Goal: Communication & Community: Answer question/provide support

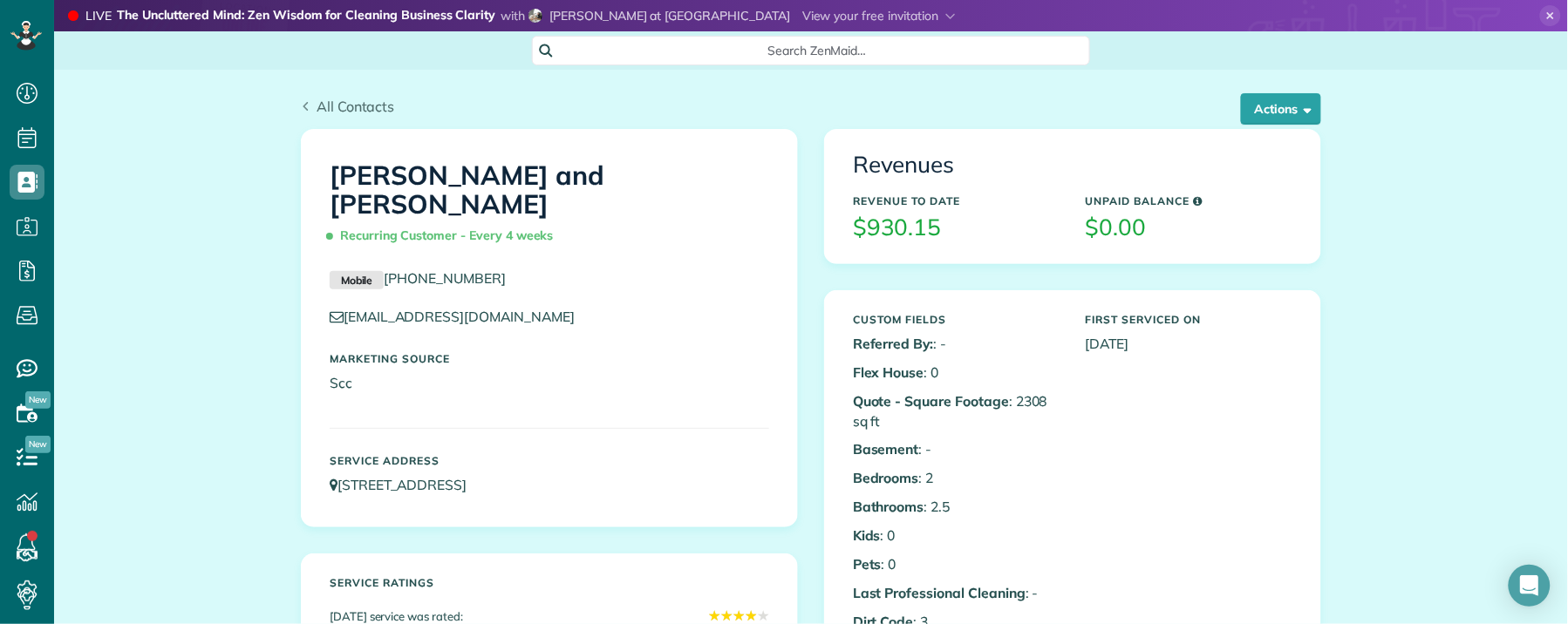
scroll to position [7, 7]
click at [327, 105] on span "All Contacts" at bounding box center [356, 106] width 78 height 17
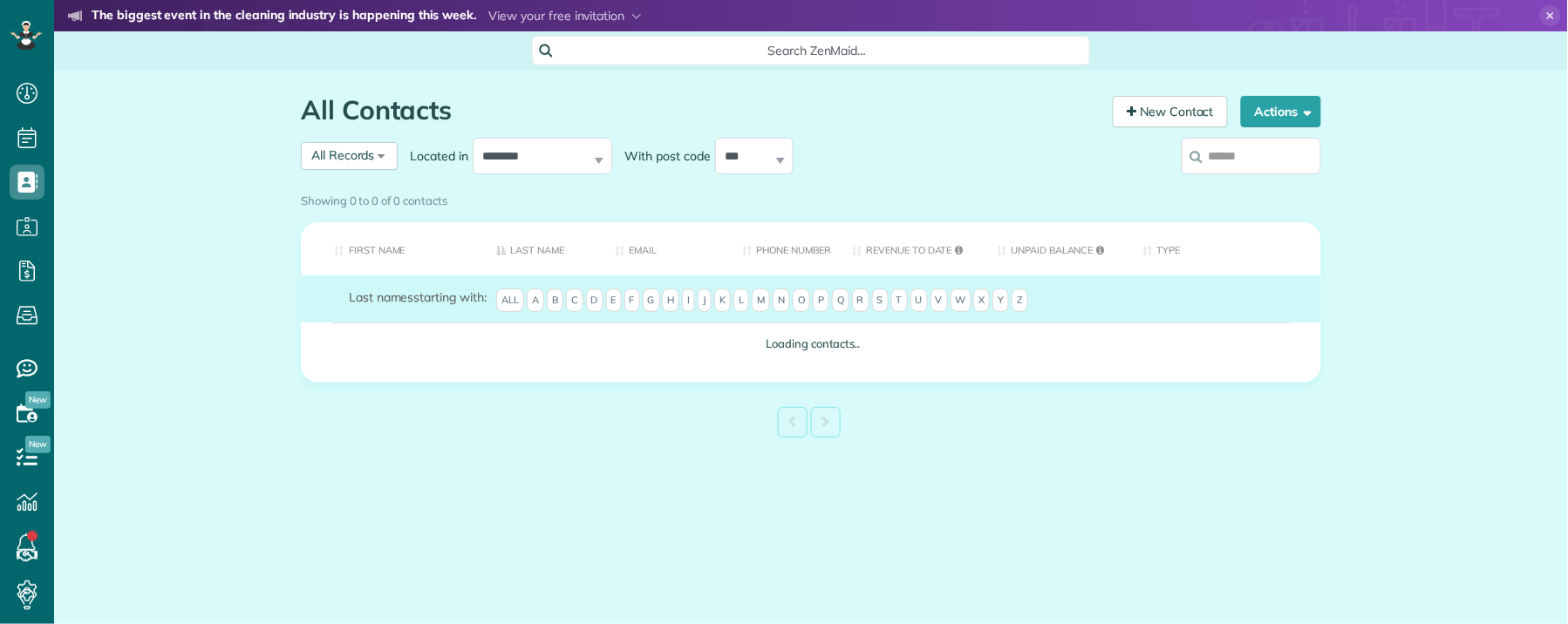
scroll to position [7, 7]
click at [1245, 154] on input "search" at bounding box center [1251, 155] width 139 height 37
type input "*********"
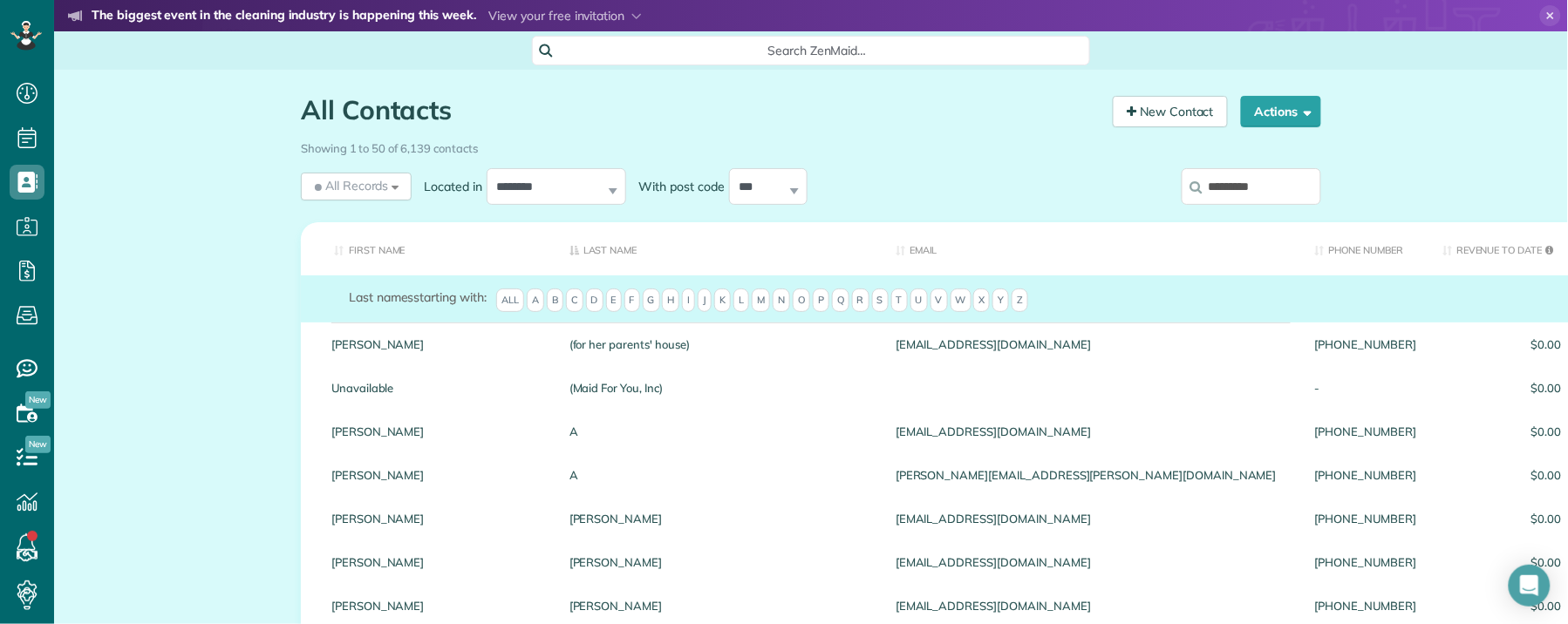
click at [1260, 184] on input "*********" at bounding box center [1251, 186] width 139 height 37
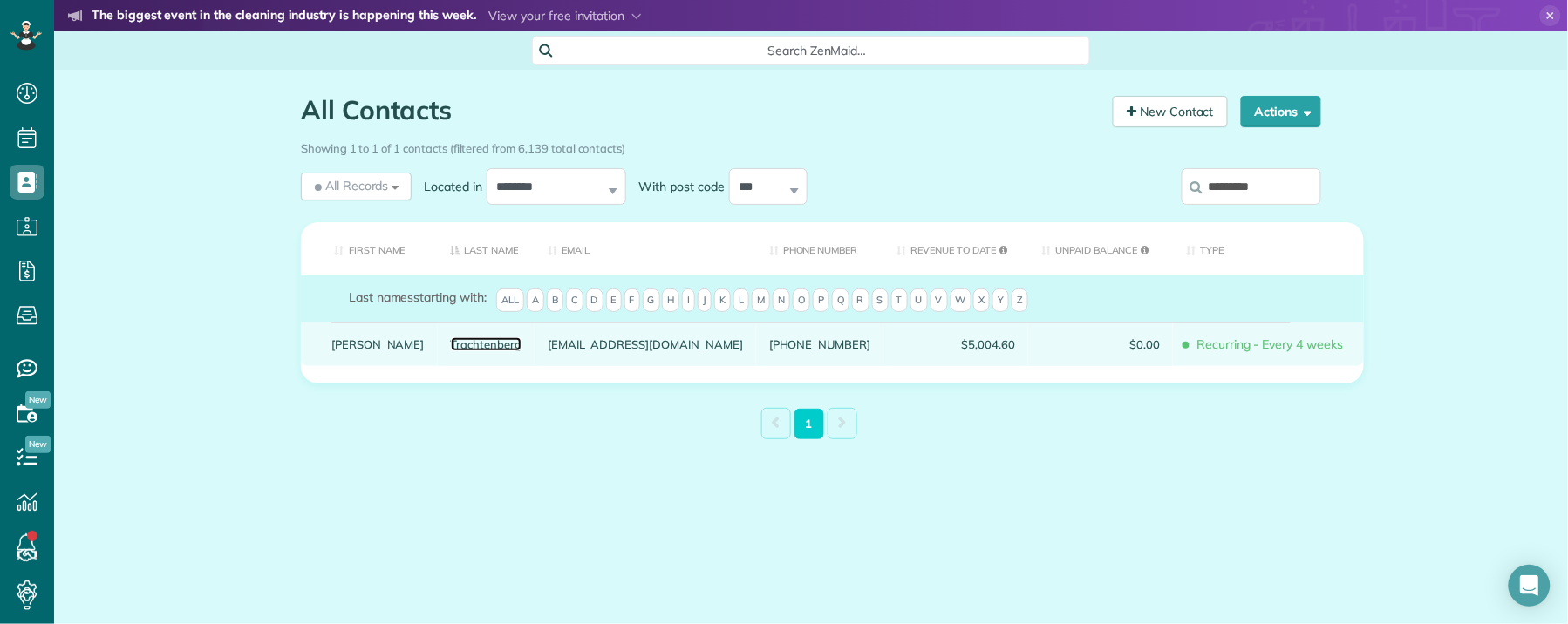
click at [451, 350] on link "Trachtenberg" at bounding box center [487, 345] width 72 height 13
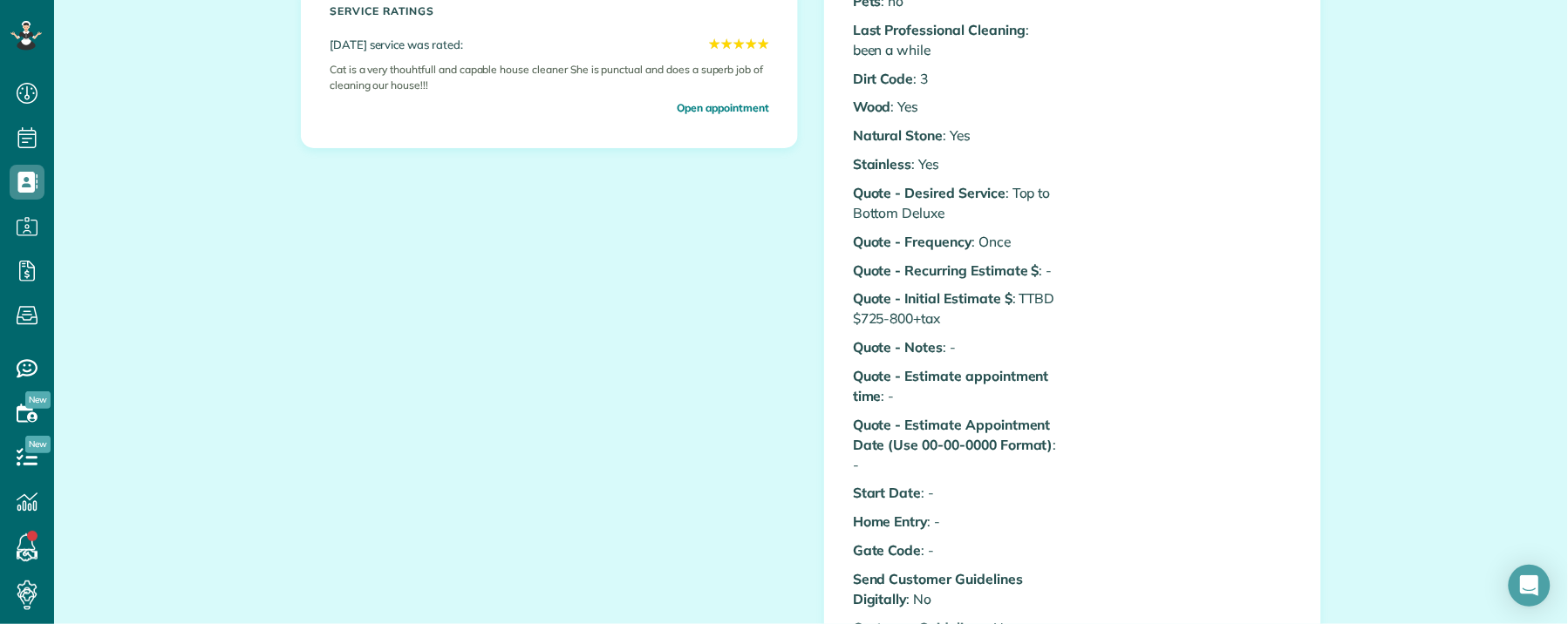
scroll to position [63, 0]
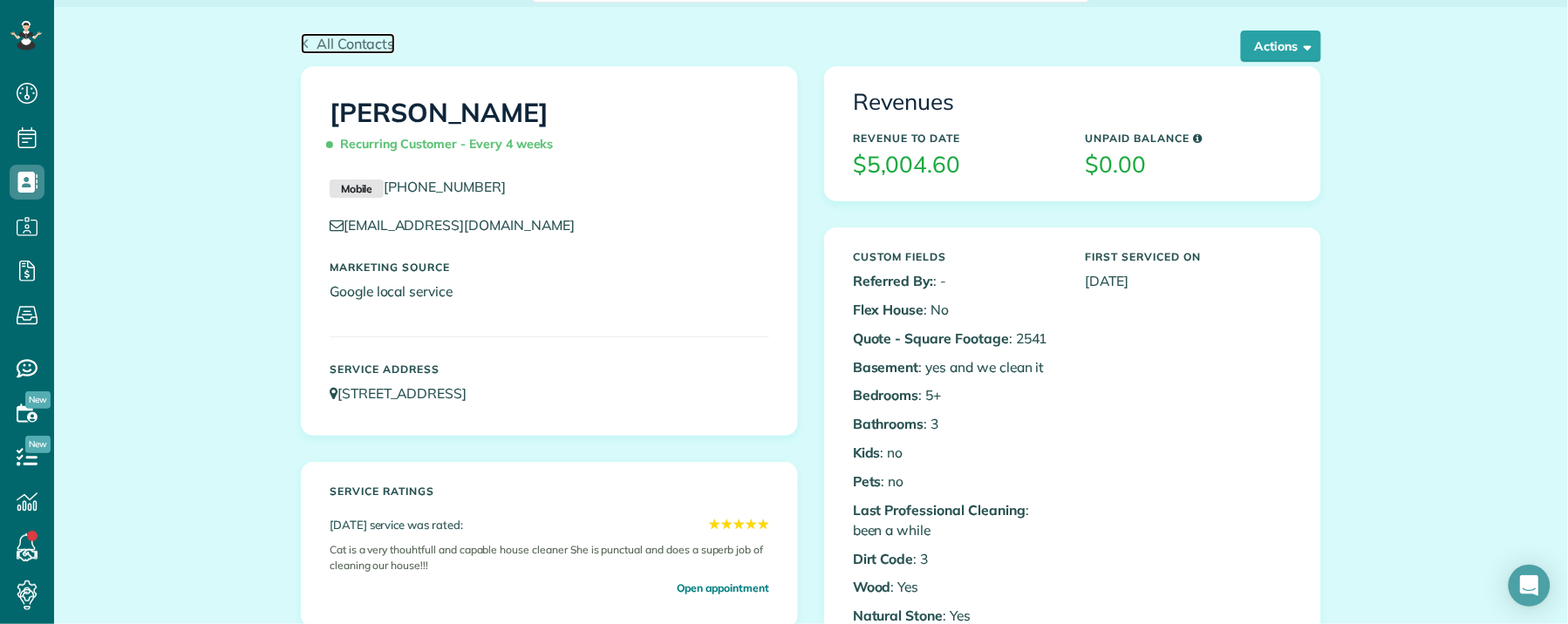
click at [322, 39] on span "All Contacts" at bounding box center [356, 43] width 78 height 17
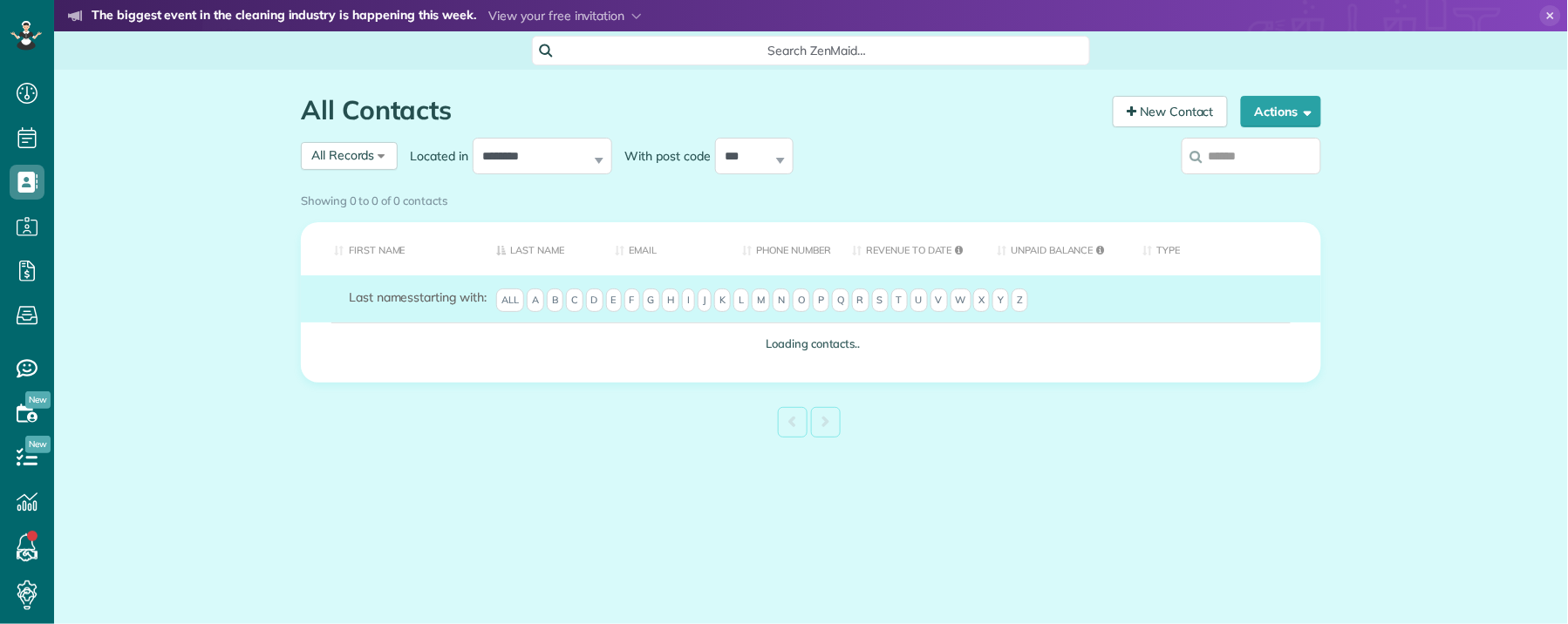
scroll to position [7, 7]
click at [1255, 171] on input "search" at bounding box center [1251, 155] width 139 height 37
type input "**"
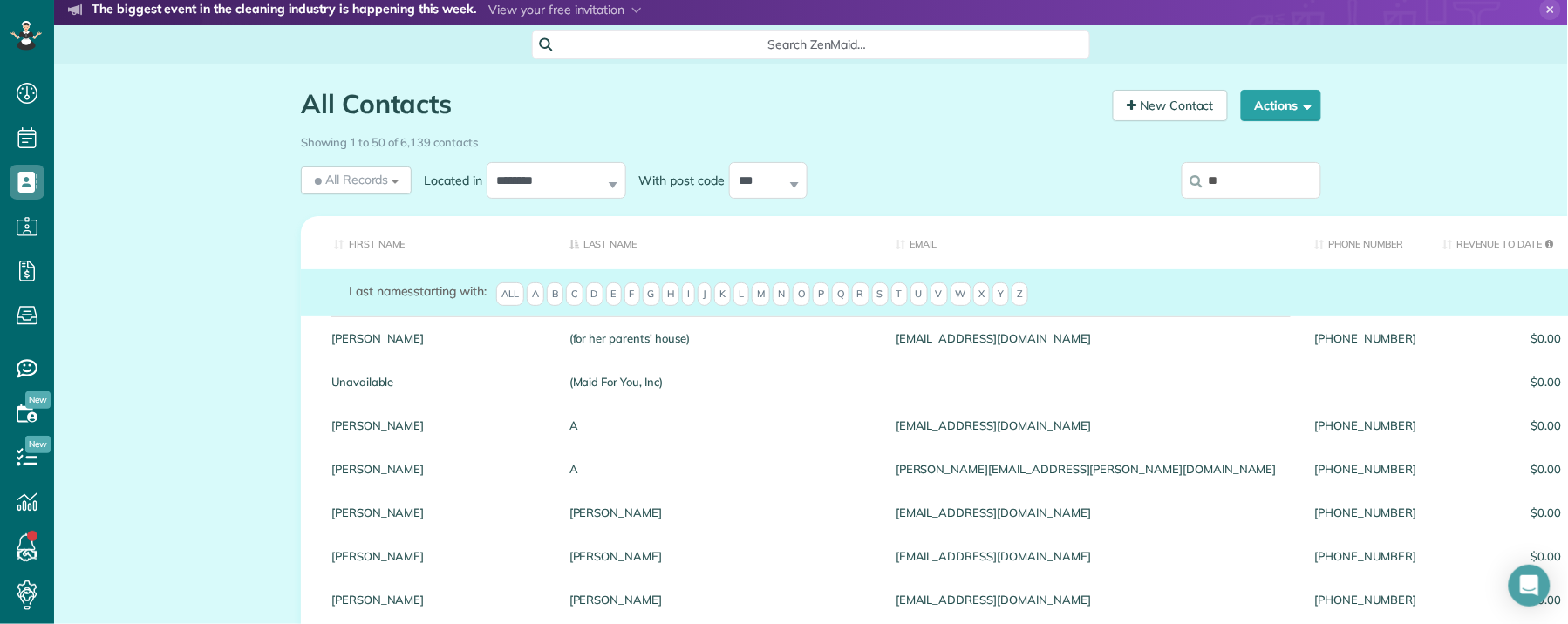
scroll to position [0, 0]
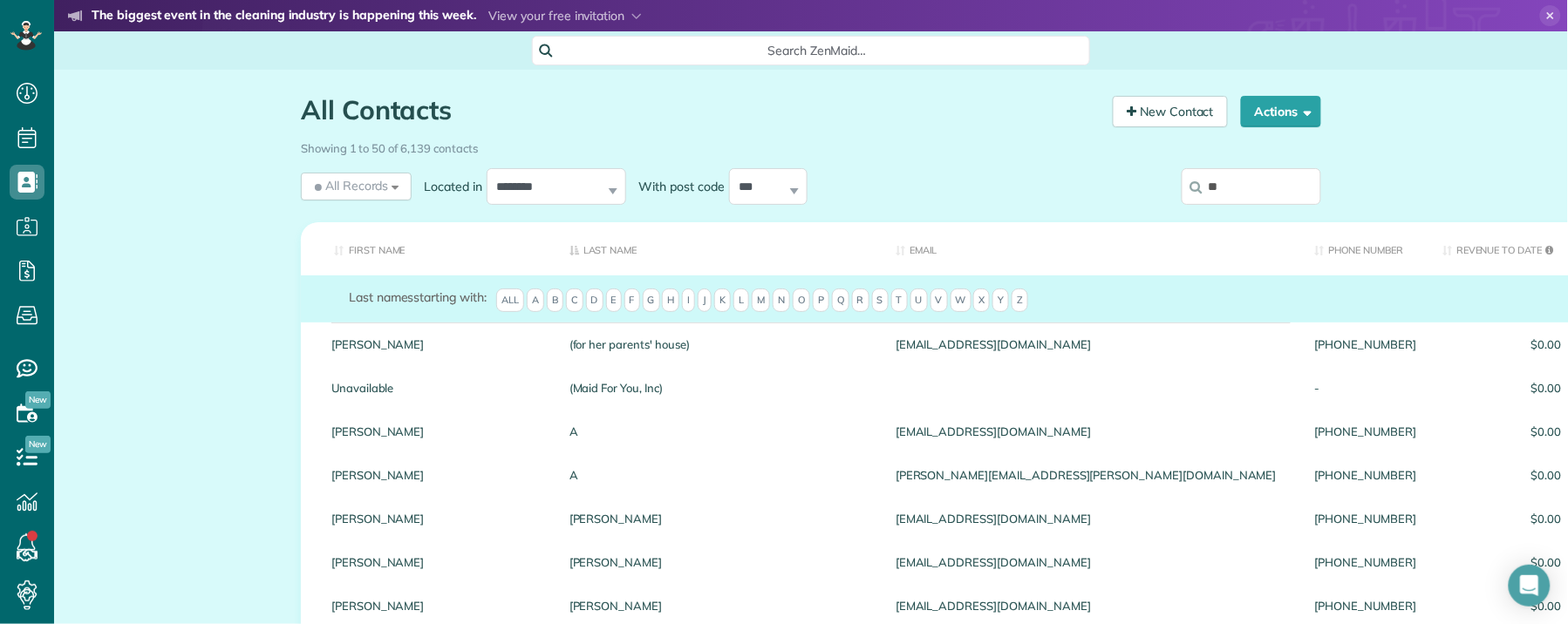
click at [1242, 177] on input "**" at bounding box center [1251, 186] width 139 height 37
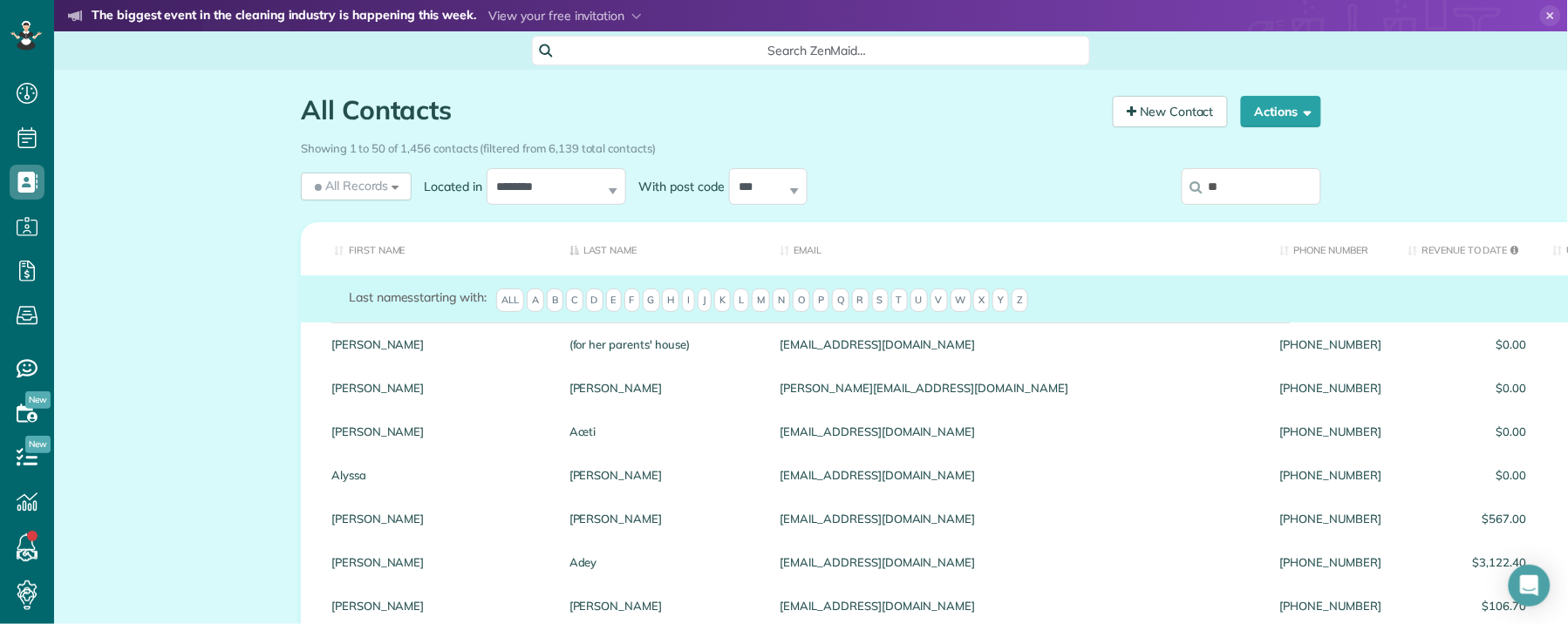
click at [1228, 189] on input "**" at bounding box center [1251, 186] width 139 height 37
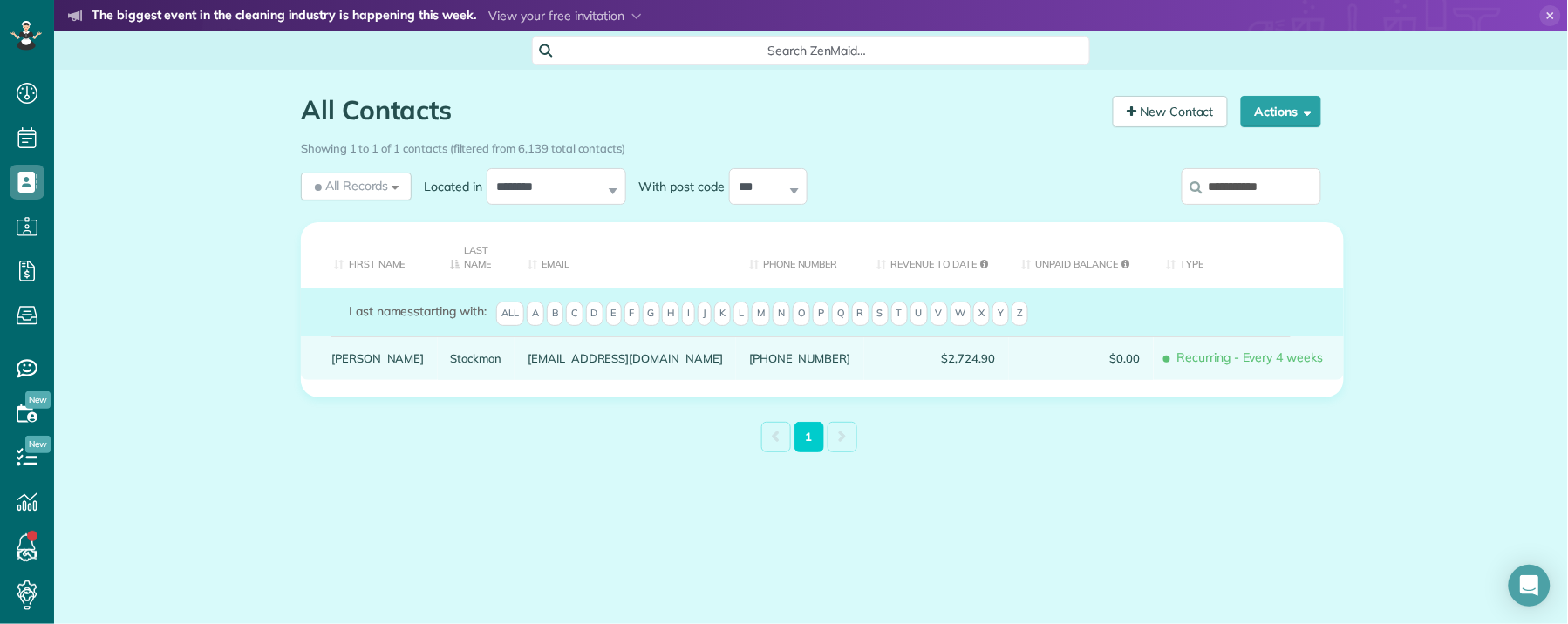
type input "**********"
click at [451, 353] on link "Stockmon" at bounding box center [476, 358] width 51 height 13
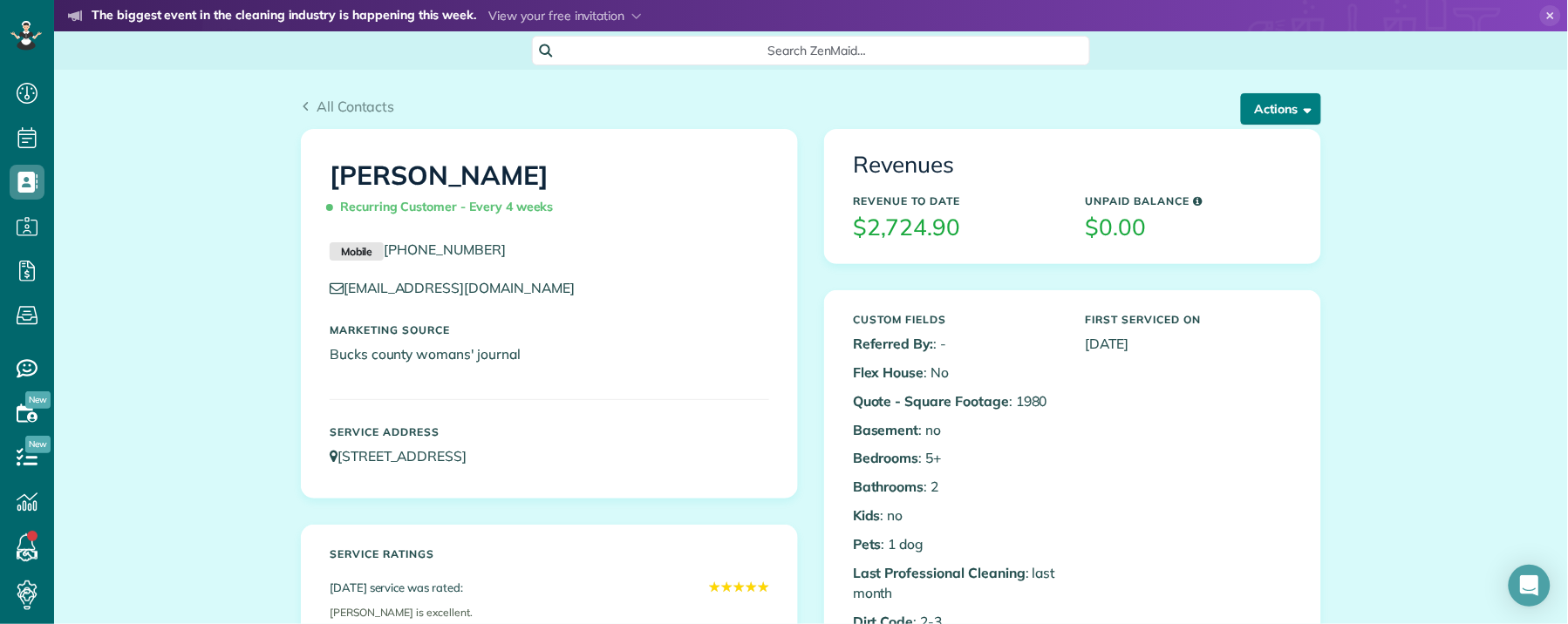
click at [1270, 101] on button "Actions" at bounding box center [1281, 109] width 80 height 31
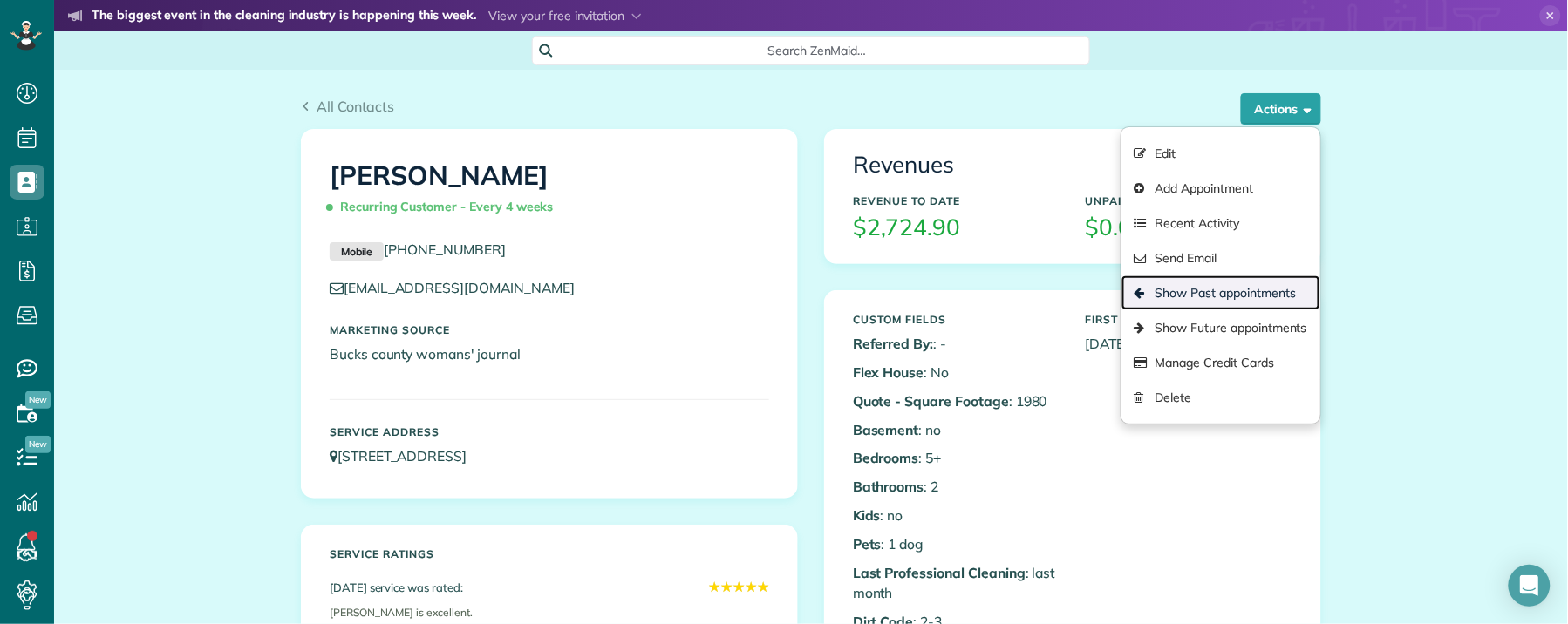
click at [1253, 293] on link "Show Past appointments" at bounding box center [1220, 293] width 198 height 35
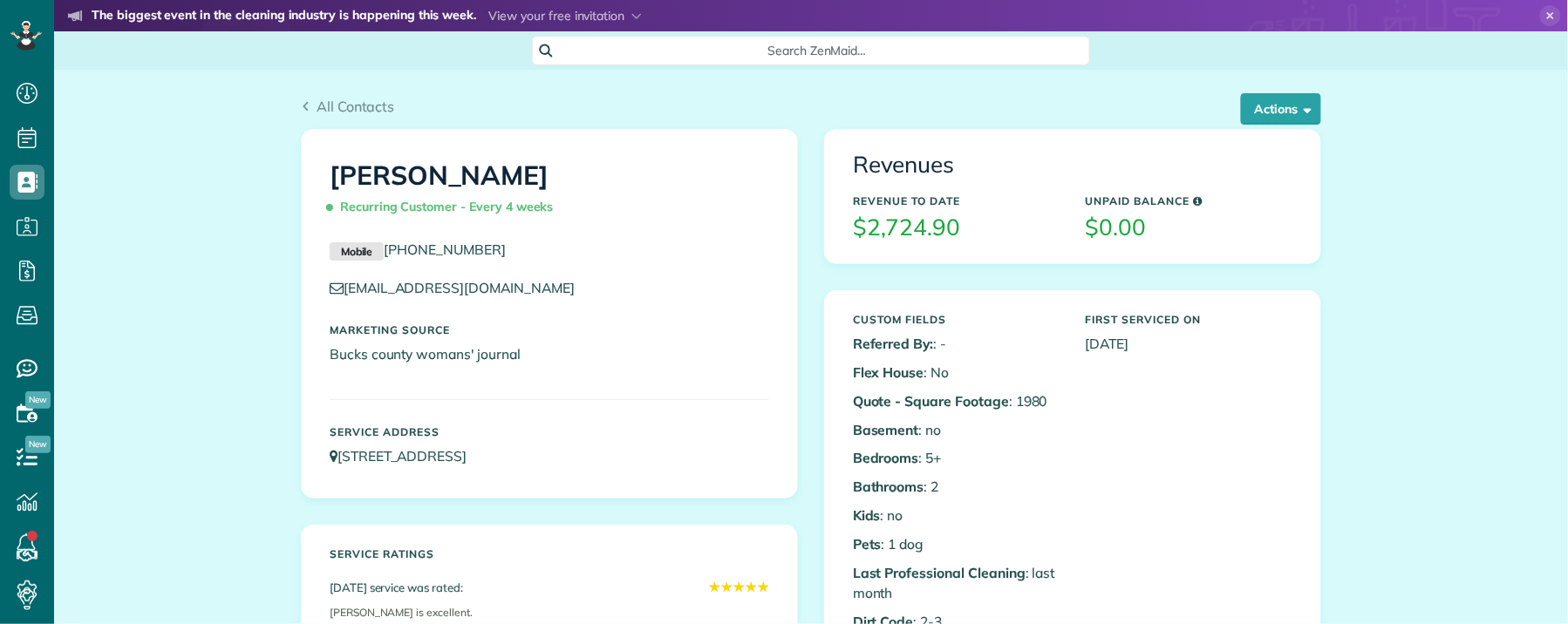
scroll to position [7, 7]
click at [1262, 114] on button "Actions" at bounding box center [1281, 109] width 80 height 31
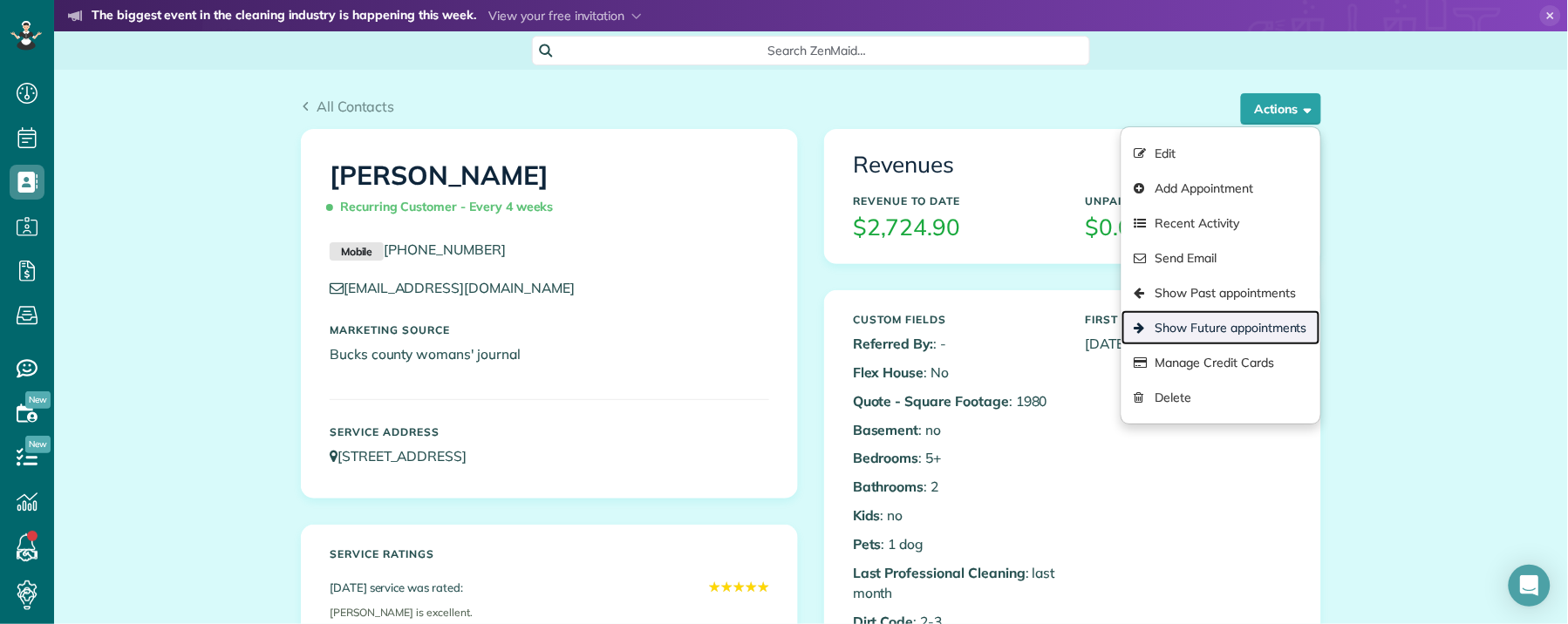
click at [1278, 334] on link "Show Future appointments" at bounding box center [1220, 328] width 198 height 35
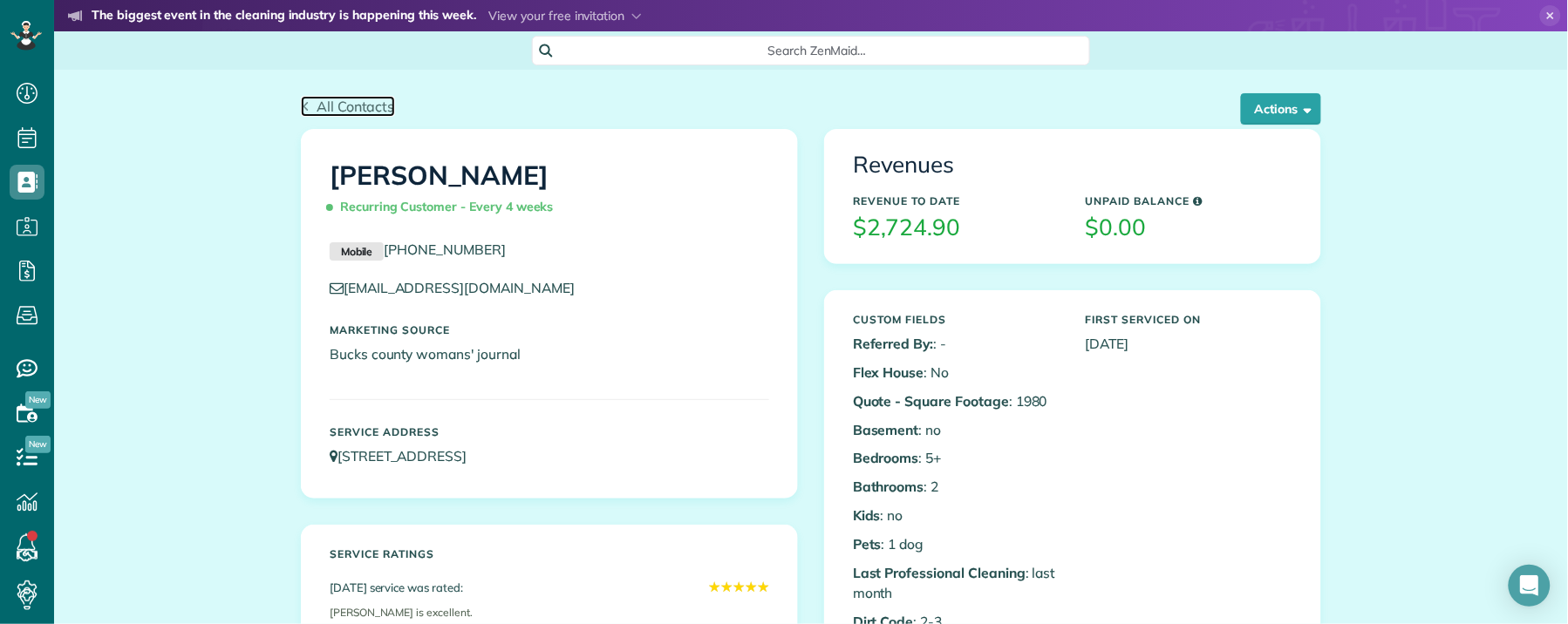
click at [317, 101] on span "All Contacts" at bounding box center [356, 106] width 78 height 17
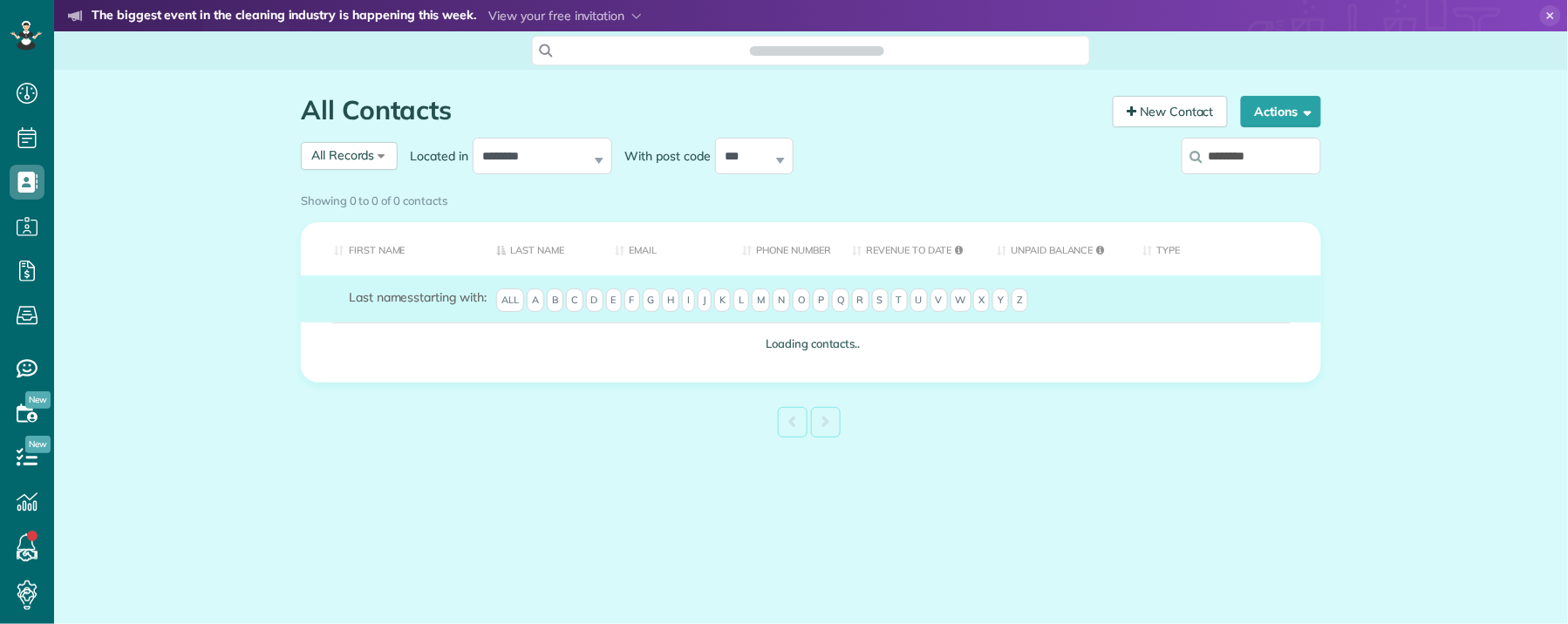
scroll to position [7, 7]
type input "********"
click at [1243, 186] on div "Showing 0 to 0 of 0 contacts" at bounding box center [812, 201] width 1047 height 31
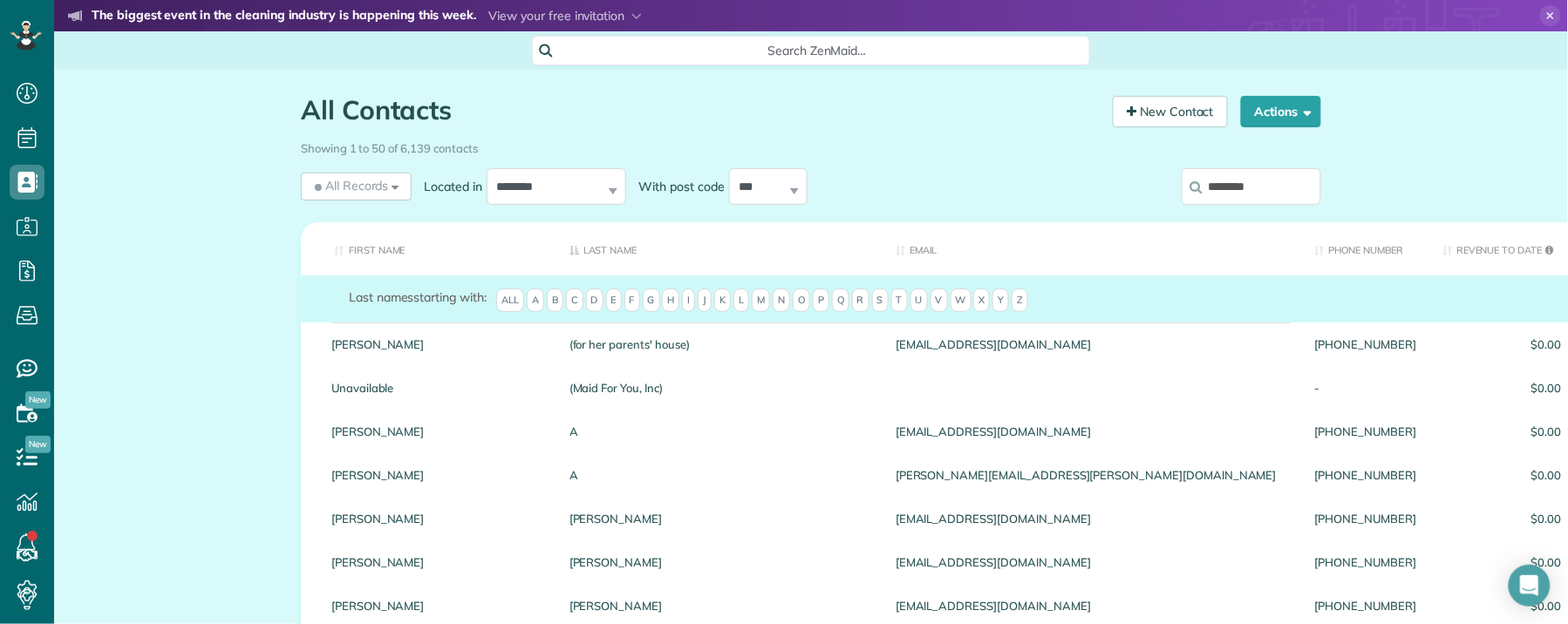
click at [1285, 182] on input "********" at bounding box center [1251, 186] width 139 height 37
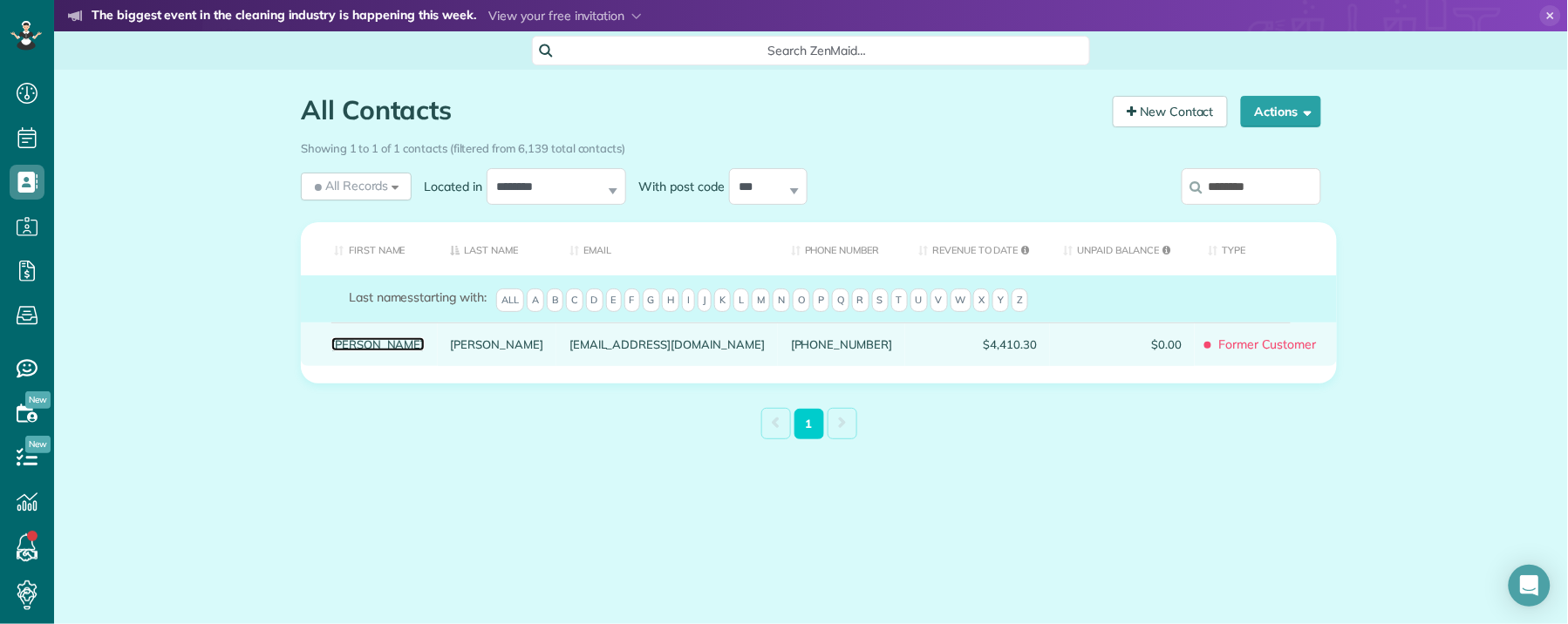
click at [357, 350] on link "Mariane" at bounding box center [378, 345] width 93 height 13
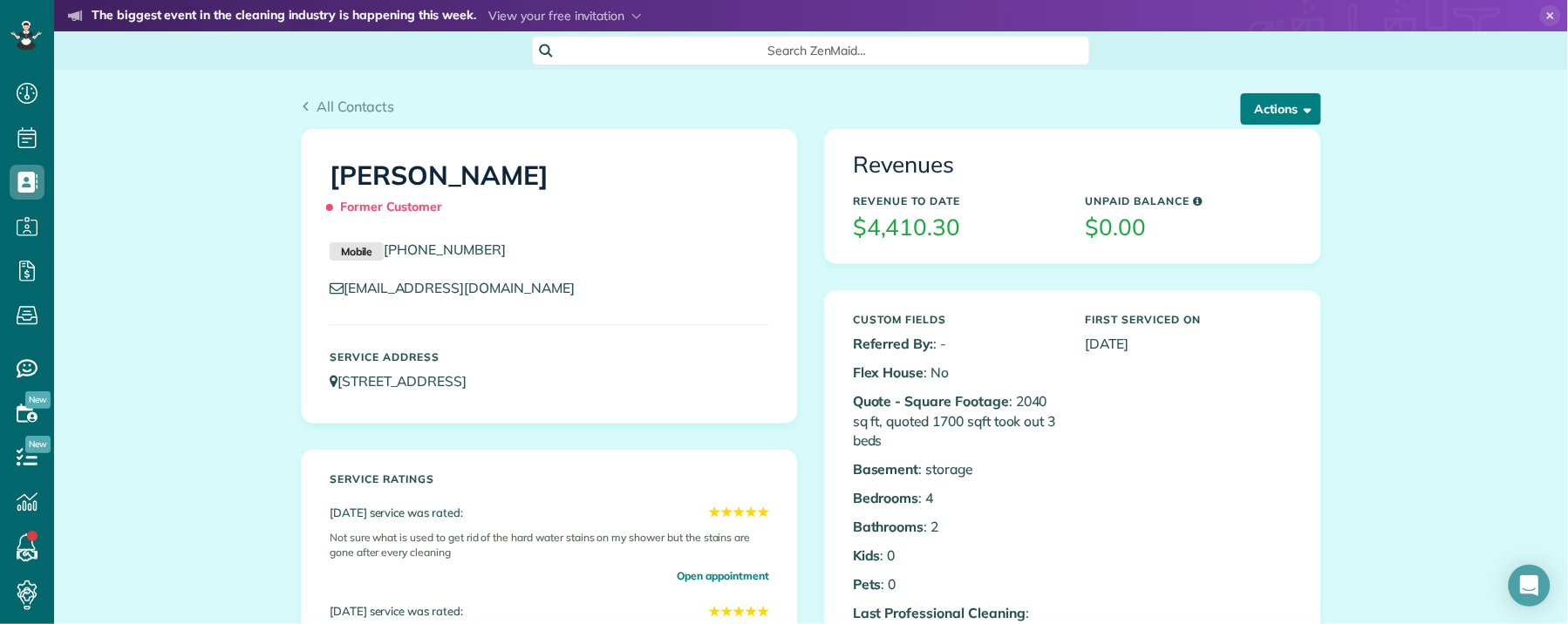
click at [1299, 108] on span "button" at bounding box center [1305, 109] width 13 height 13
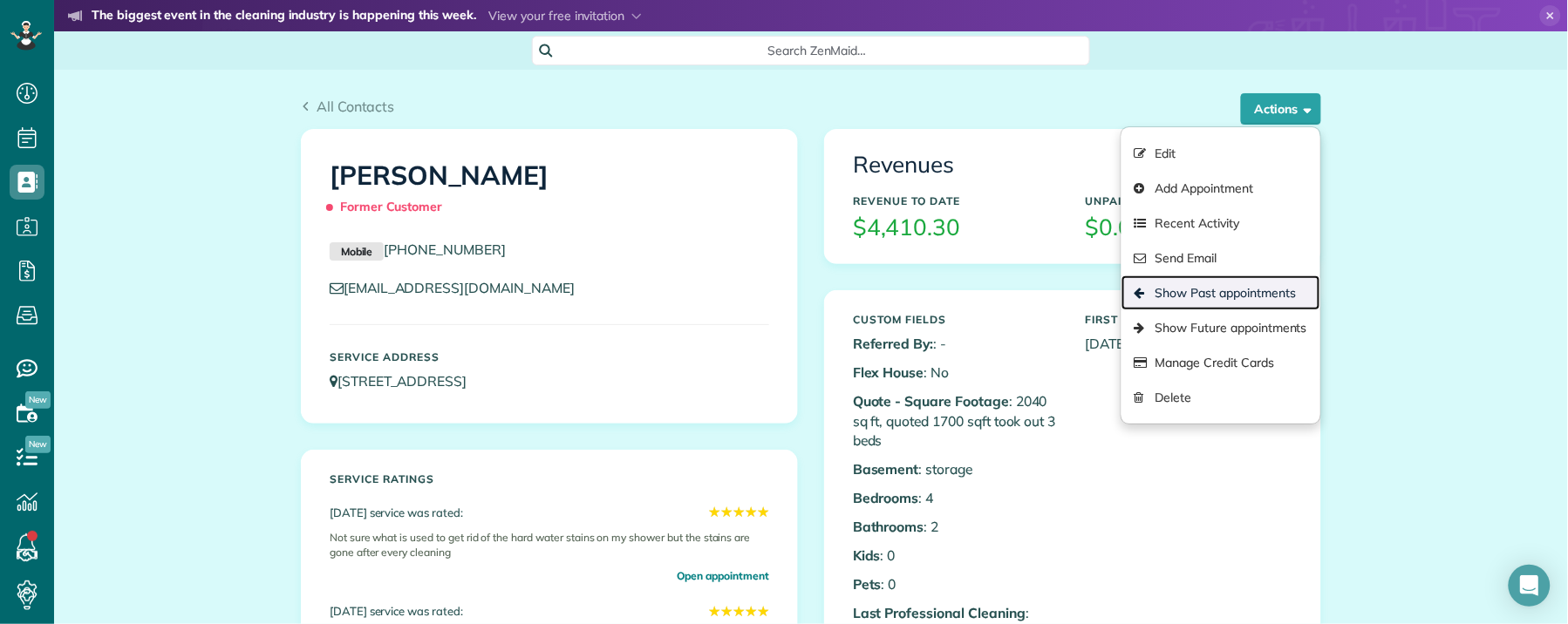
click at [1212, 286] on link "Show Past appointments" at bounding box center [1220, 293] width 198 height 35
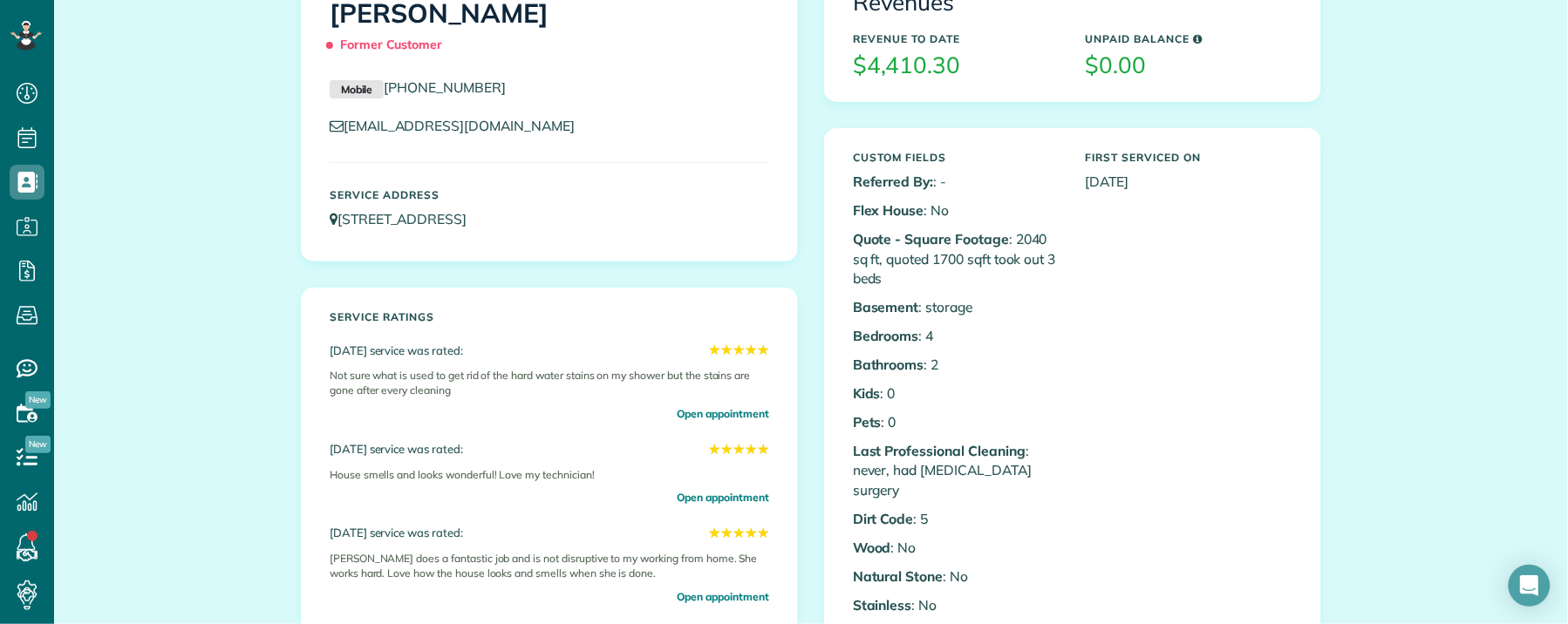
scroll to position [414, 0]
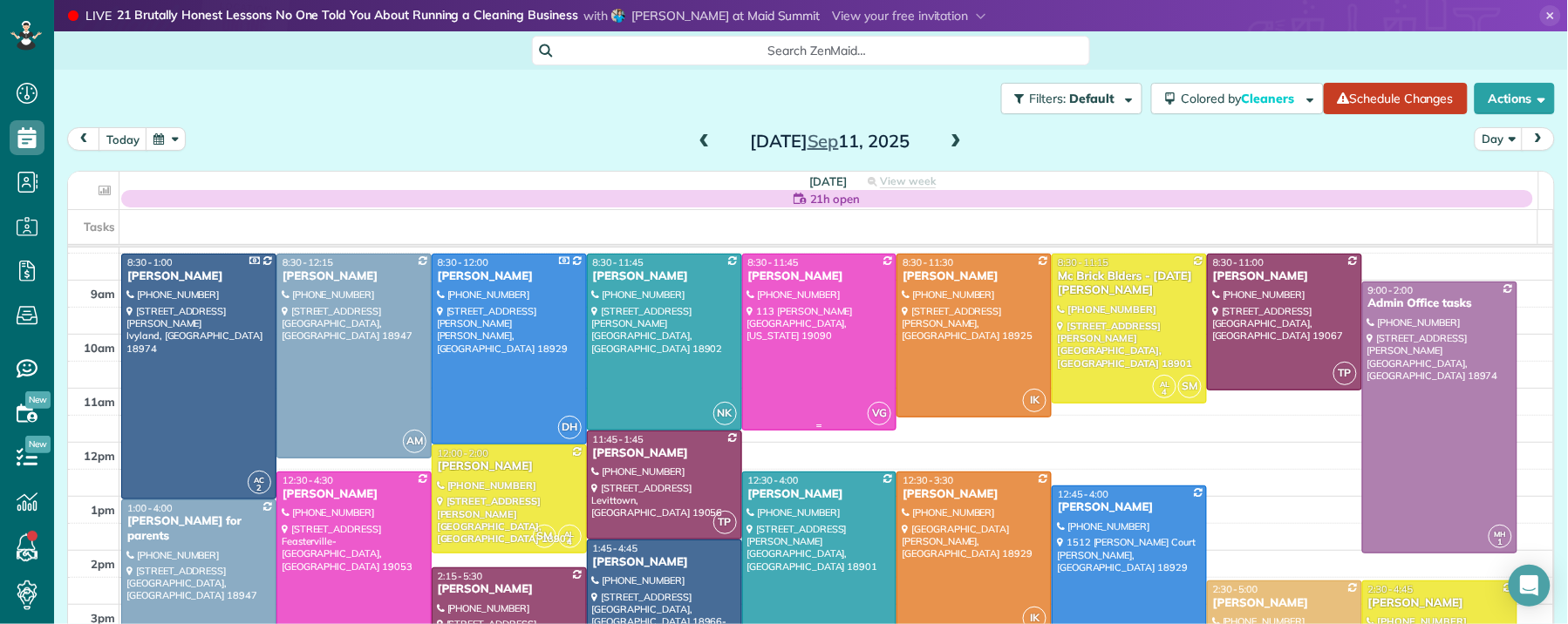
scroll to position [73, 0]
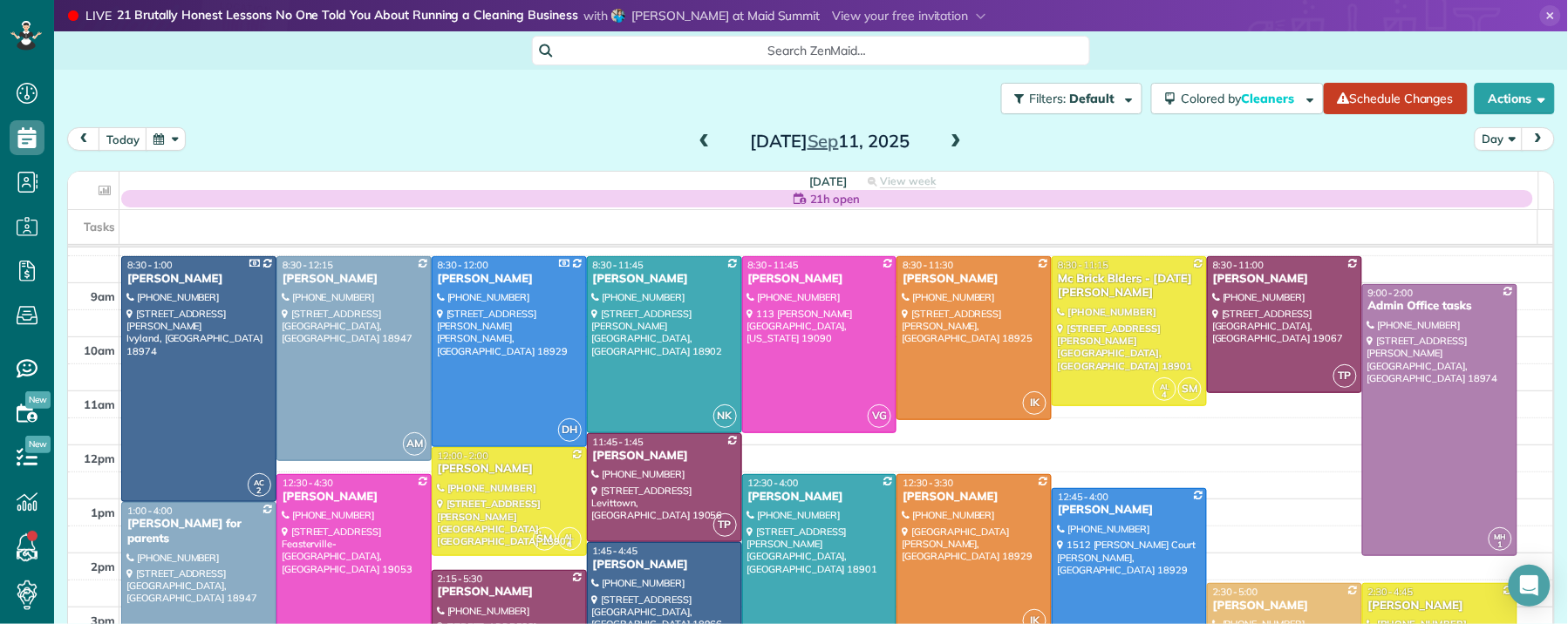
click at [696, 138] on span at bounding box center [704, 142] width 19 height 15
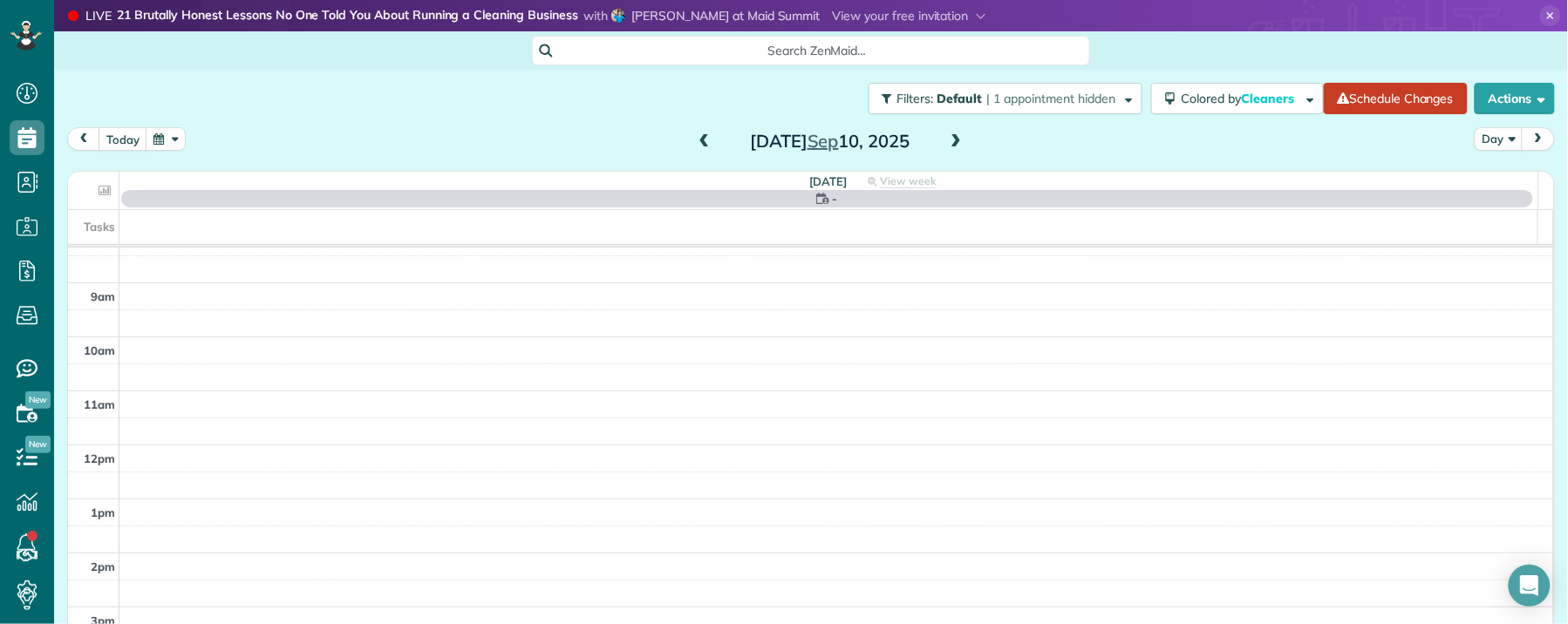
click at [696, 137] on span at bounding box center [704, 142] width 19 height 15
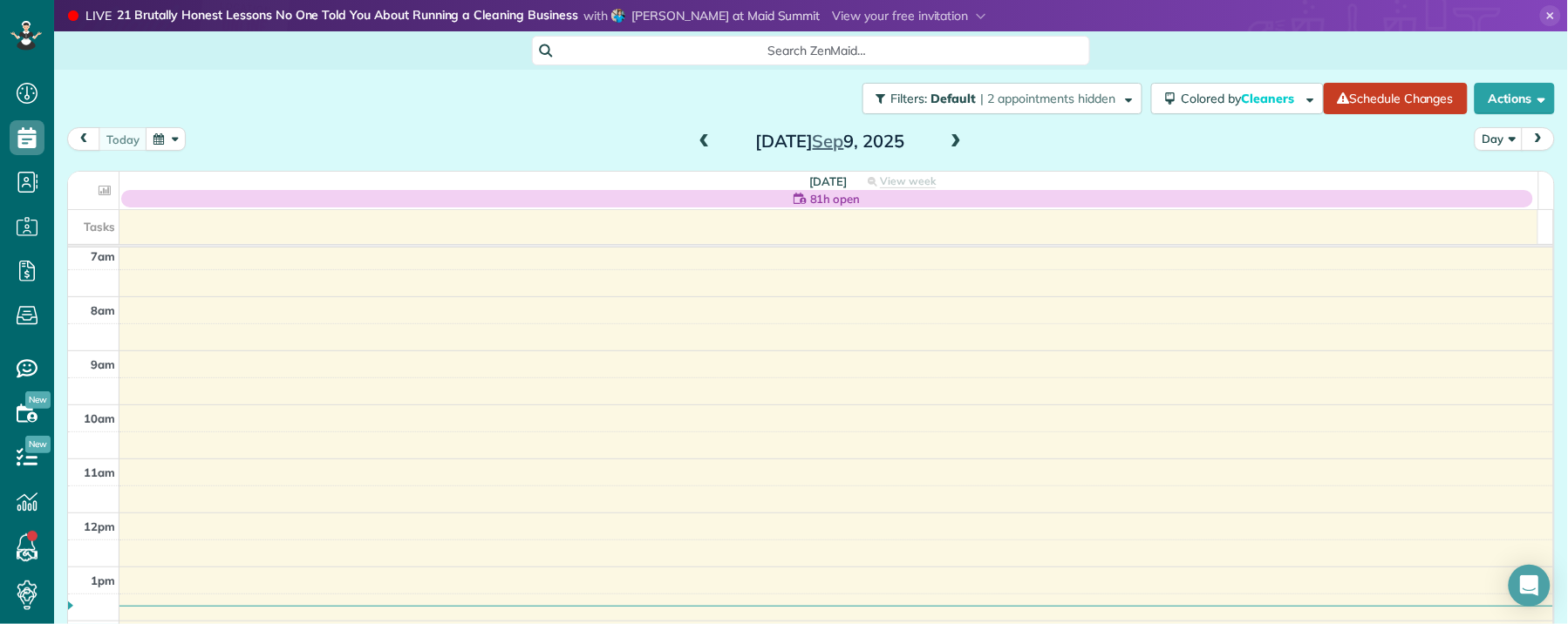
scroll to position [0, 0]
drag, startPoint x: 691, startPoint y: 139, endPoint x: 708, endPoint y: 146, distance: 18.4
click at [695, 139] on span at bounding box center [704, 142] width 19 height 15
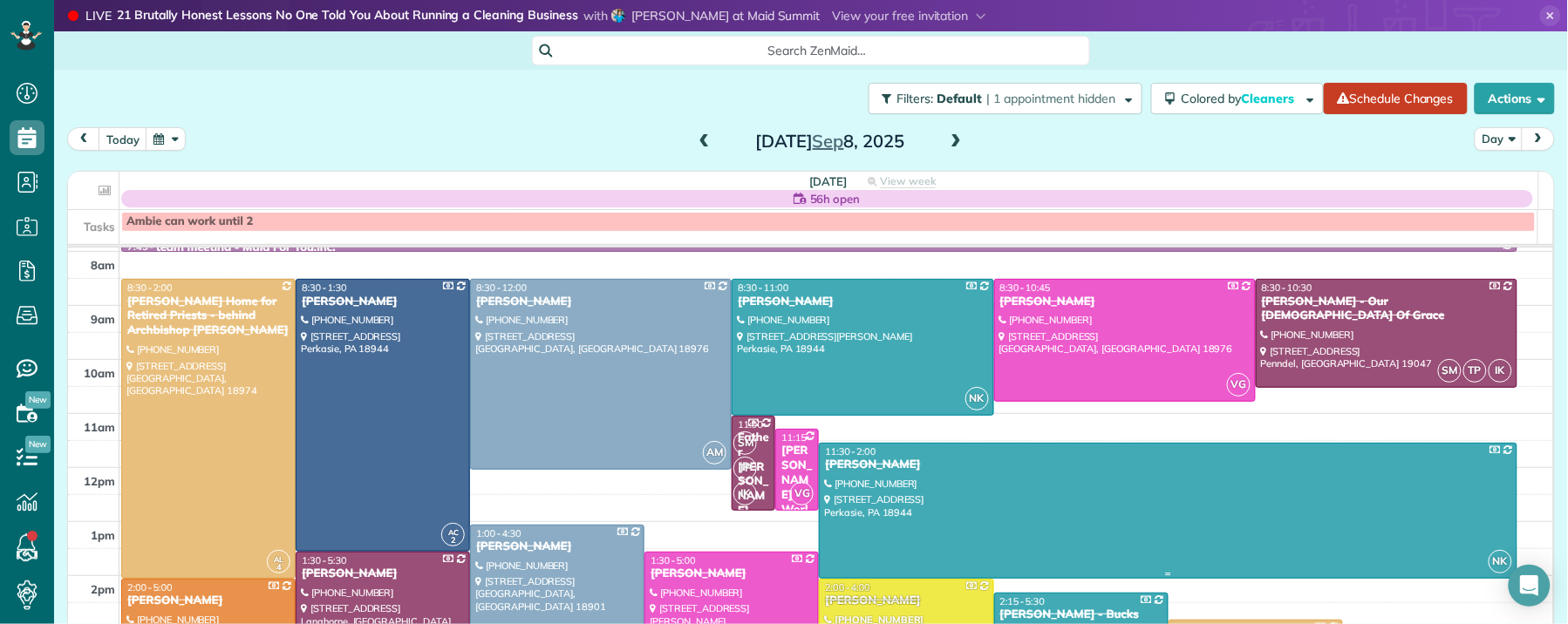
scroll to position [46, 0]
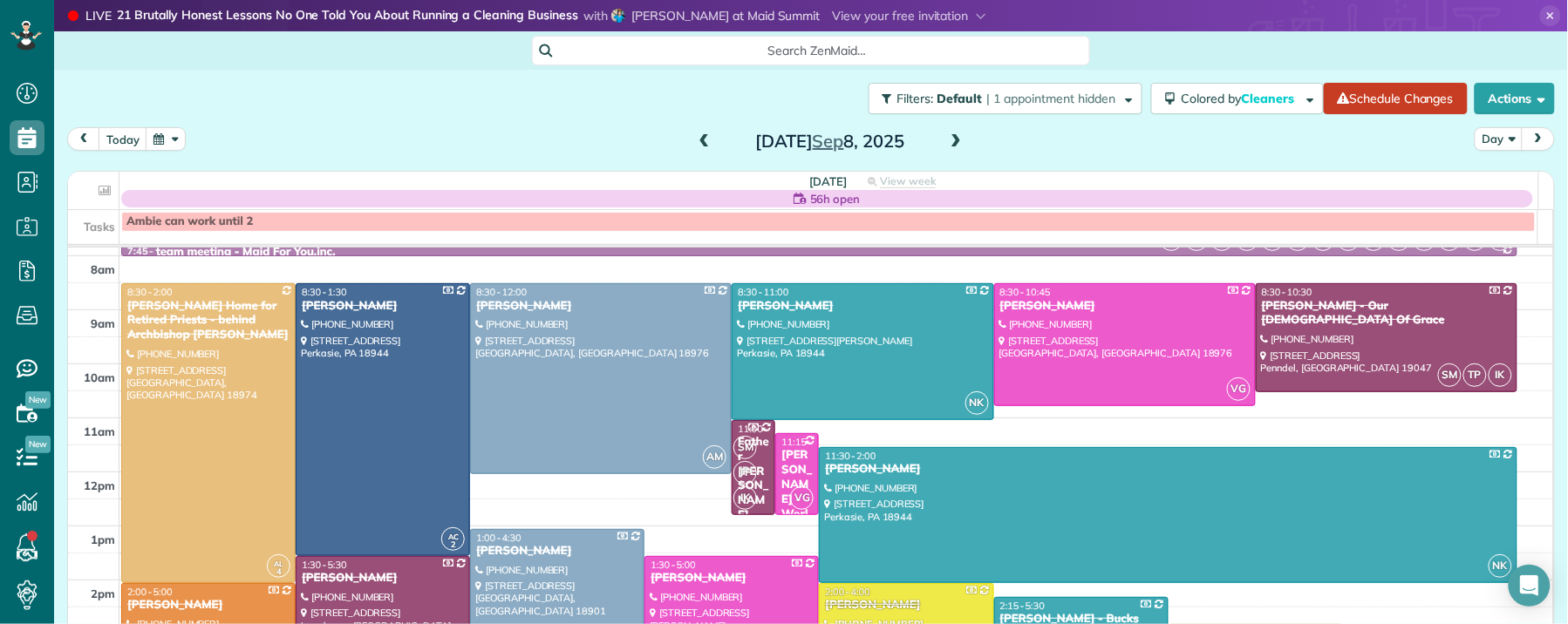
click at [947, 136] on span at bounding box center [956, 142] width 19 height 15
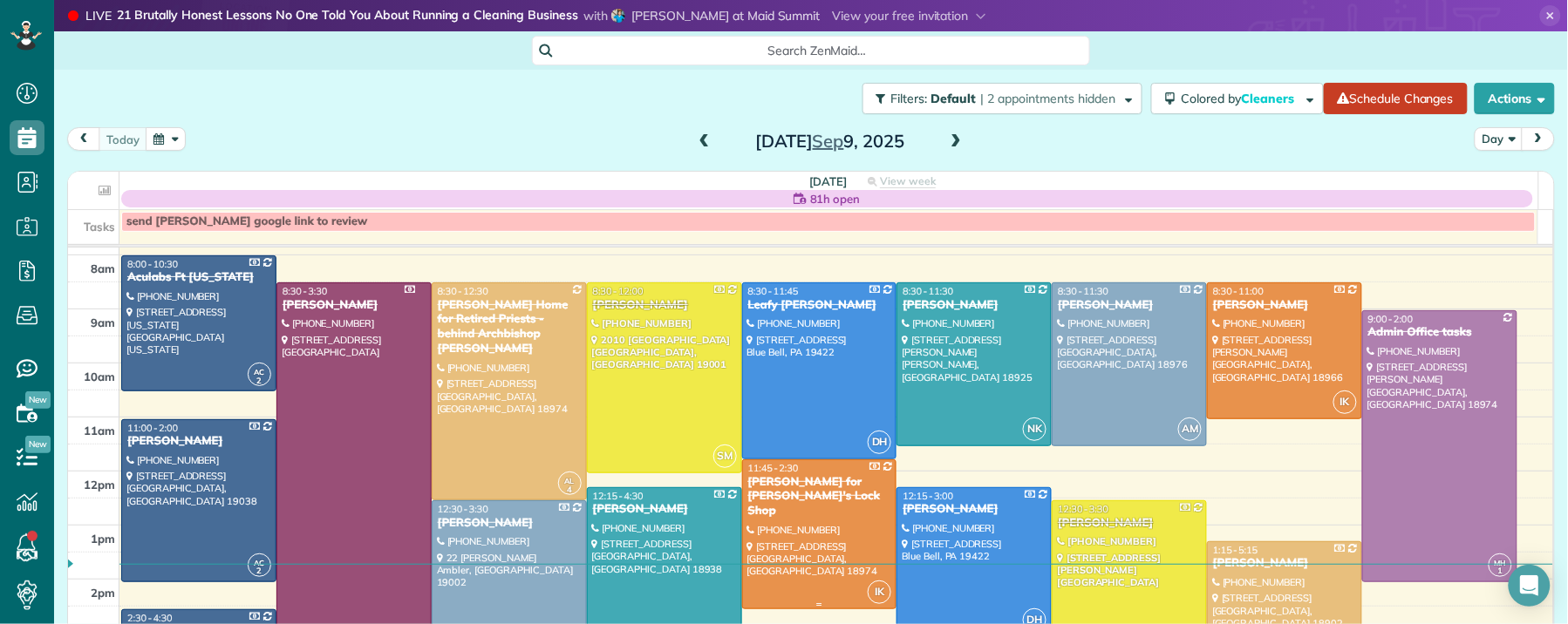
scroll to position [40, 0]
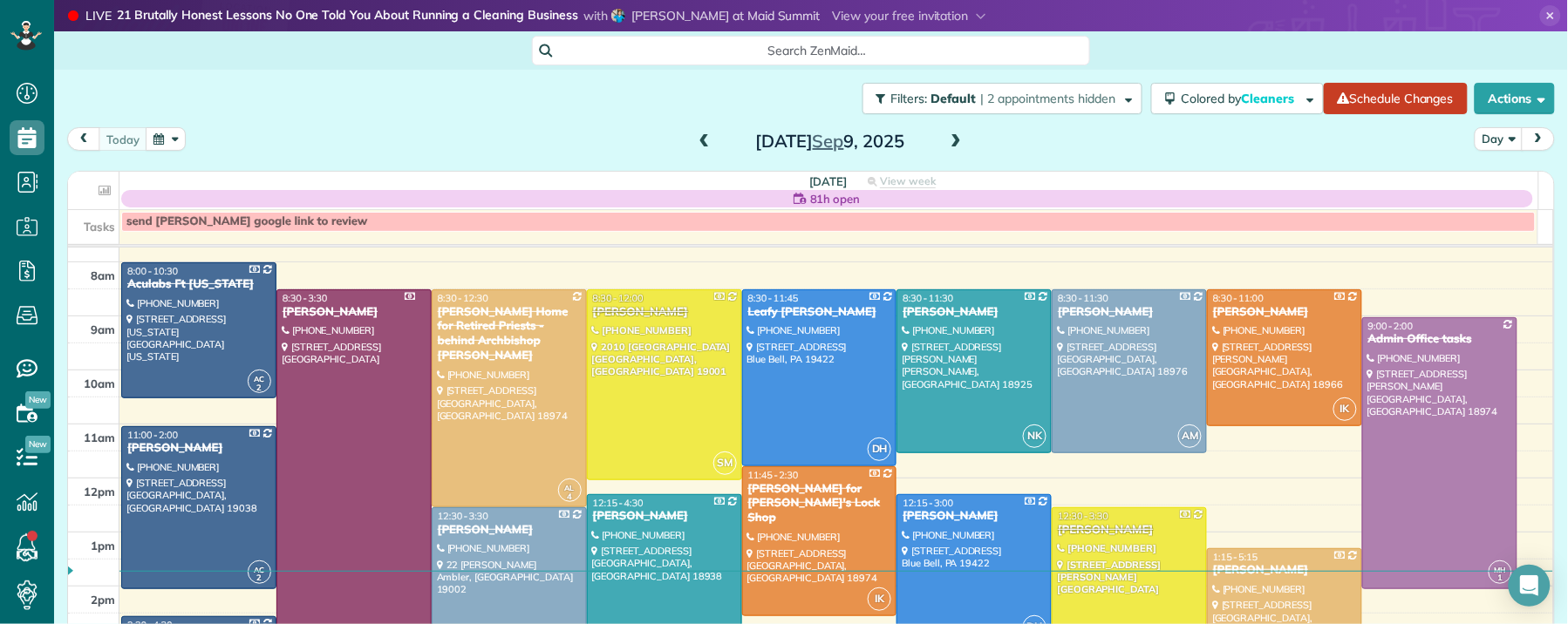
click at [953, 143] on span at bounding box center [956, 142] width 19 height 15
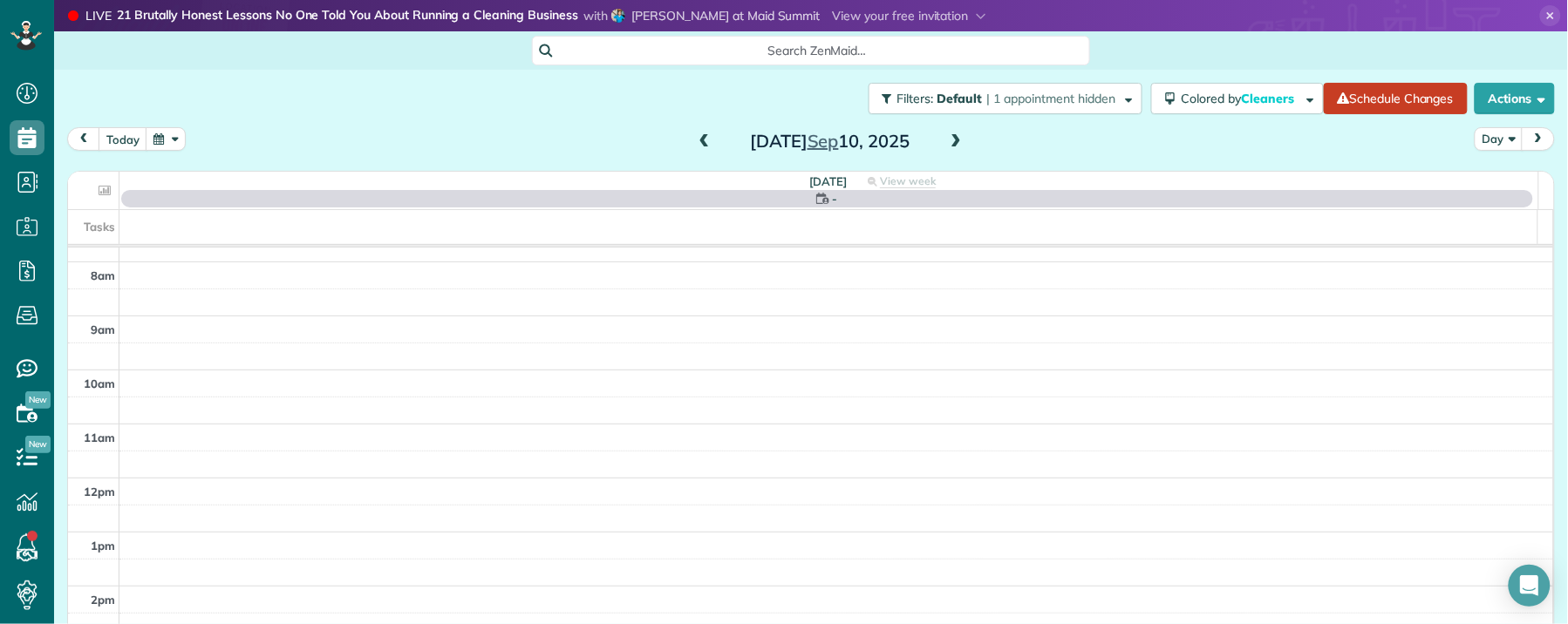
scroll to position [0, 0]
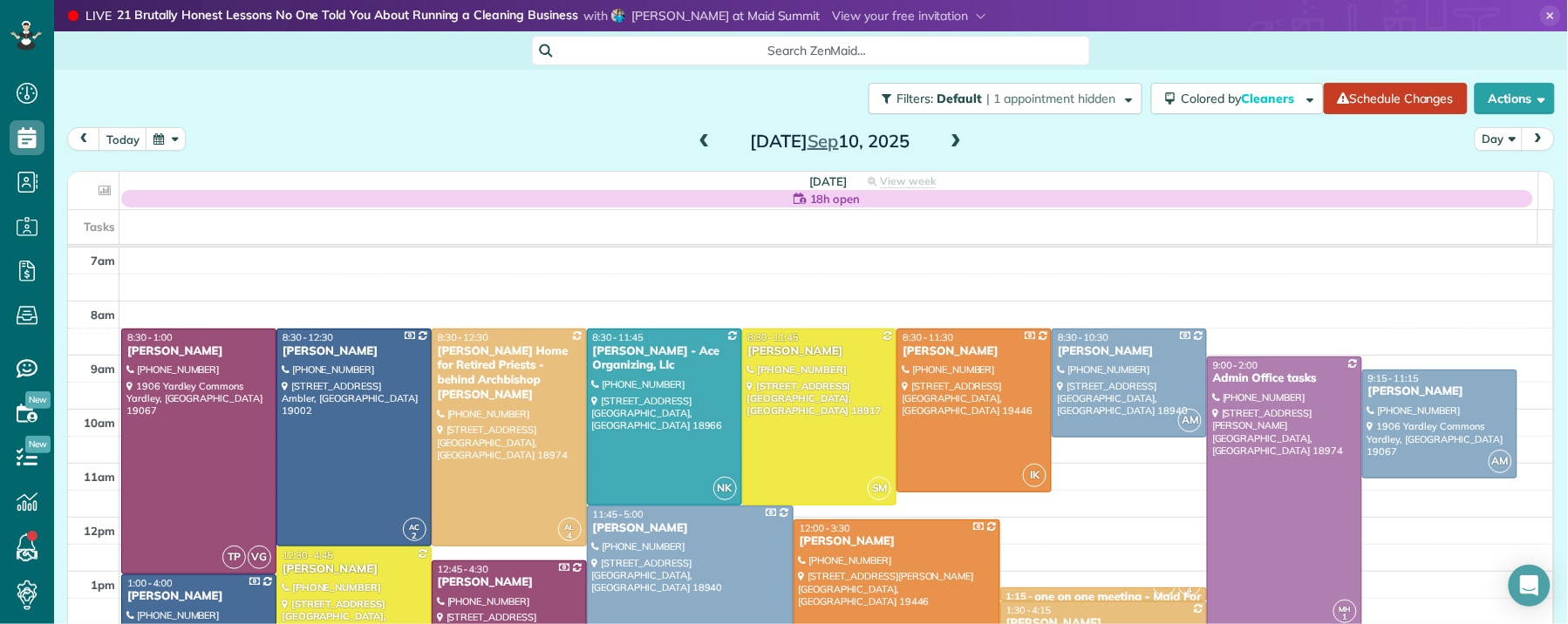
click at [953, 143] on span at bounding box center [956, 142] width 19 height 15
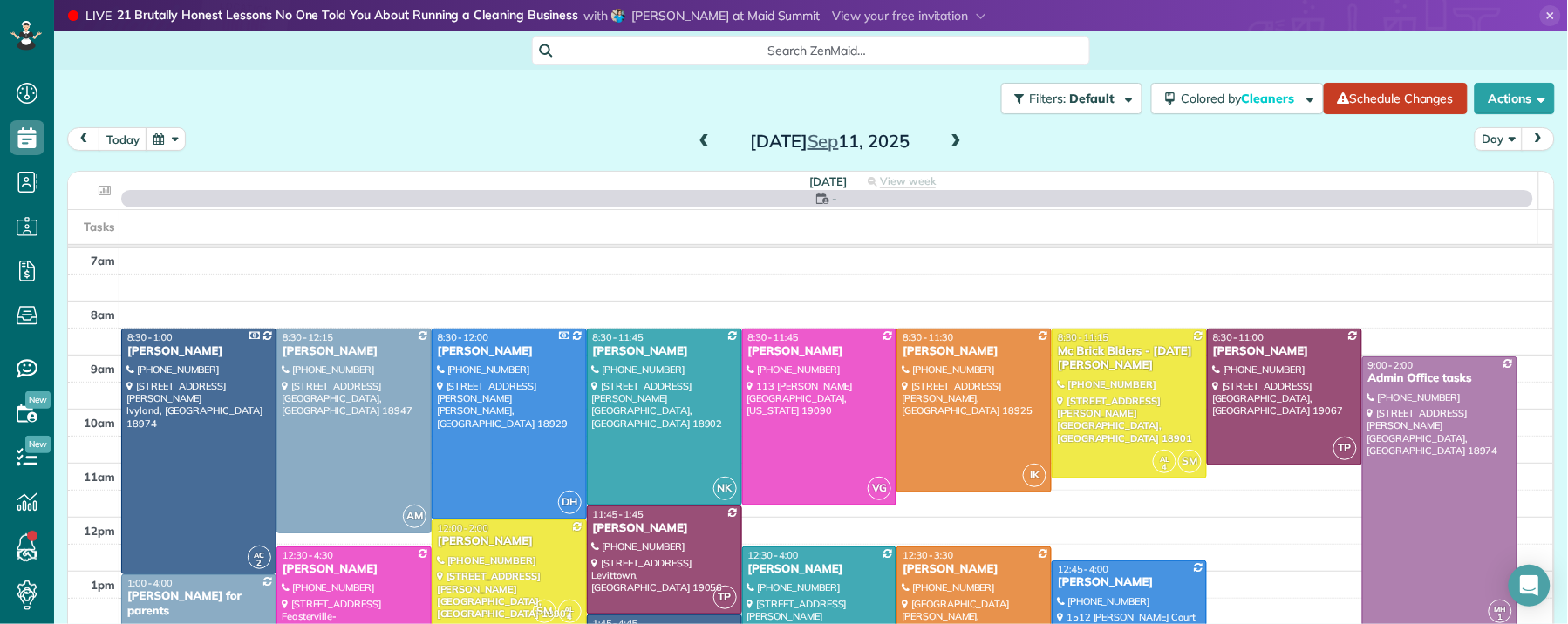
click at [953, 143] on span at bounding box center [956, 142] width 19 height 15
click at [953, 142] on span at bounding box center [956, 142] width 19 height 15
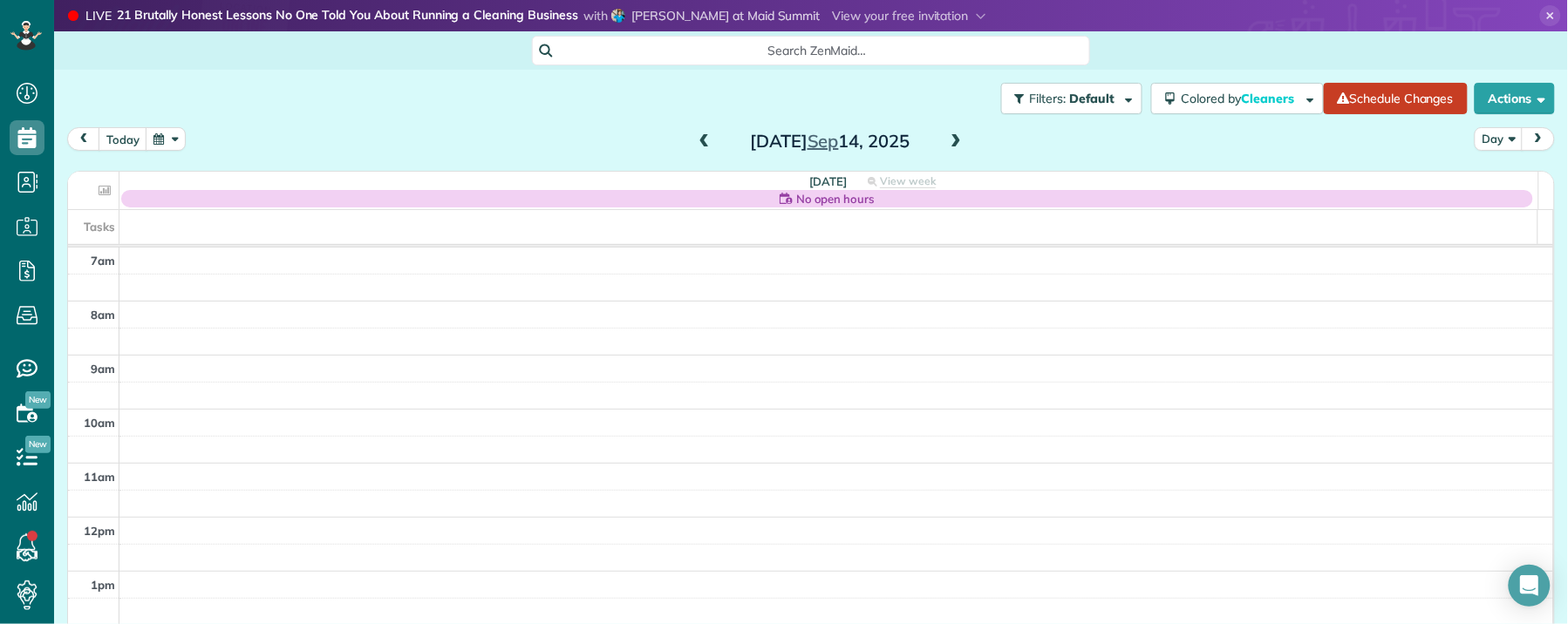
click at [953, 143] on span at bounding box center [956, 142] width 19 height 15
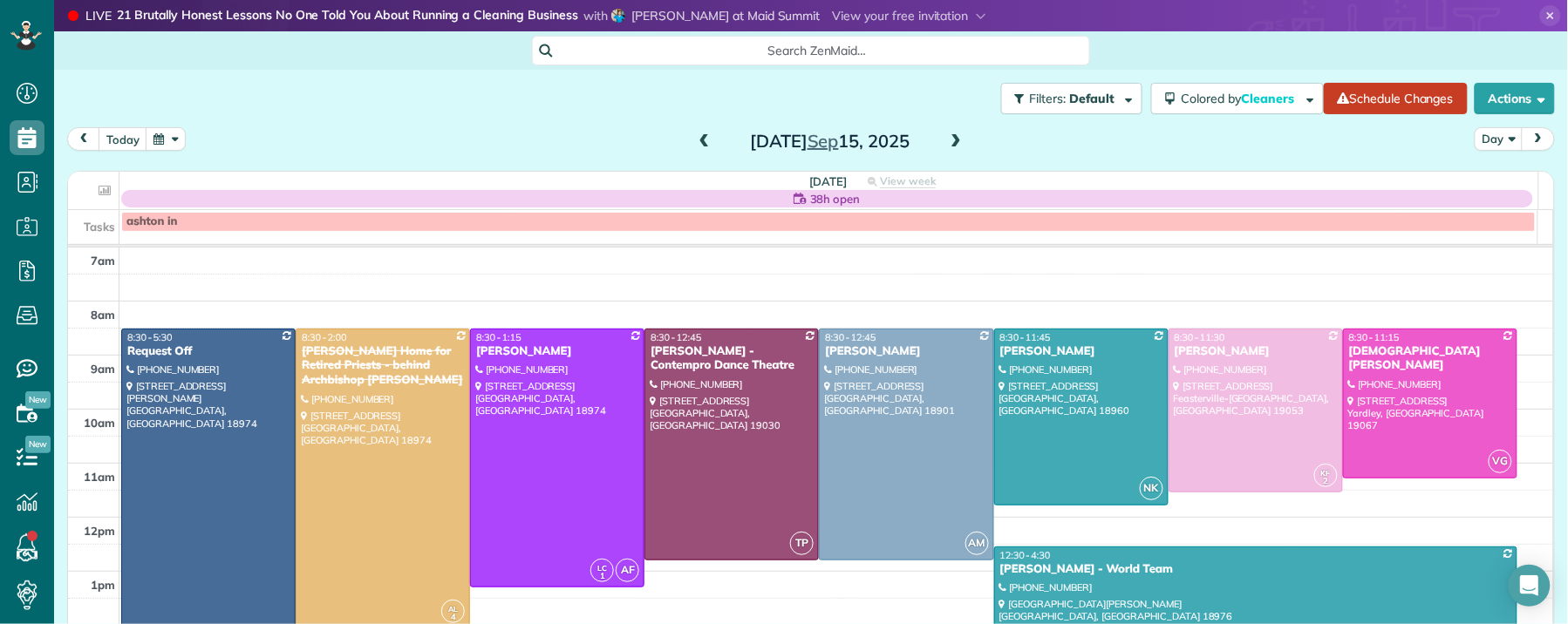
click at [949, 142] on span at bounding box center [956, 142] width 19 height 15
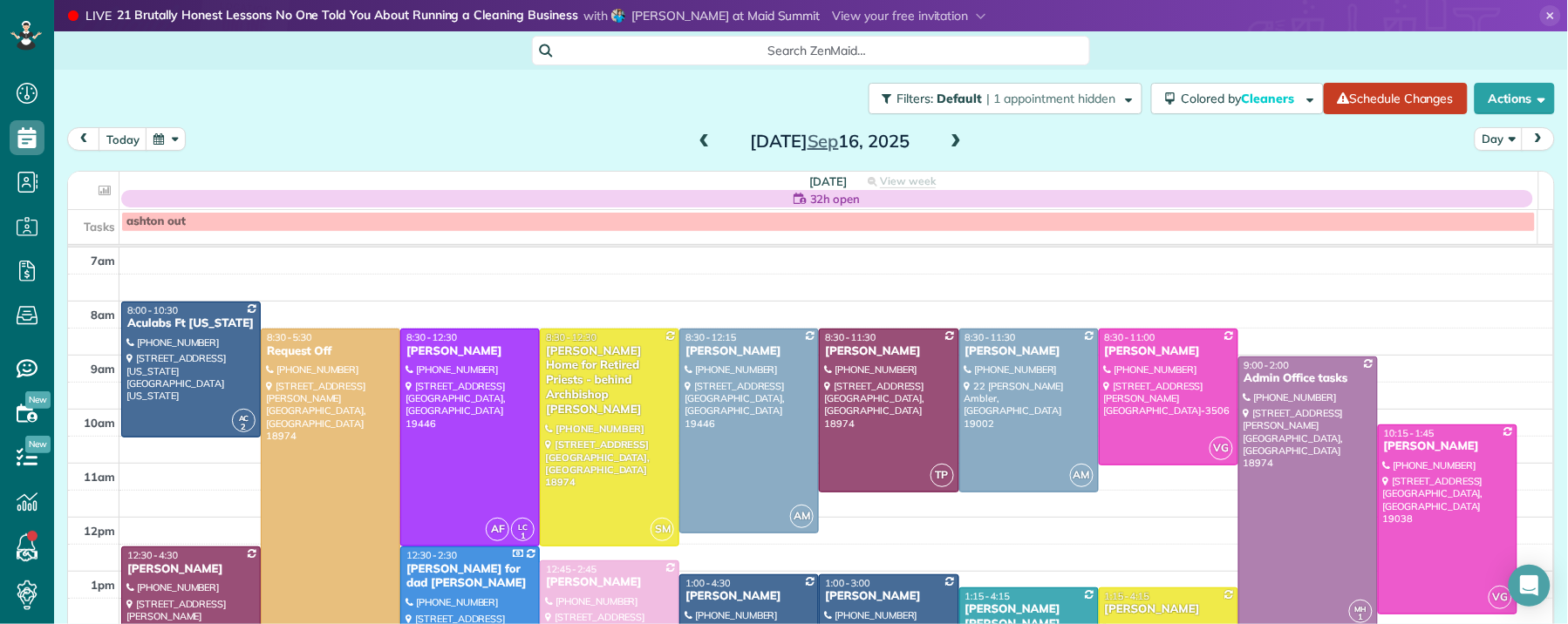
click at [949, 139] on span at bounding box center [956, 142] width 19 height 15
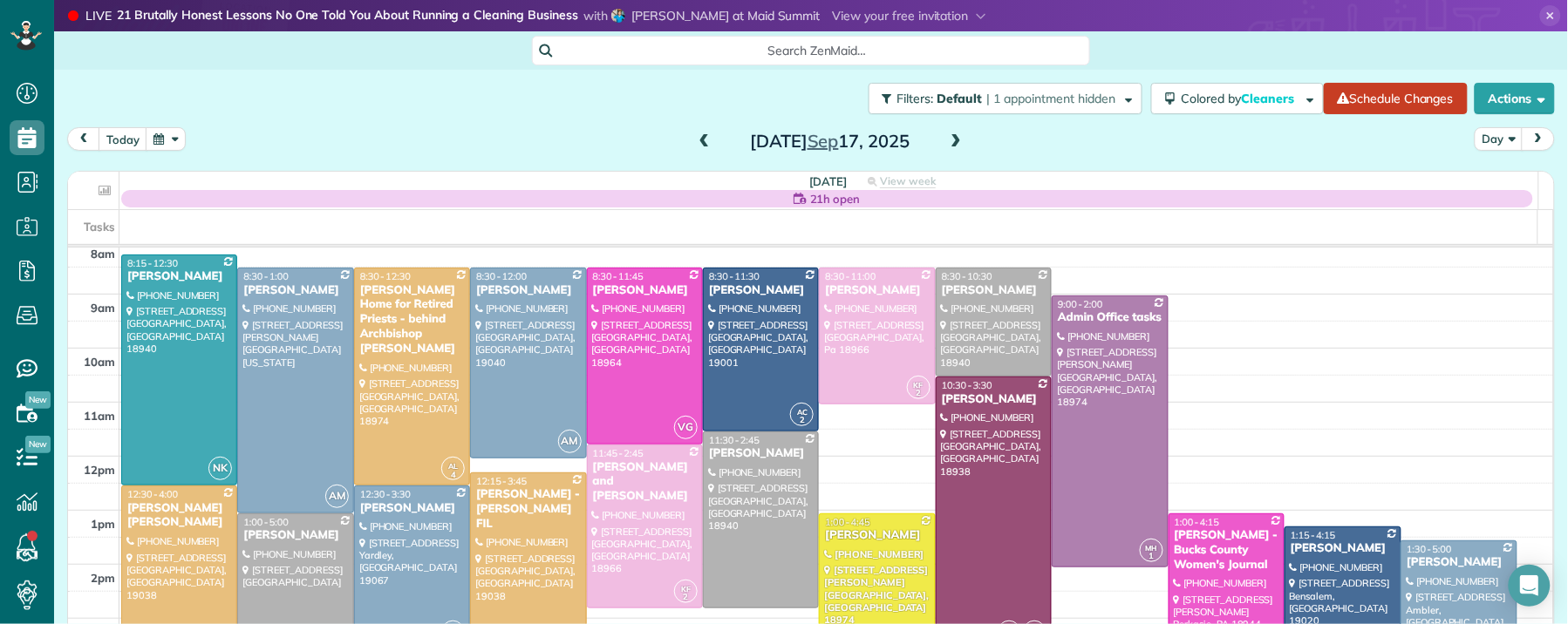
scroll to position [81, 0]
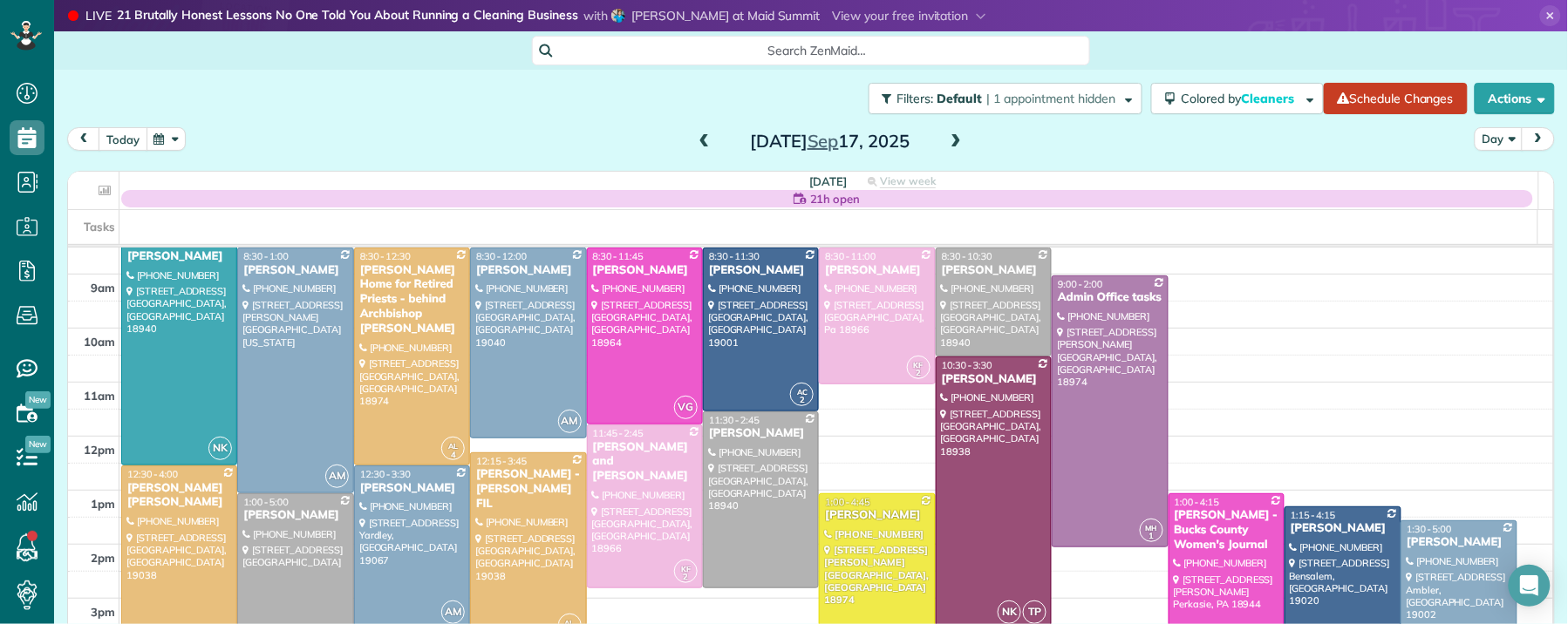
click at [116, 137] on button "today" at bounding box center [123, 139] width 48 height 23
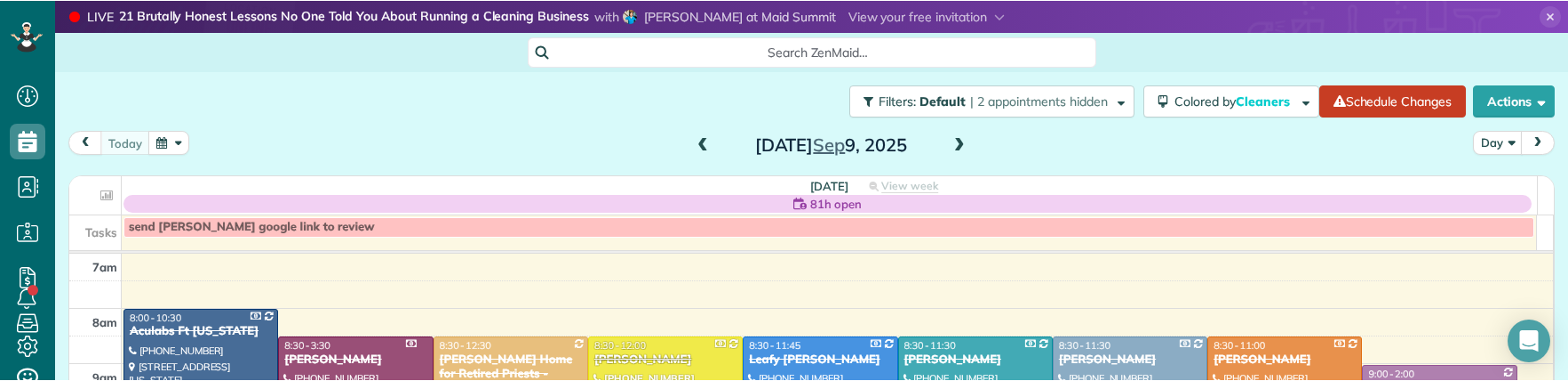
scroll to position [381, 54]
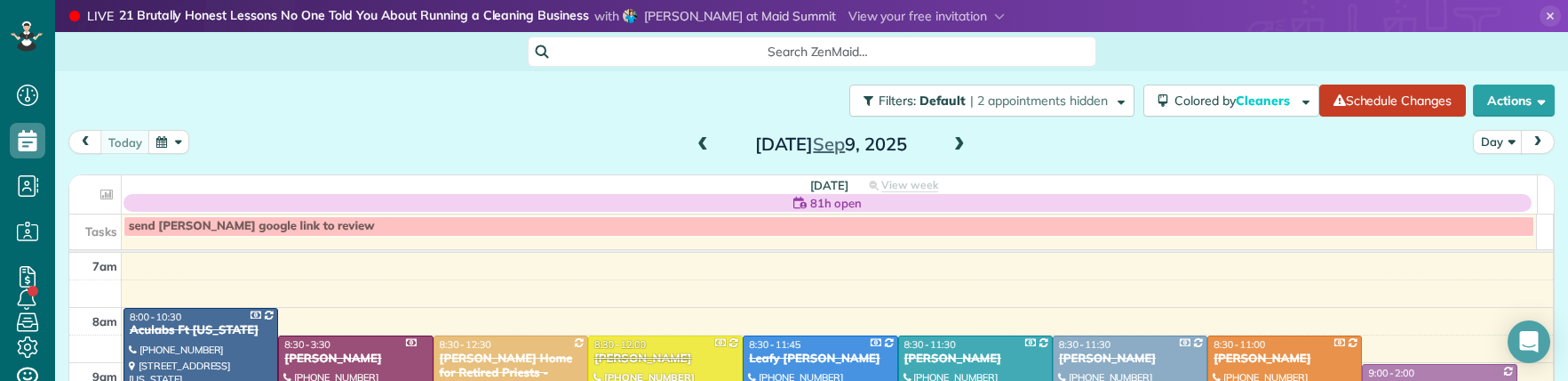
click at [950, 146] on span at bounding box center [959, 145] width 19 height 16
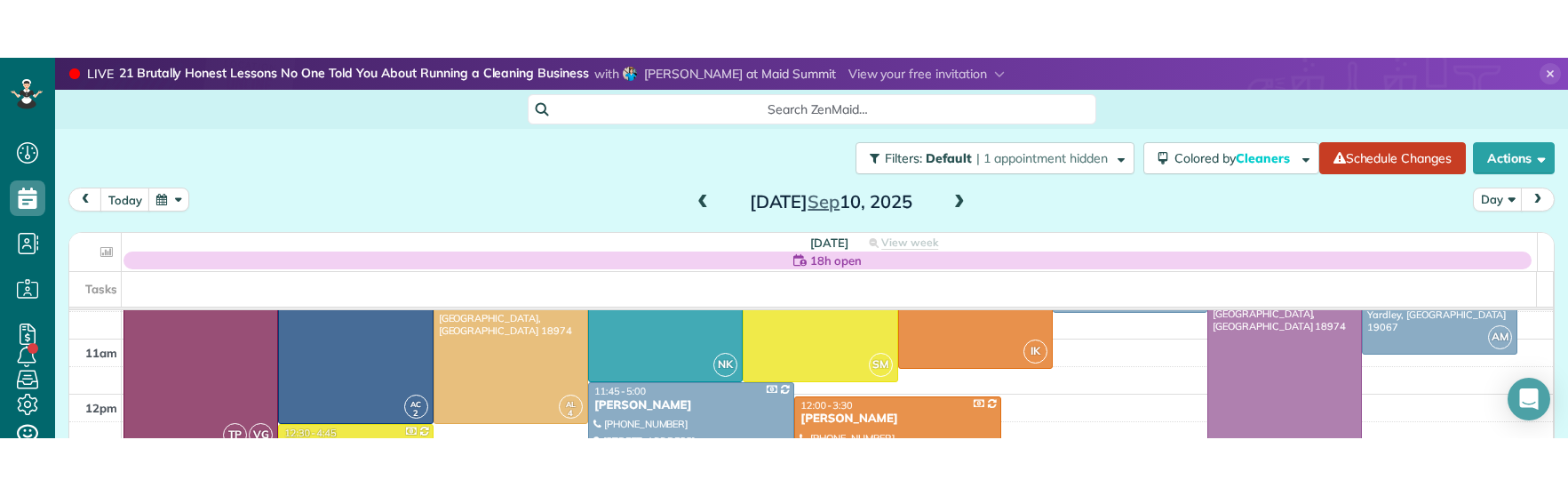
scroll to position [192, 0]
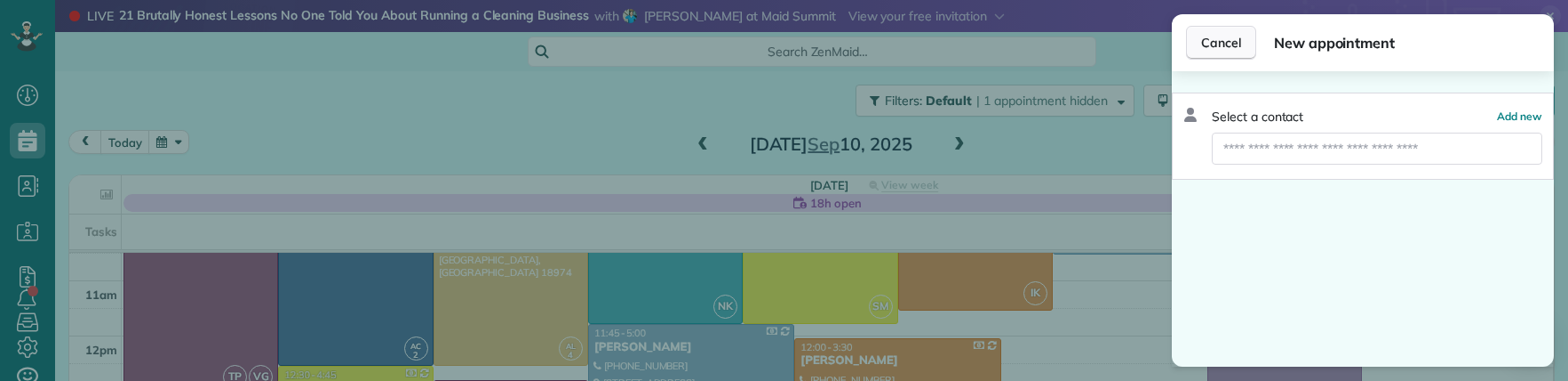
click at [1219, 50] on span "Cancel" at bounding box center [1221, 42] width 40 height 17
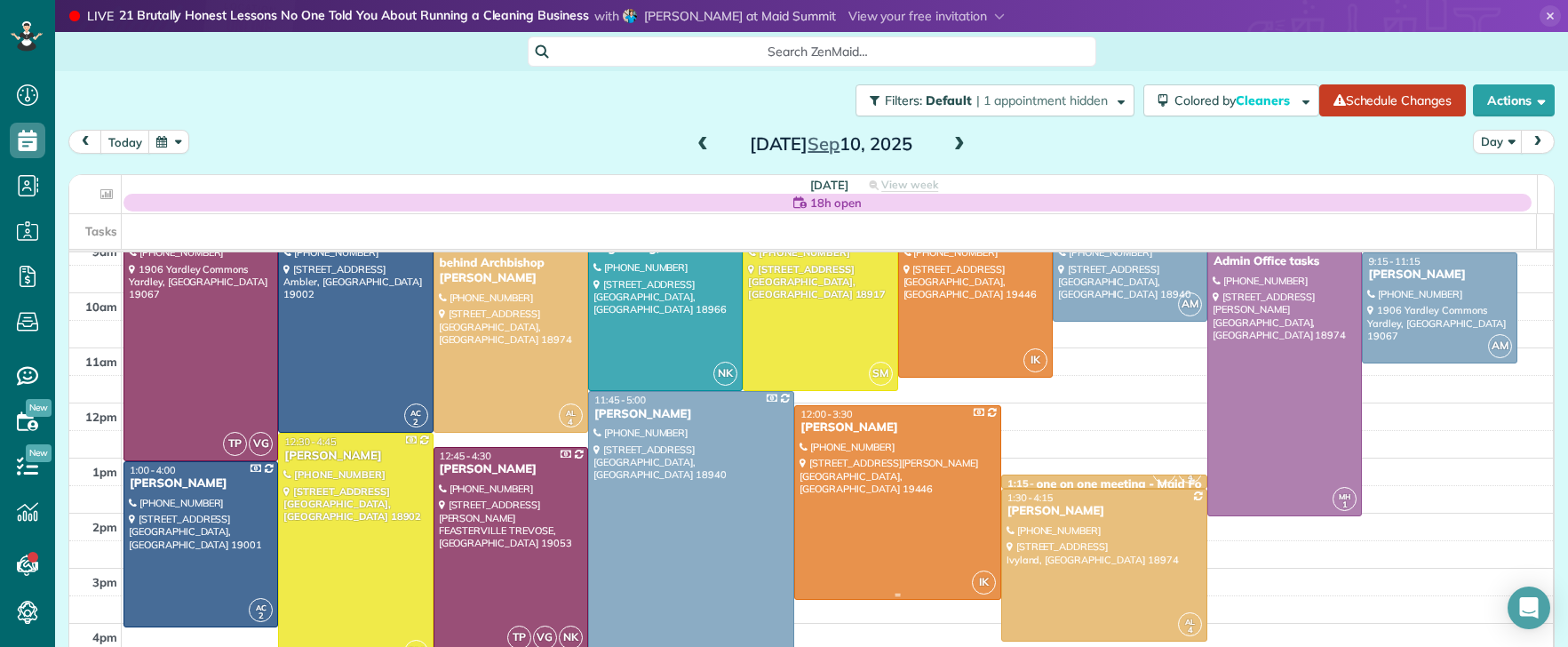
scroll to position [101, 0]
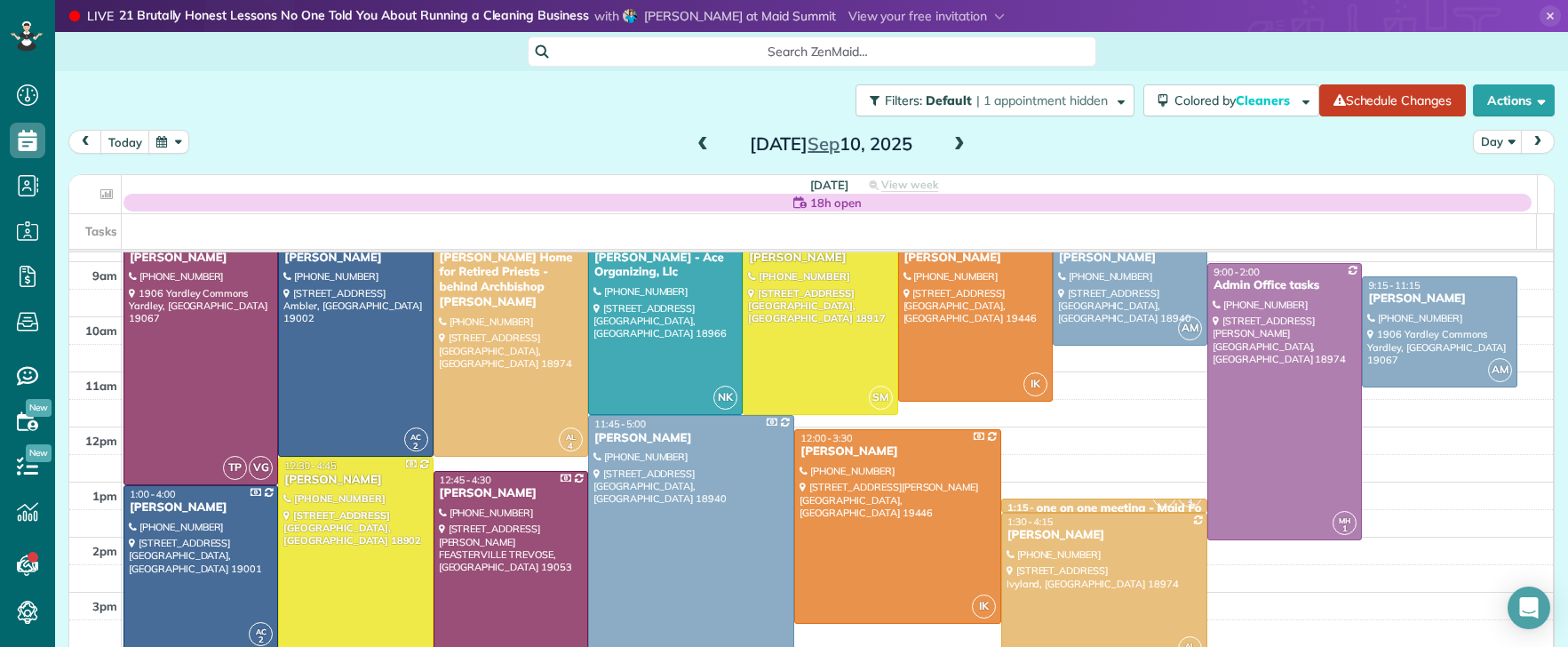
click at [954, 145] on span at bounding box center [959, 145] width 19 height 16
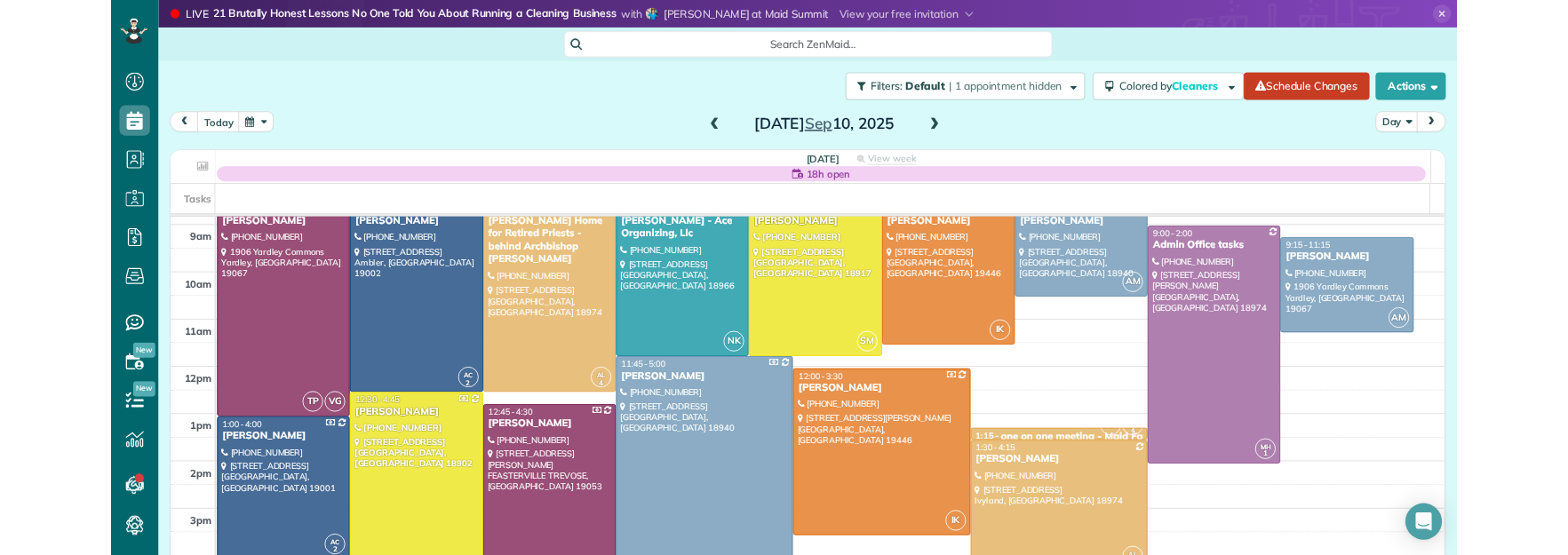
scroll to position [0, 0]
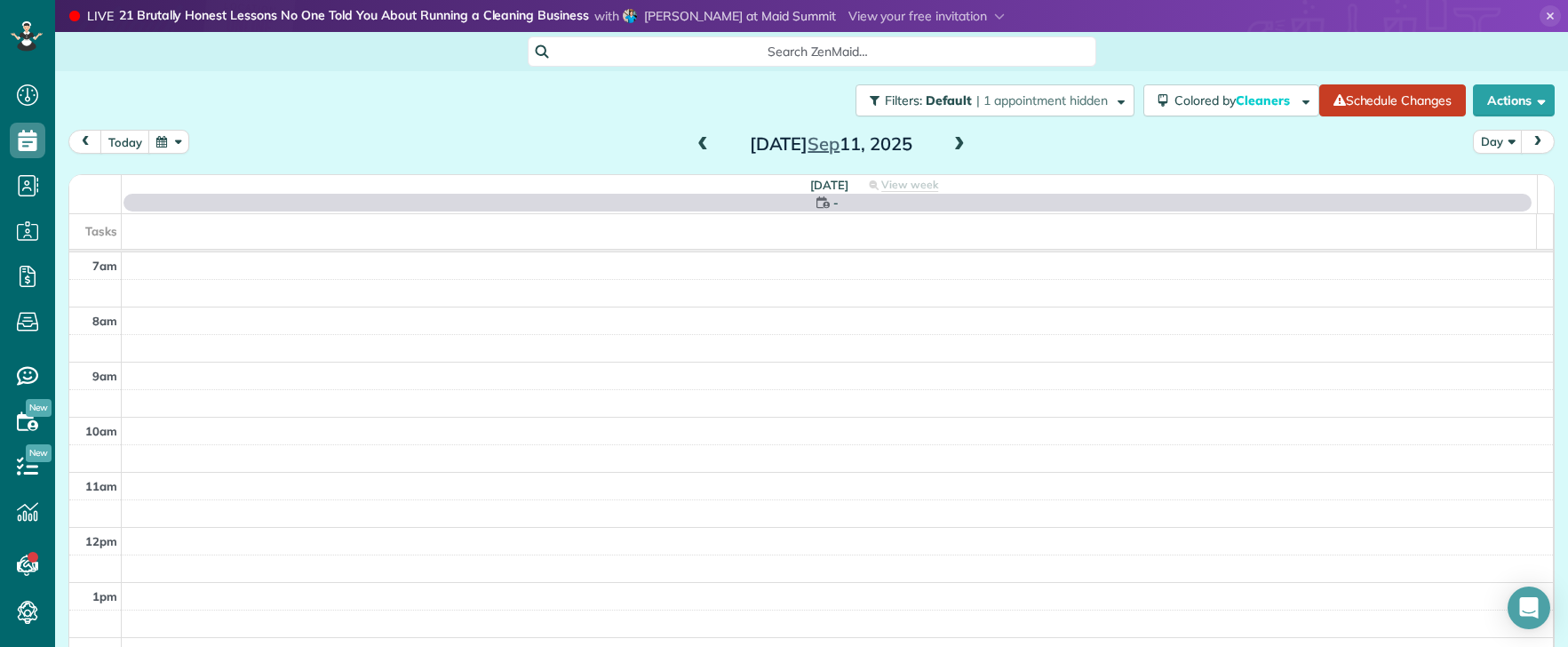
click at [954, 144] on span at bounding box center [959, 145] width 19 height 16
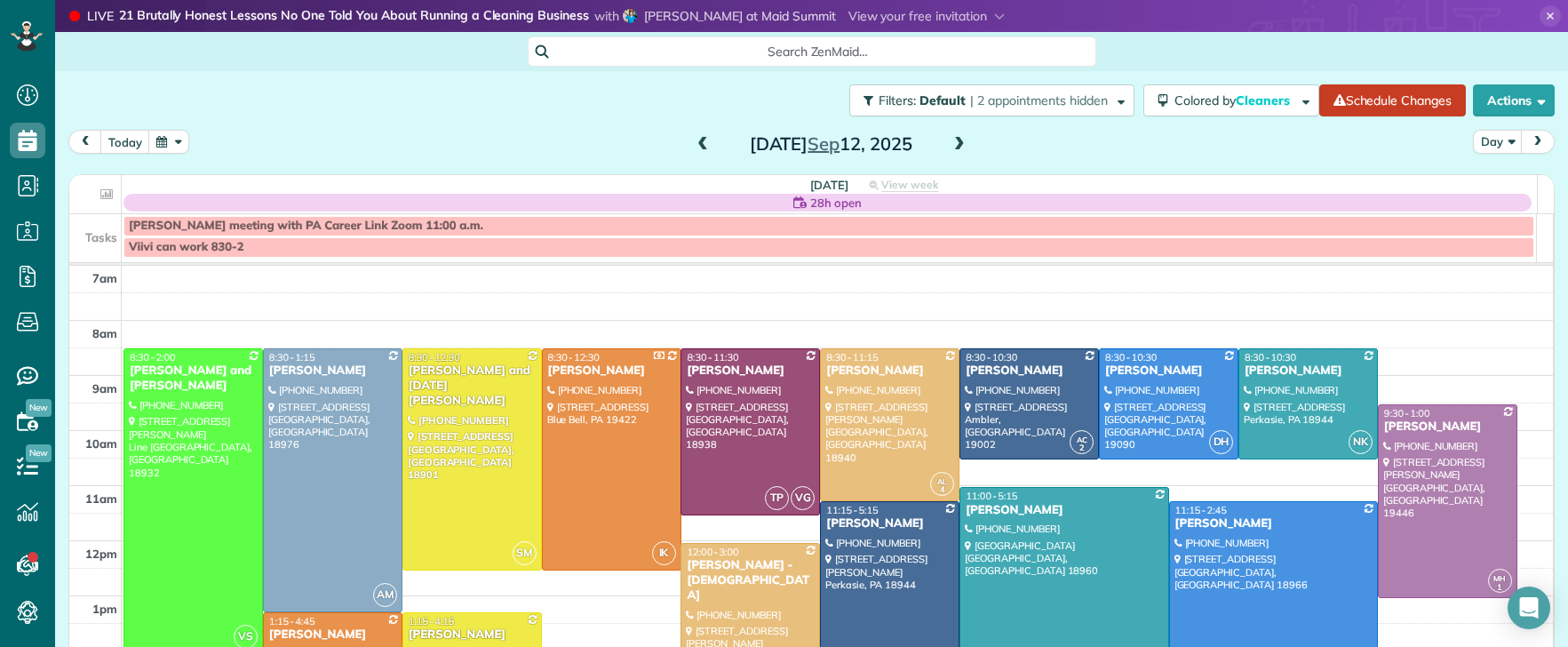
click at [698, 147] on span at bounding box center [703, 145] width 19 height 16
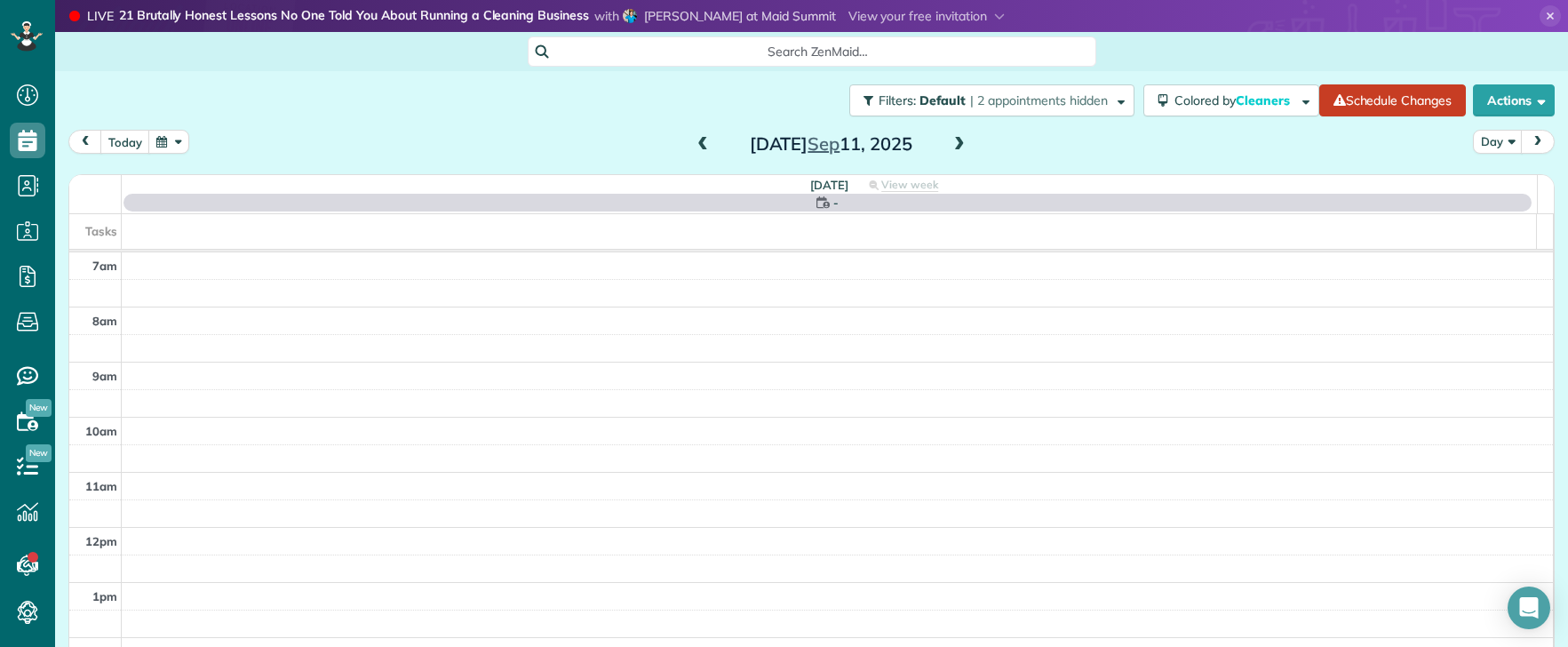
click at [698, 146] on span at bounding box center [703, 145] width 19 height 16
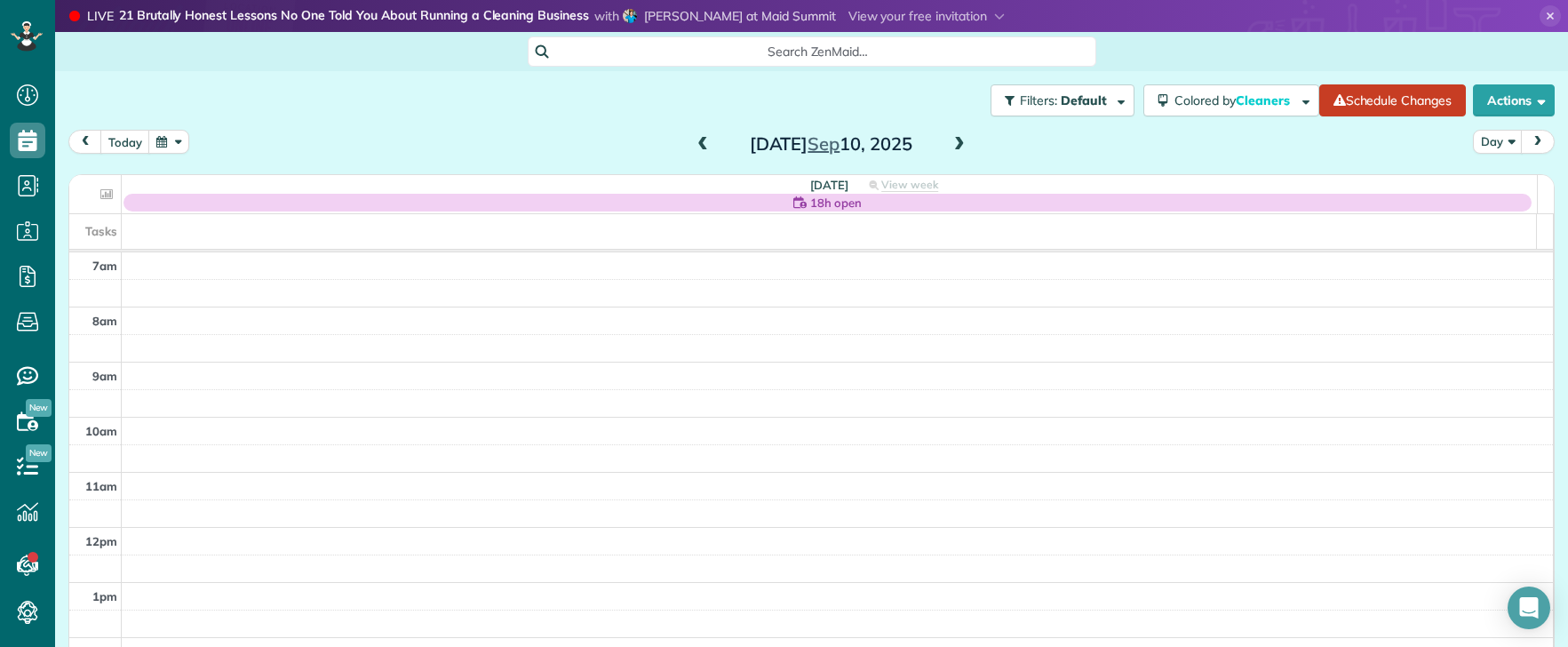
click at [950, 137] on span at bounding box center [959, 145] width 19 height 16
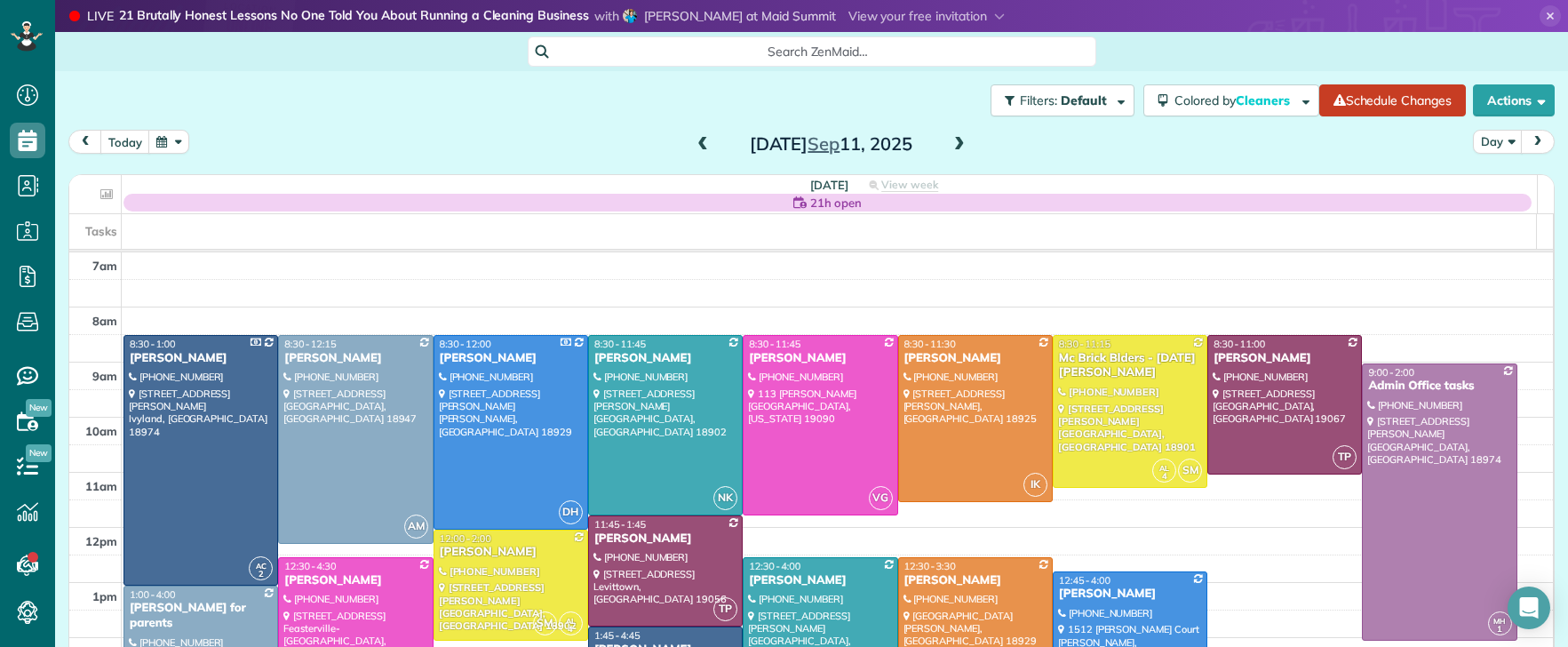
click at [694, 140] on span at bounding box center [703, 145] width 19 height 16
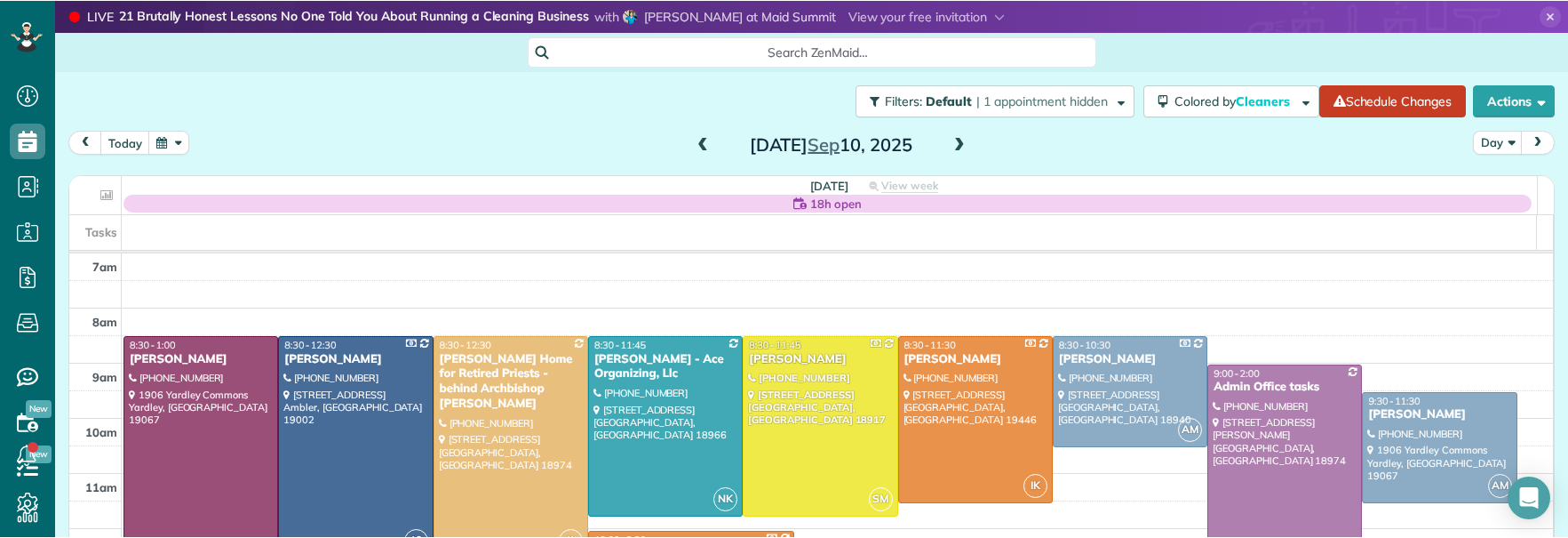
scroll to position [538, 54]
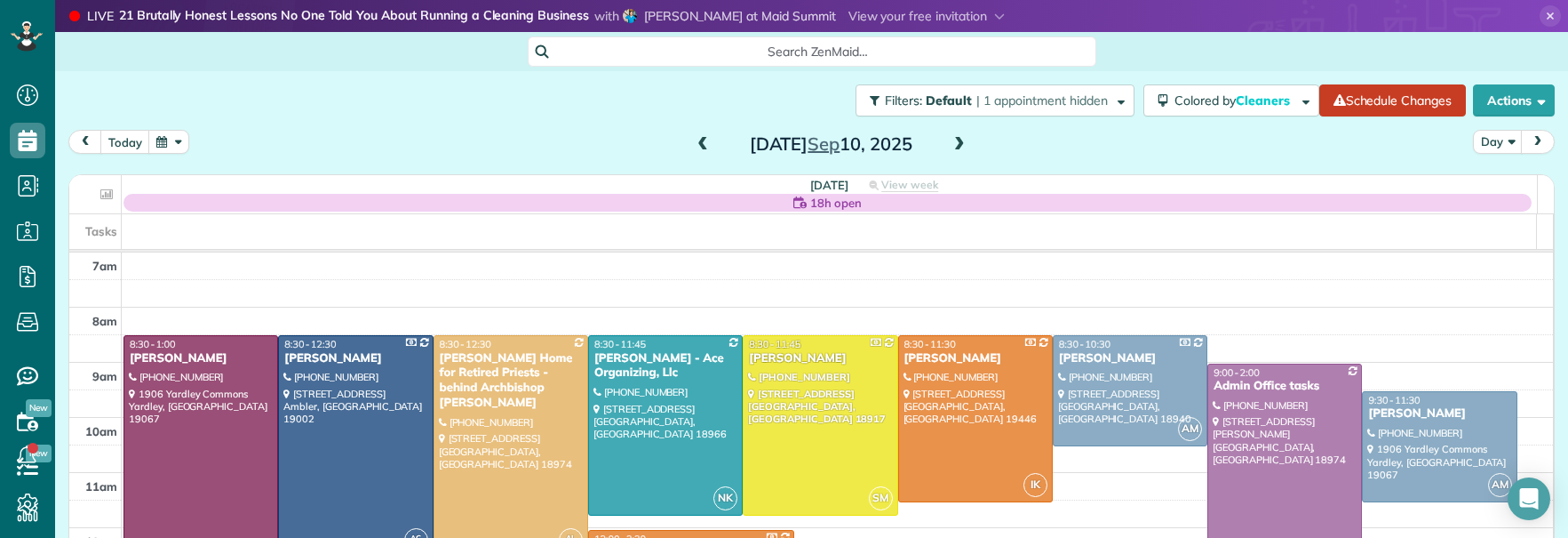
click at [950, 138] on span at bounding box center [959, 145] width 19 height 16
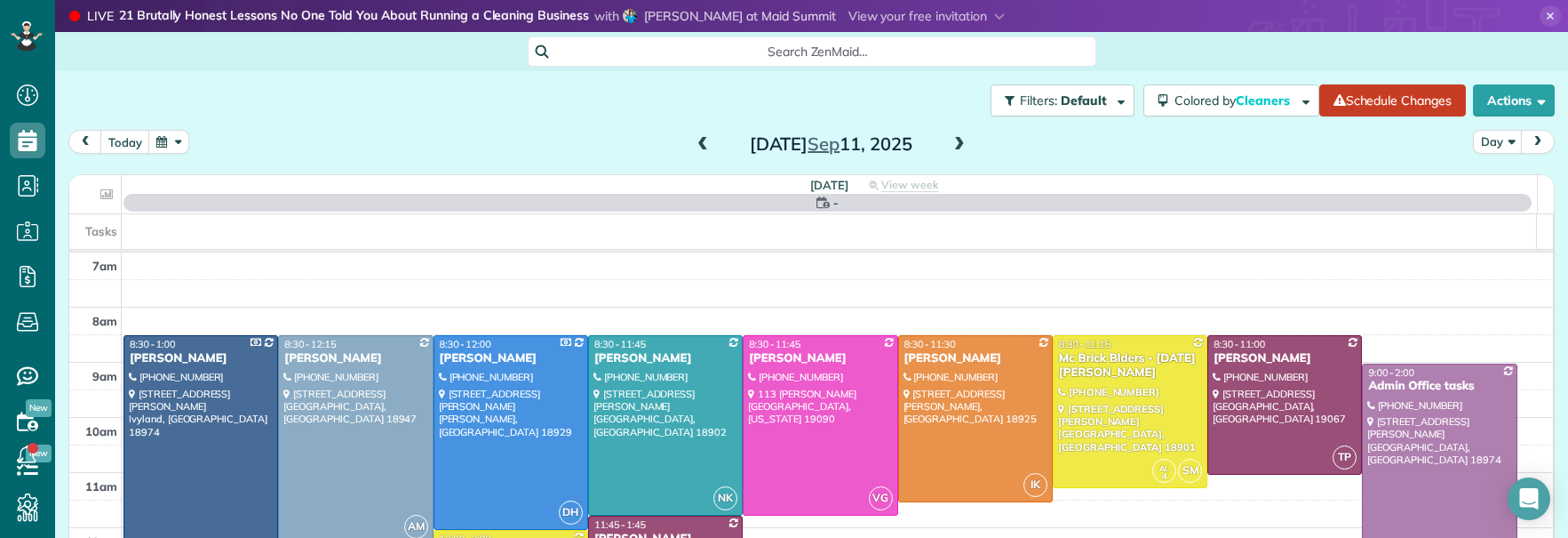
click at [950, 137] on span at bounding box center [959, 145] width 19 height 16
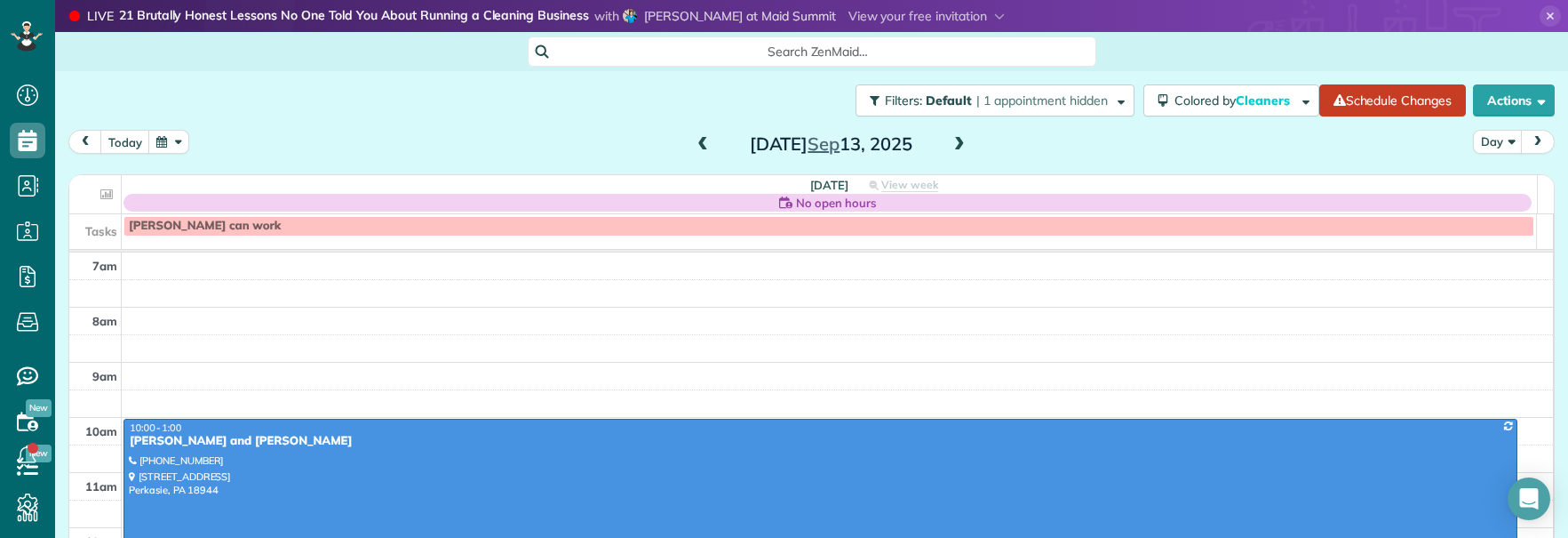
click at [956, 135] on span at bounding box center [959, 145] width 19 height 27
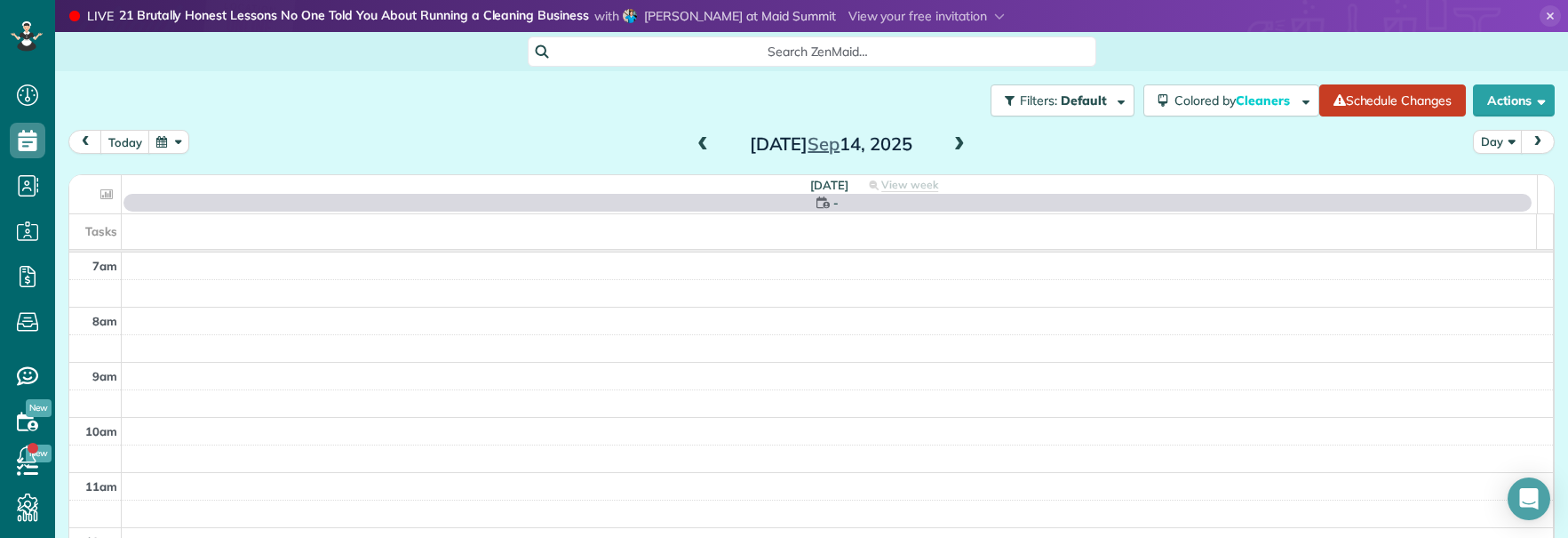
click at [957, 138] on span at bounding box center [959, 145] width 19 height 16
click at [957, 139] on span at bounding box center [959, 145] width 19 height 16
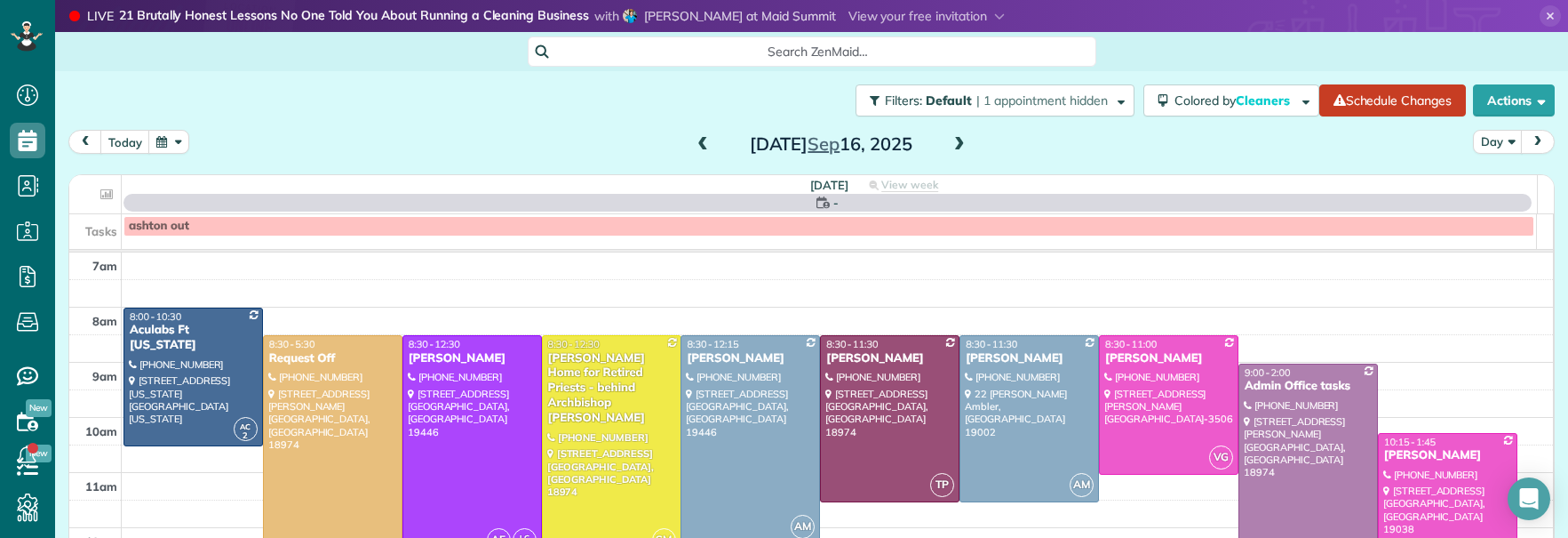
click at [957, 138] on span at bounding box center [959, 145] width 19 height 16
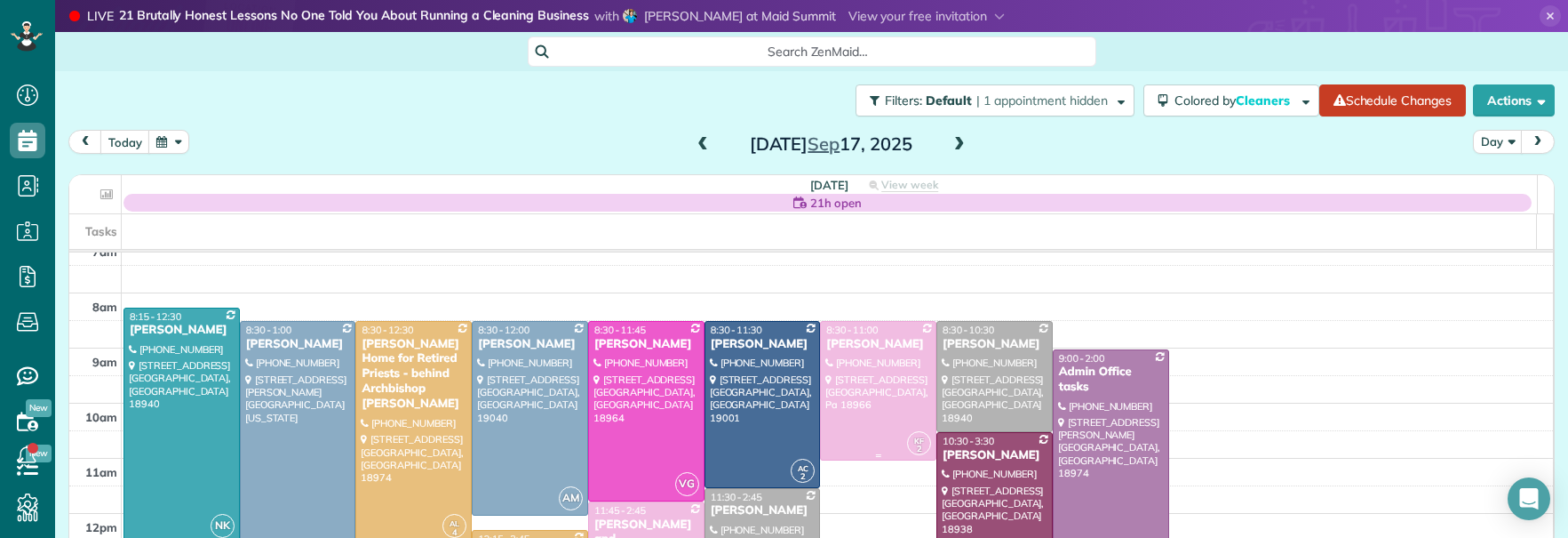
scroll to position [31, 0]
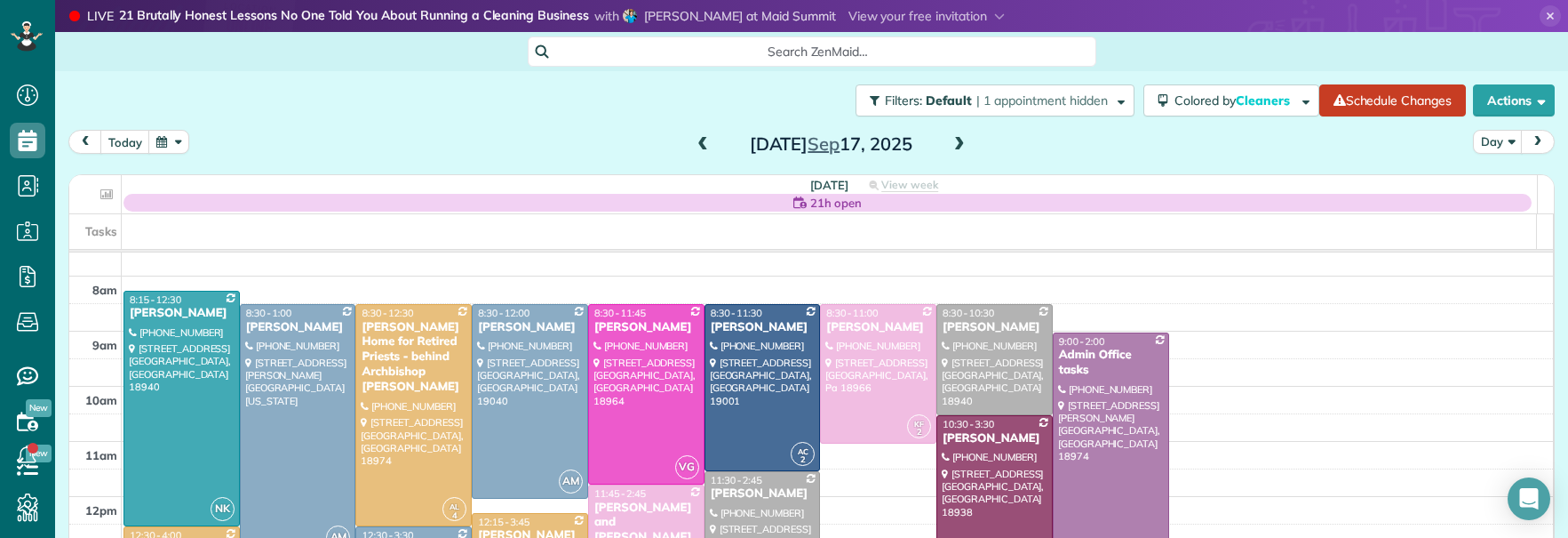
click at [958, 447] on div "Dominique Lueckenhoff" at bounding box center [995, 438] width 106 height 16
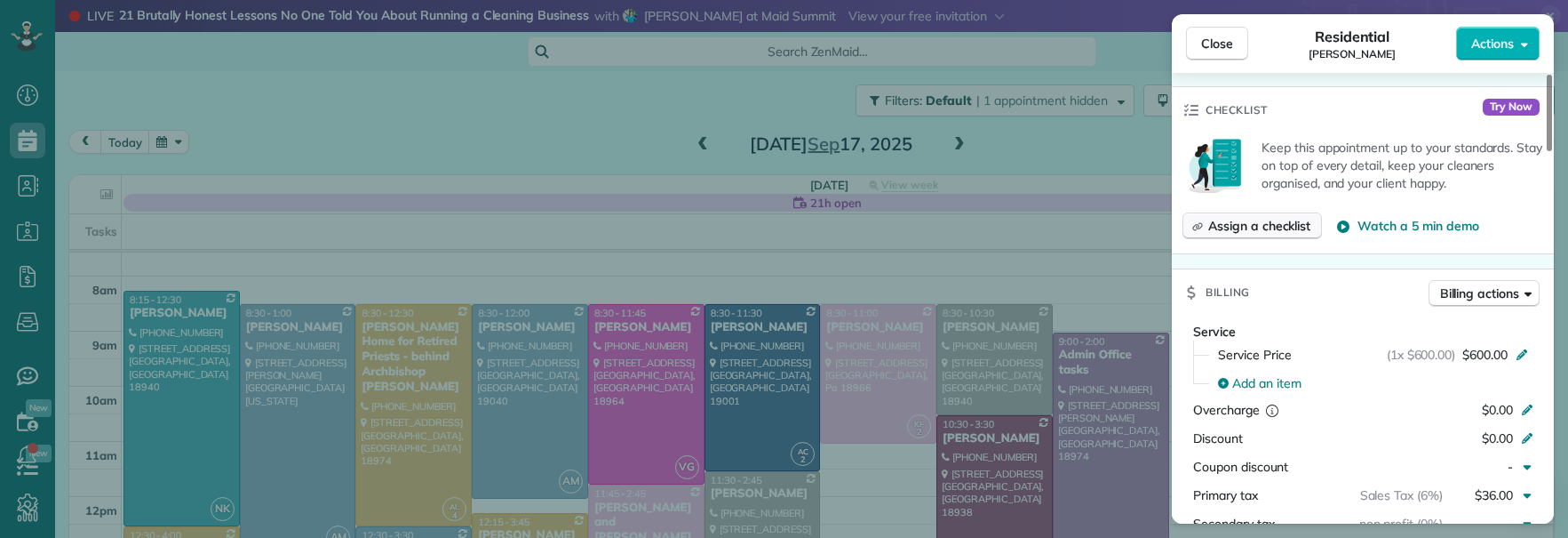
scroll to position [447, 0]
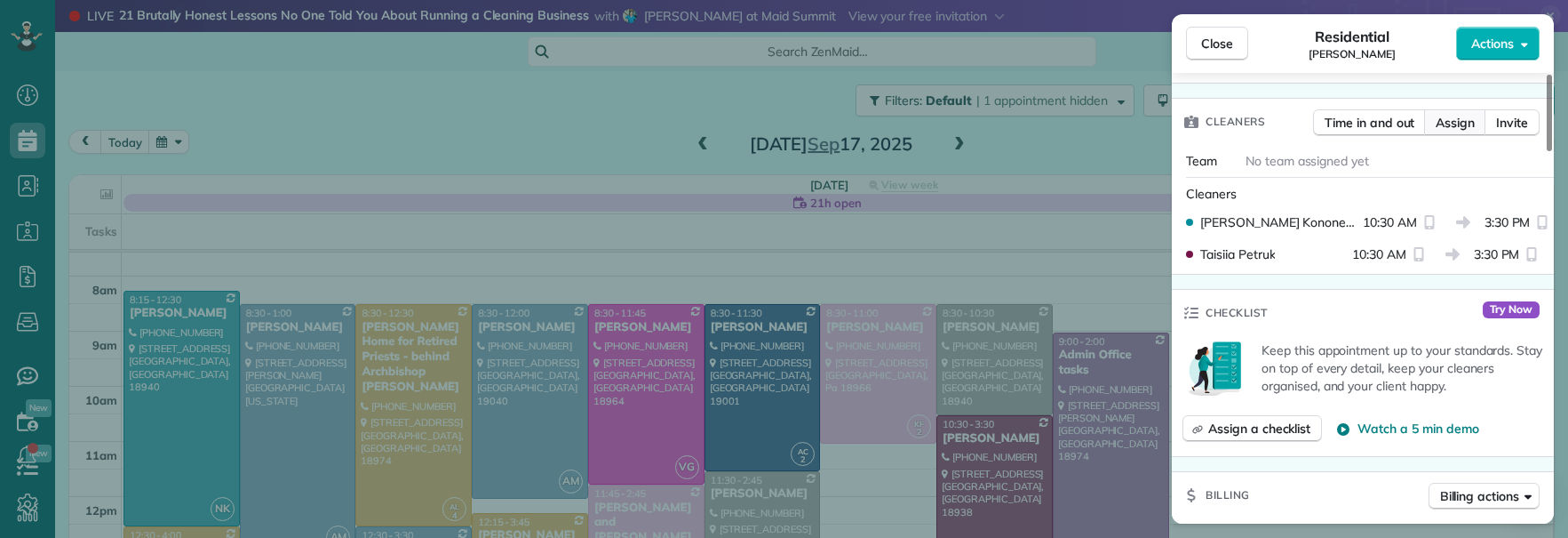
click at [1458, 127] on span "Assign" at bounding box center [1455, 122] width 39 height 17
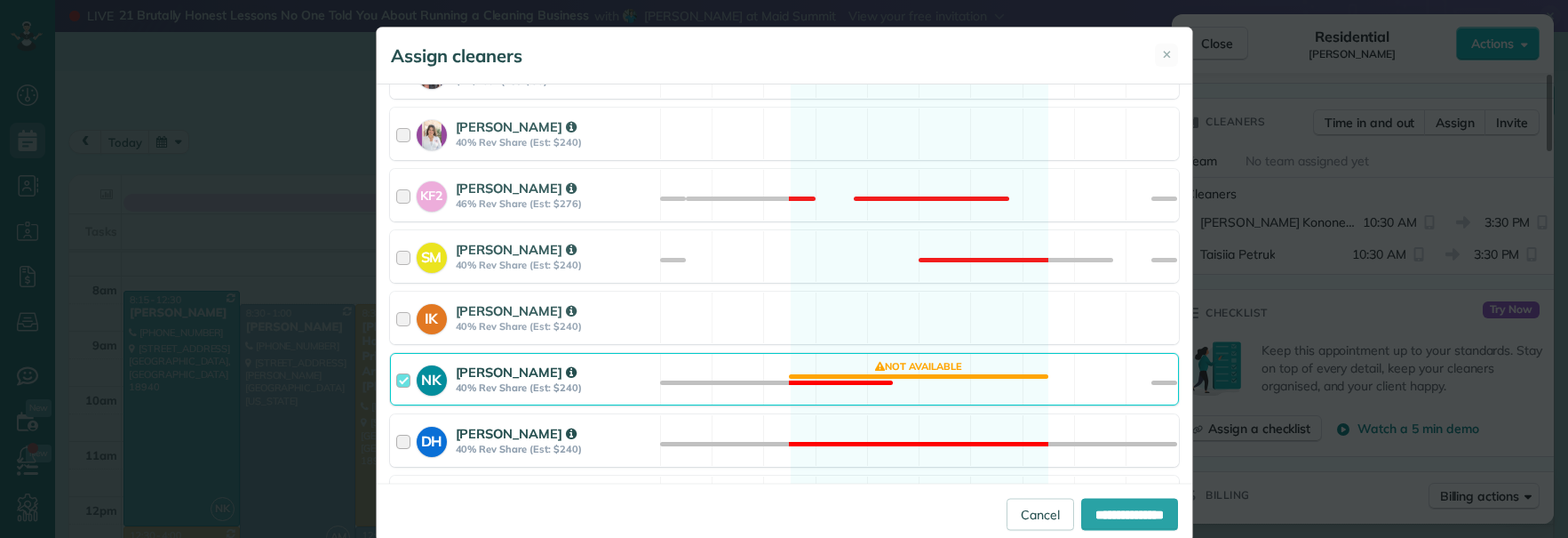
scroll to position [681, 0]
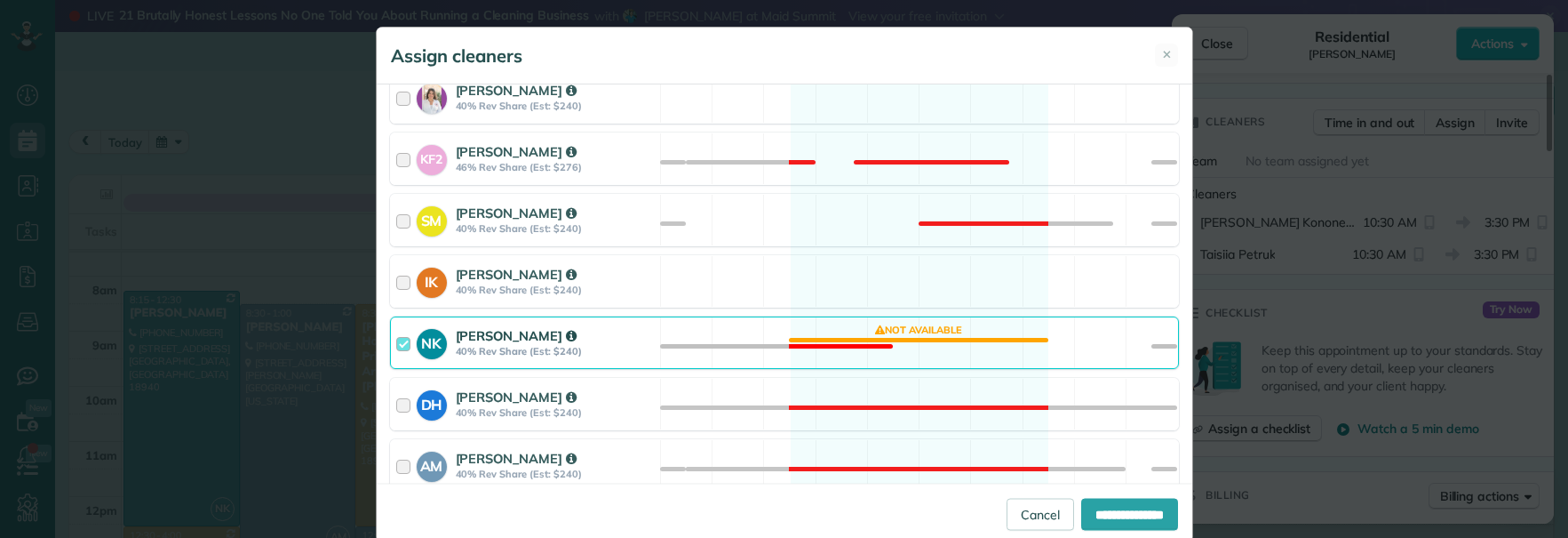
click at [396, 350] on div at bounding box center [406, 342] width 20 height 33
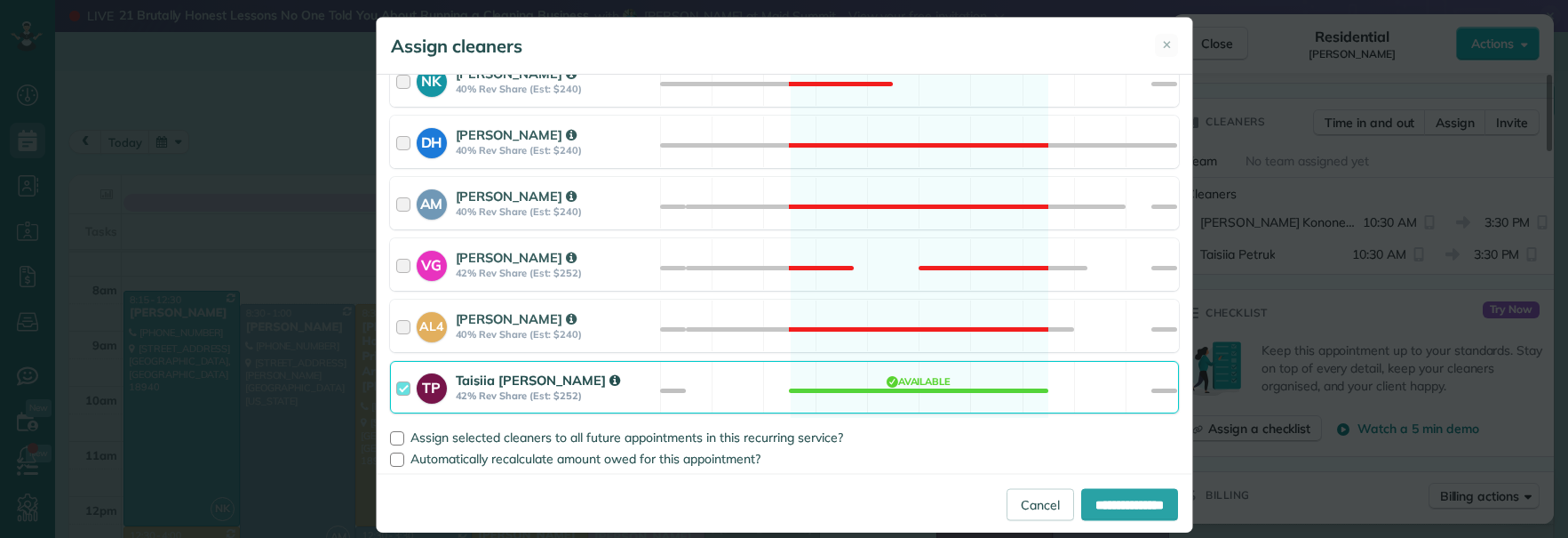
scroll to position [0, 0]
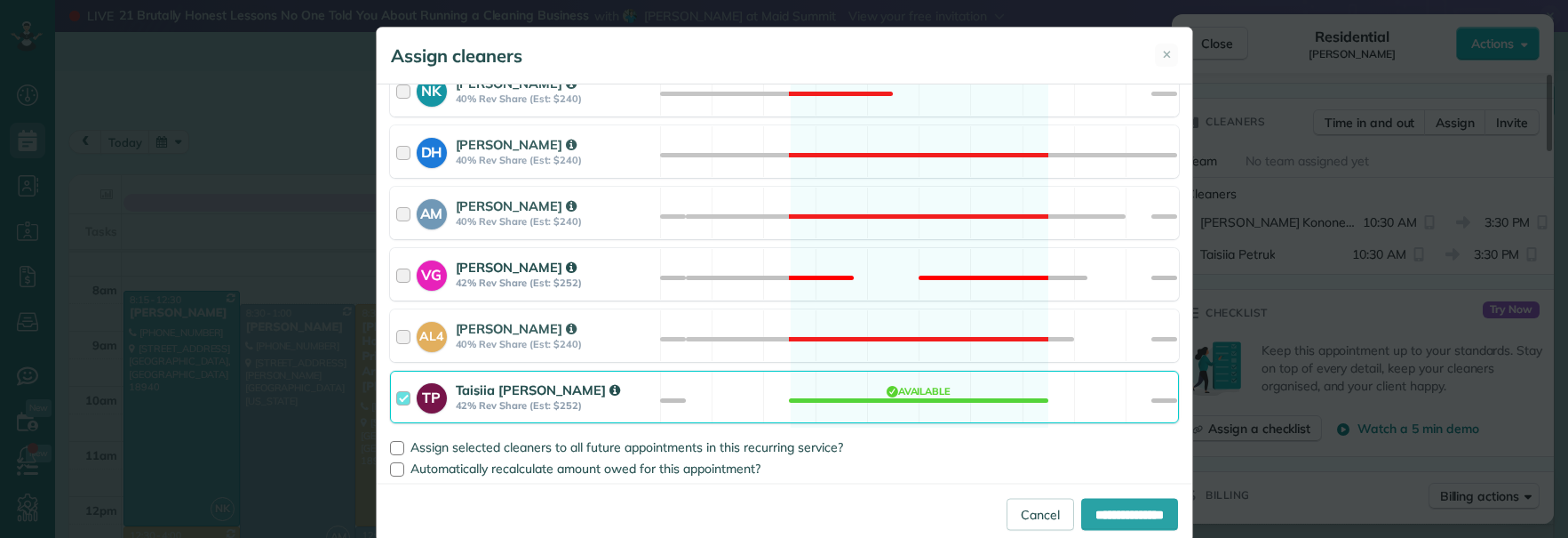
click at [397, 273] on div at bounding box center [406, 274] width 20 height 33
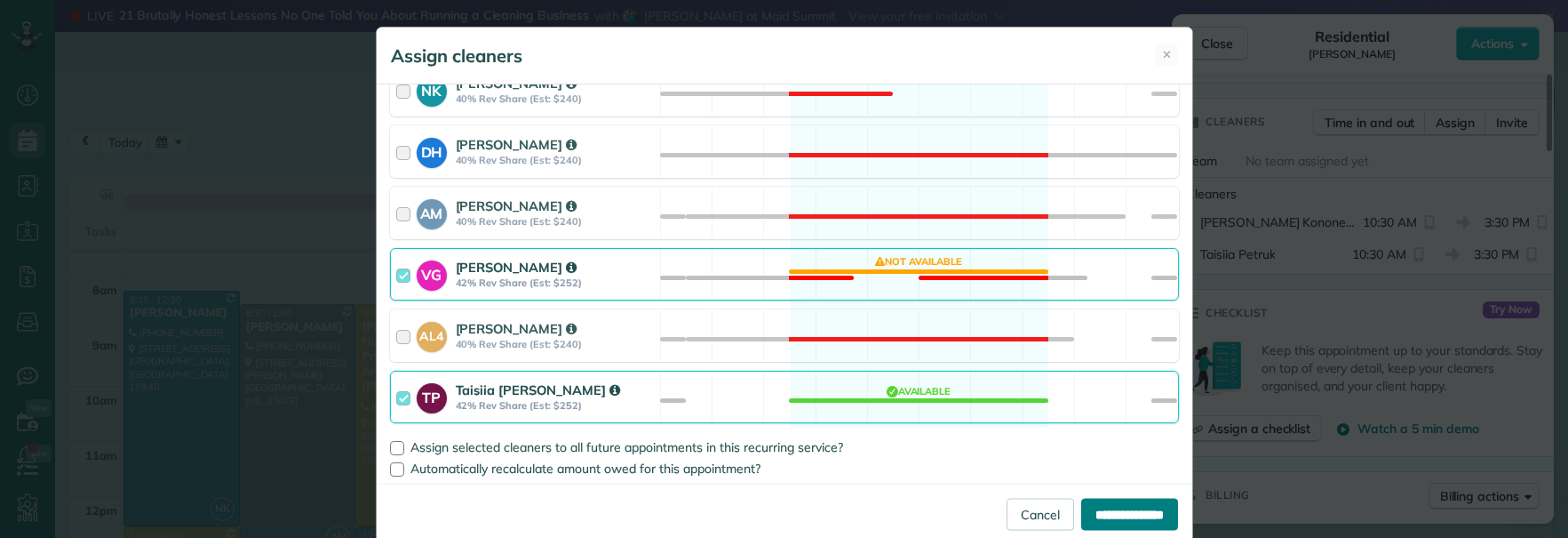
click at [1089, 522] on input "**********" at bounding box center [1130, 513] width 97 height 32
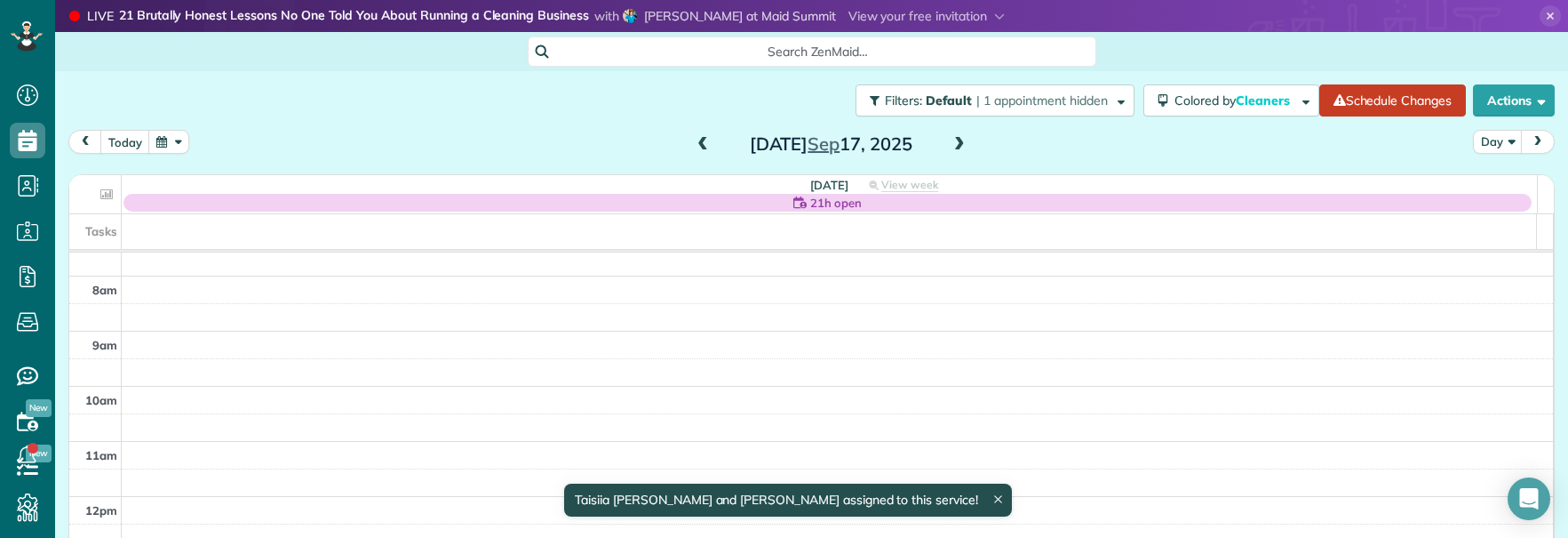
click at [961, 441] on div "Close Residential Dominique Lueckenhoff Actions Status Active Dominique Luecken…" at bounding box center [784, 269] width 1568 height 538
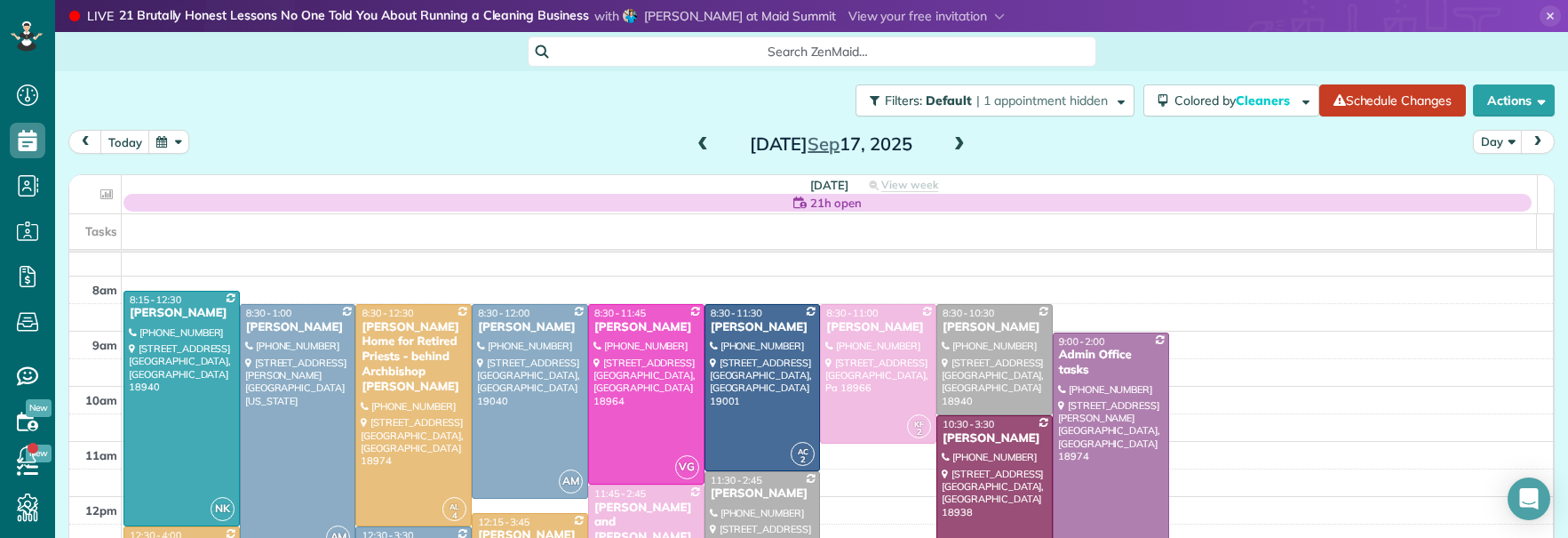
click at [968, 447] on div "Dominique Lueckenhoff" at bounding box center [995, 438] width 106 height 16
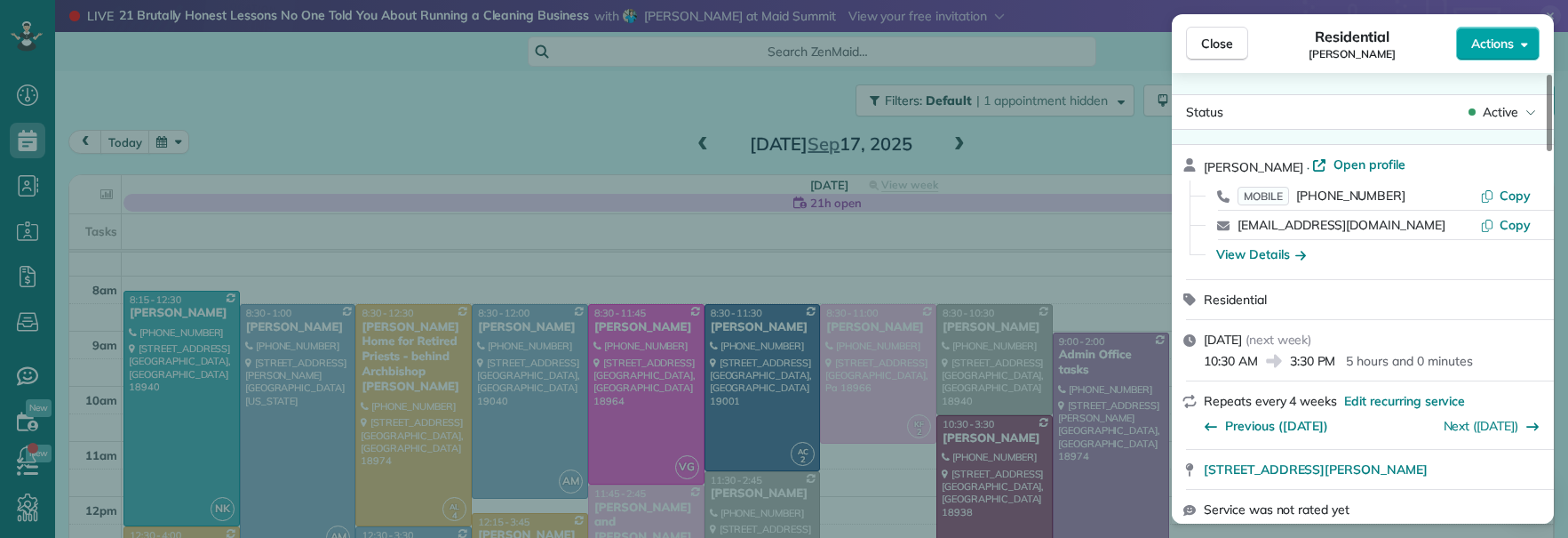
click at [1498, 38] on span "Actions" at bounding box center [1493, 43] width 43 height 17
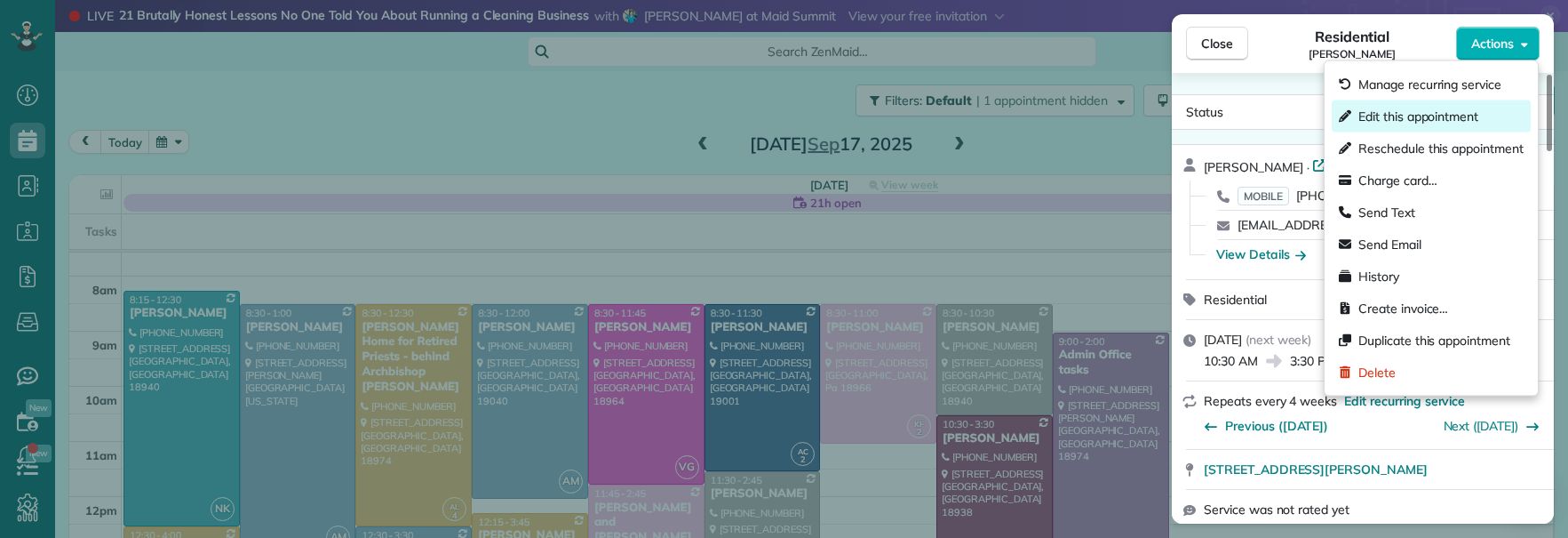
click at [1388, 123] on span "Edit this appointment" at bounding box center [1418, 116] width 120 height 17
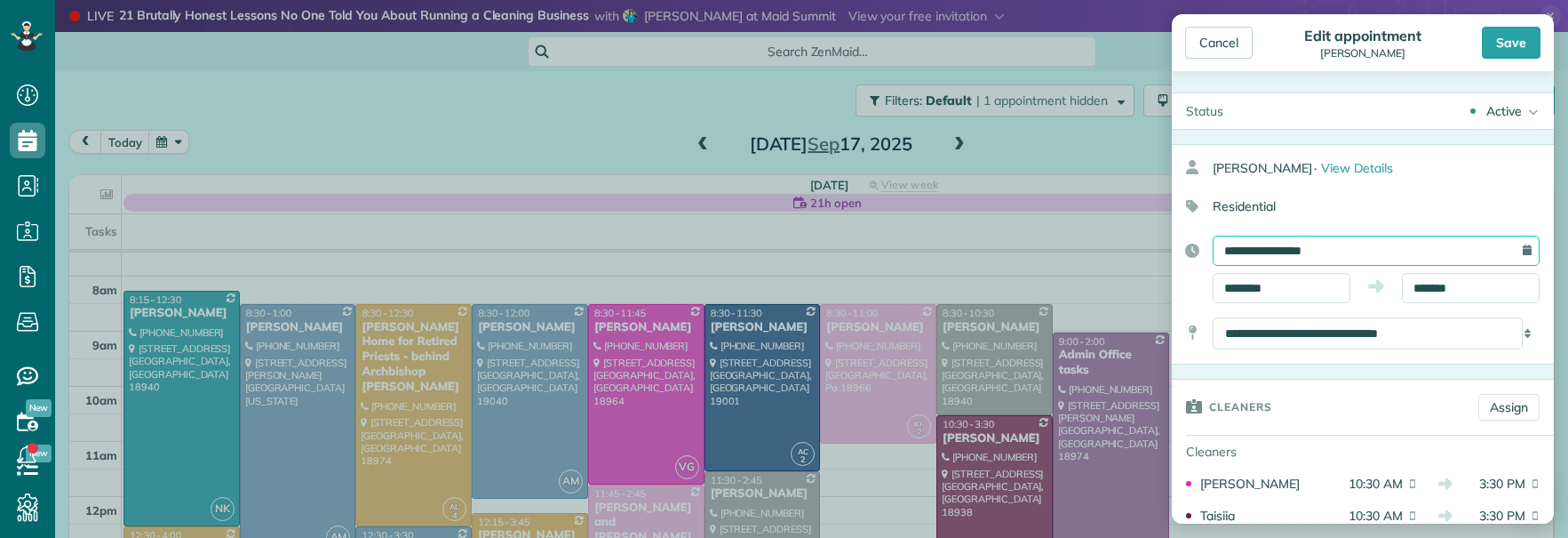
click at [1317, 255] on input "**********" at bounding box center [1376, 250] width 327 height 30
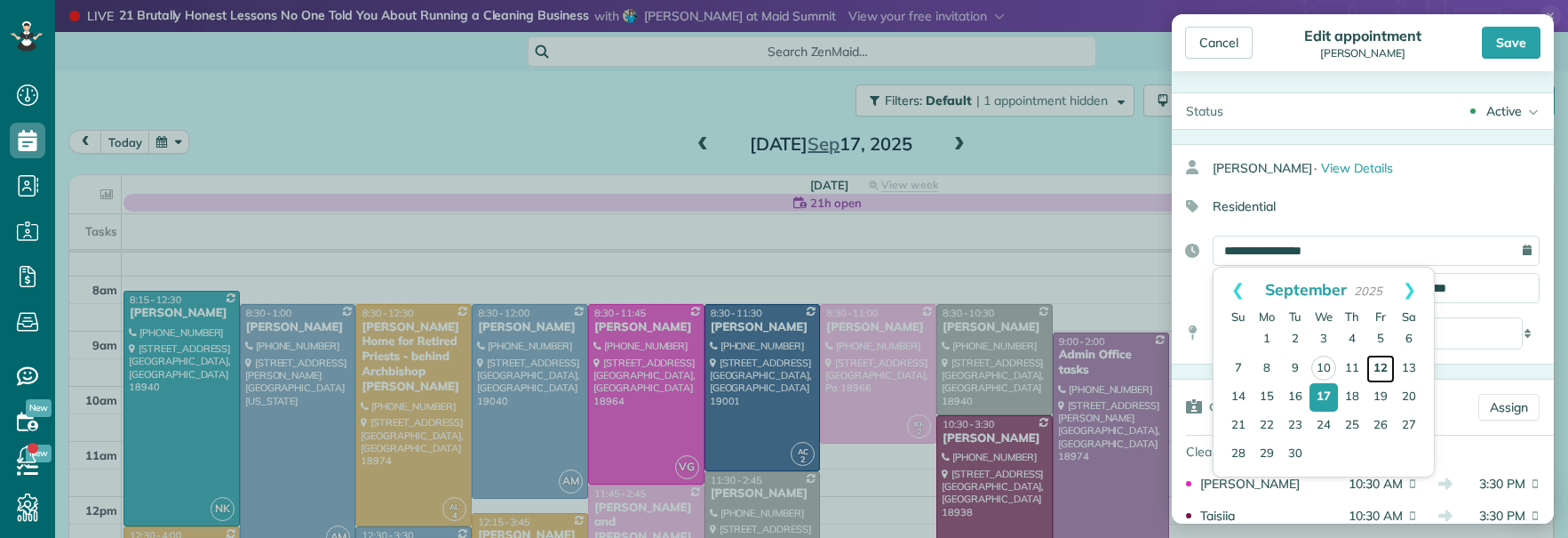
click at [1380, 371] on link "12" at bounding box center [1380, 369] width 28 height 28
type input "**********"
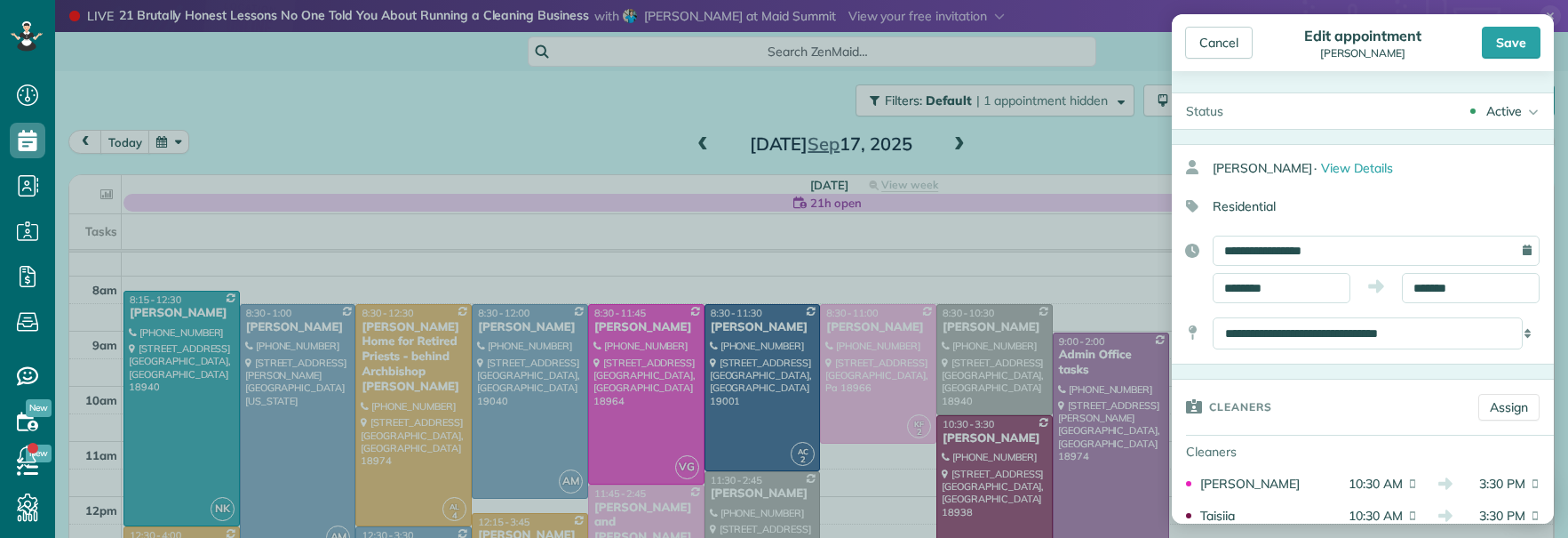
drag, startPoint x: 1518, startPoint y: 44, endPoint x: 1290, endPoint y: 326, distance: 362.6
click at [1518, 44] on div "Save" at bounding box center [1511, 42] width 59 height 32
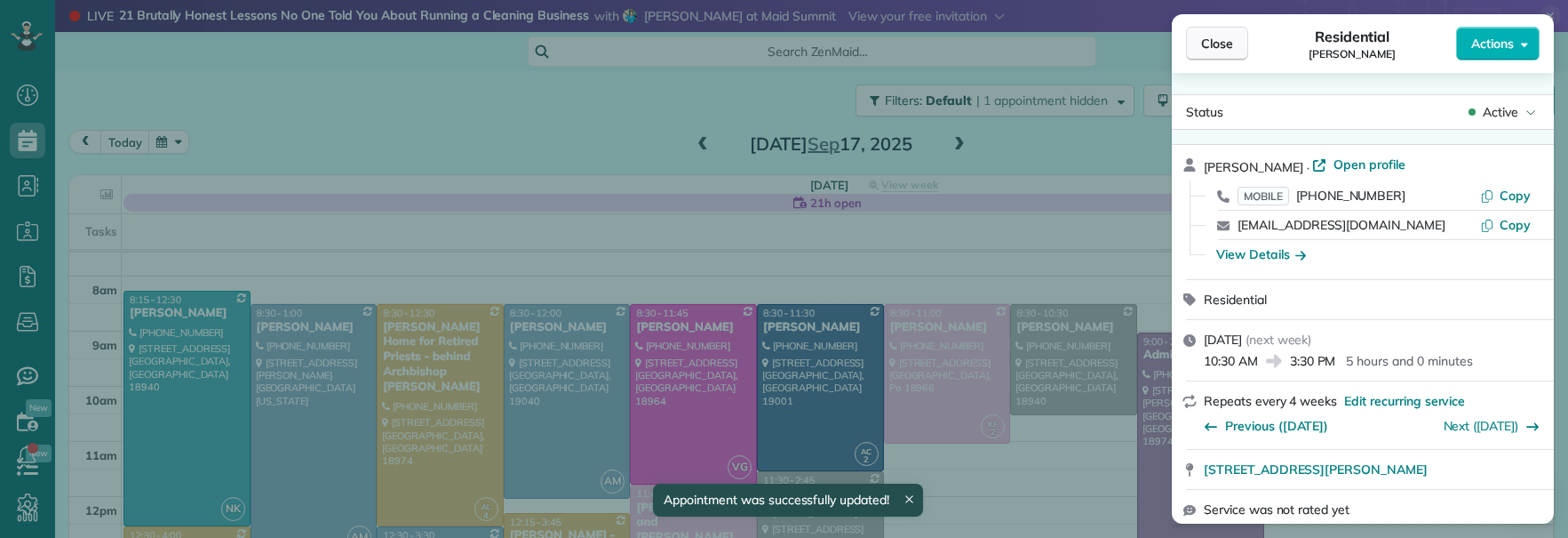
drag, startPoint x: 1210, startPoint y: 41, endPoint x: 704, endPoint y: 167, distance: 521.5
click at [1211, 43] on span "Close" at bounding box center [1217, 43] width 32 height 17
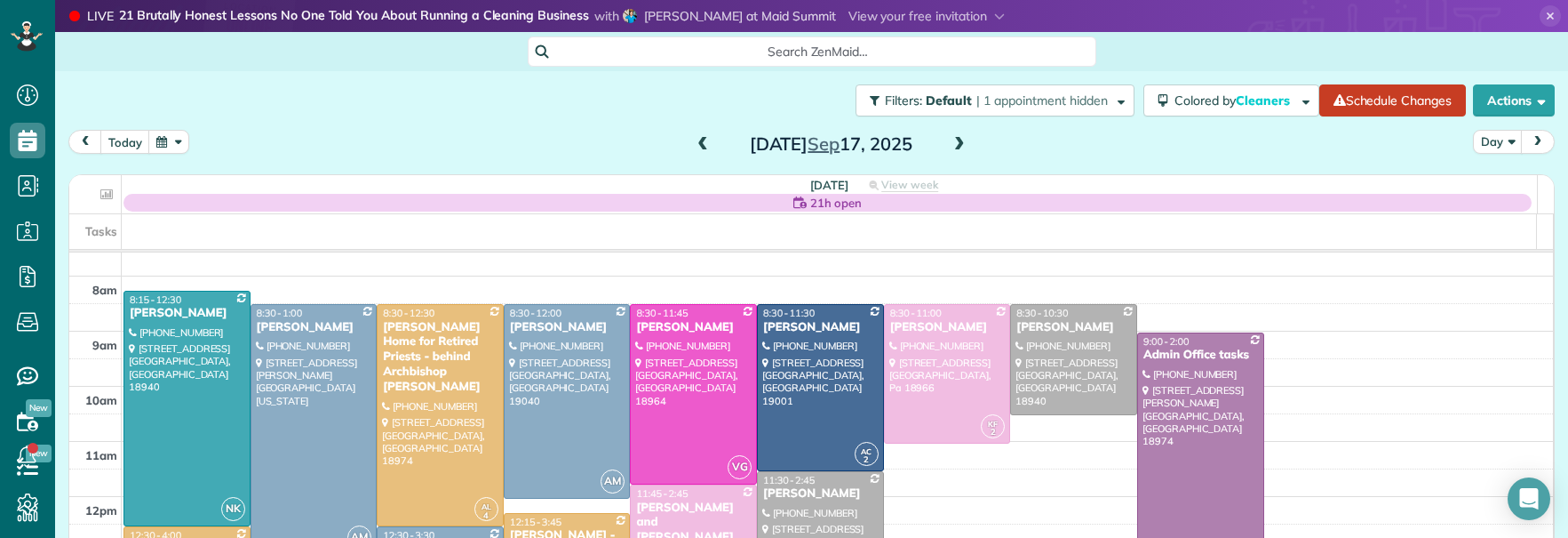
click at [696, 147] on span at bounding box center [703, 145] width 19 height 16
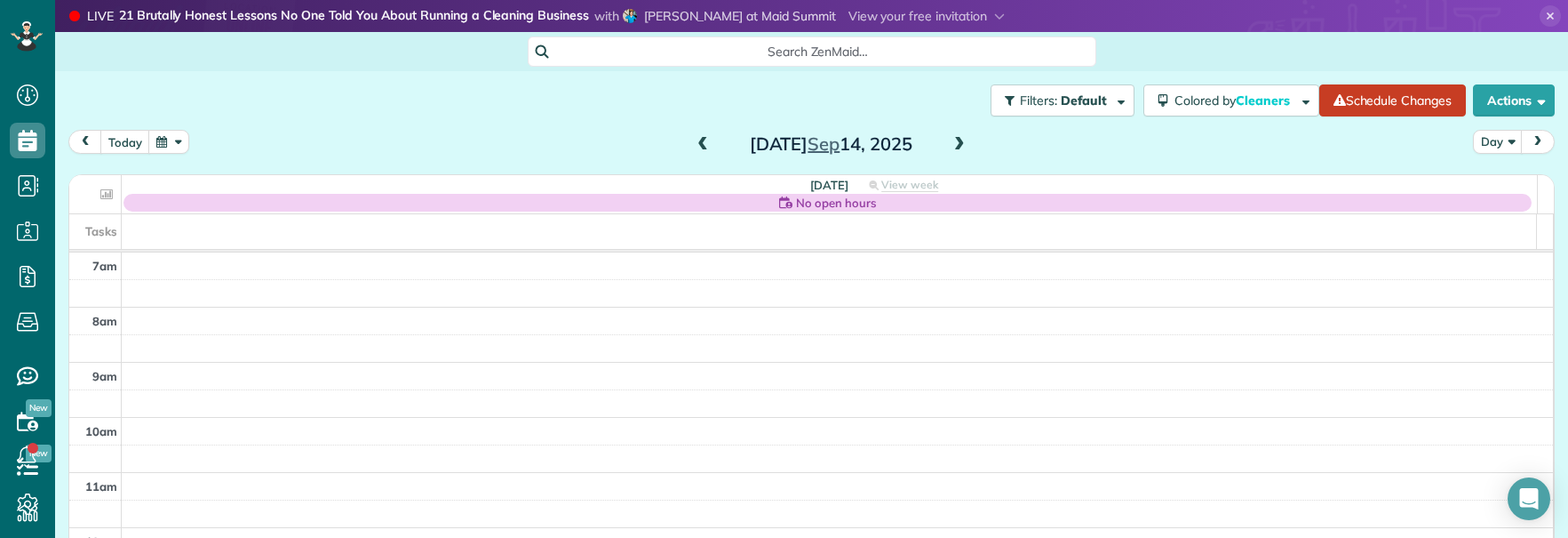
click at [697, 146] on span at bounding box center [703, 145] width 19 height 16
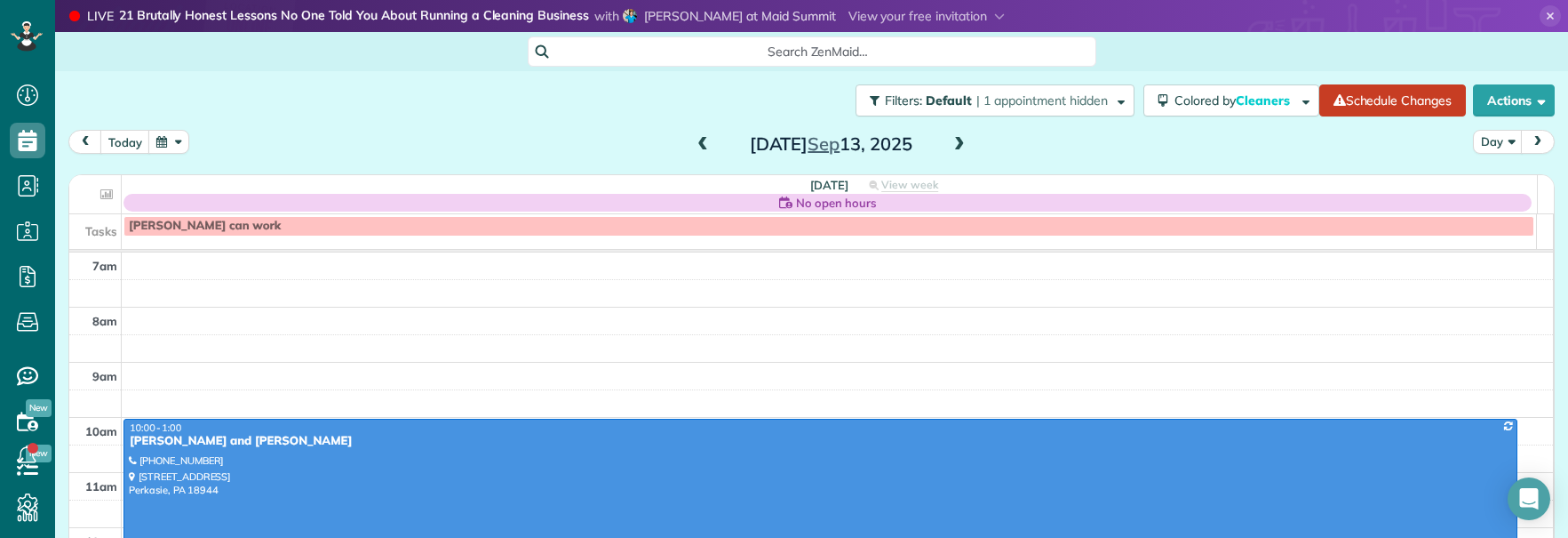
click at [697, 146] on span at bounding box center [703, 145] width 19 height 16
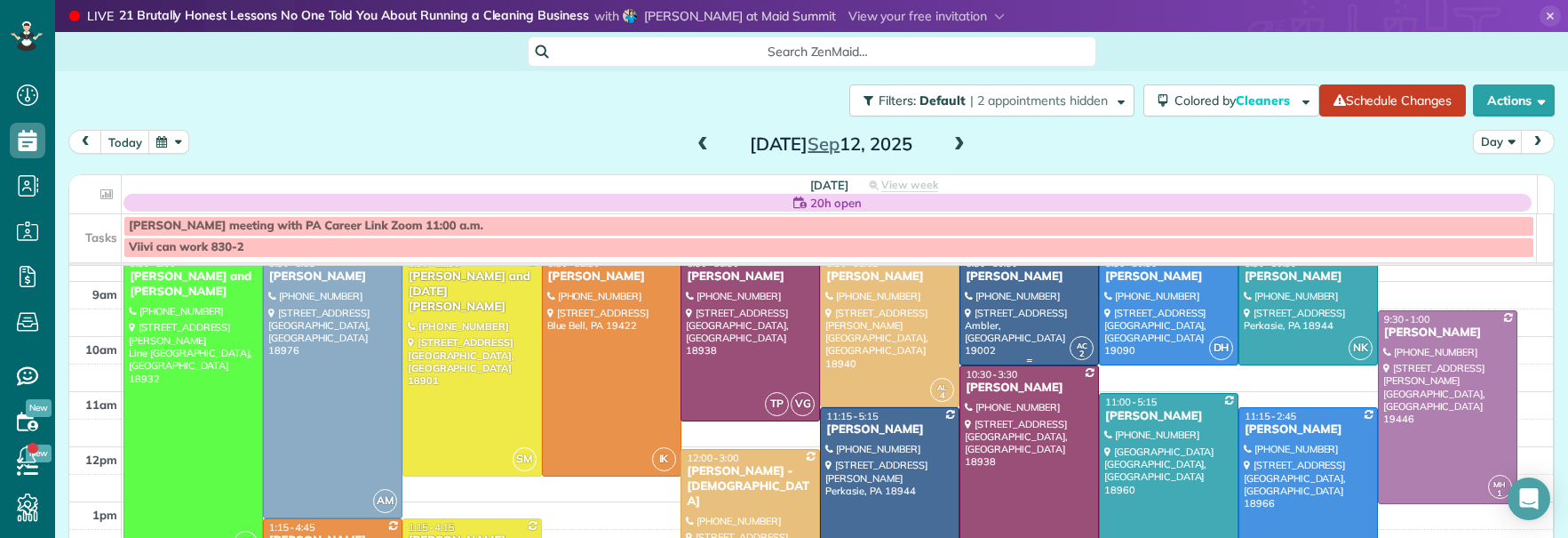
scroll to position [204, 0]
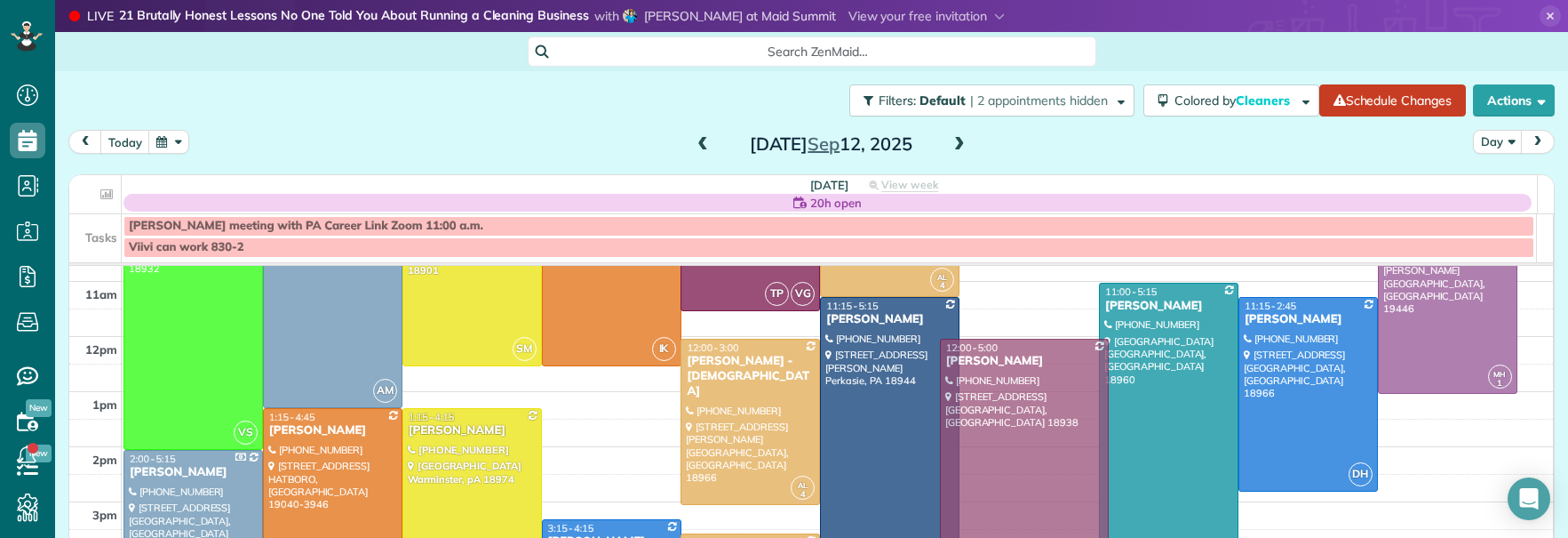
drag, startPoint x: 1002, startPoint y: 319, endPoint x: 1002, endPoint y: 398, distance: 79.0
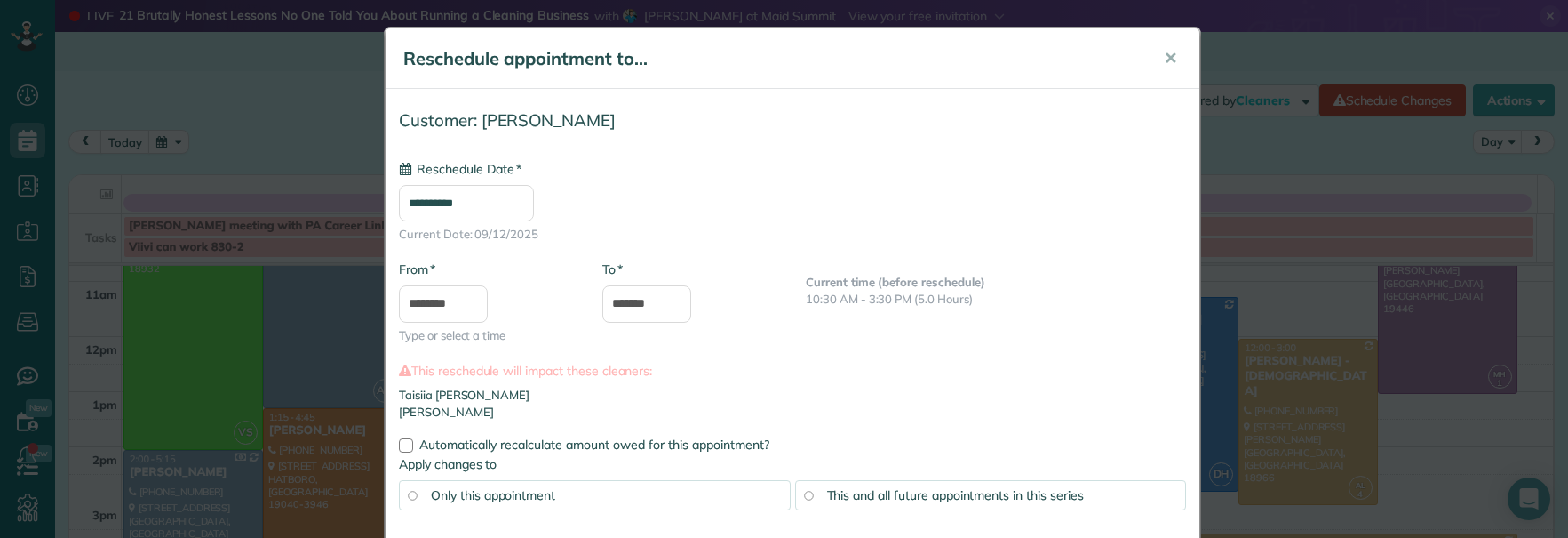
type input "**********"
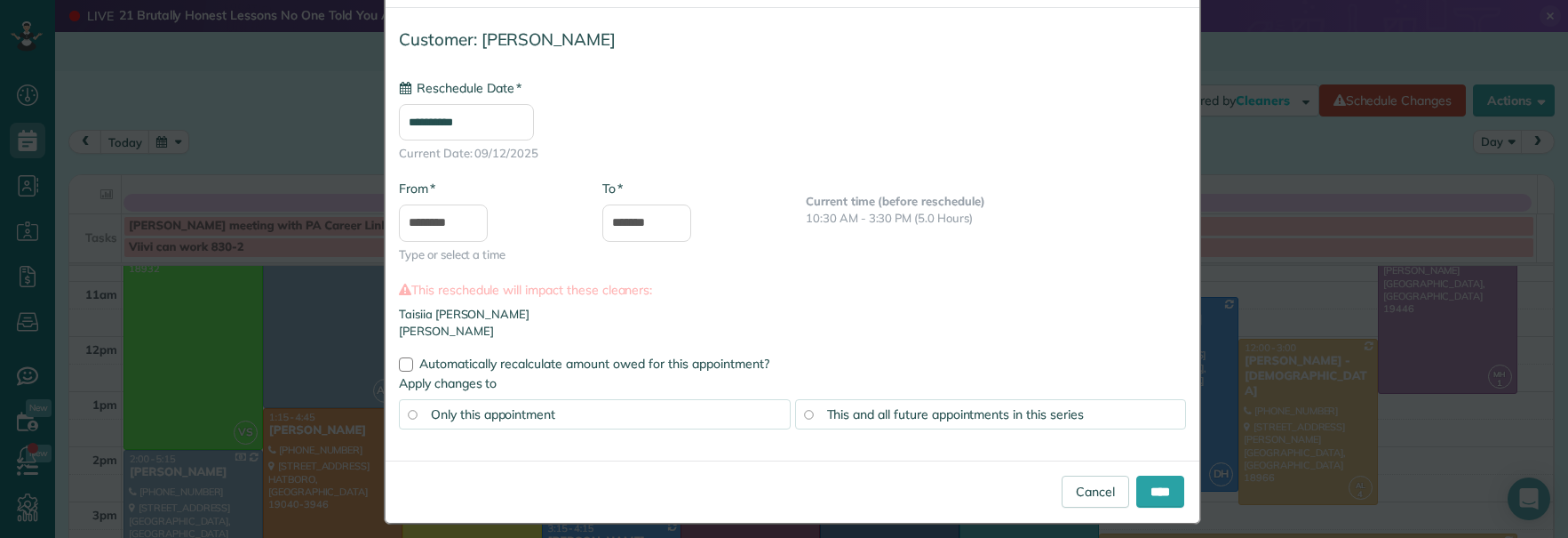
scroll to position [95, 0]
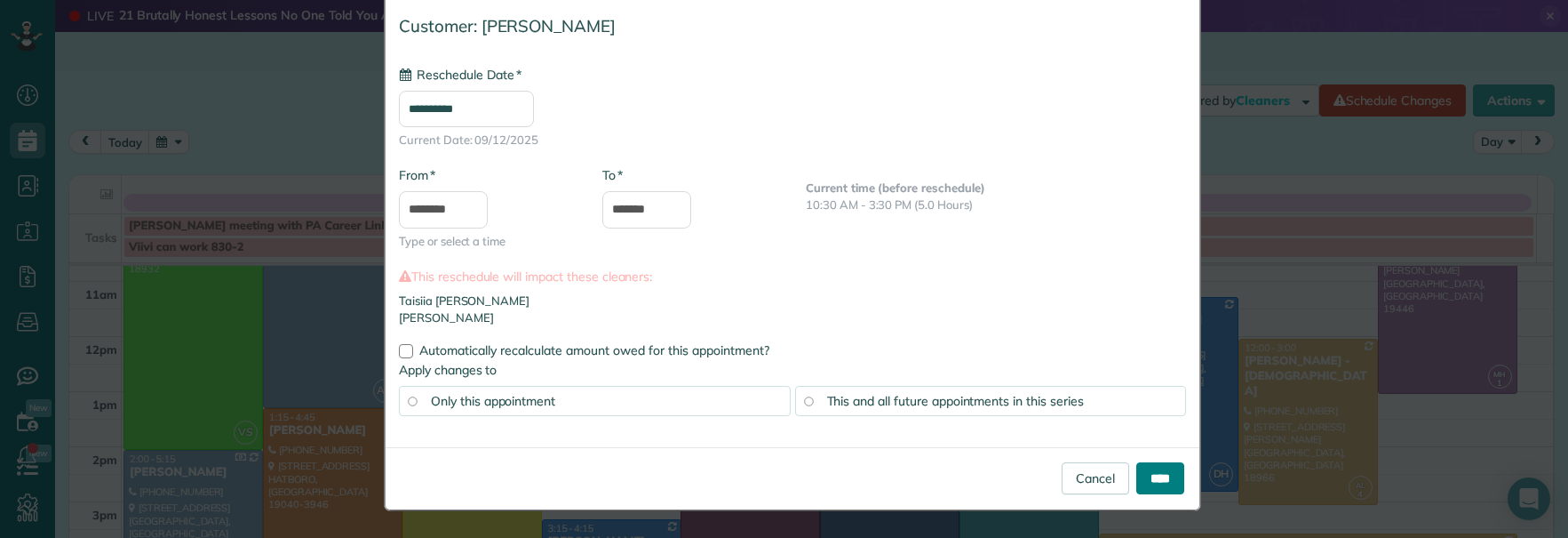
click at [1148, 479] on input "****" at bounding box center [1160, 478] width 48 height 32
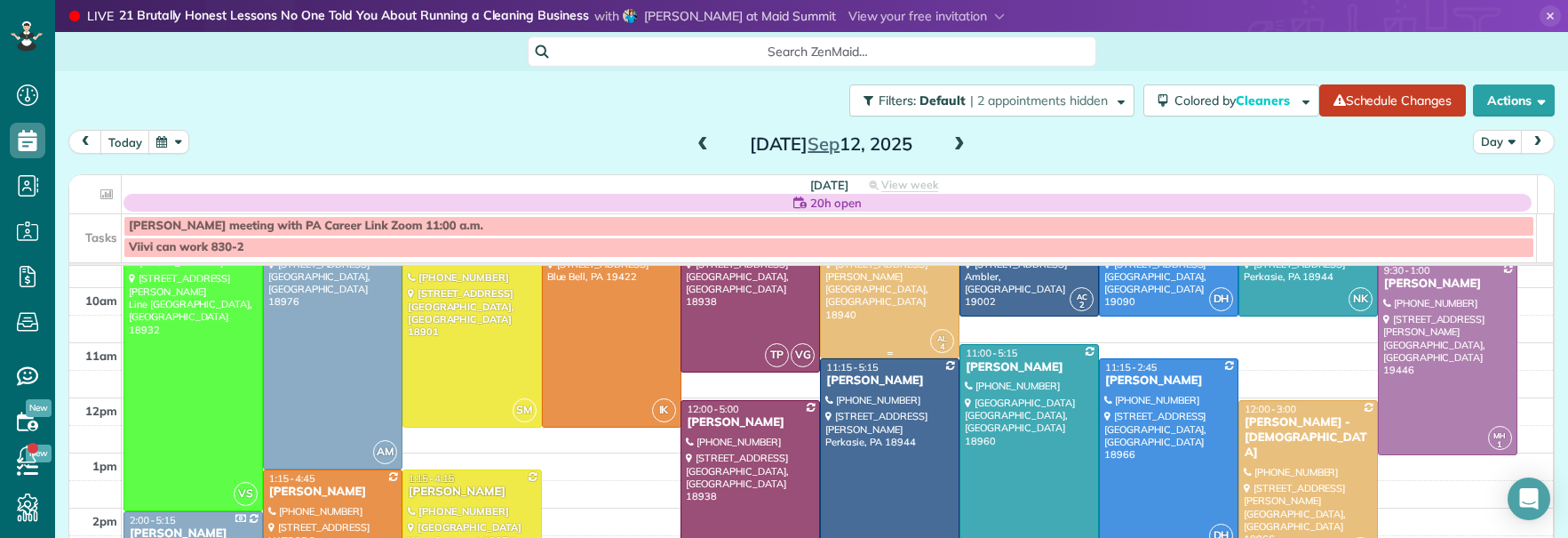
scroll to position [205, 0]
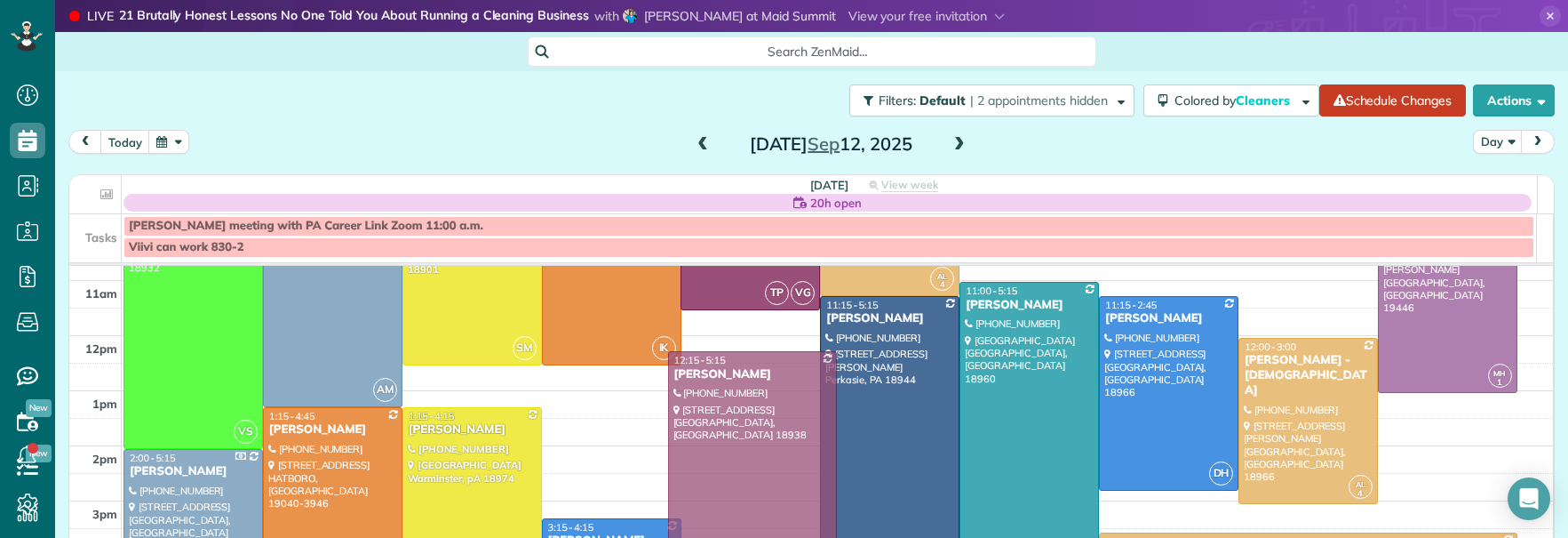
drag, startPoint x: 751, startPoint y: 385, endPoint x: 755, endPoint y: 393, distance: 8.9
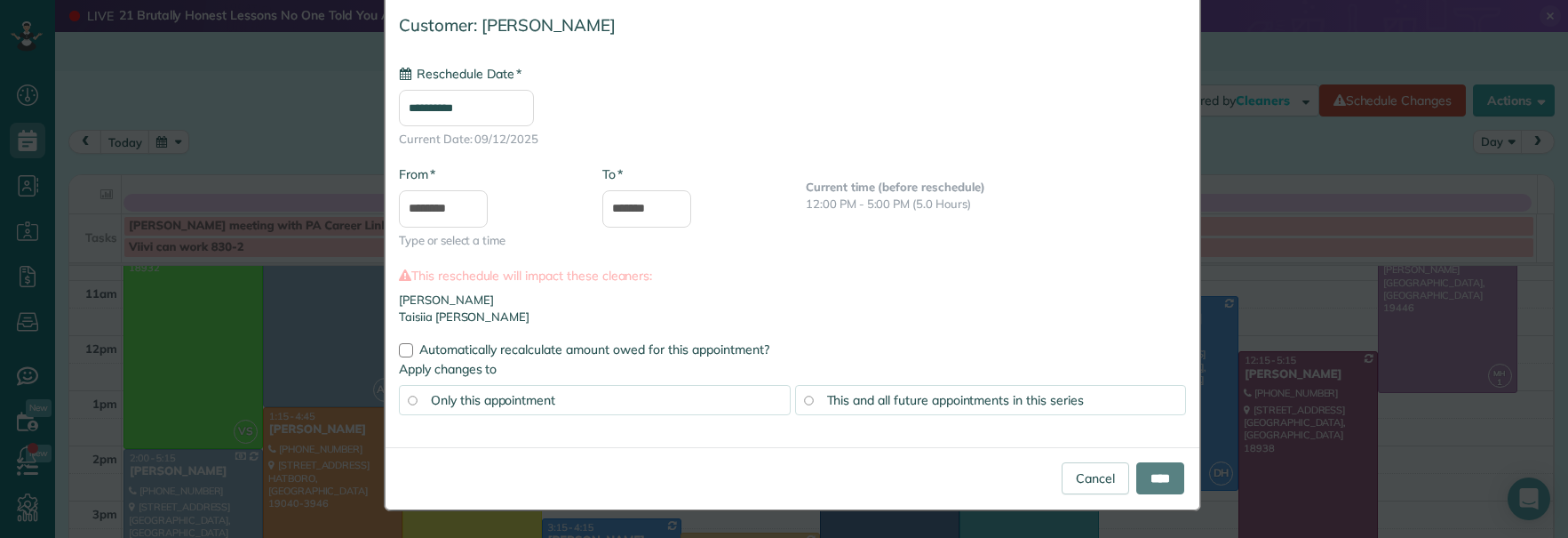
scroll to position [0, 0]
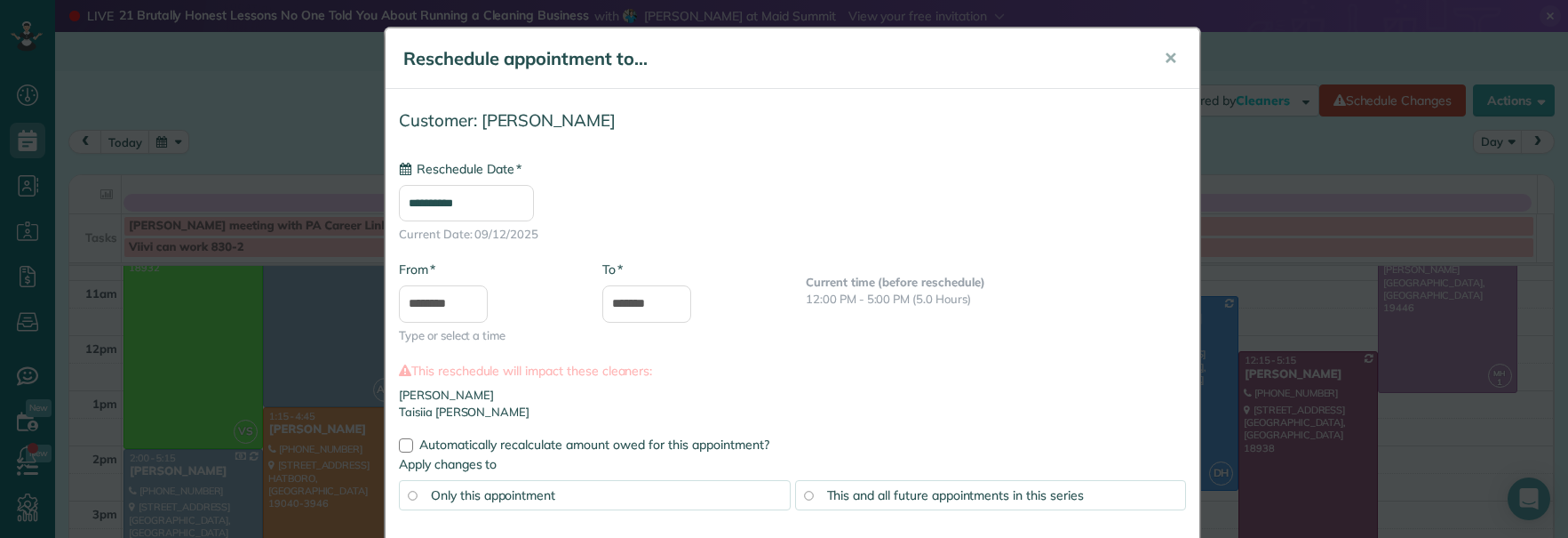
type input "**********"
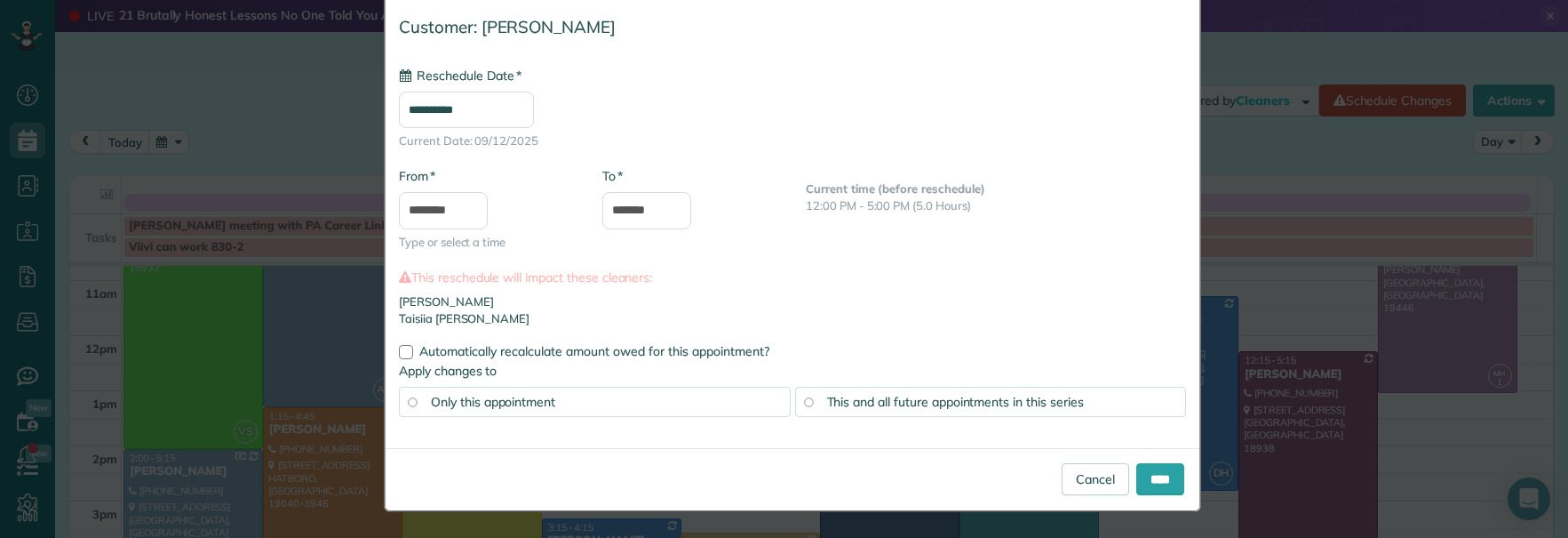
scroll to position [95, 0]
click at [1161, 479] on input "****" at bounding box center [1160, 478] width 48 height 32
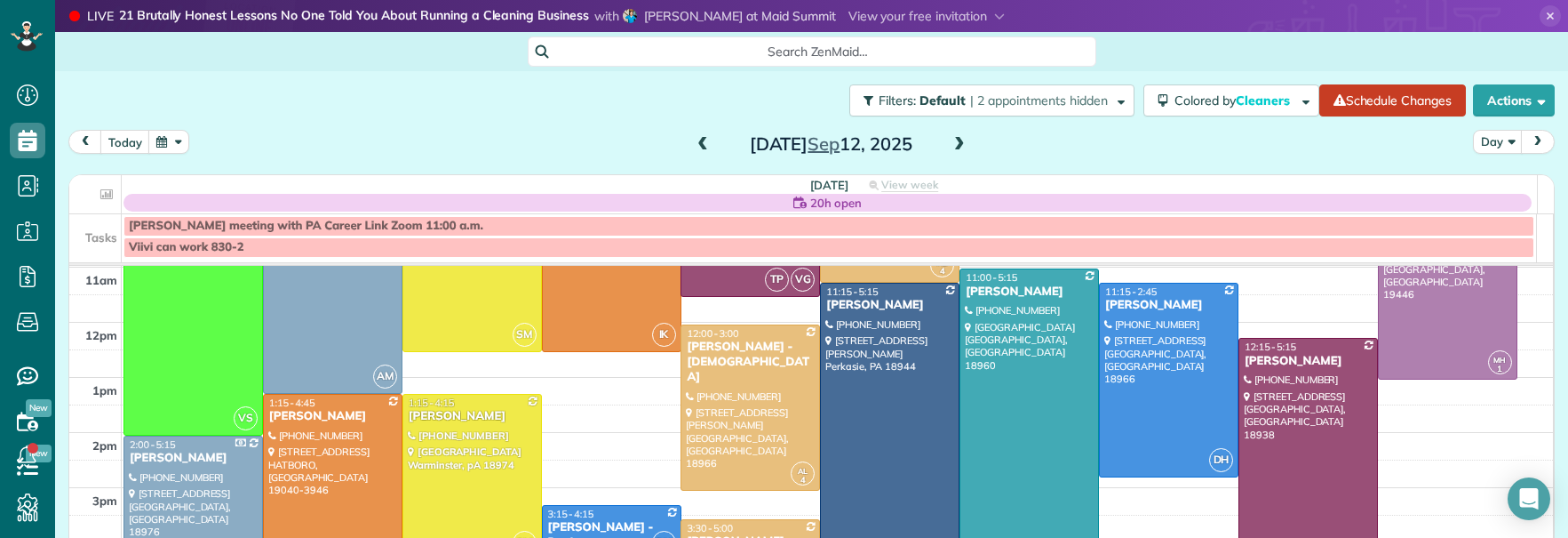
scroll to position [207, 0]
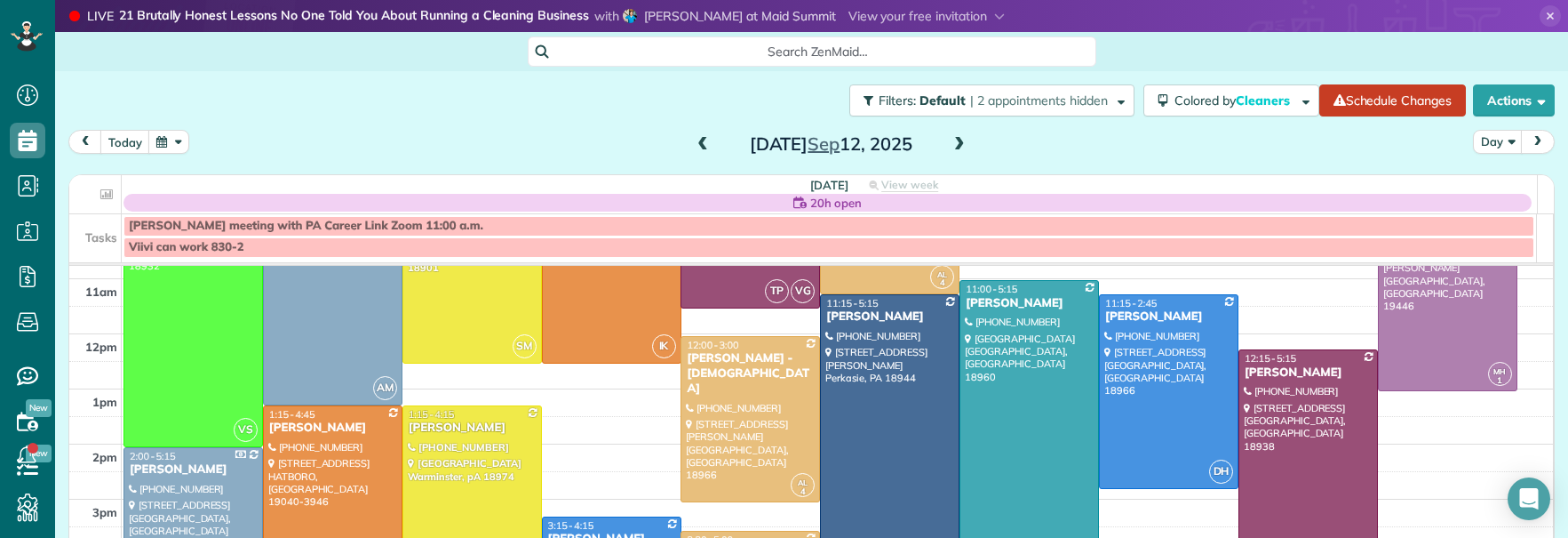
click at [1244, 377] on div "Dominique Lueckenhoff" at bounding box center [1308, 372] width 129 height 16
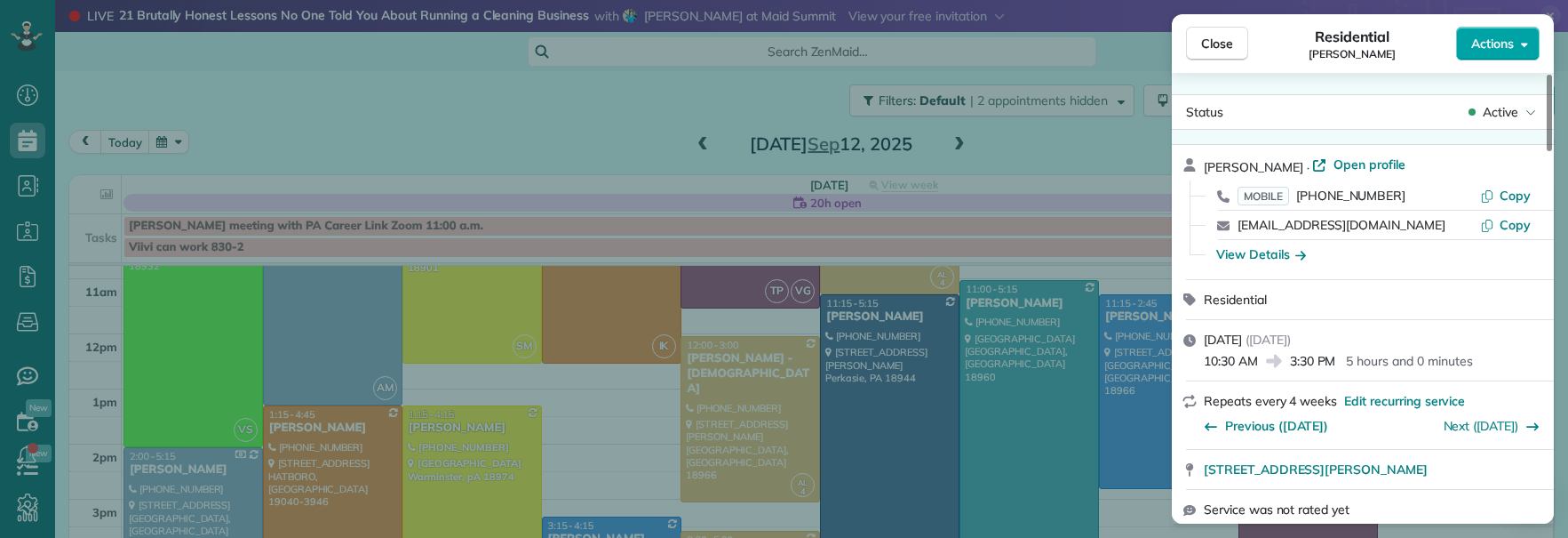
click at [1509, 49] on span "Actions" at bounding box center [1493, 43] width 43 height 17
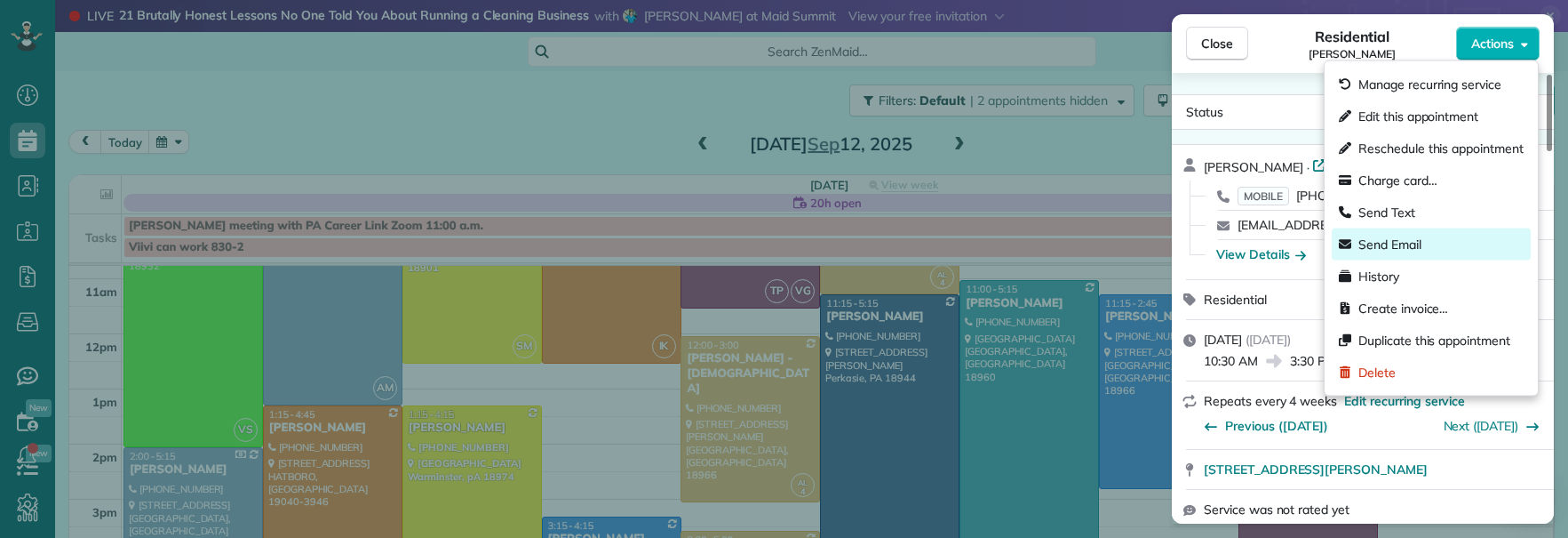
click at [1494, 233] on div "Send Email" at bounding box center [1432, 244] width 199 height 32
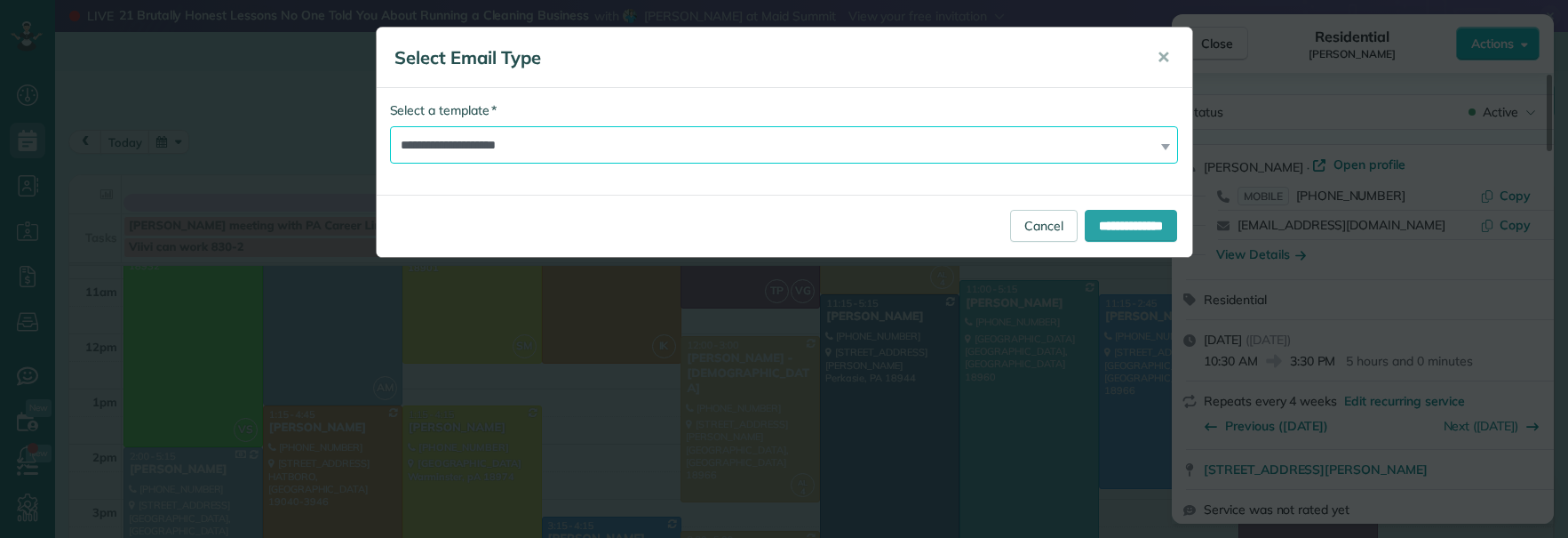
click at [716, 143] on select "**********" at bounding box center [784, 145] width 789 height 38
select select "*****"
click at [390, 126] on select "**********" at bounding box center [784, 145] width 789 height 38
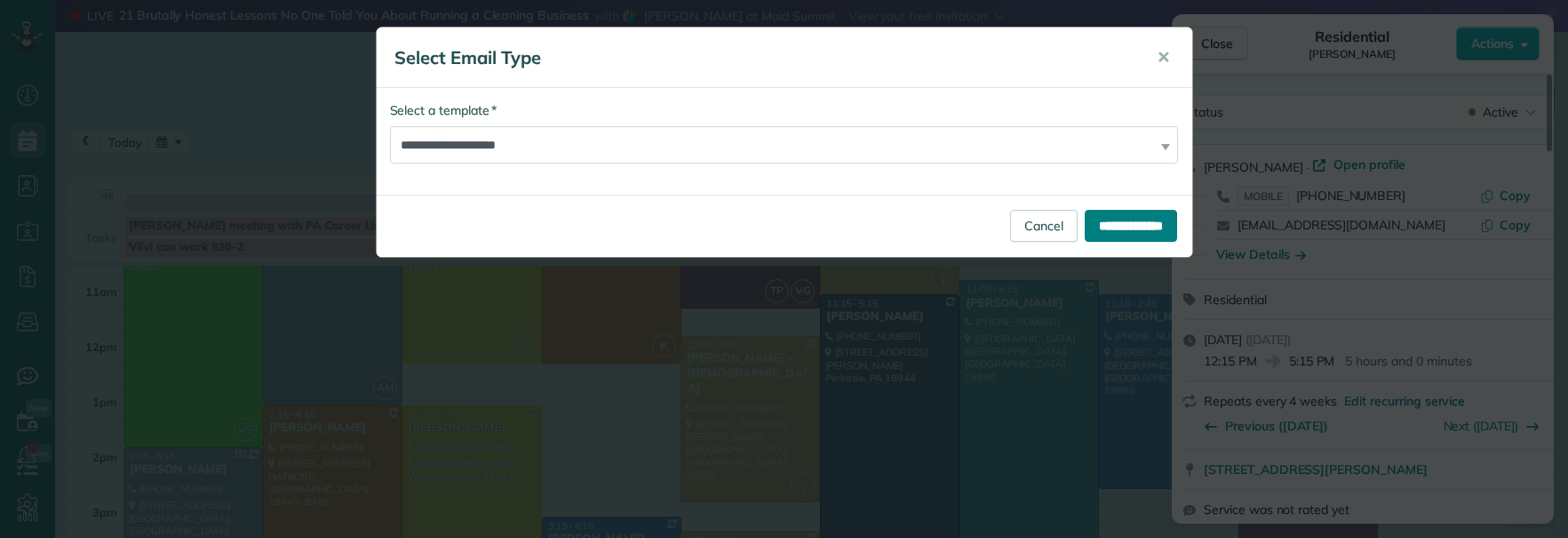
click at [1150, 228] on input "**********" at bounding box center [1131, 225] width 92 height 32
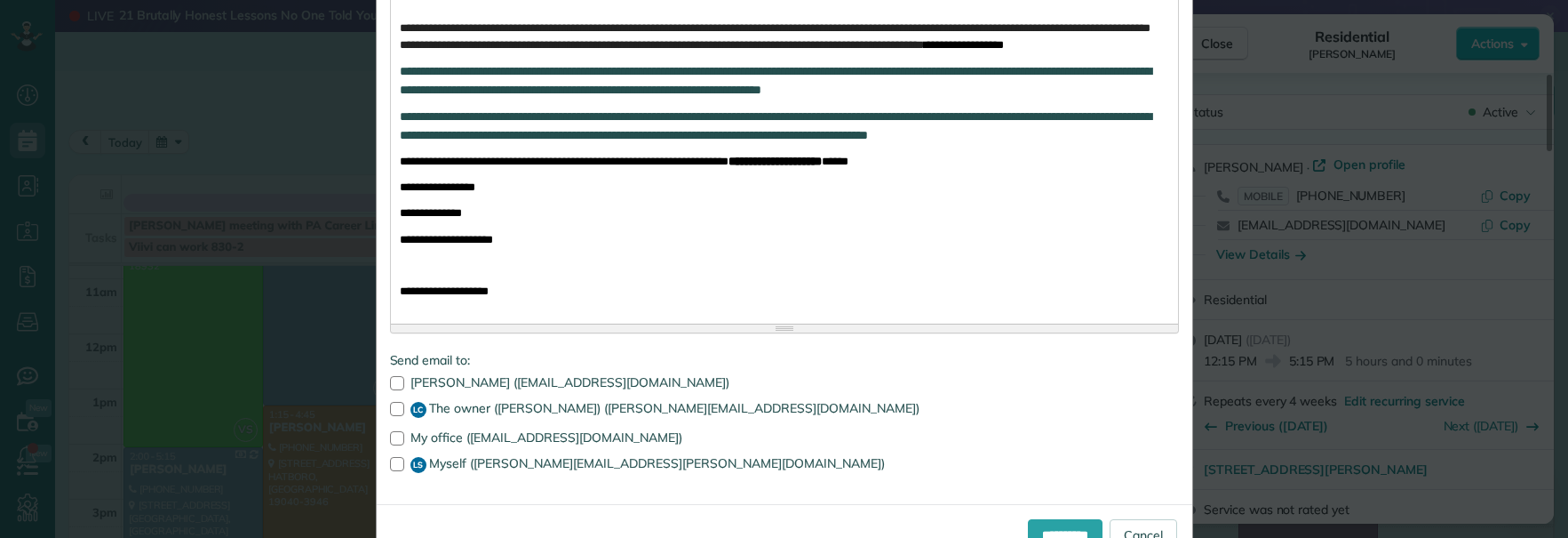
scroll to position [543, 0]
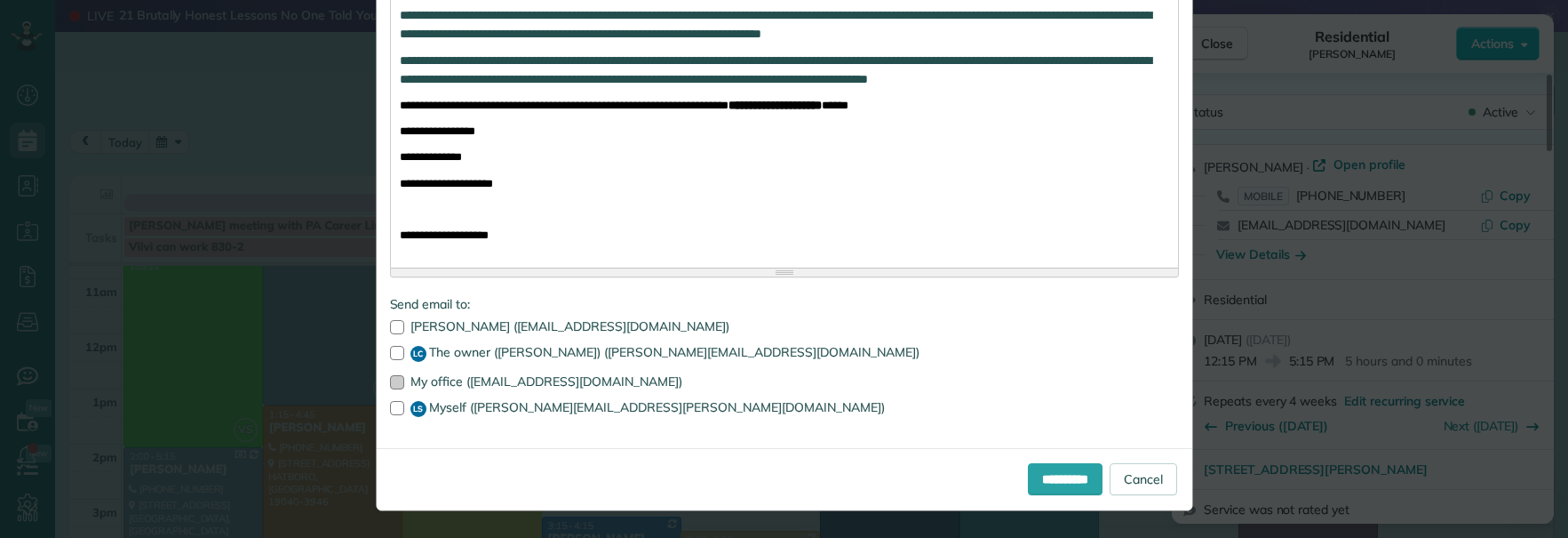
click at [390, 382] on div at bounding box center [397, 382] width 15 height 15
drag, startPoint x: 387, startPoint y: 400, endPoint x: 491, endPoint y: 425, distance: 107.0
click at [390, 402] on div at bounding box center [397, 408] width 15 height 15
click at [1069, 474] on input "**********" at bounding box center [1066, 479] width 75 height 32
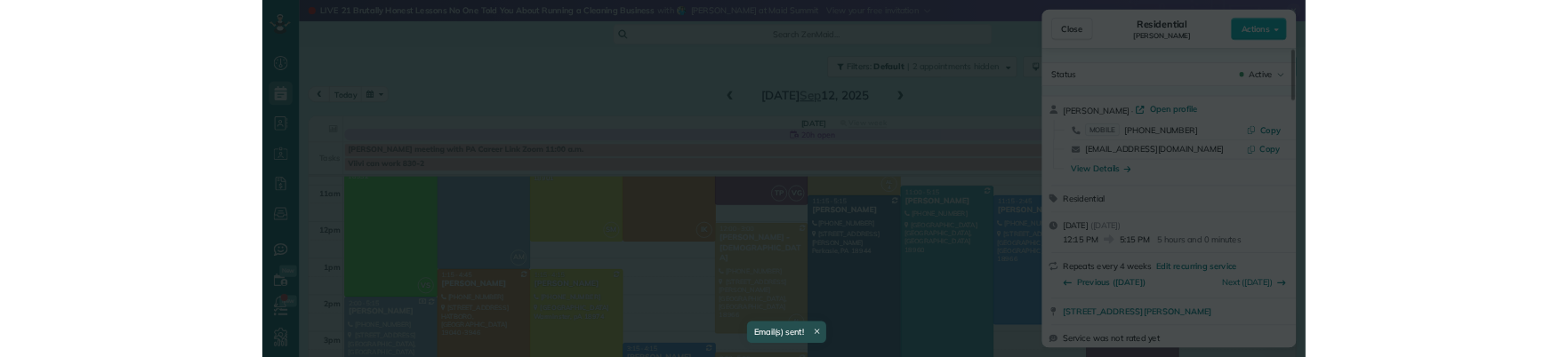
scroll to position [0, 0]
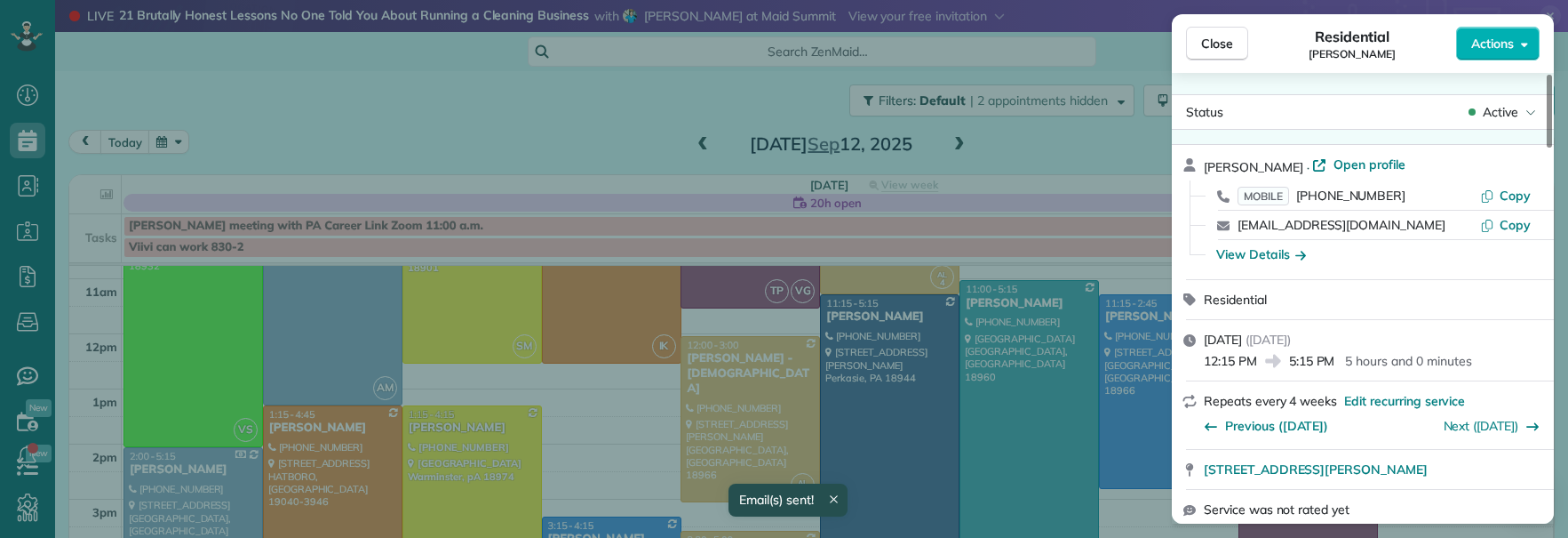
drag, startPoint x: 1212, startPoint y: 51, endPoint x: 844, endPoint y: 528, distance: 602.5
click at [1212, 52] on button "Close" at bounding box center [1218, 43] width 62 height 34
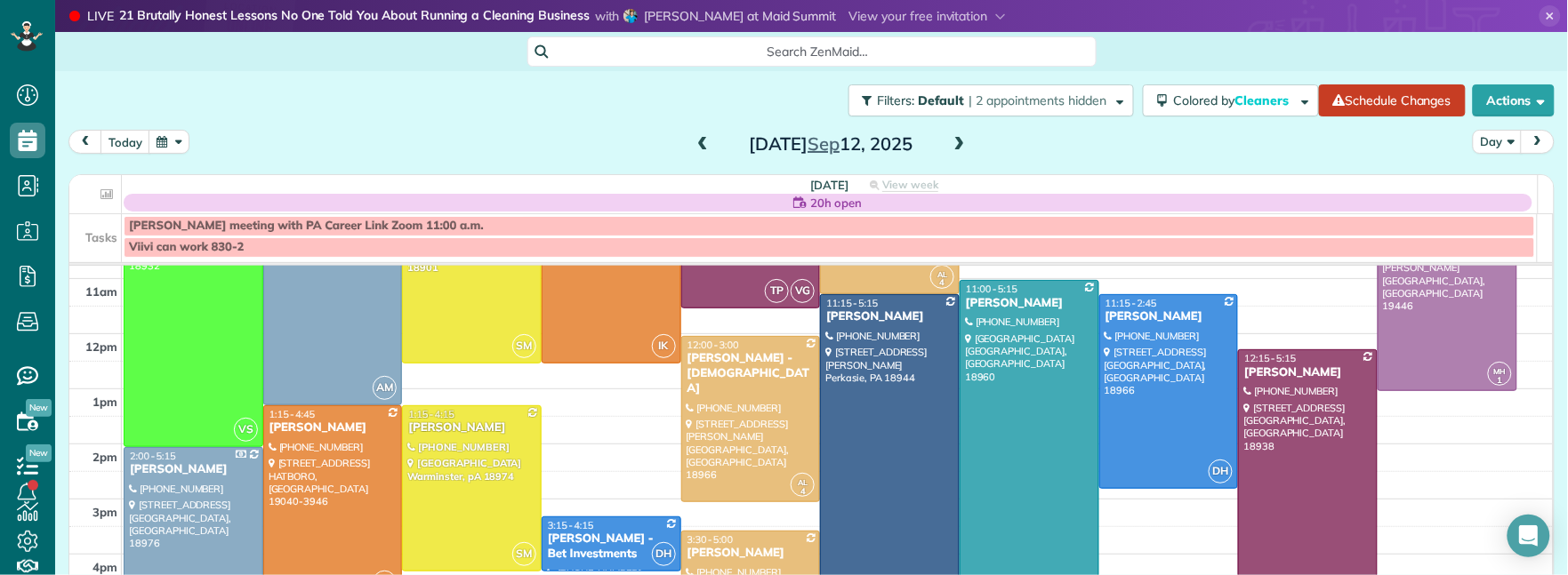
scroll to position [575, 54]
click at [698, 140] on span at bounding box center [702, 145] width 19 height 16
click at [699, 139] on span at bounding box center [702, 145] width 19 height 16
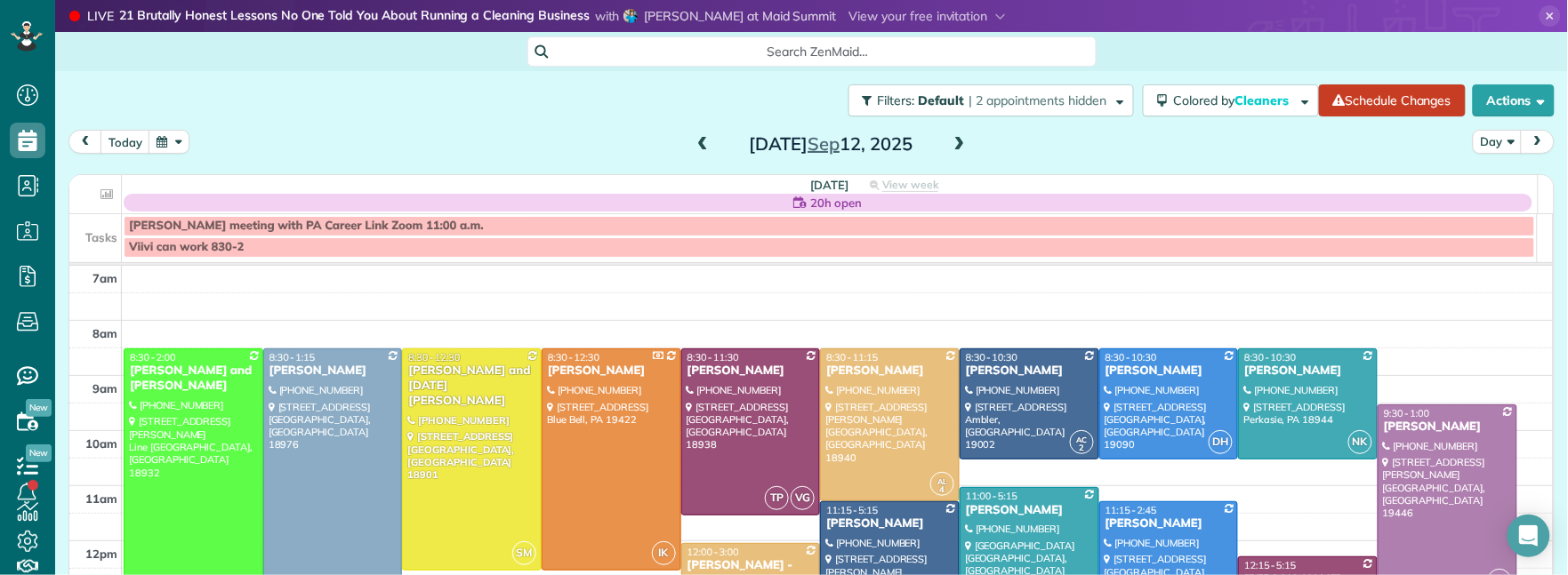
click at [700, 139] on span at bounding box center [702, 145] width 19 height 16
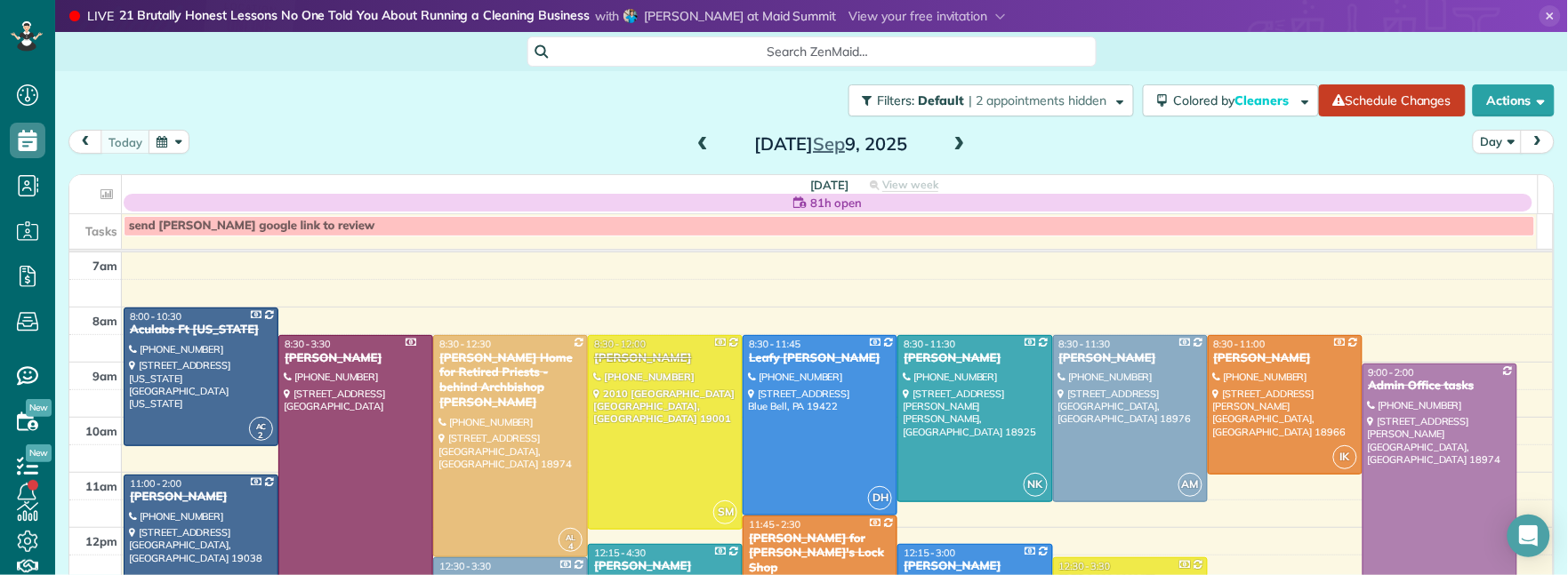
click at [700, 139] on span at bounding box center [702, 145] width 19 height 16
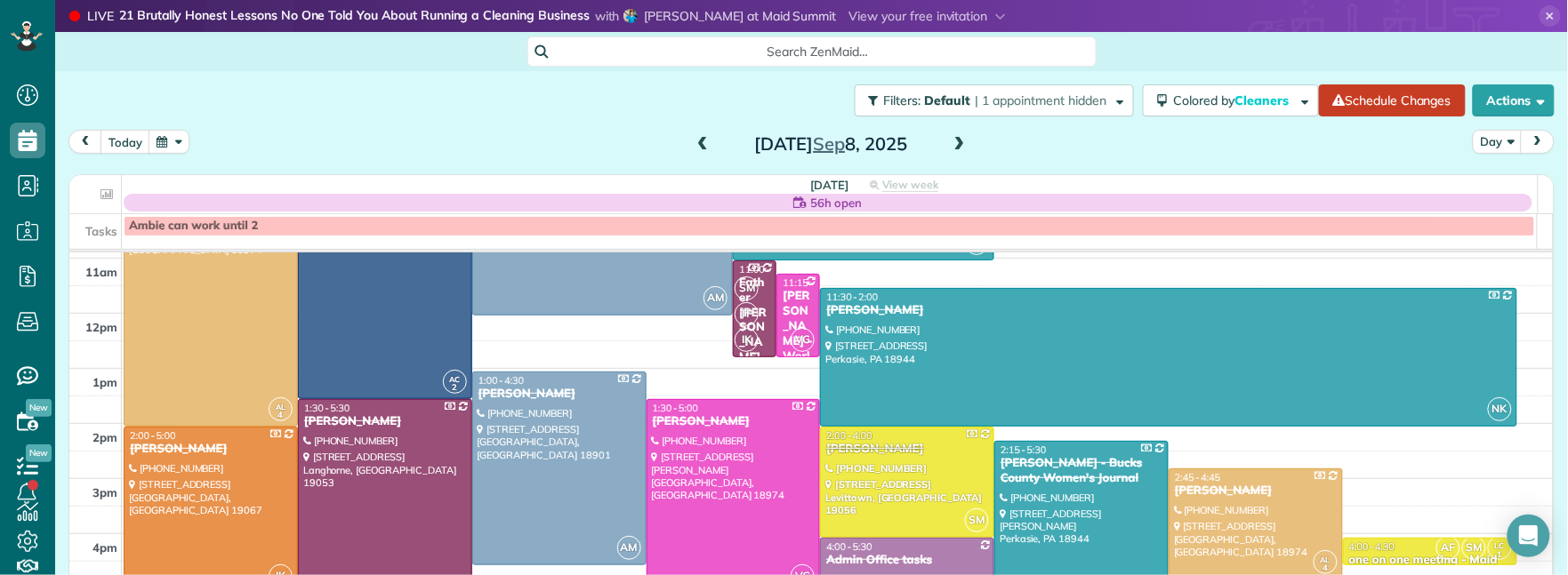
scroll to position [246, 0]
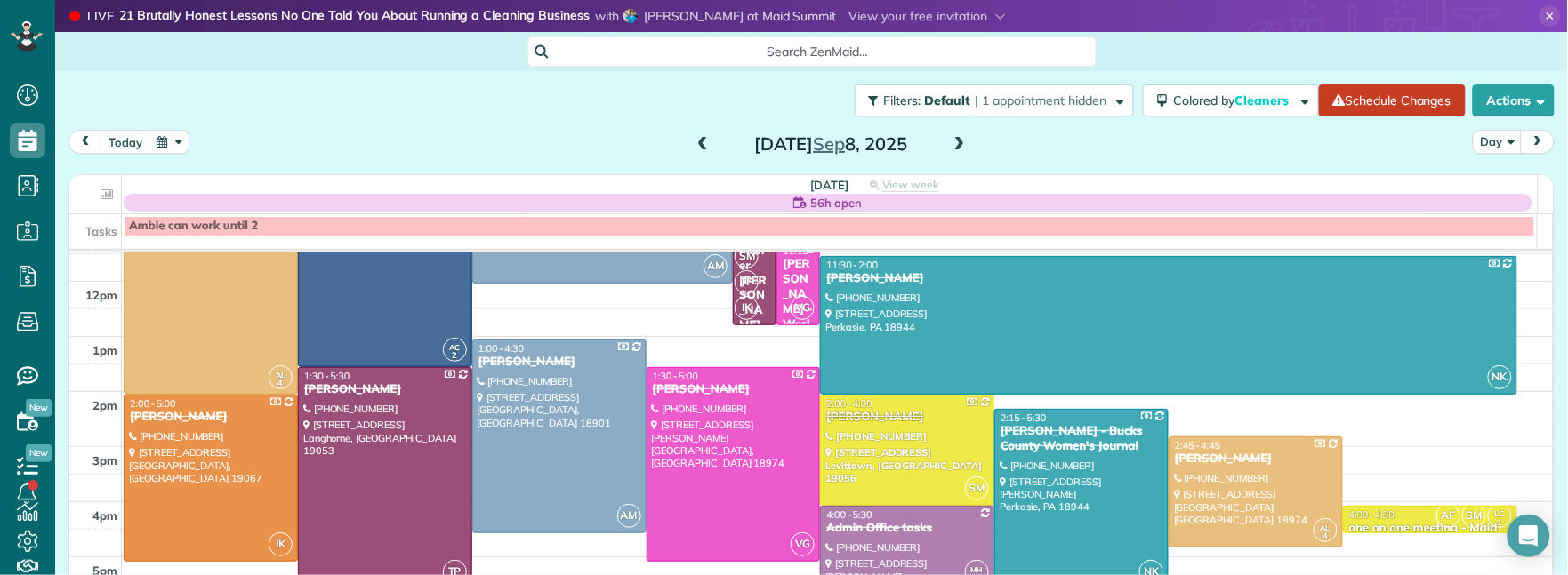
click at [957, 146] on span at bounding box center [959, 145] width 19 height 16
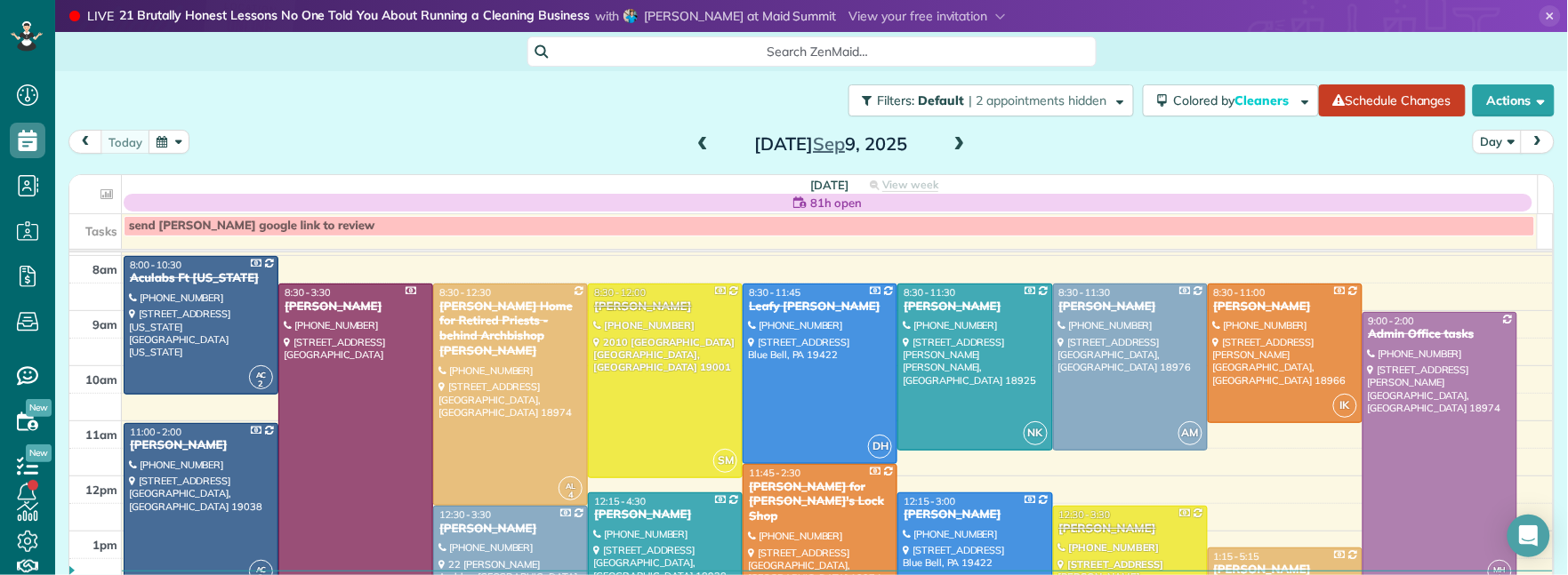
scroll to position [20, 0]
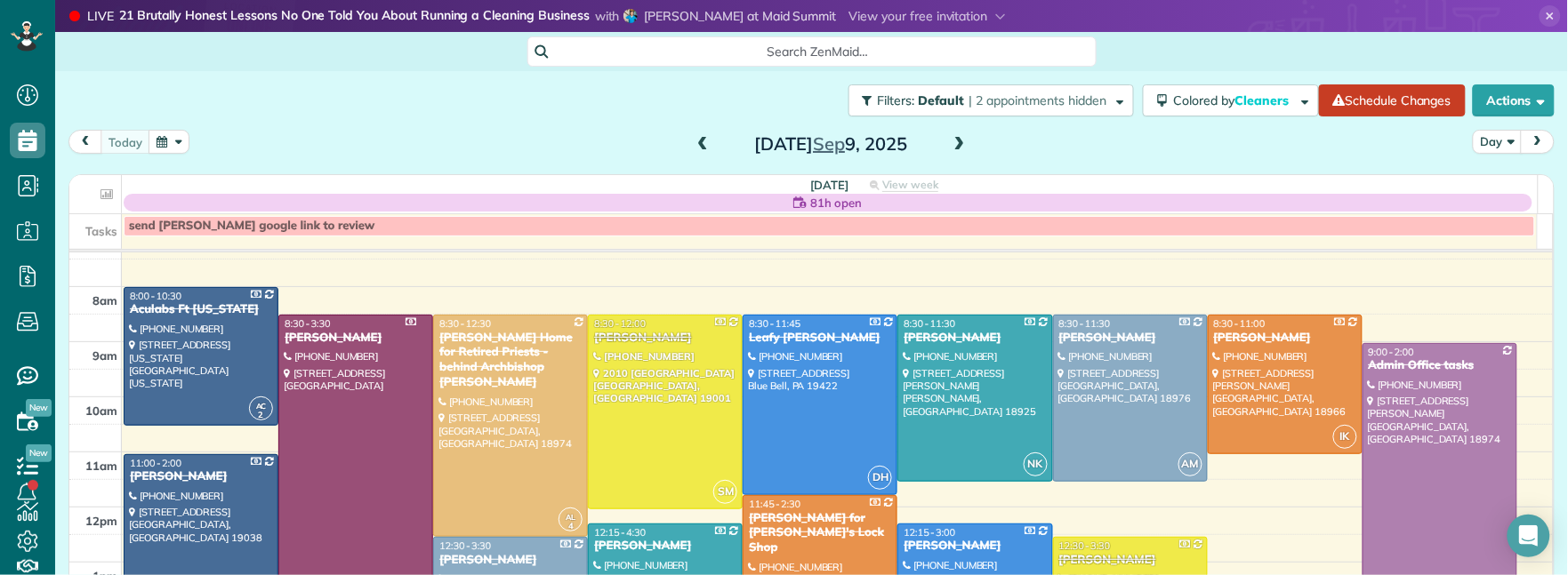
click at [698, 147] on span at bounding box center [702, 145] width 19 height 16
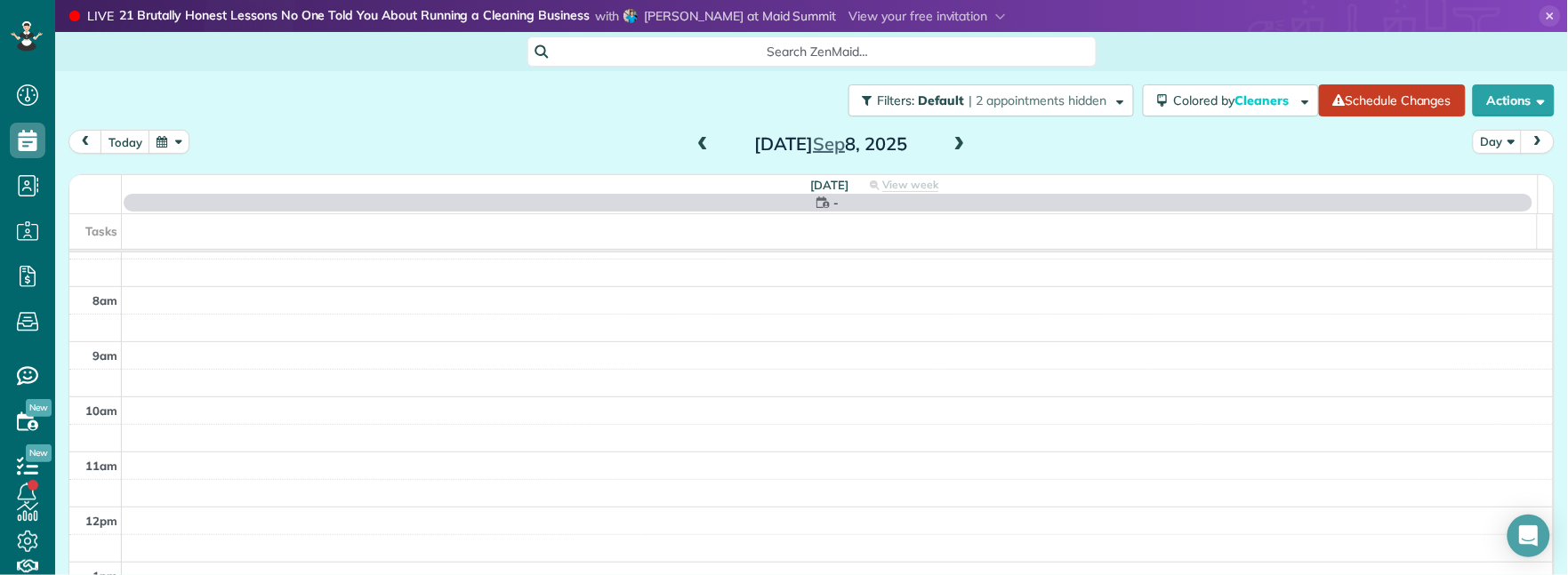
scroll to position [0, 0]
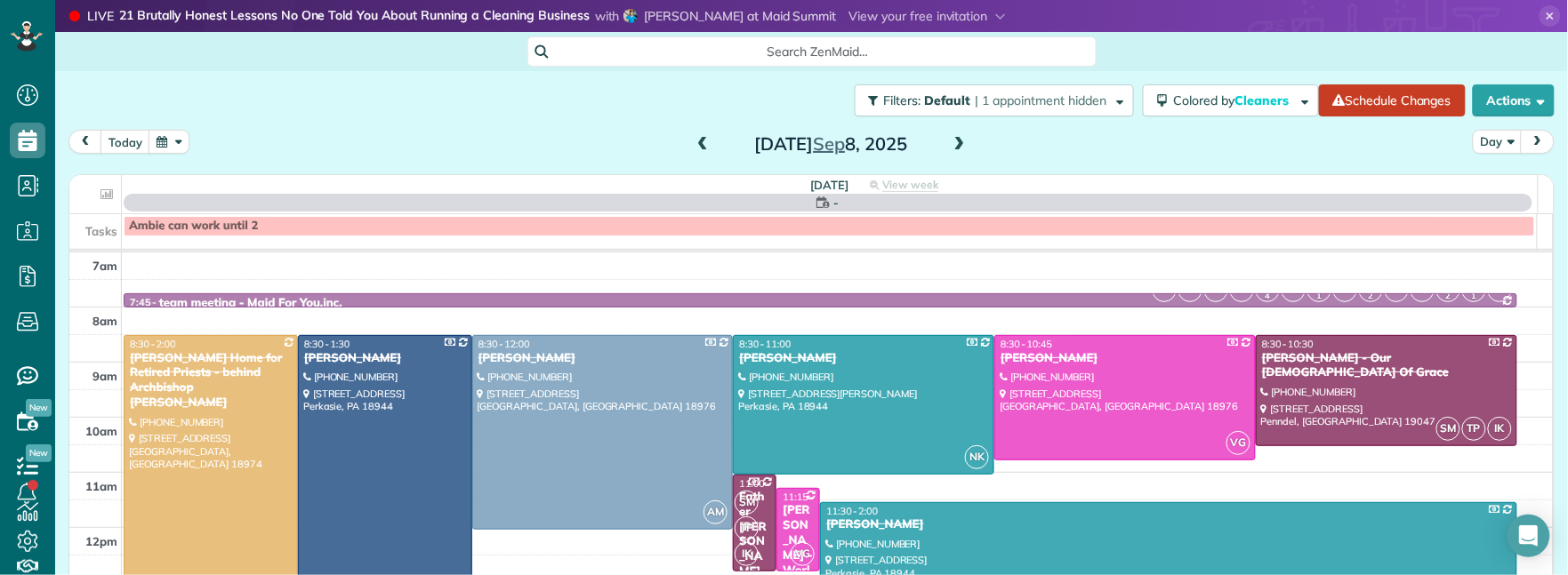
click at [698, 146] on span at bounding box center [702, 145] width 19 height 16
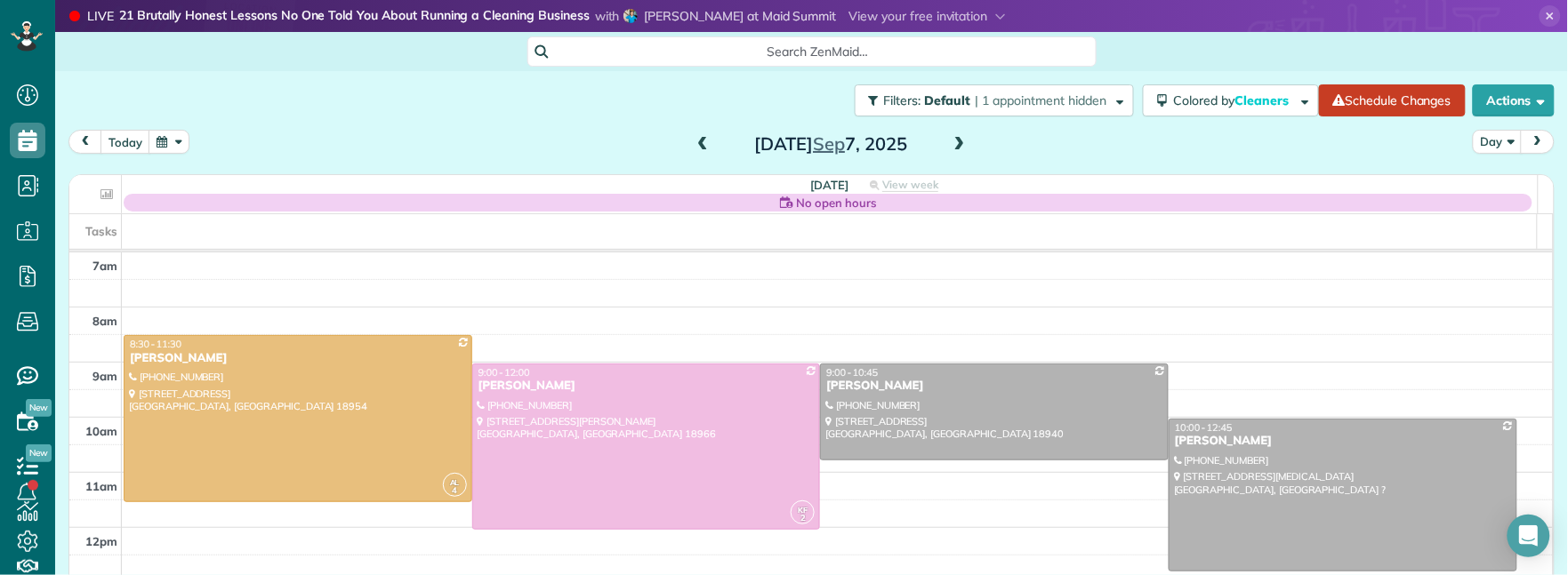
click at [698, 147] on span at bounding box center [702, 145] width 19 height 16
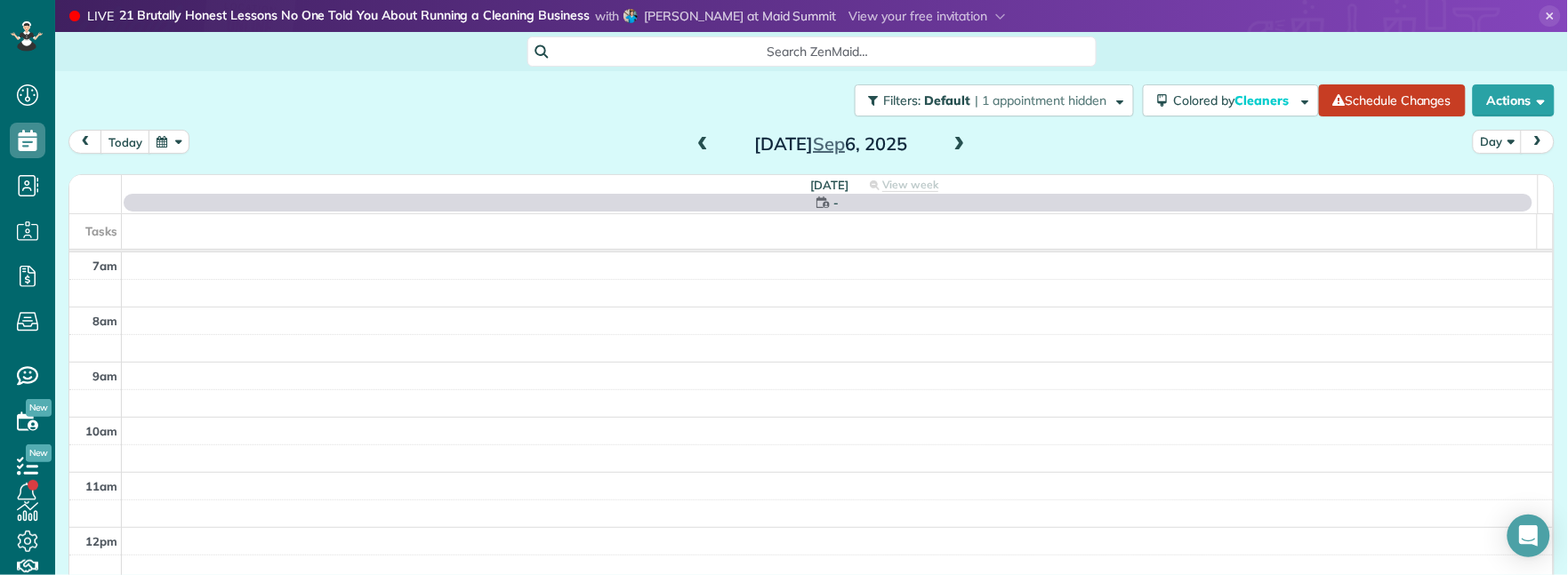
click at [698, 146] on span at bounding box center [702, 145] width 19 height 16
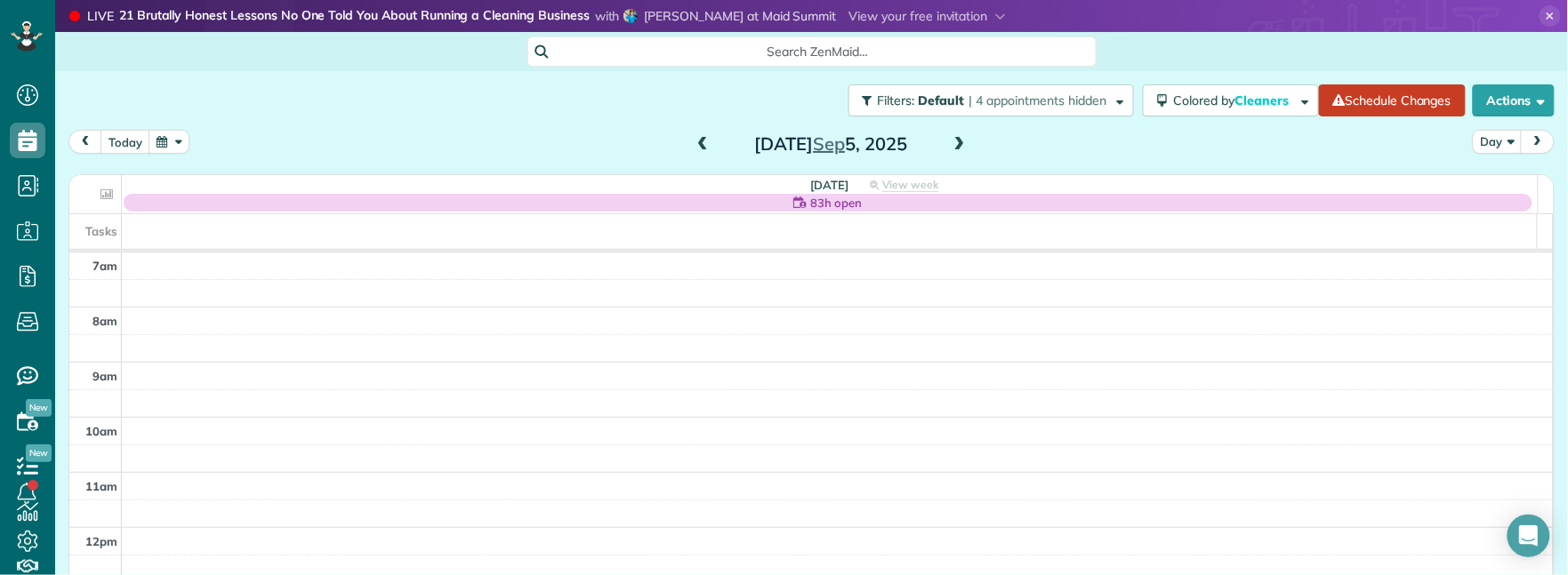
click at [693, 137] on span at bounding box center [702, 145] width 19 height 27
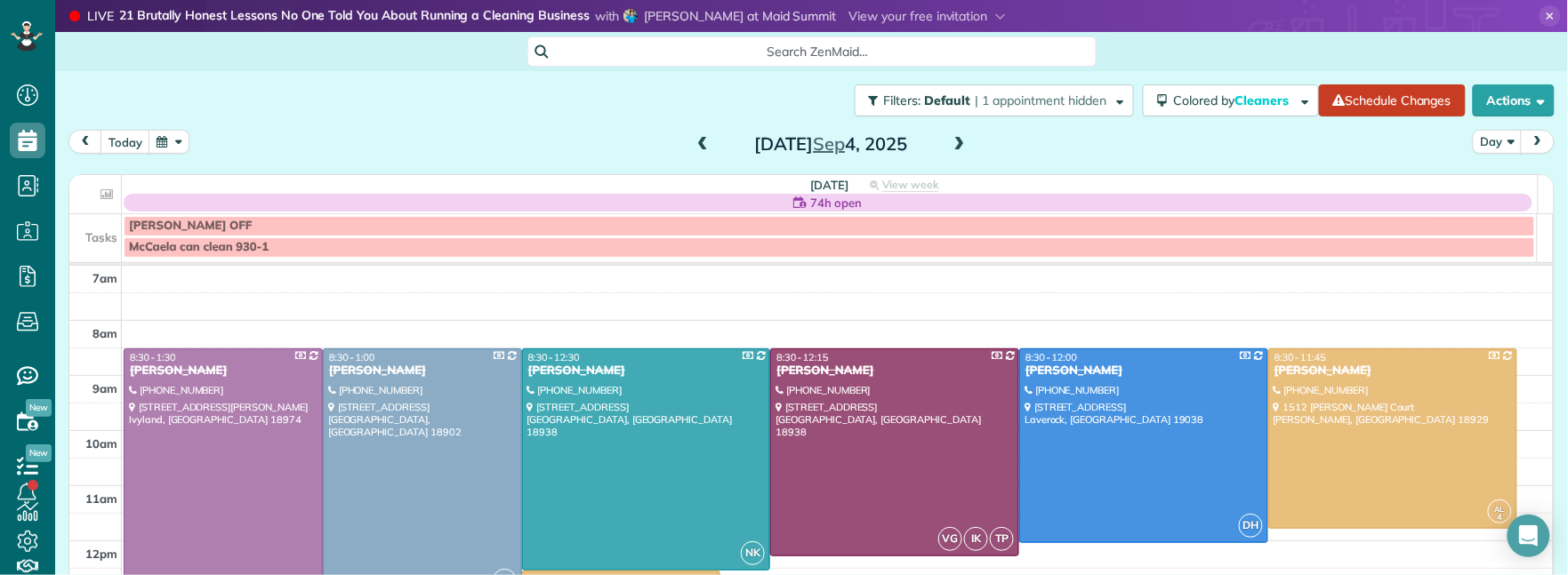
click at [951, 144] on span at bounding box center [959, 145] width 19 height 16
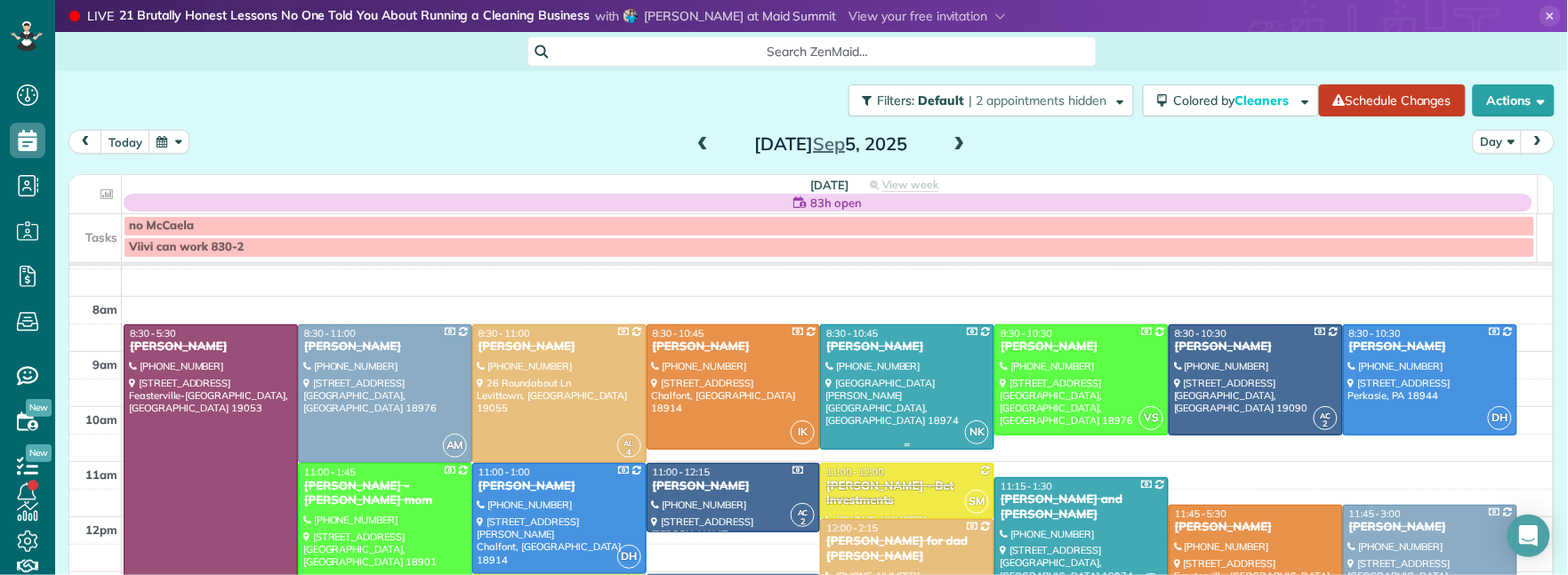
scroll to position [71, 0]
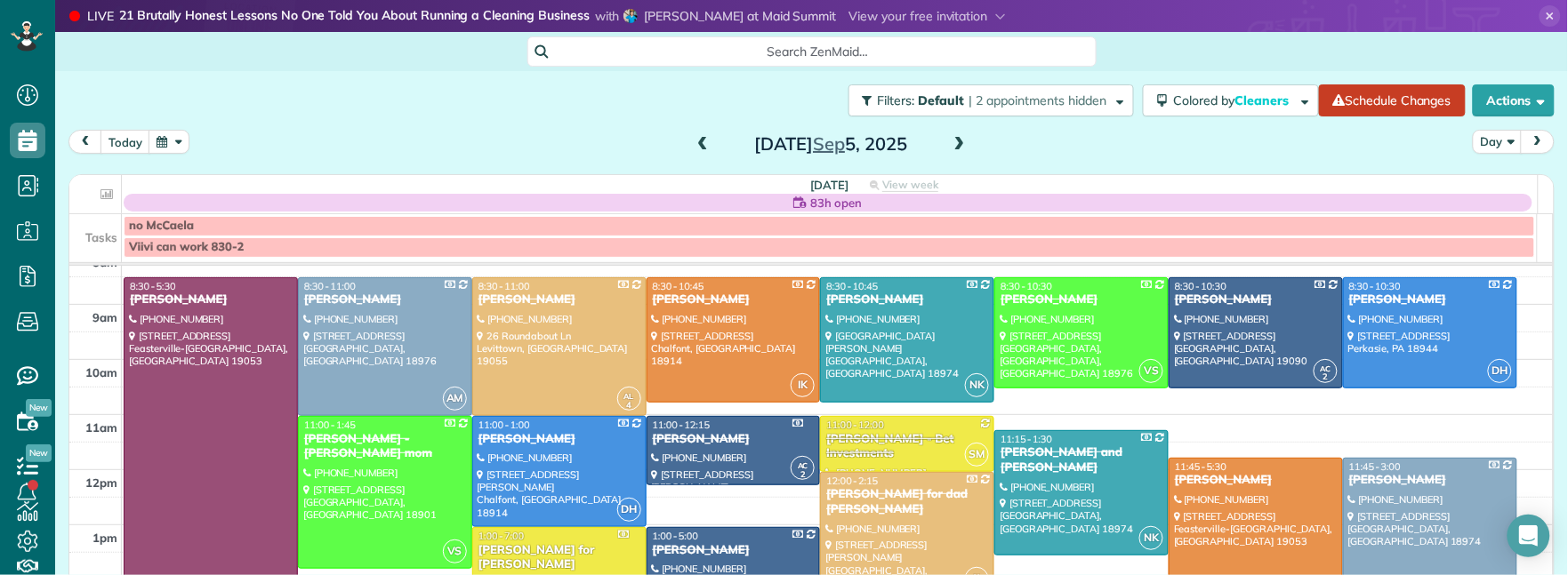
click at [693, 139] on span at bounding box center [702, 145] width 19 height 16
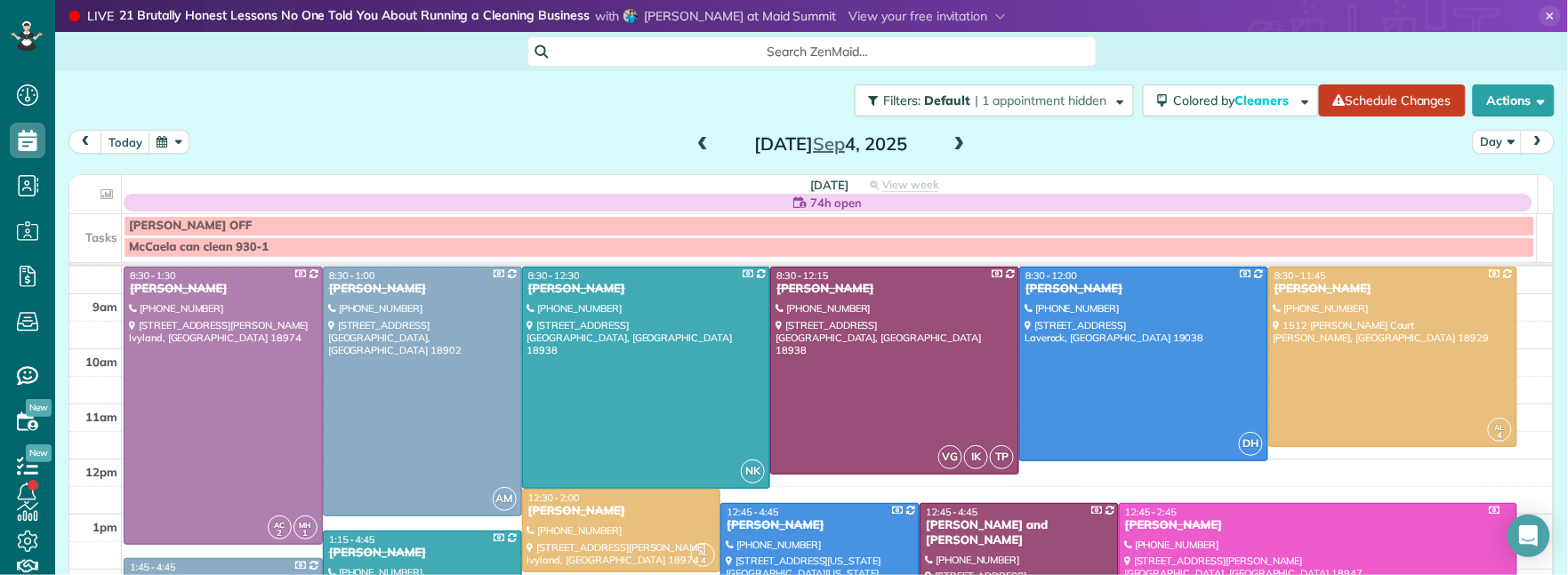
scroll to position [60, 0]
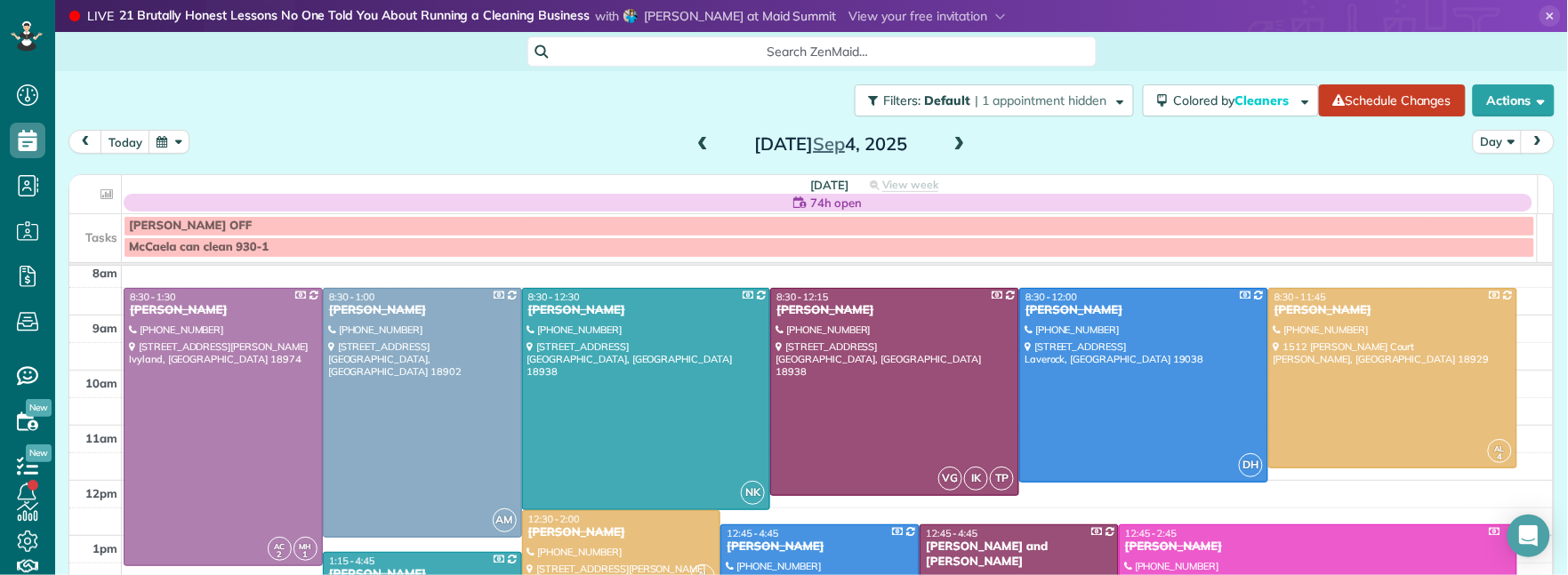
click at [698, 143] on span at bounding box center [702, 145] width 19 height 16
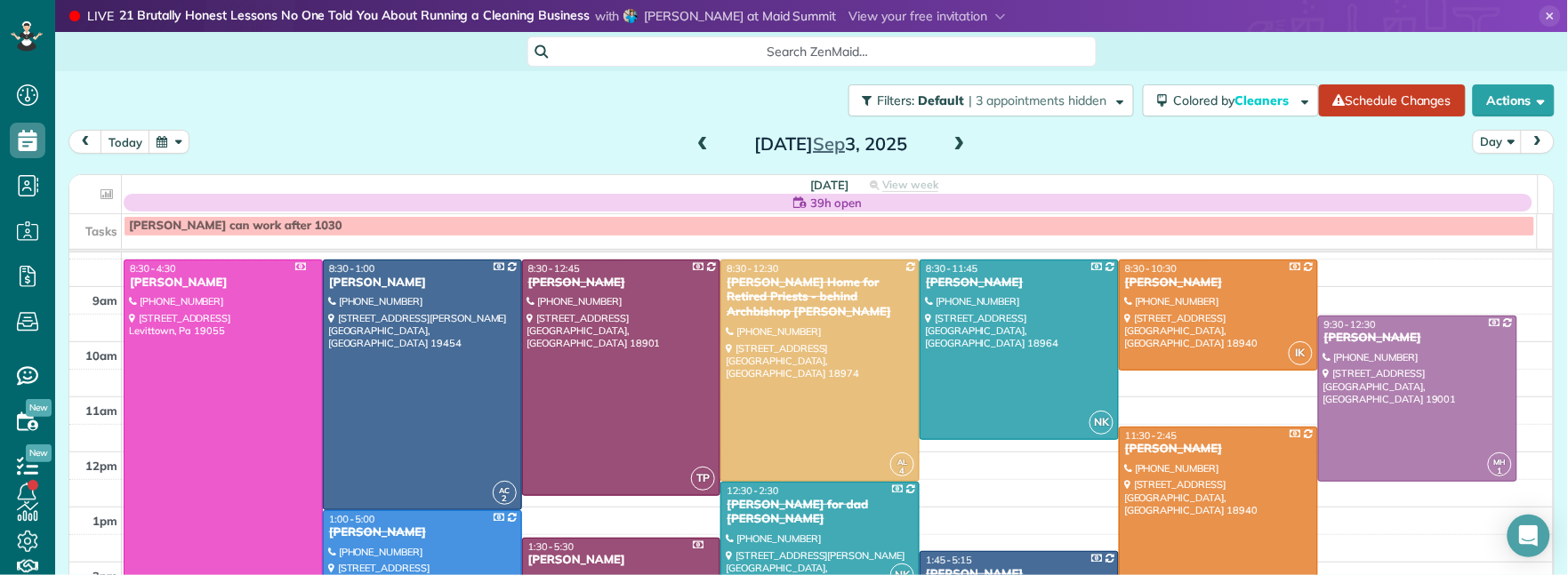
scroll to position [38, 0]
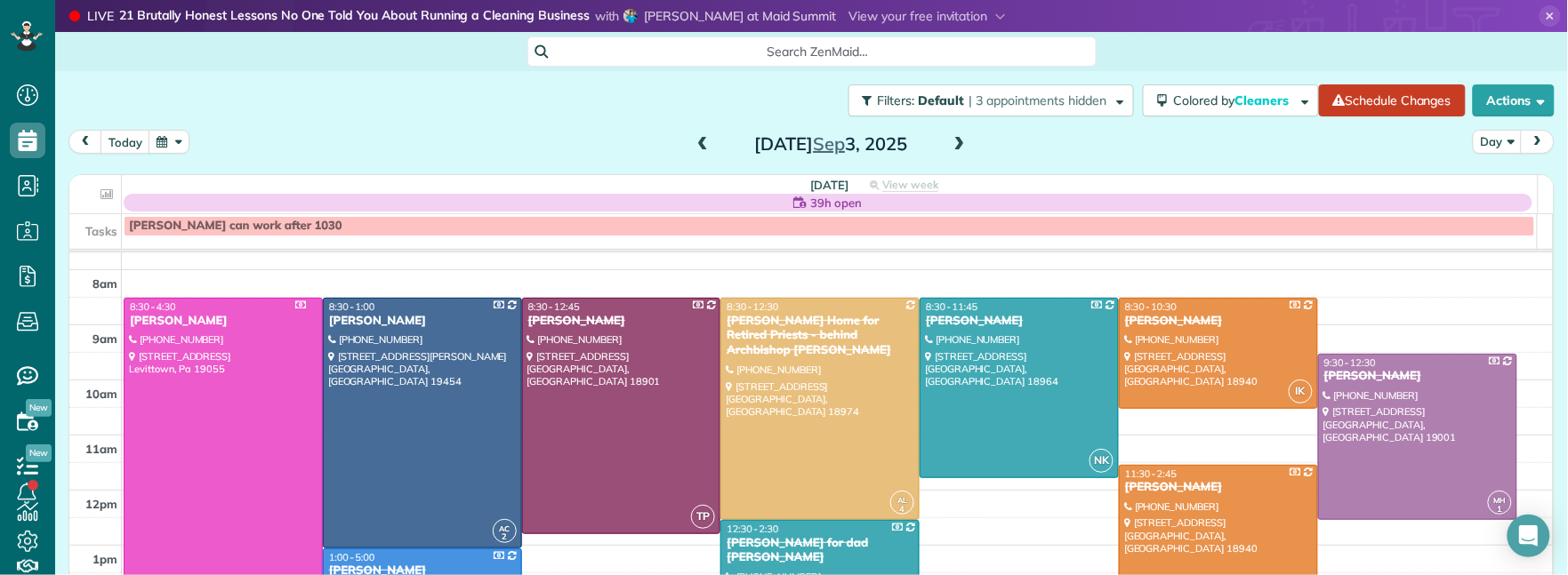
click at [953, 140] on span at bounding box center [959, 145] width 19 height 16
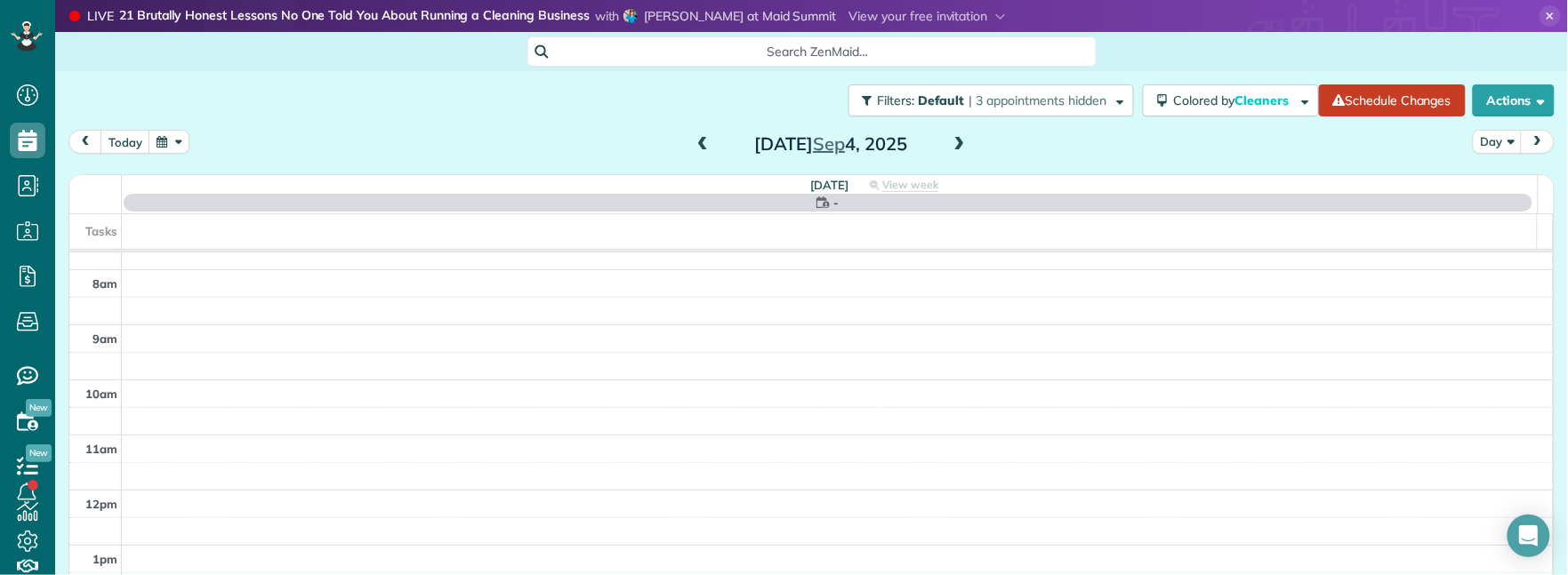
click at [953, 139] on span at bounding box center [959, 145] width 19 height 16
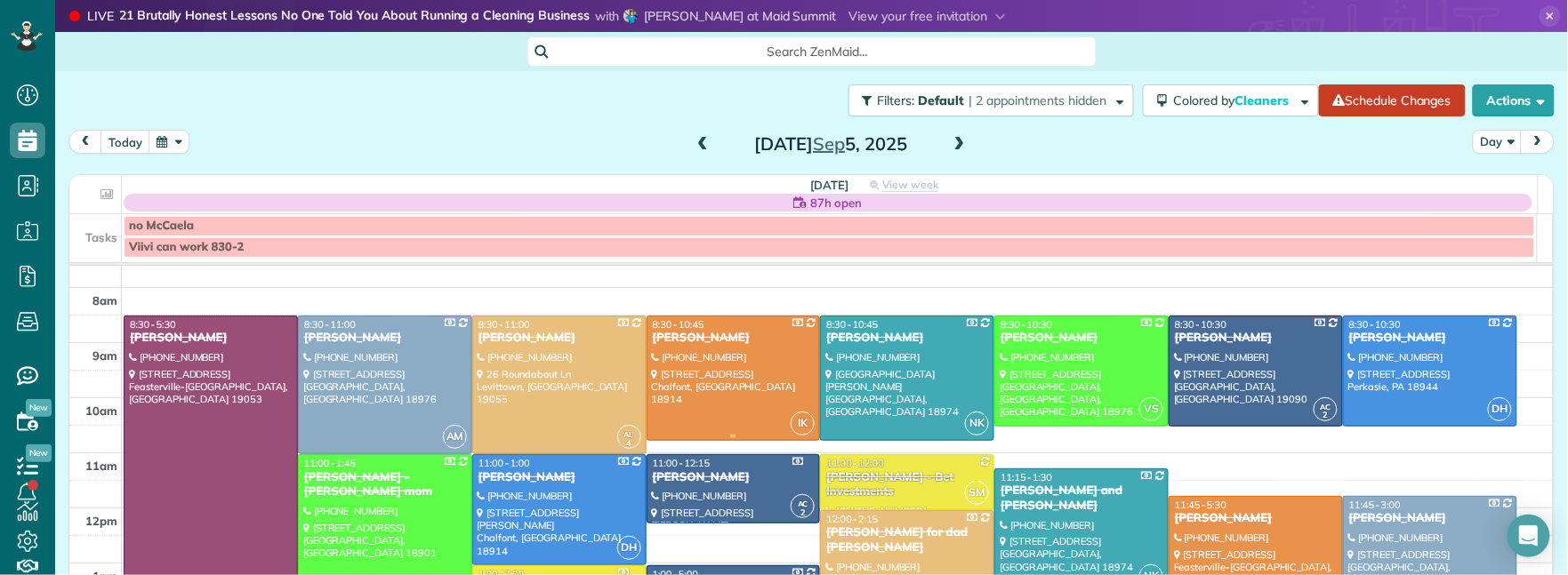
scroll to position [50, 0]
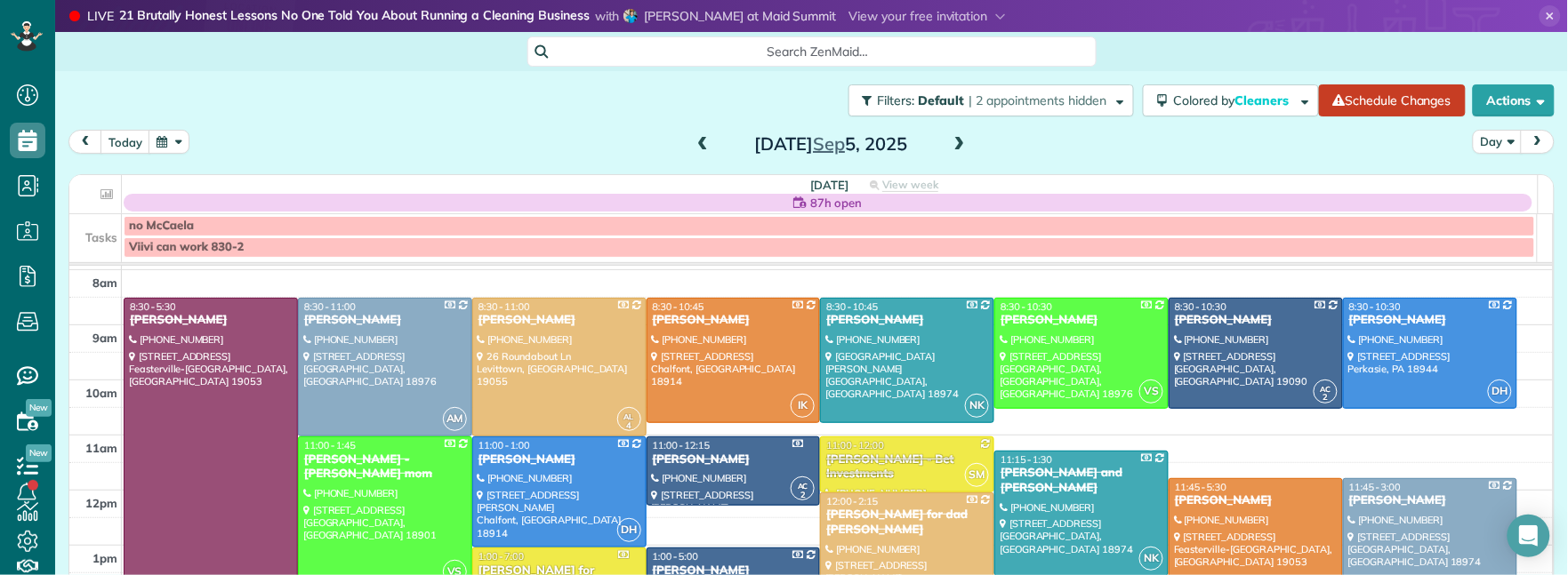
click at [953, 137] on span at bounding box center [959, 145] width 19 height 16
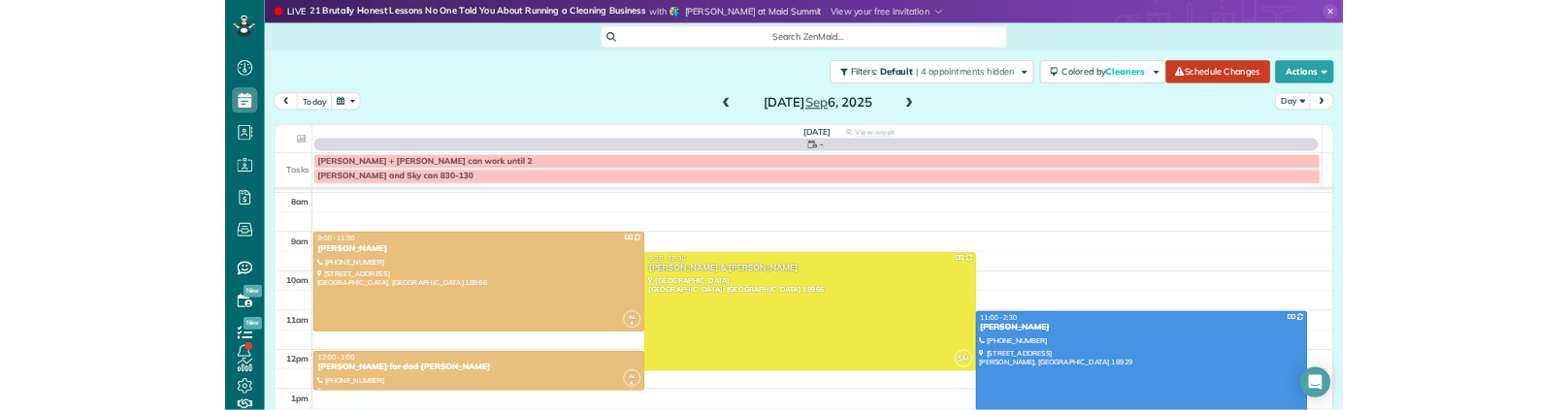
scroll to position [0, 0]
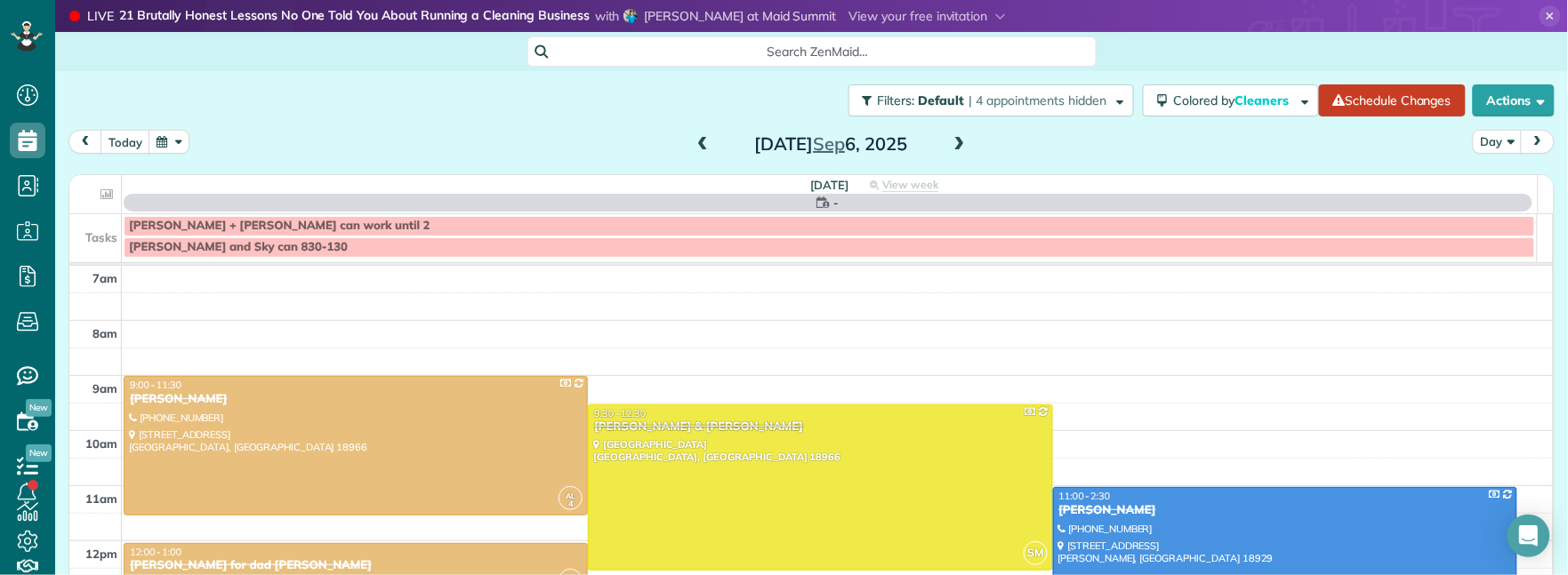
click at [953, 137] on span at bounding box center [959, 145] width 19 height 16
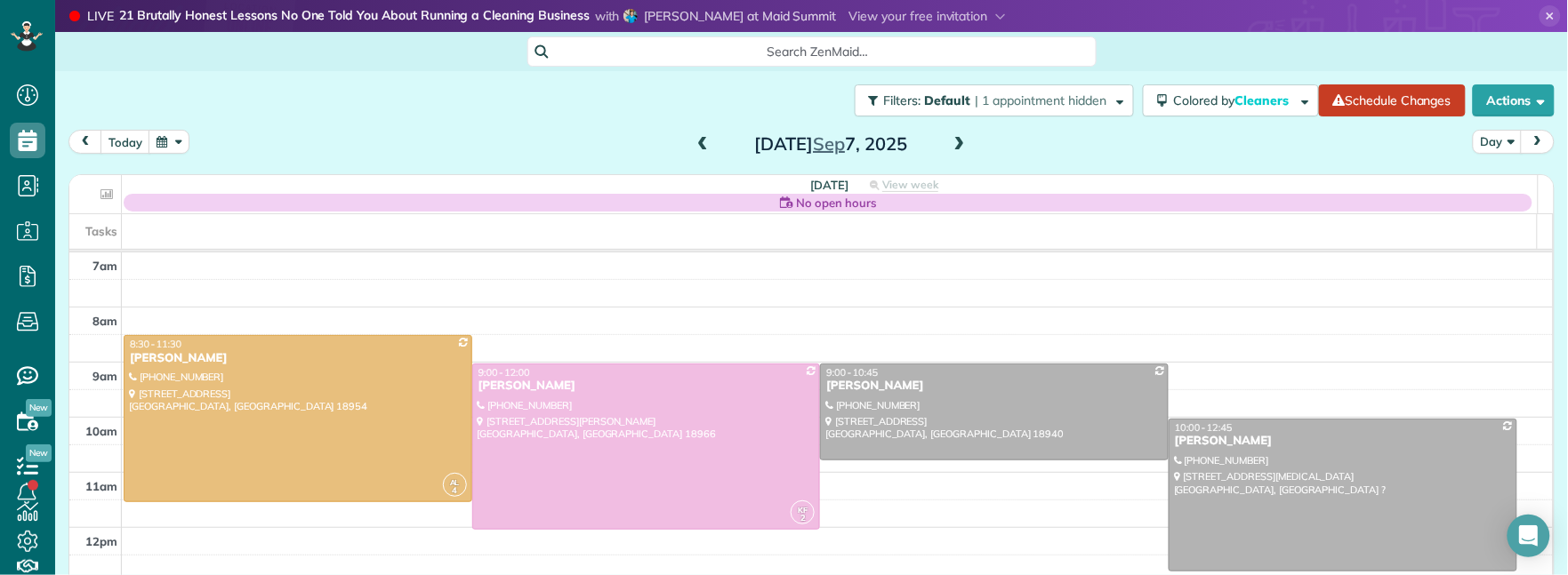
click at [953, 138] on span at bounding box center [959, 145] width 19 height 16
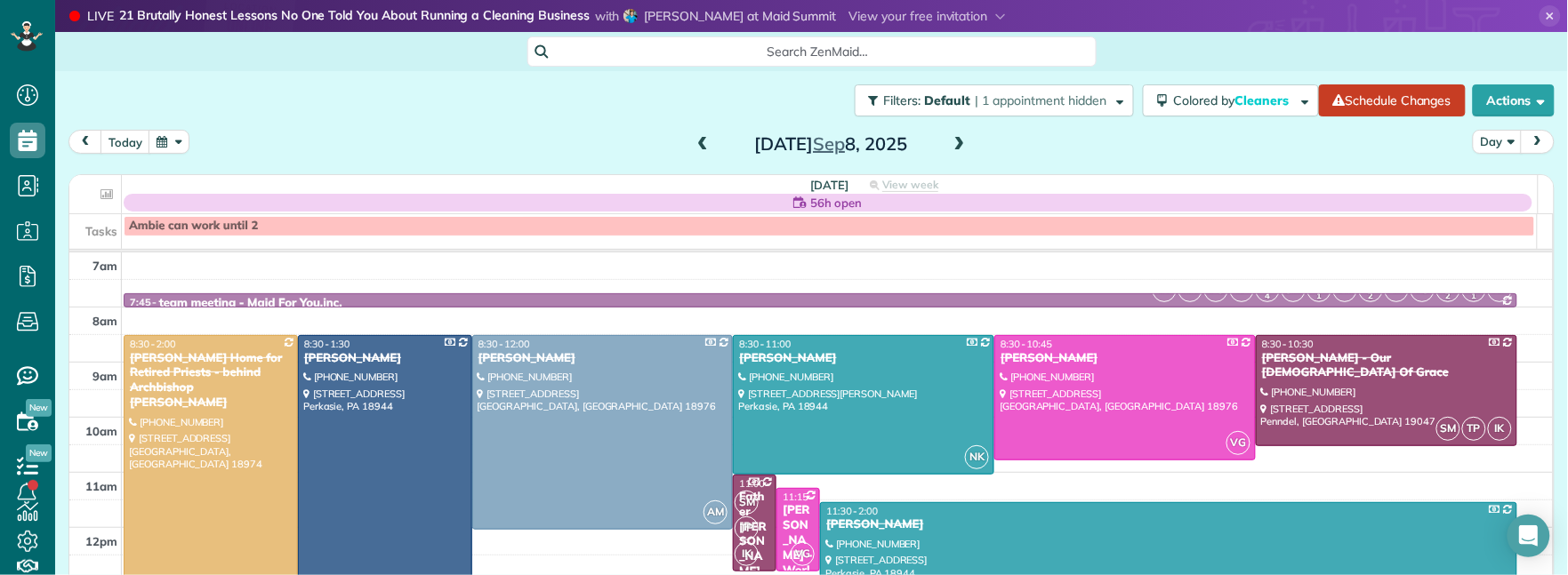
click at [955, 137] on span at bounding box center [959, 145] width 19 height 16
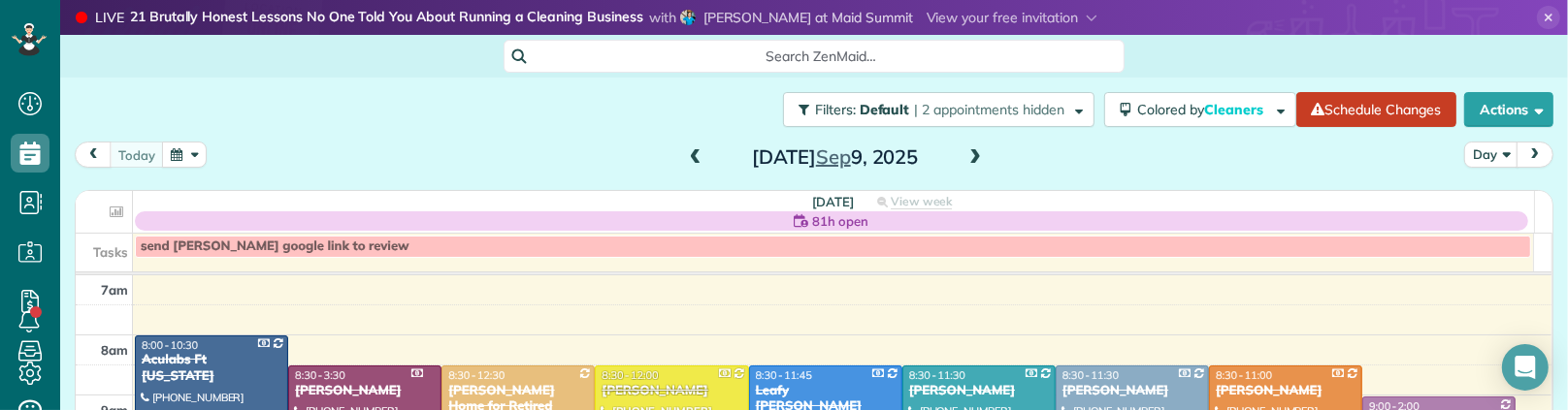
click at [966, 155] on span at bounding box center [974, 158] width 21 height 17
click at [967, 154] on span at bounding box center [974, 158] width 21 height 17
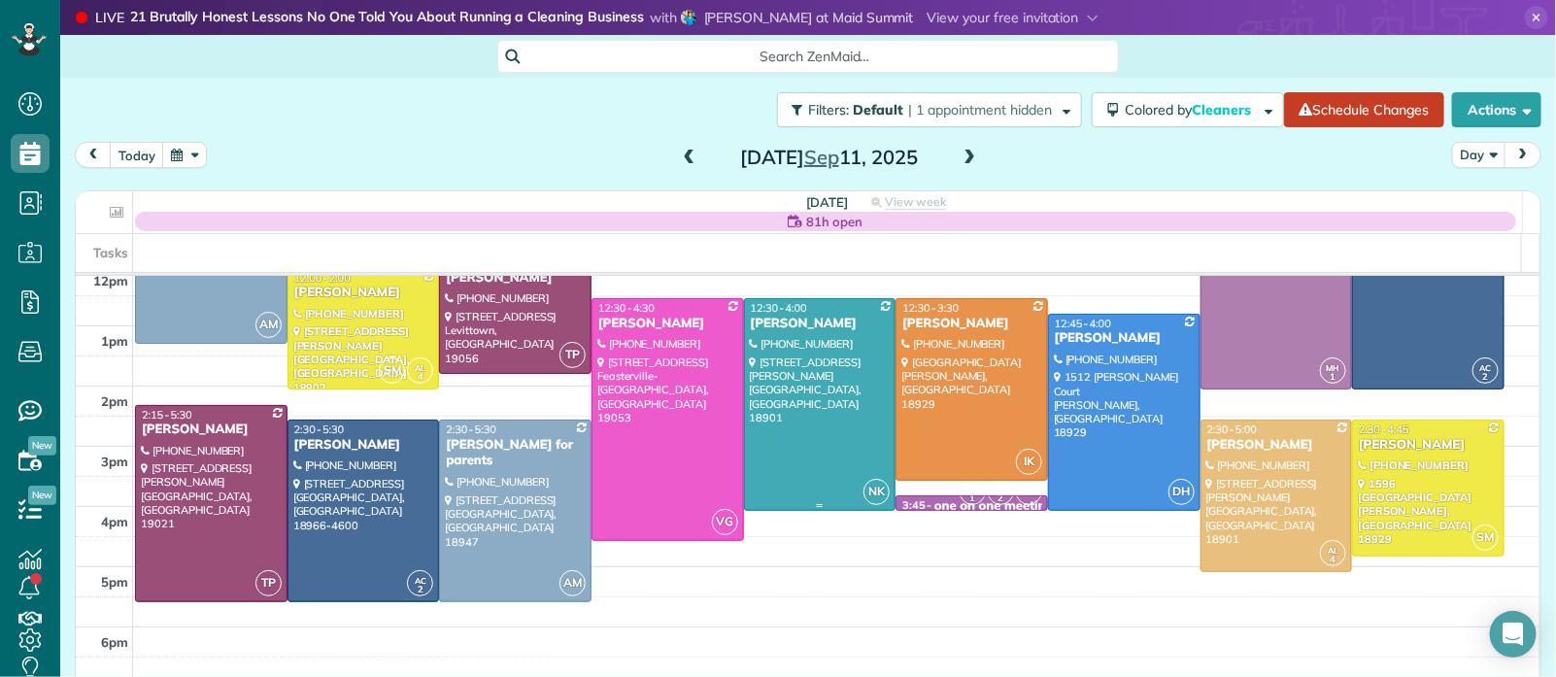
scroll to position [158, 0]
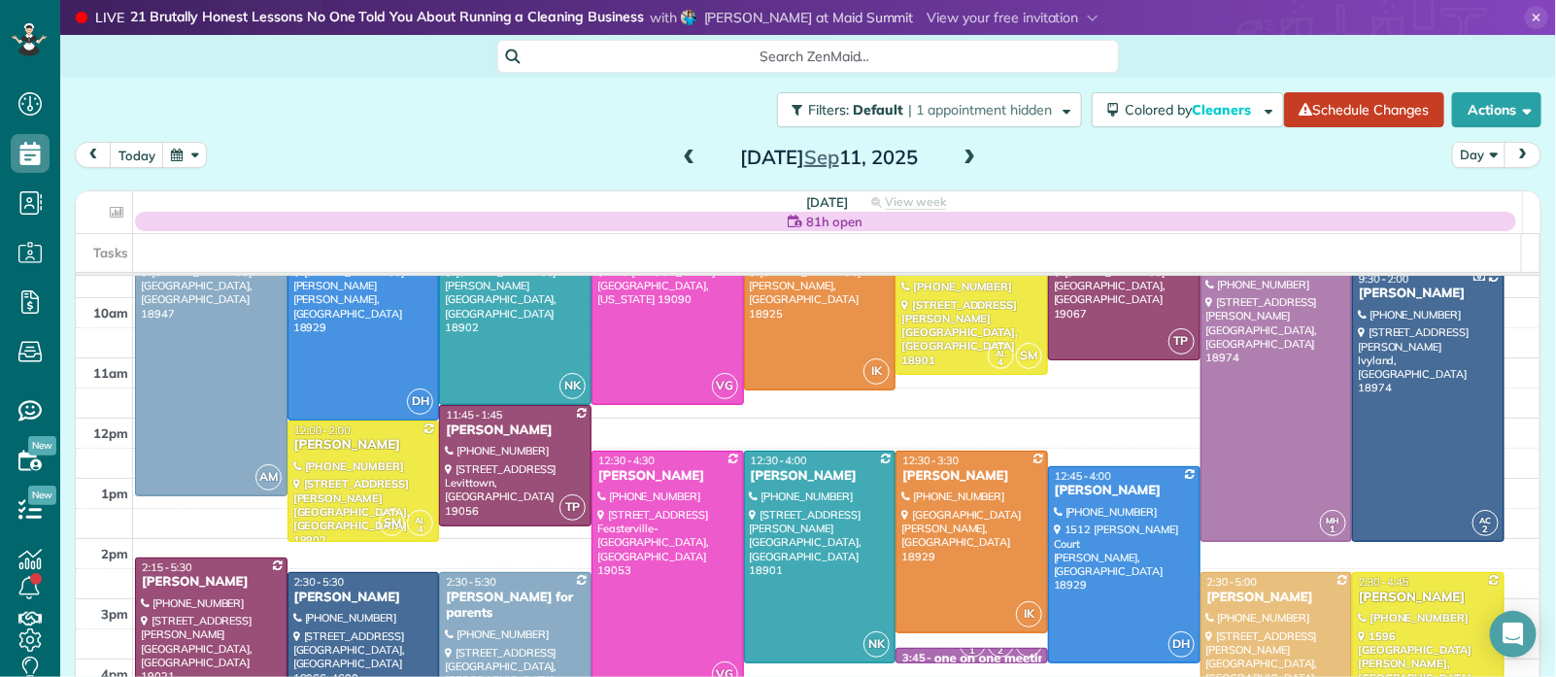
click at [679, 158] on span at bounding box center [689, 158] width 21 height 17
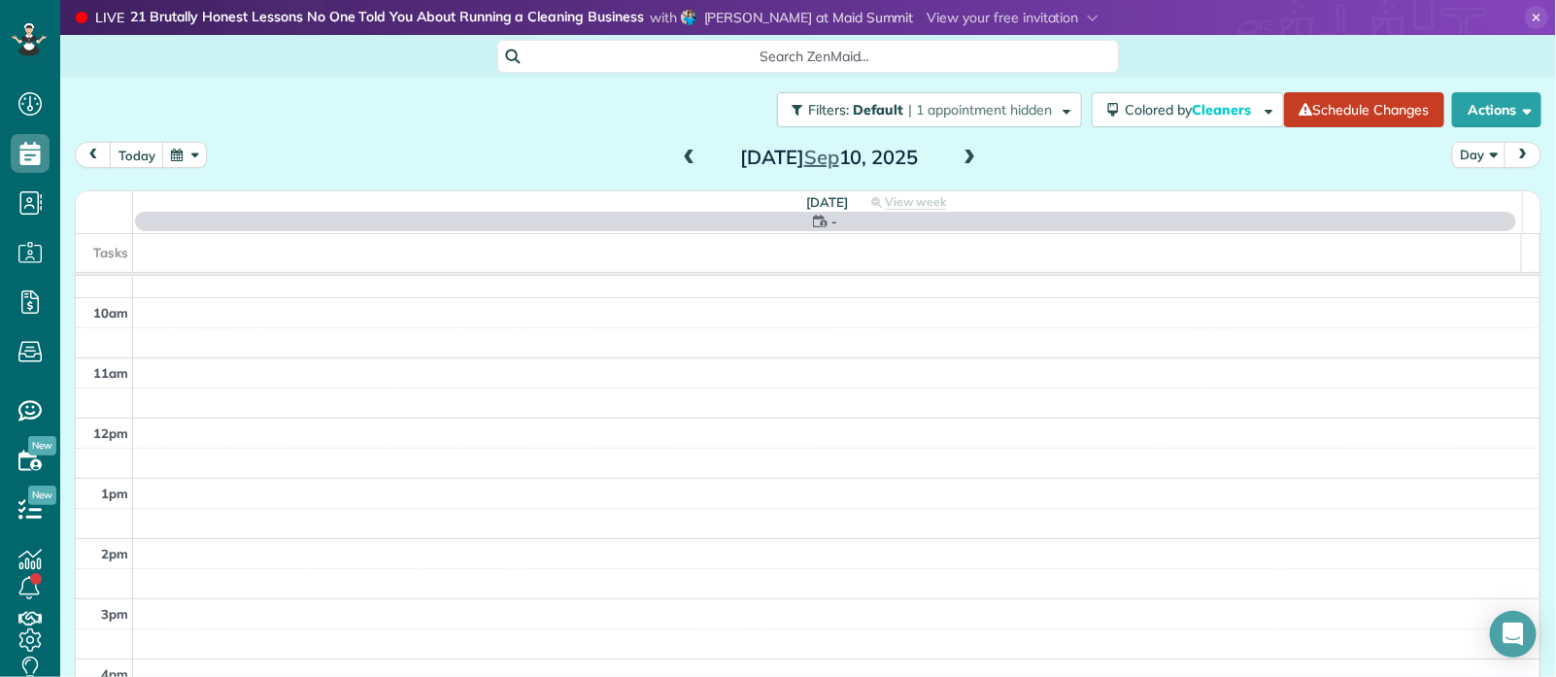
scroll to position [0, 0]
click at [679, 158] on span at bounding box center [689, 158] width 21 height 17
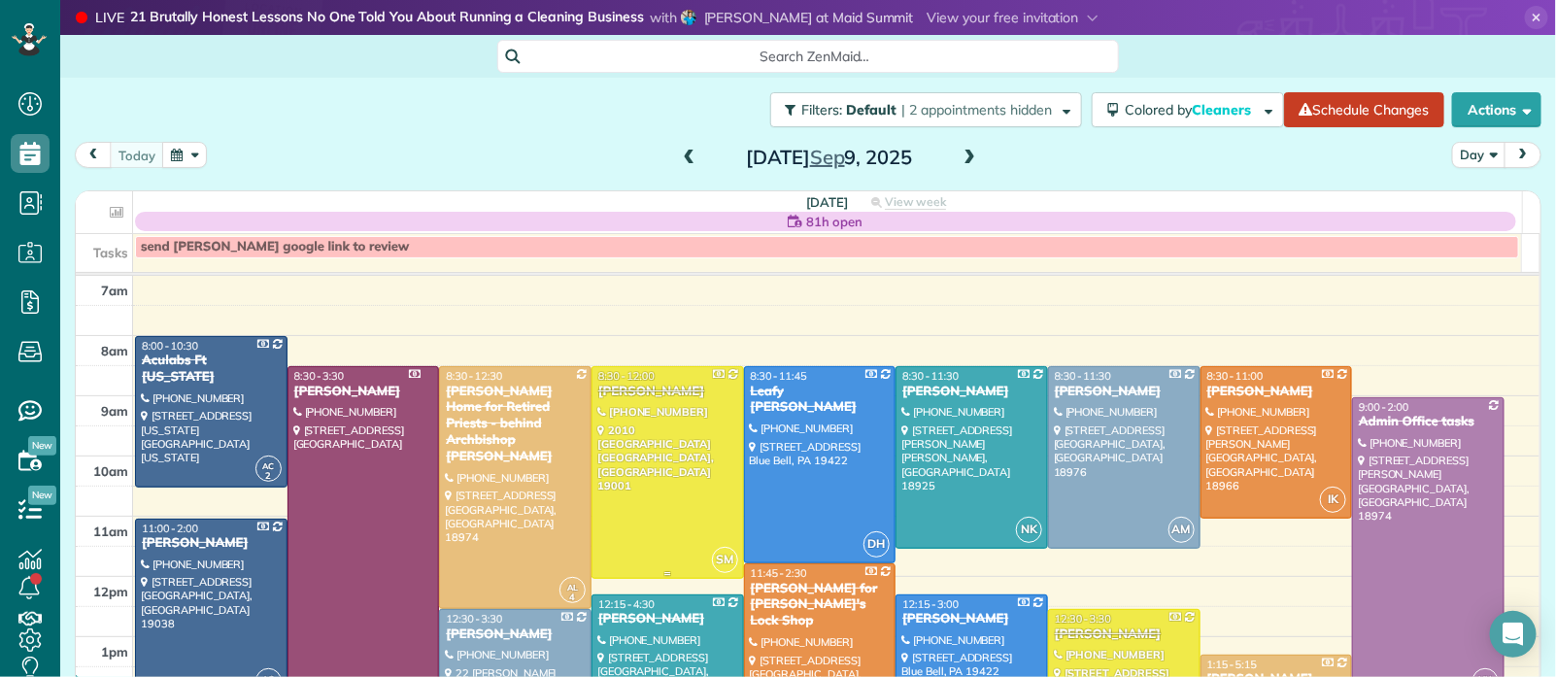
click at [664, 402] on div at bounding box center [668, 472] width 151 height 211
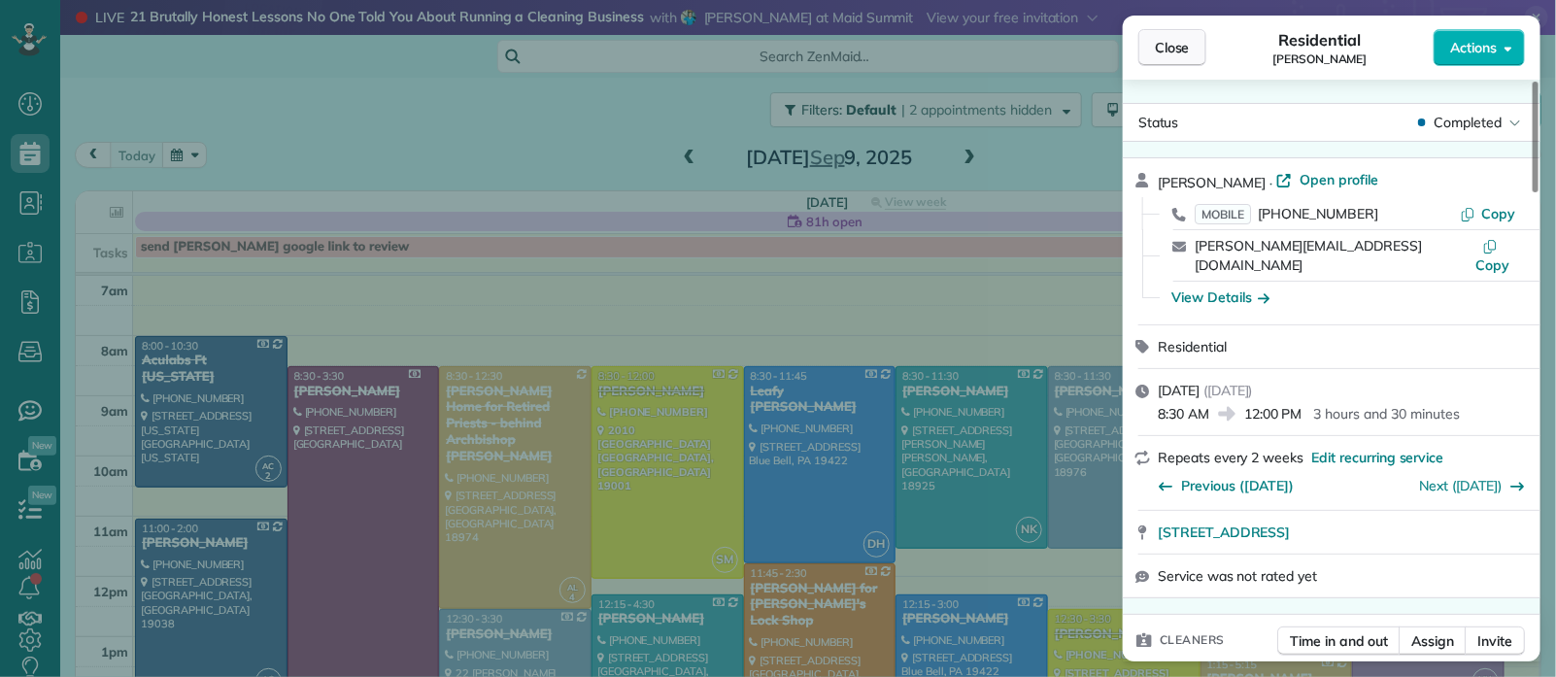
click at [1180, 57] on button "Close" at bounding box center [1172, 47] width 68 height 37
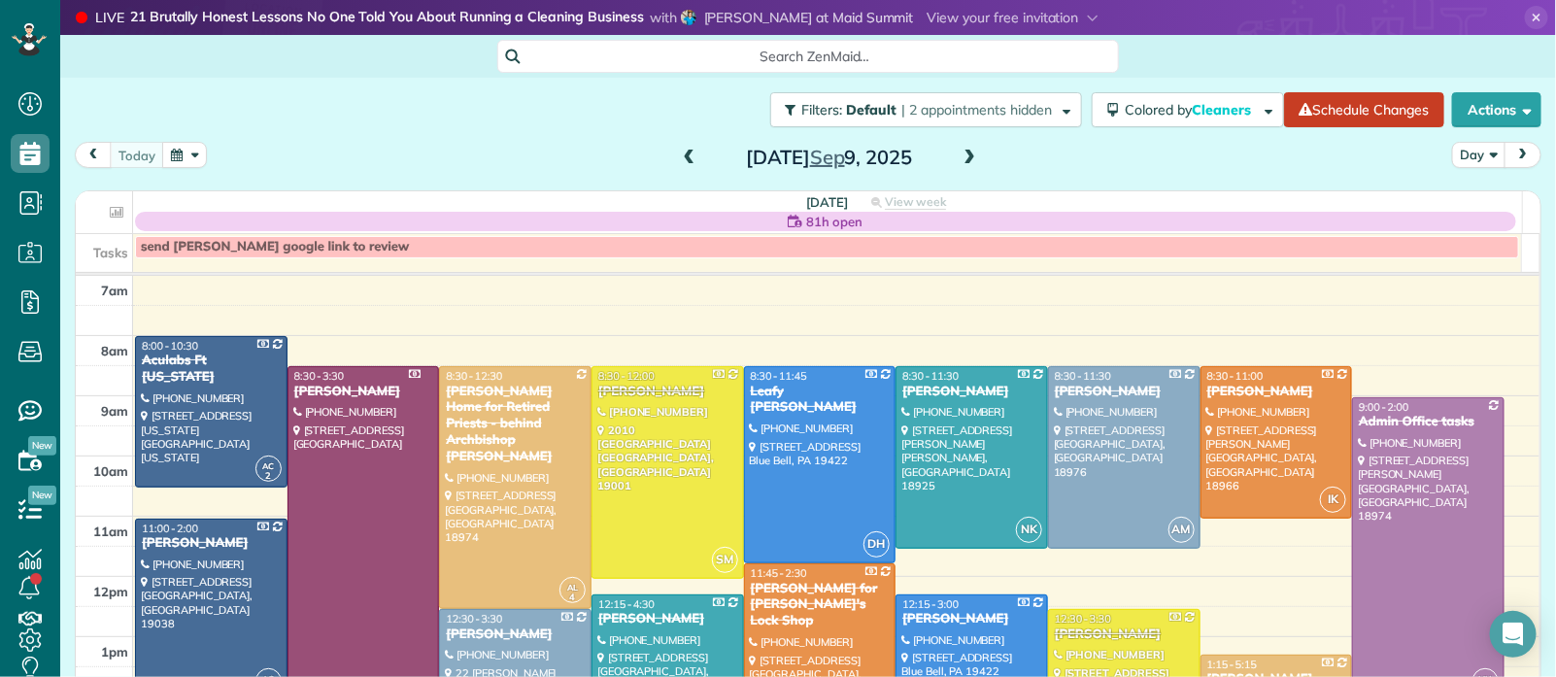
click at [962, 157] on span at bounding box center [969, 158] width 21 height 17
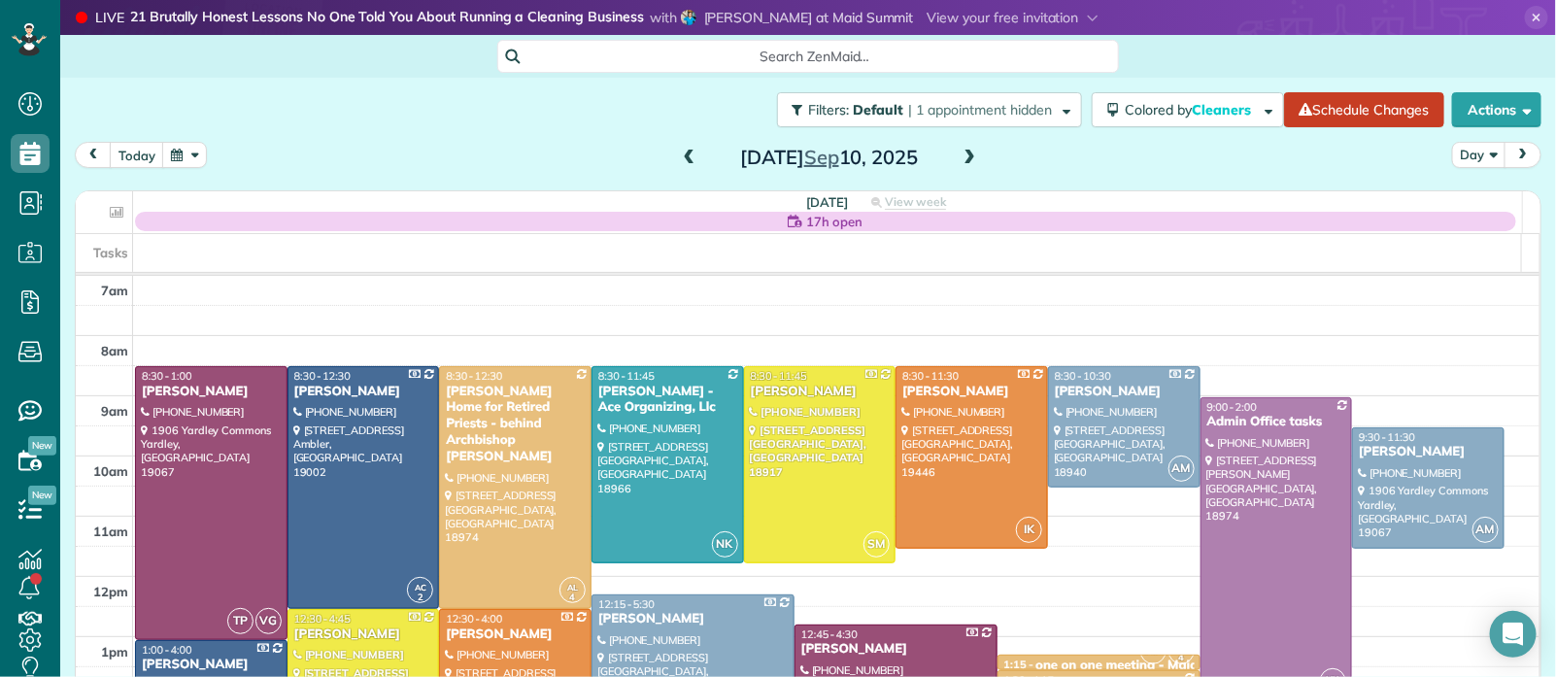
click at [962, 157] on span at bounding box center [969, 158] width 21 height 17
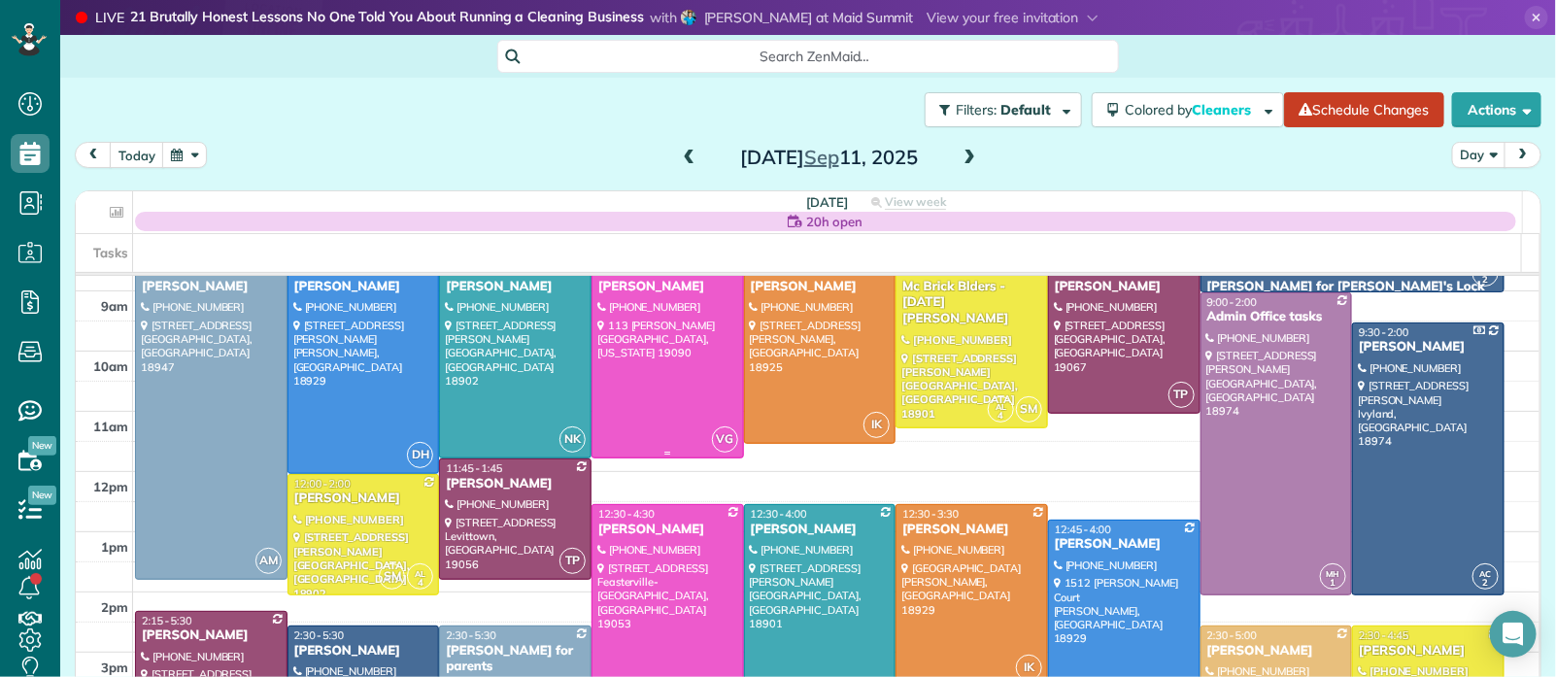
scroll to position [63, 0]
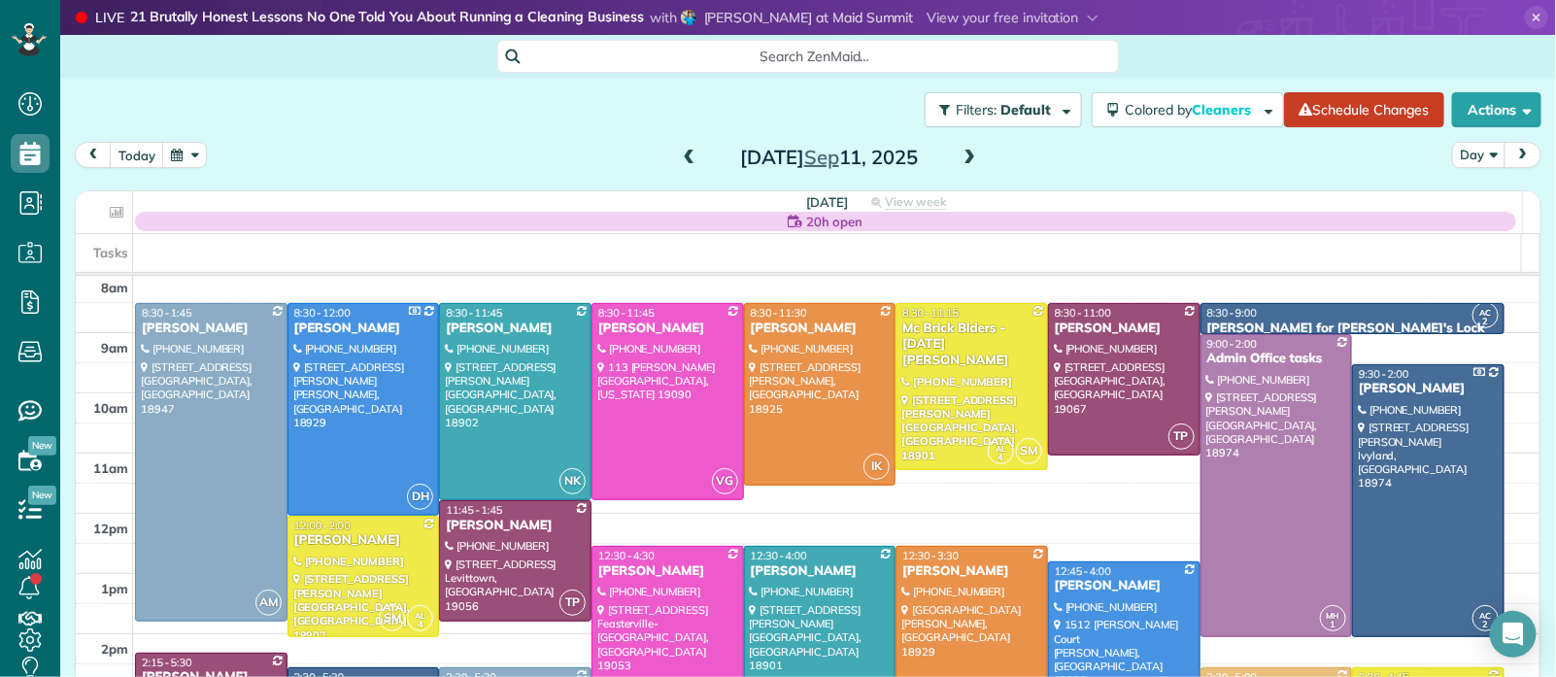
click at [681, 158] on span at bounding box center [689, 158] width 21 height 17
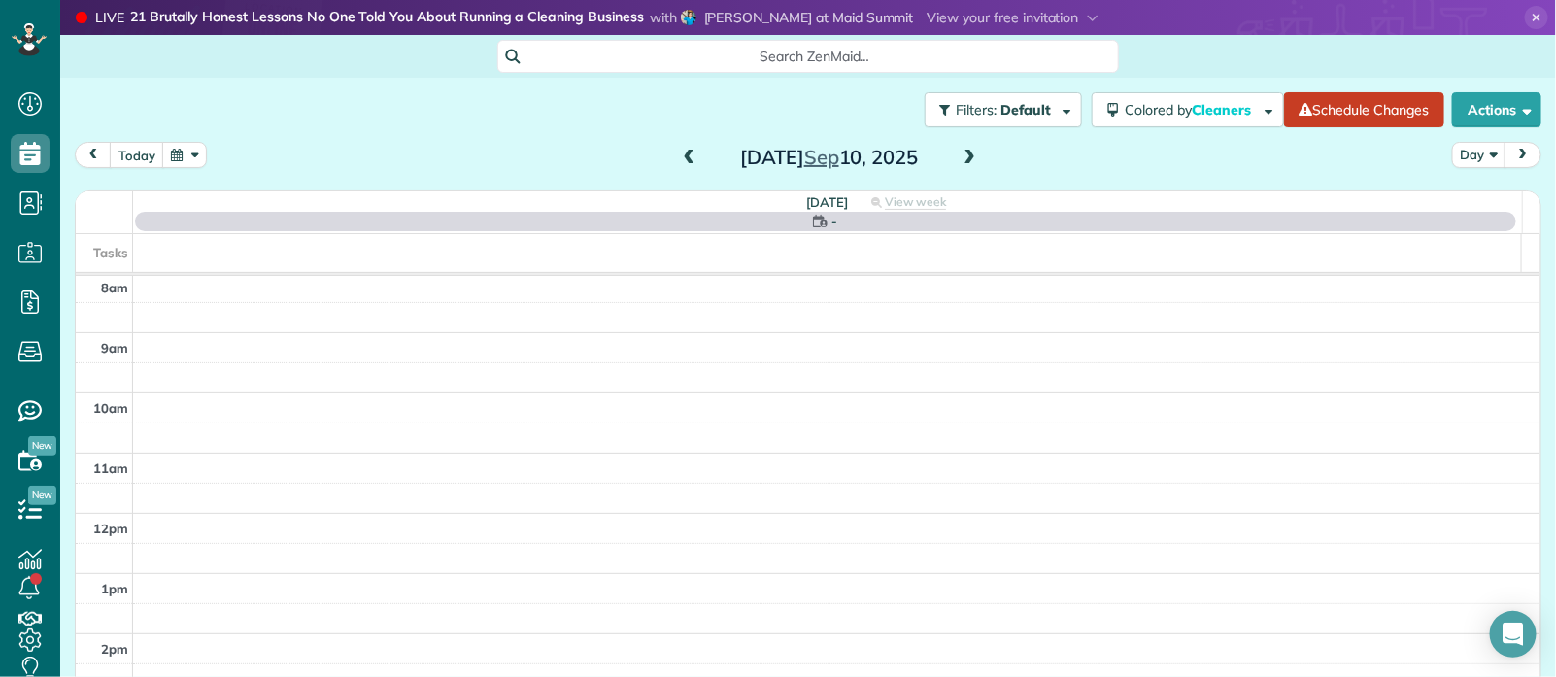
click at [681, 158] on span at bounding box center [689, 158] width 21 height 17
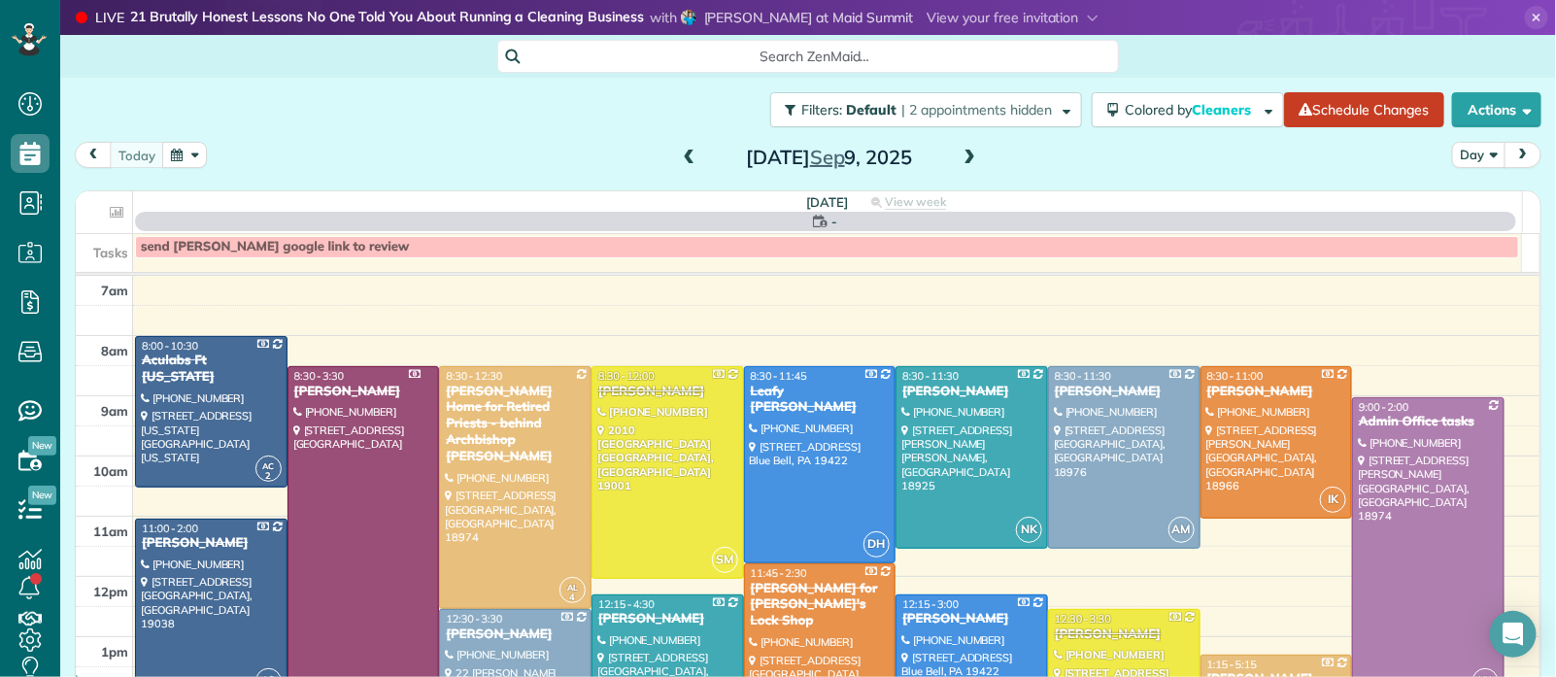
click at [682, 158] on span at bounding box center [689, 158] width 21 height 17
click at [683, 158] on span at bounding box center [689, 158] width 21 height 17
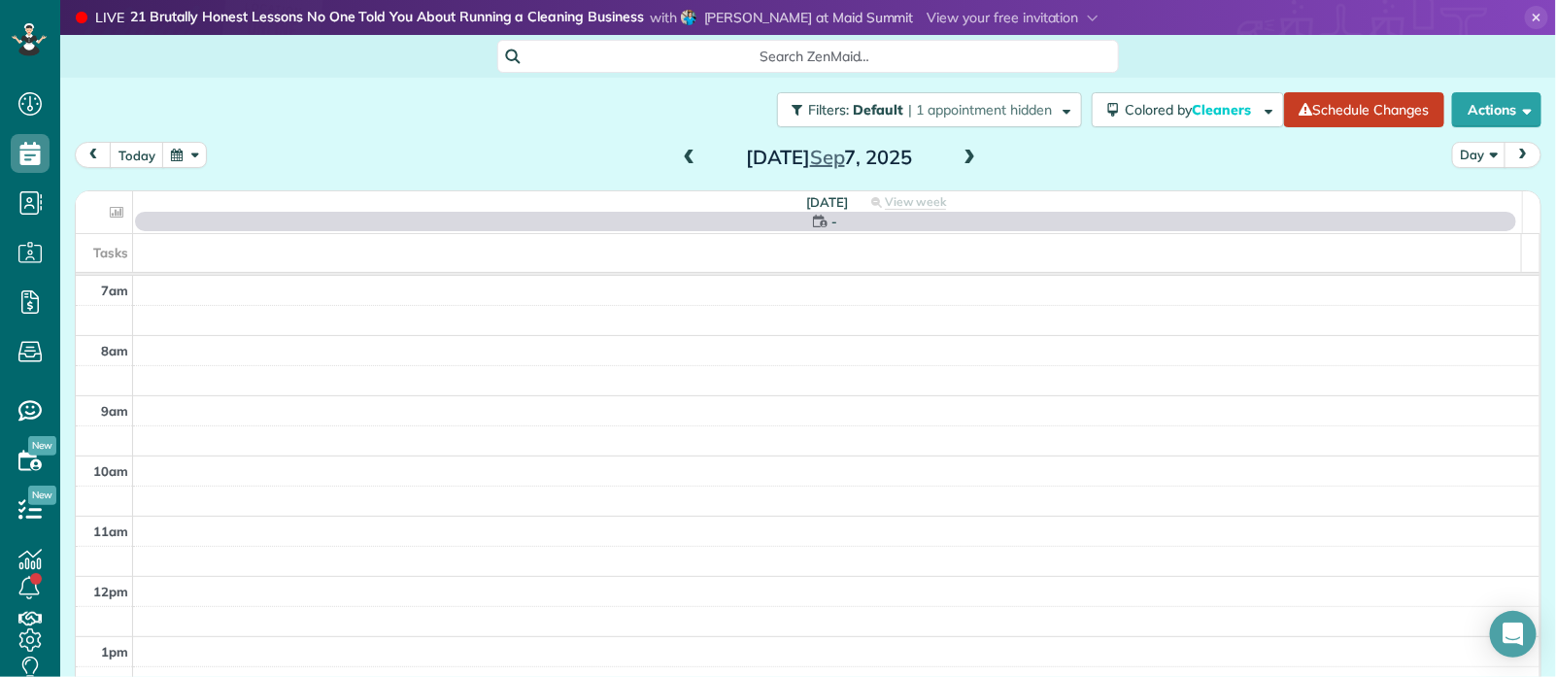
click at [684, 157] on span at bounding box center [689, 158] width 21 height 17
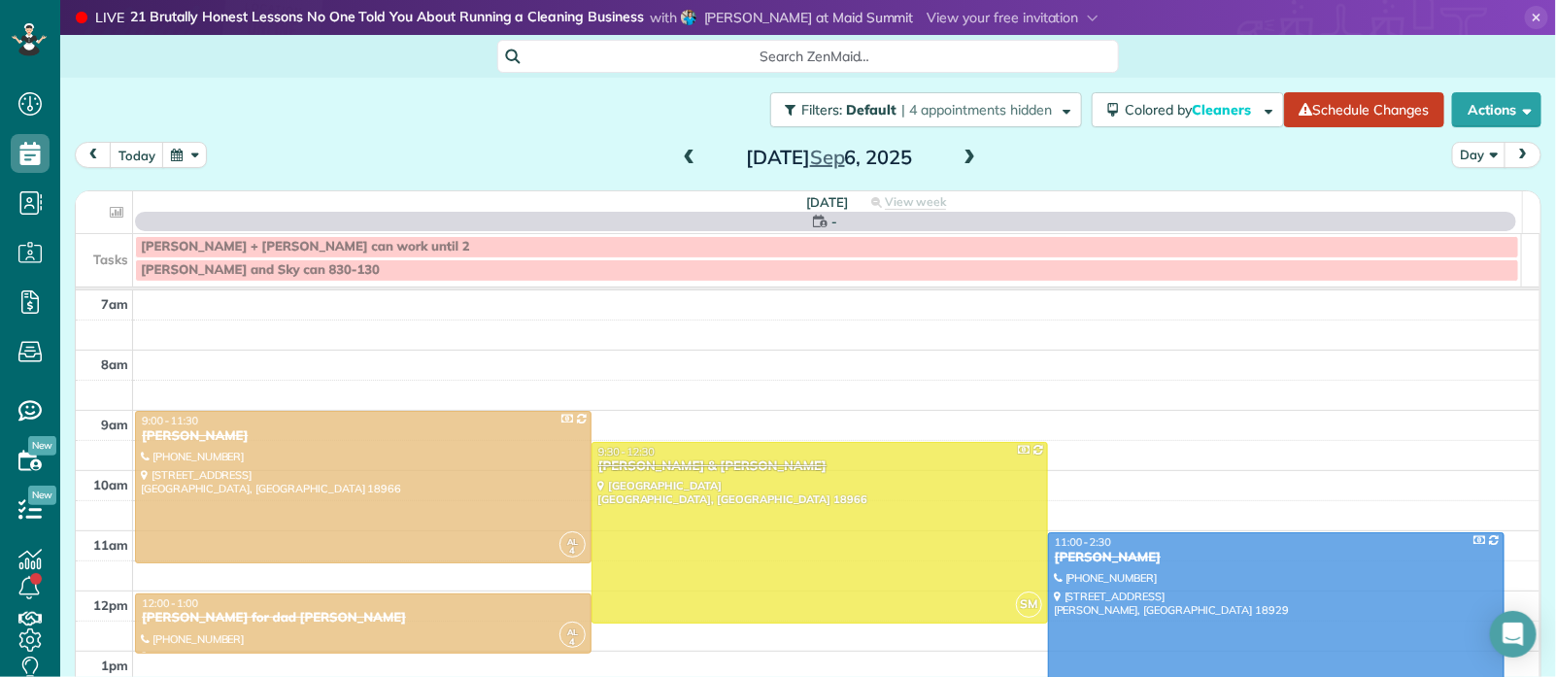
click at [684, 157] on span at bounding box center [689, 158] width 21 height 17
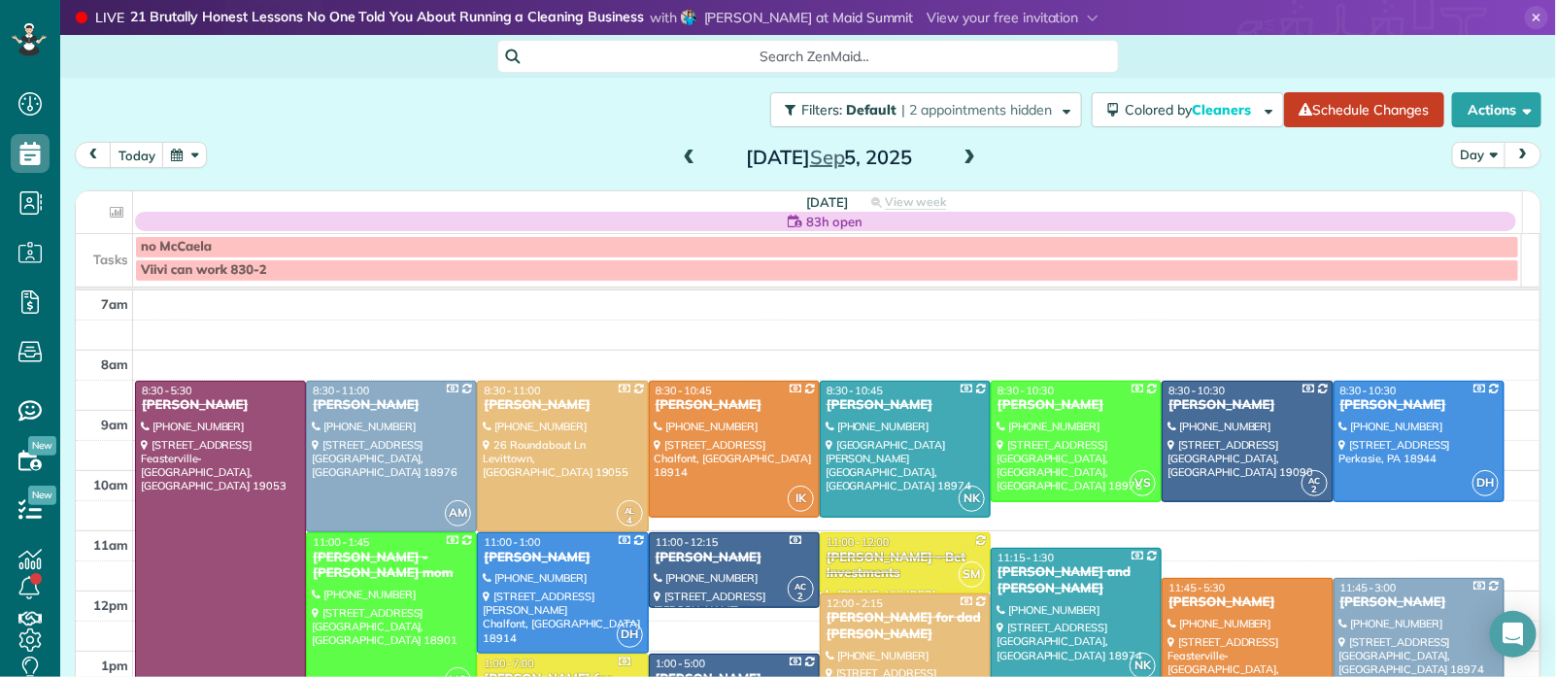
click at [684, 158] on span at bounding box center [689, 158] width 21 height 17
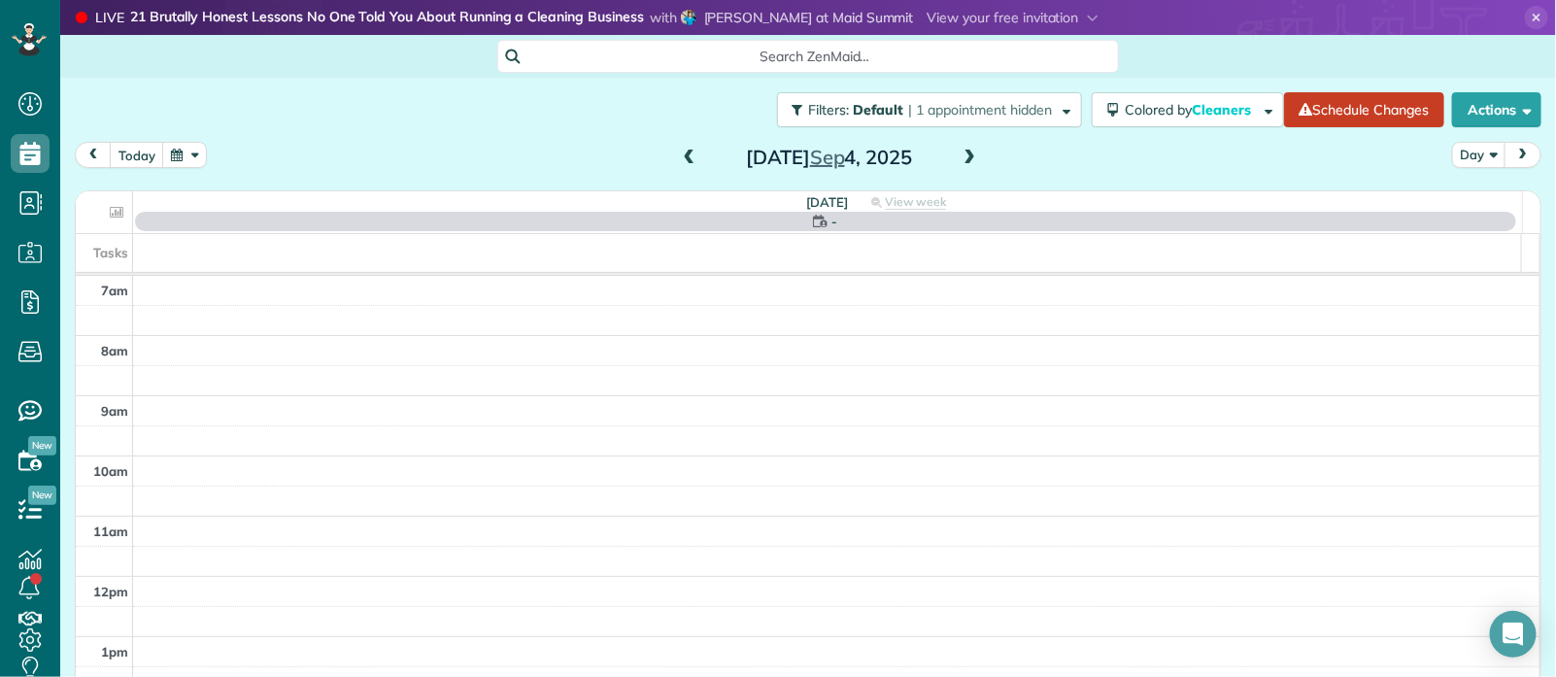
click at [685, 159] on span at bounding box center [689, 158] width 21 height 17
click at [686, 159] on span at bounding box center [689, 158] width 21 height 17
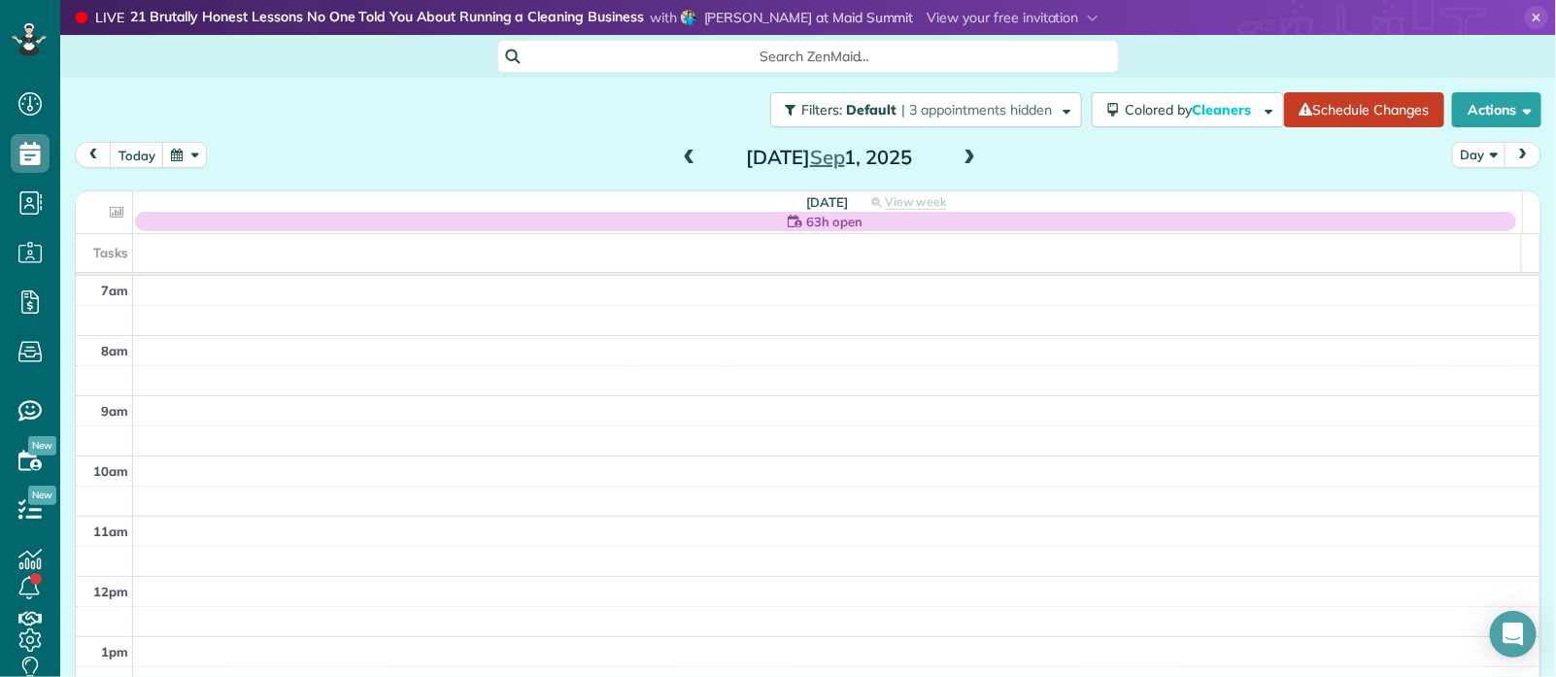
click at [686, 159] on span at bounding box center [689, 158] width 21 height 17
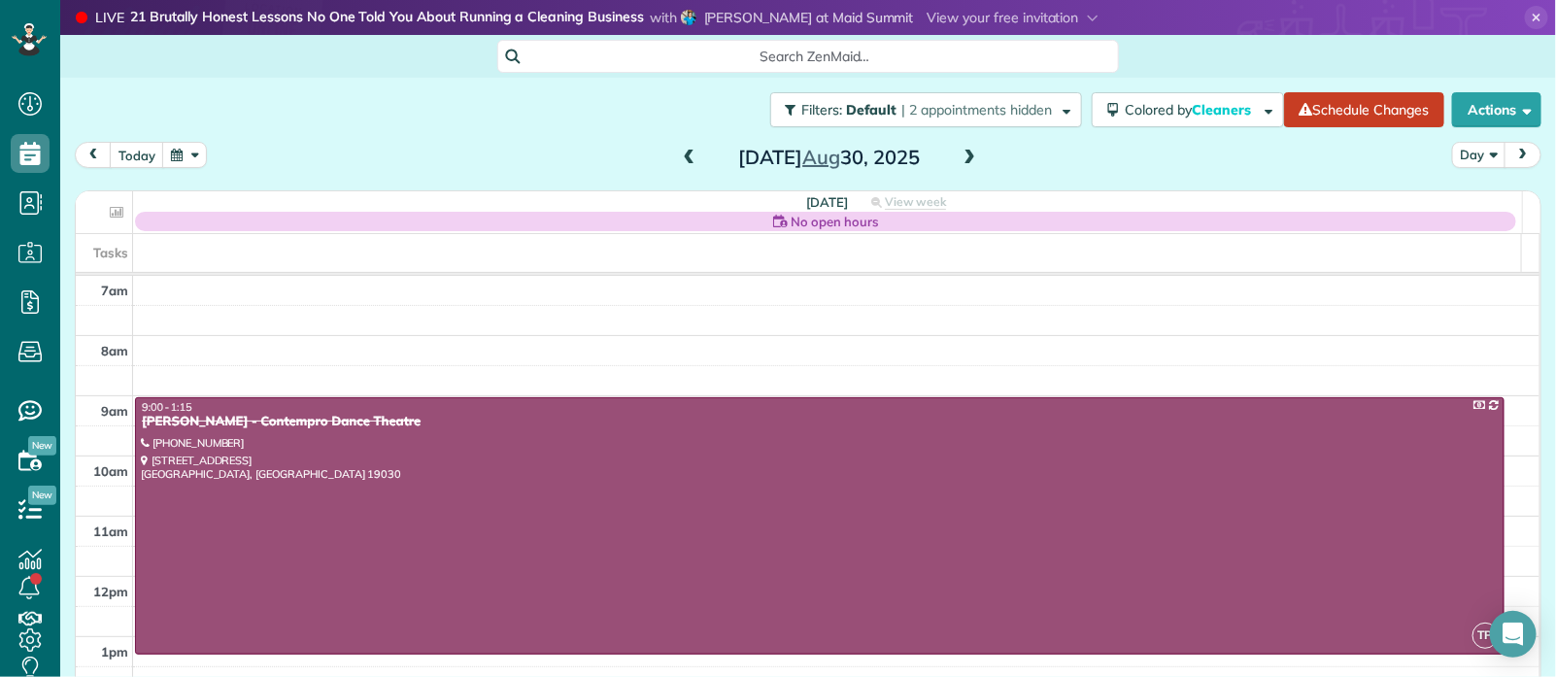
click at [686, 159] on span at bounding box center [689, 158] width 21 height 17
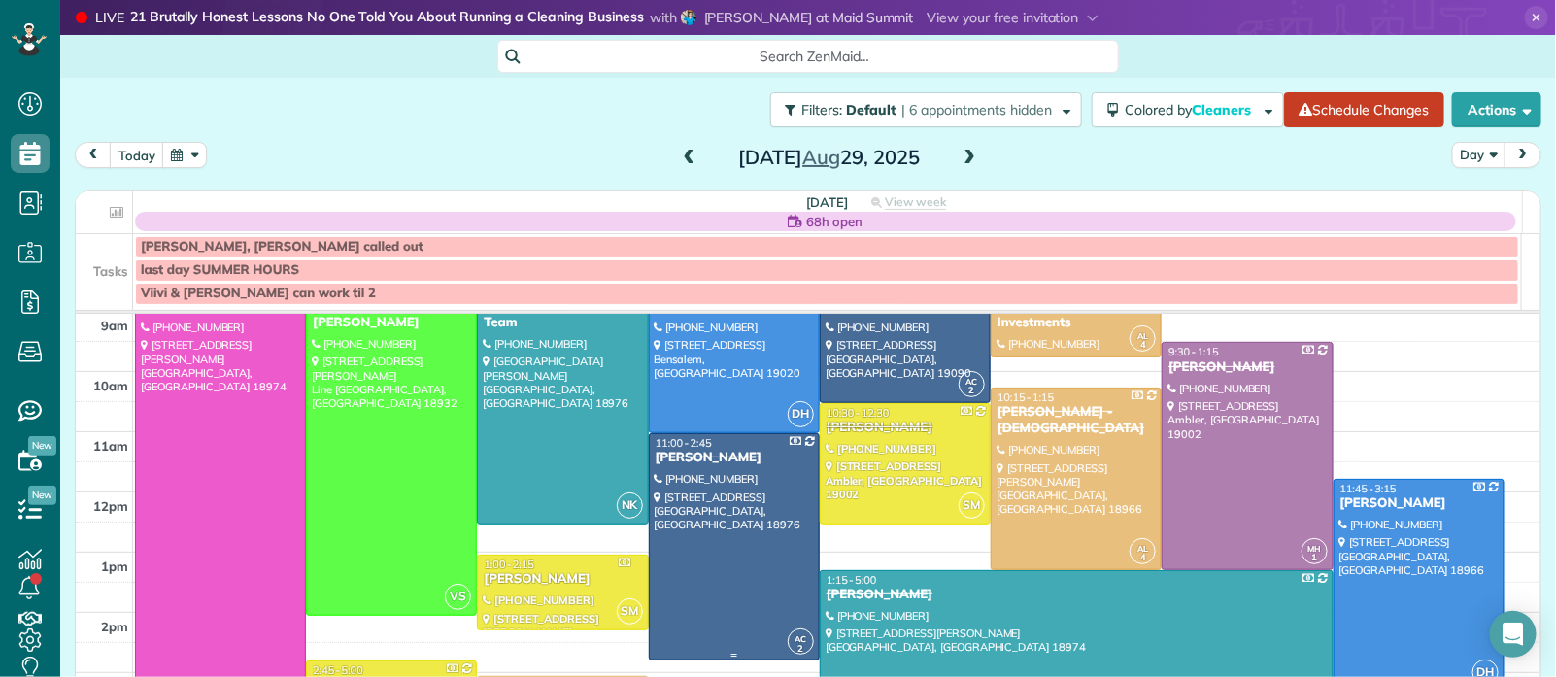
scroll to position [84, 0]
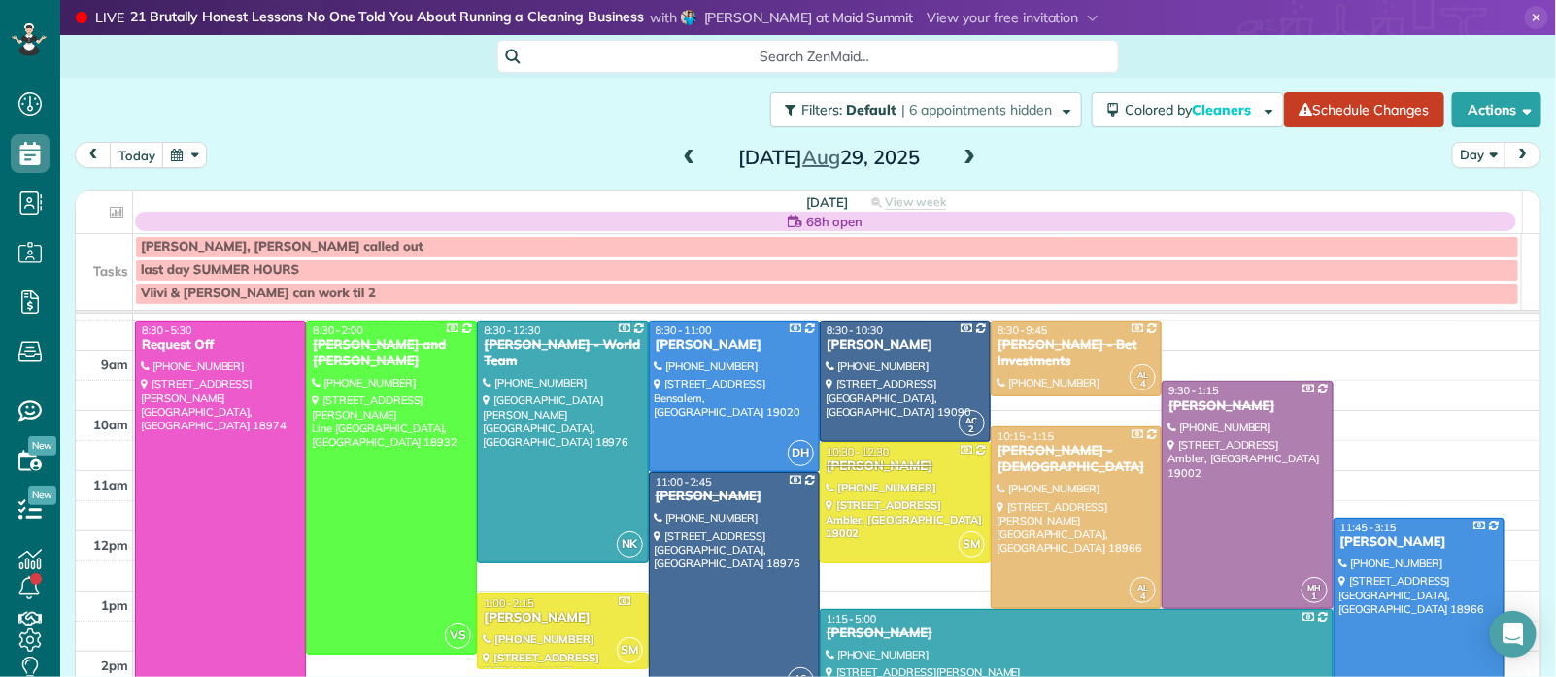
click at [688, 157] on span at bounding box center [689, 158] width 21 height 17
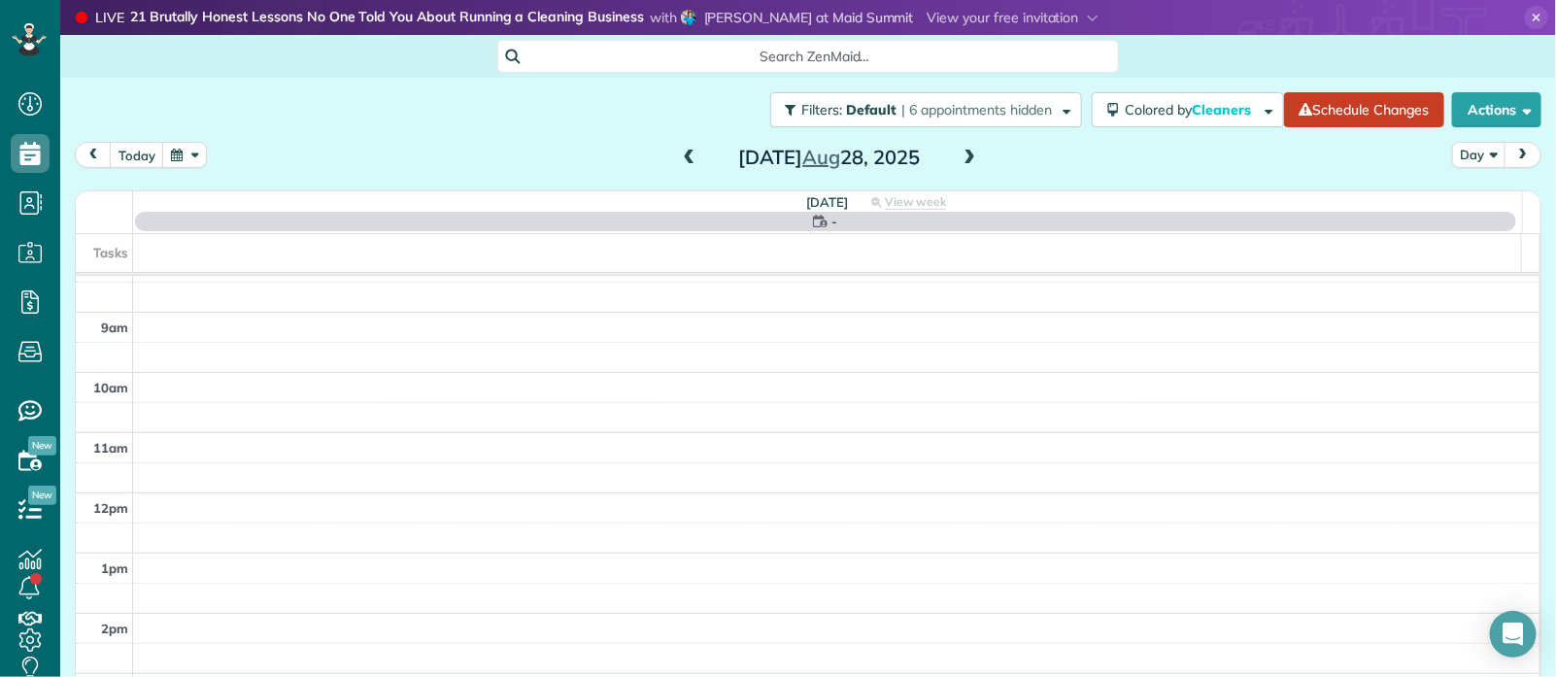
click at [688, 157] on span at bounding box center [689, 158] width 21 height 17
click at [689, 156] on span at bounding box center [689, 158] width 21 height 17
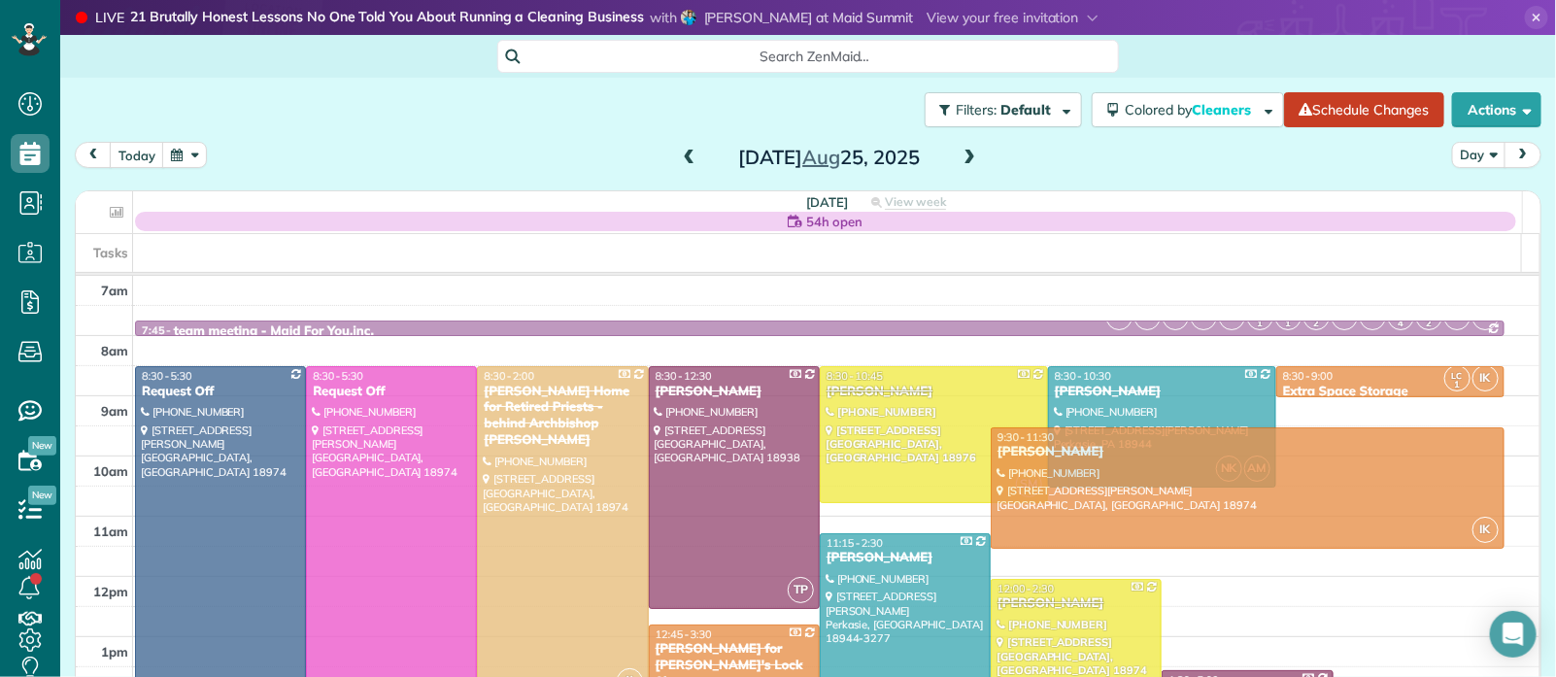
click at [689, 156] on span at bounding box center [689, 158] width 21 height 17
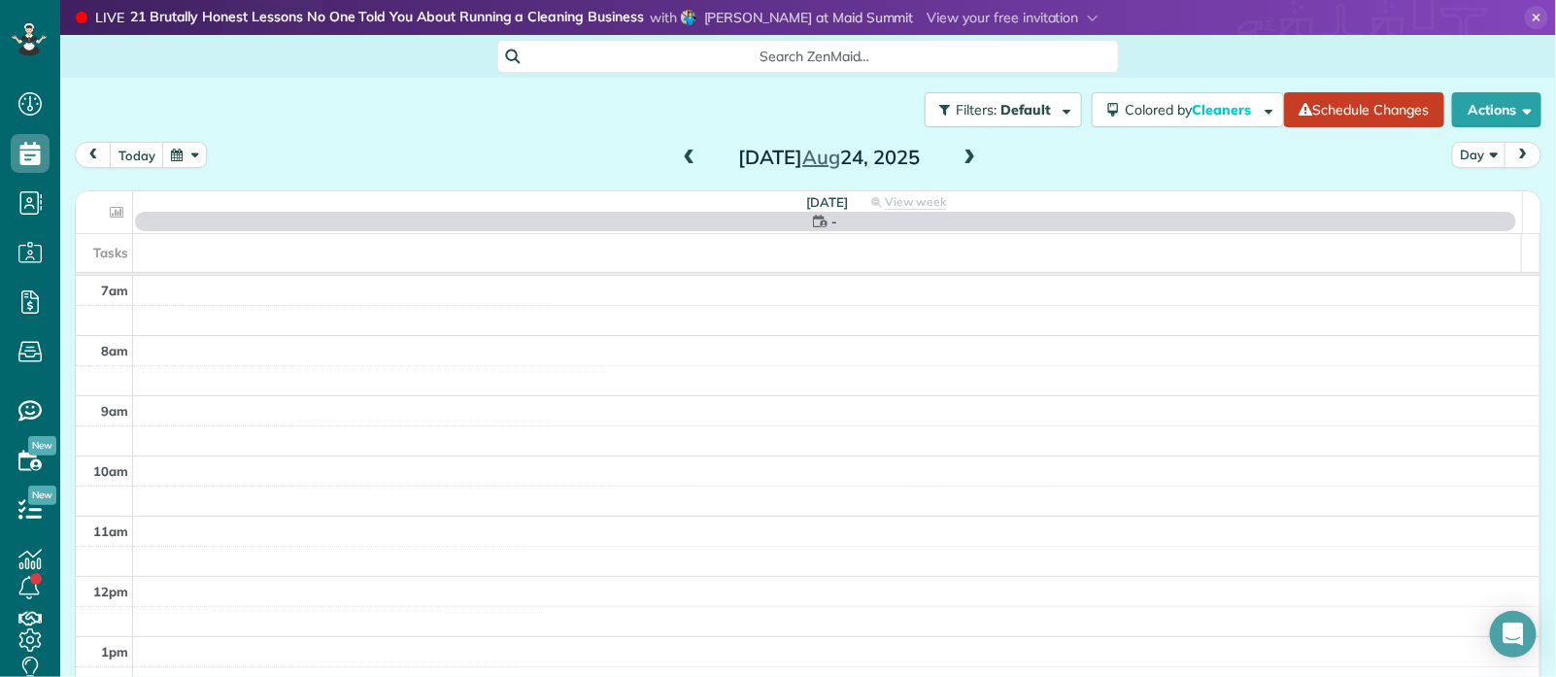
click at [689, 156] on span at bounding box center [689, 158] width 21 height 17
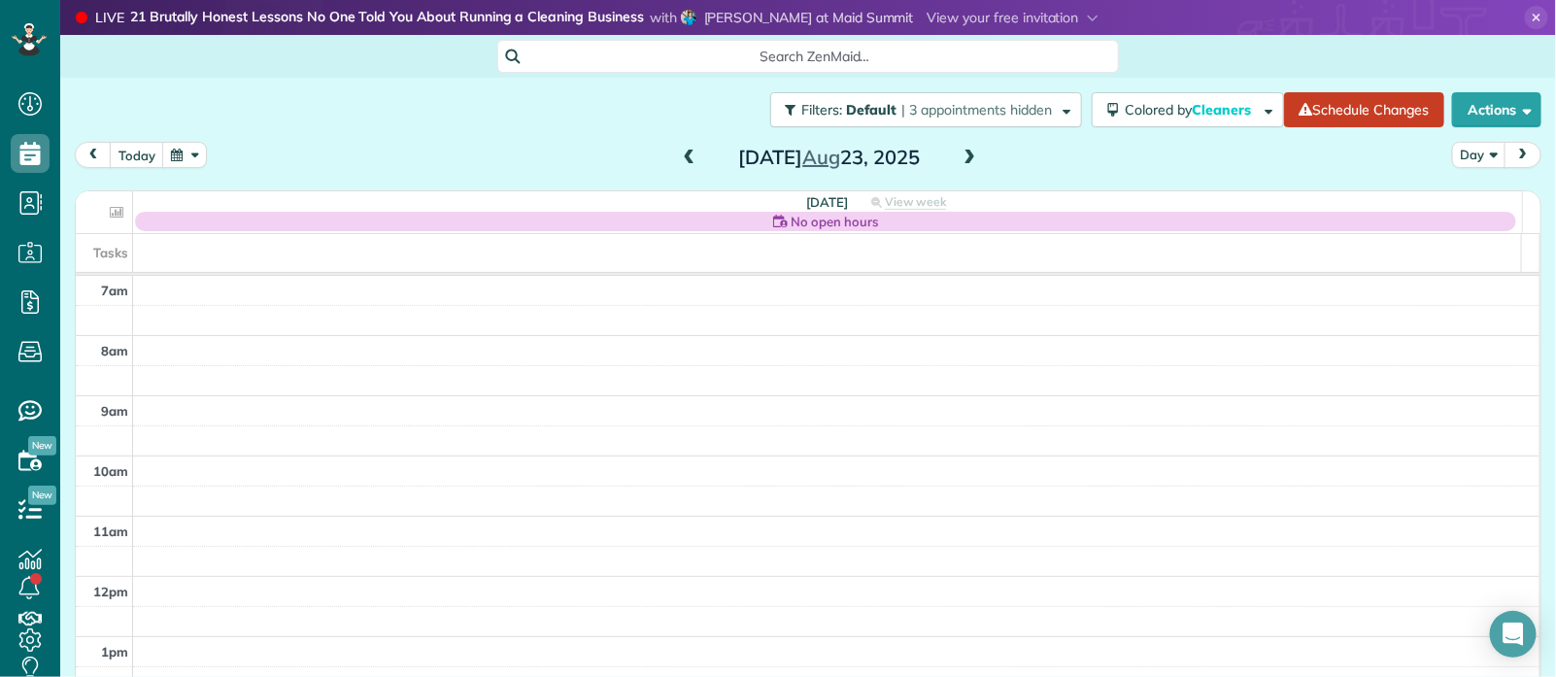
click at [687, 153] on span at bounding box center [689, 158] width 21 height 17
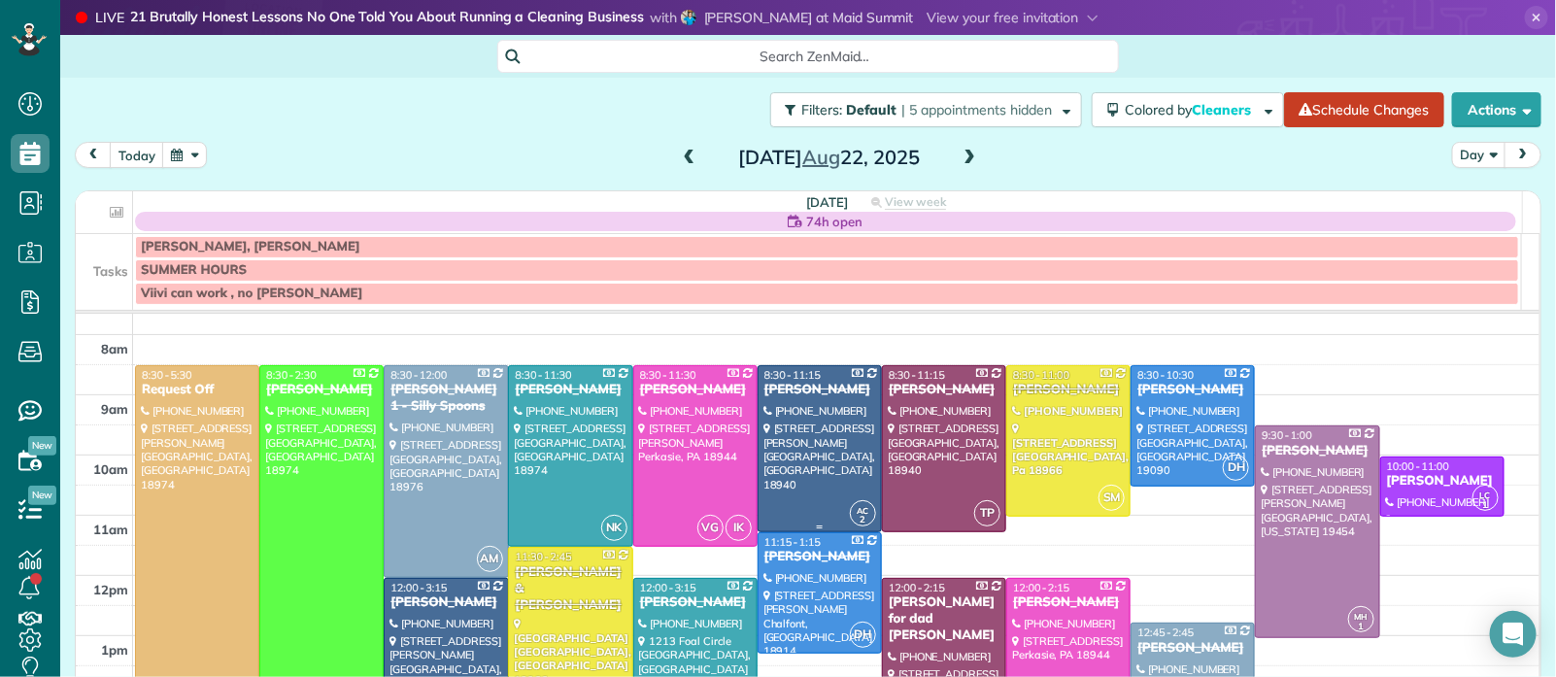
scroll to position [81, 0]
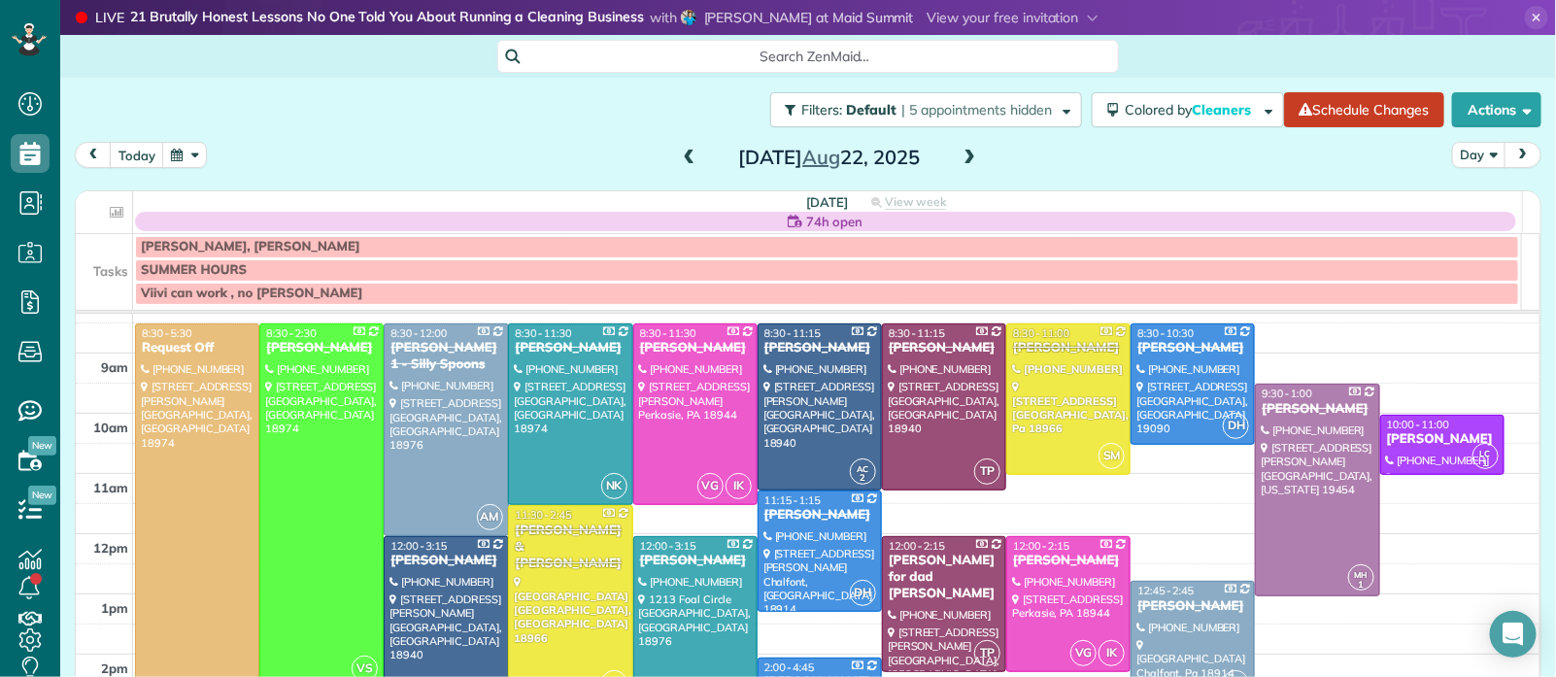
click at [679, 158] on span at bounding box center [689, 158] width 21 height 17
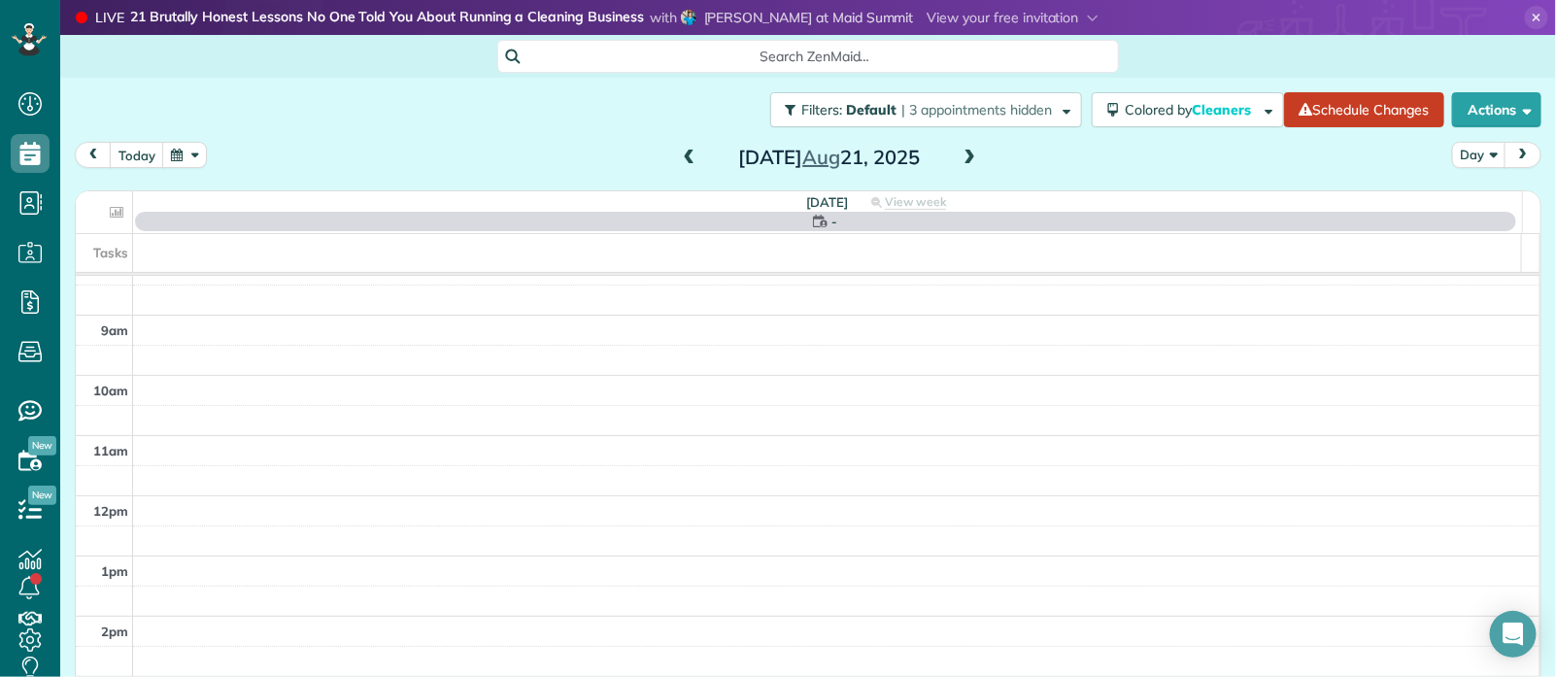
scroll to position [0, 0]
click at [679, 158] on span at bounding box center [689, 158] width 21 height 17
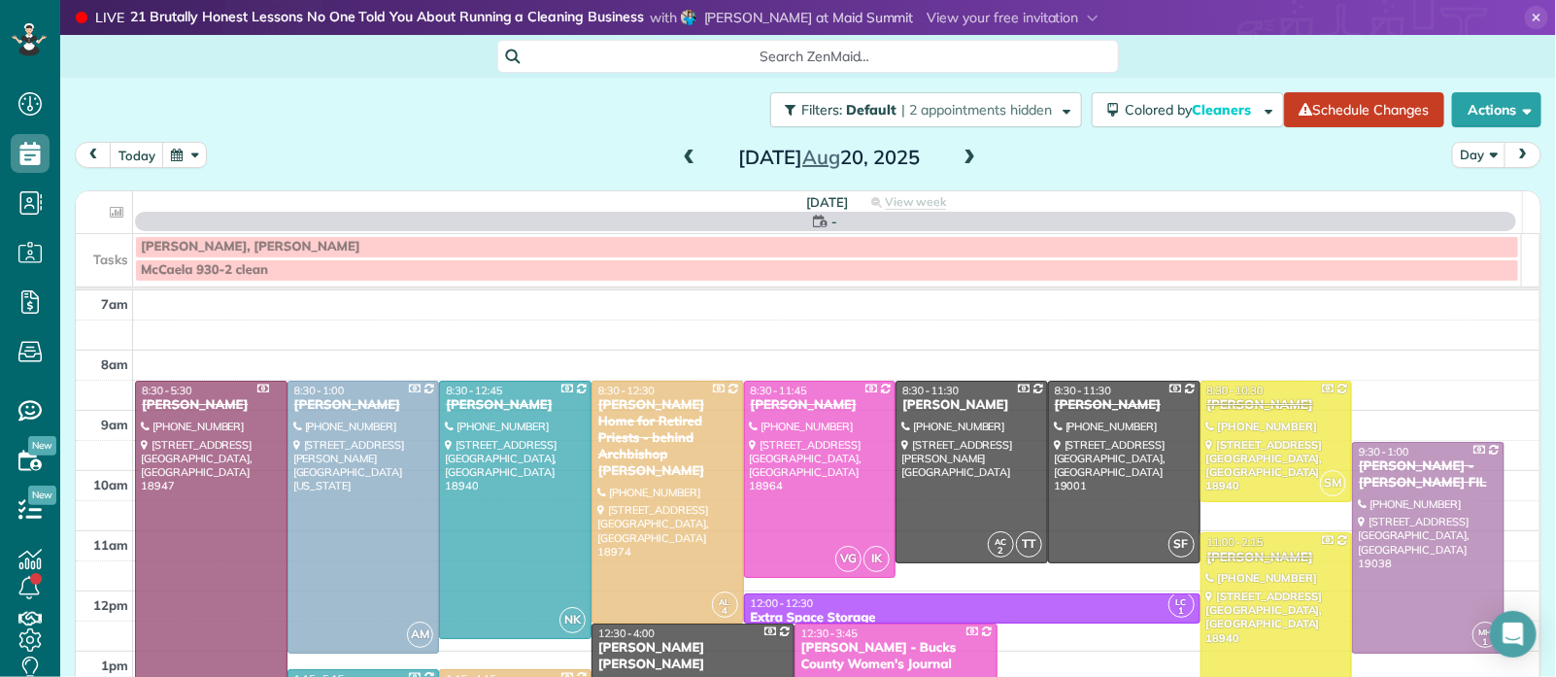
click at [679, 158] on span at bounding box center [689, 158] width 21 height 17
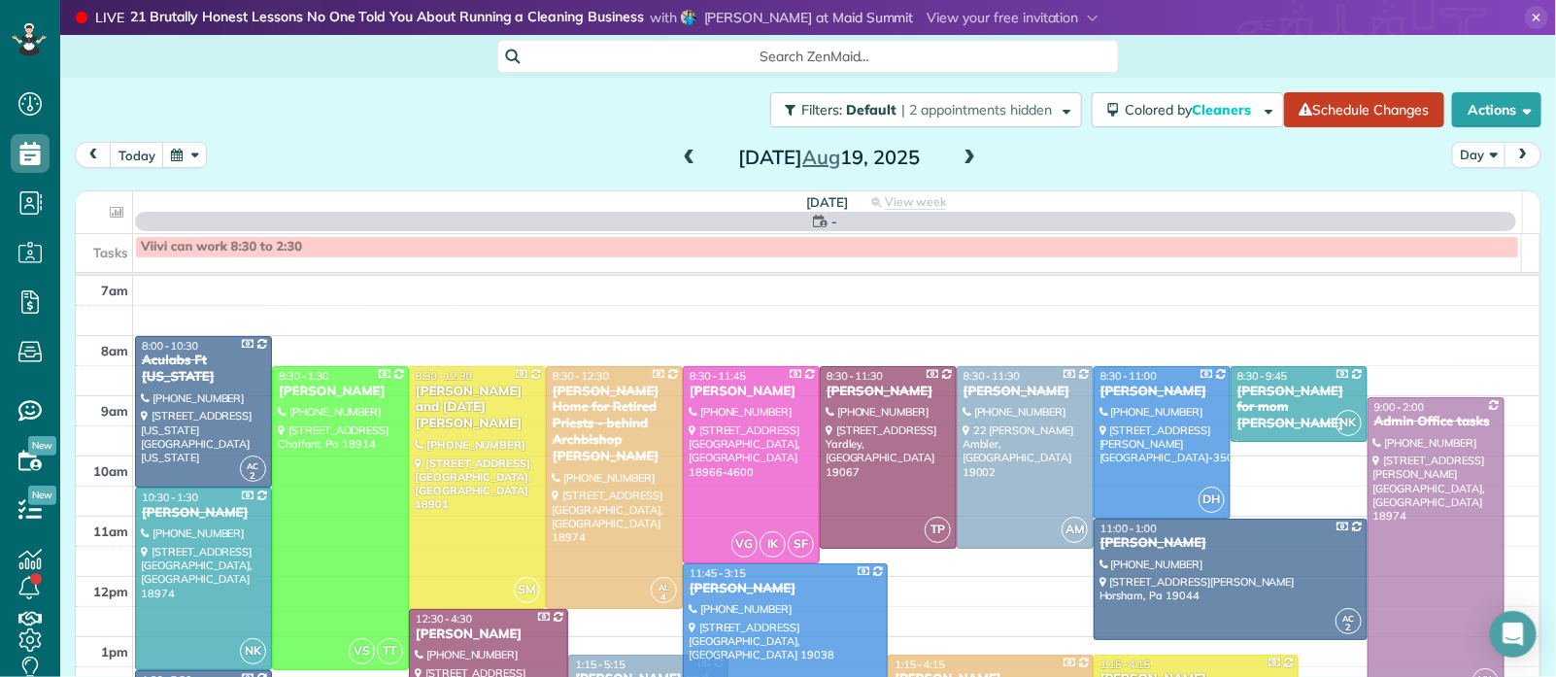
click at [679, 158] on span at bounding box center [689, 158] width 21 height 17
click at [680, 159] on span at bounding box center [689, 158] width 21 height 17
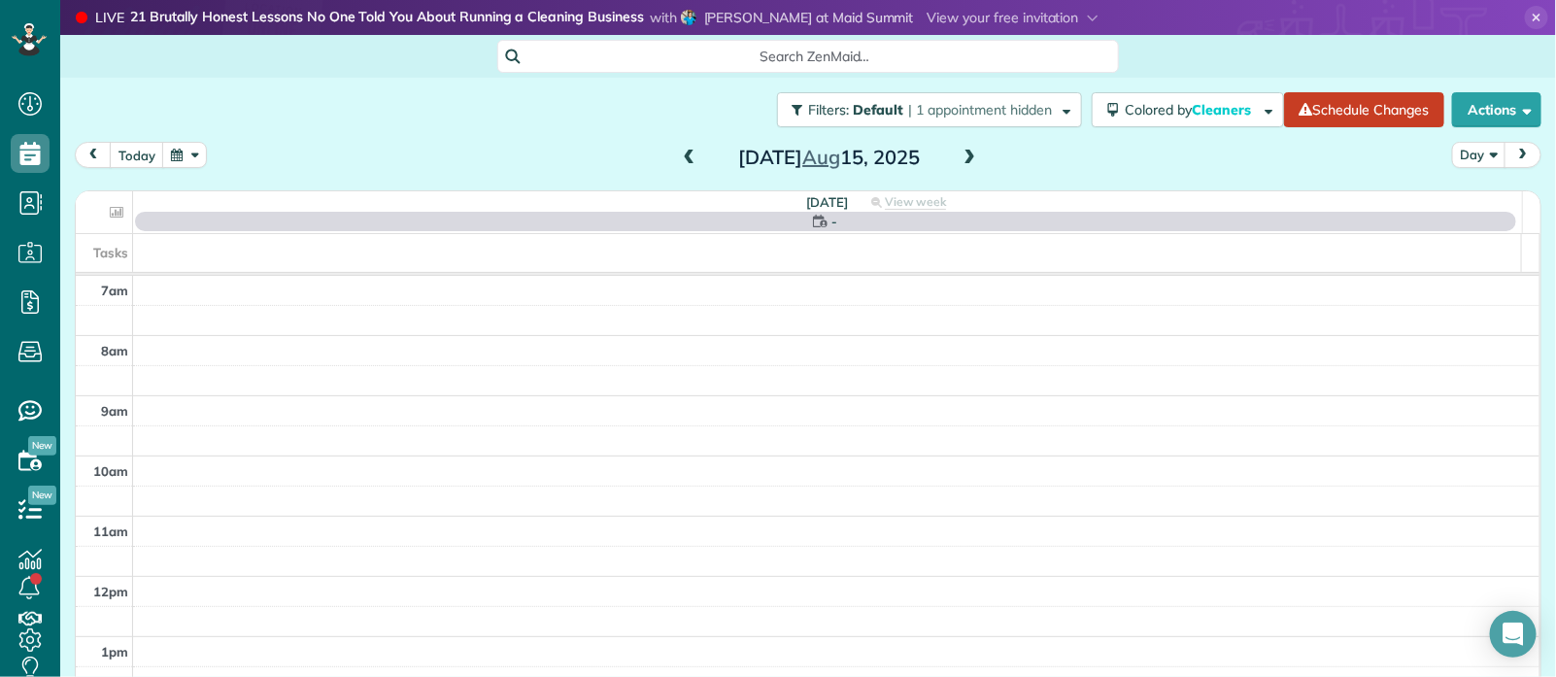
click at [680, 159] on span at bounding box center [689, 158] width 21 height 17
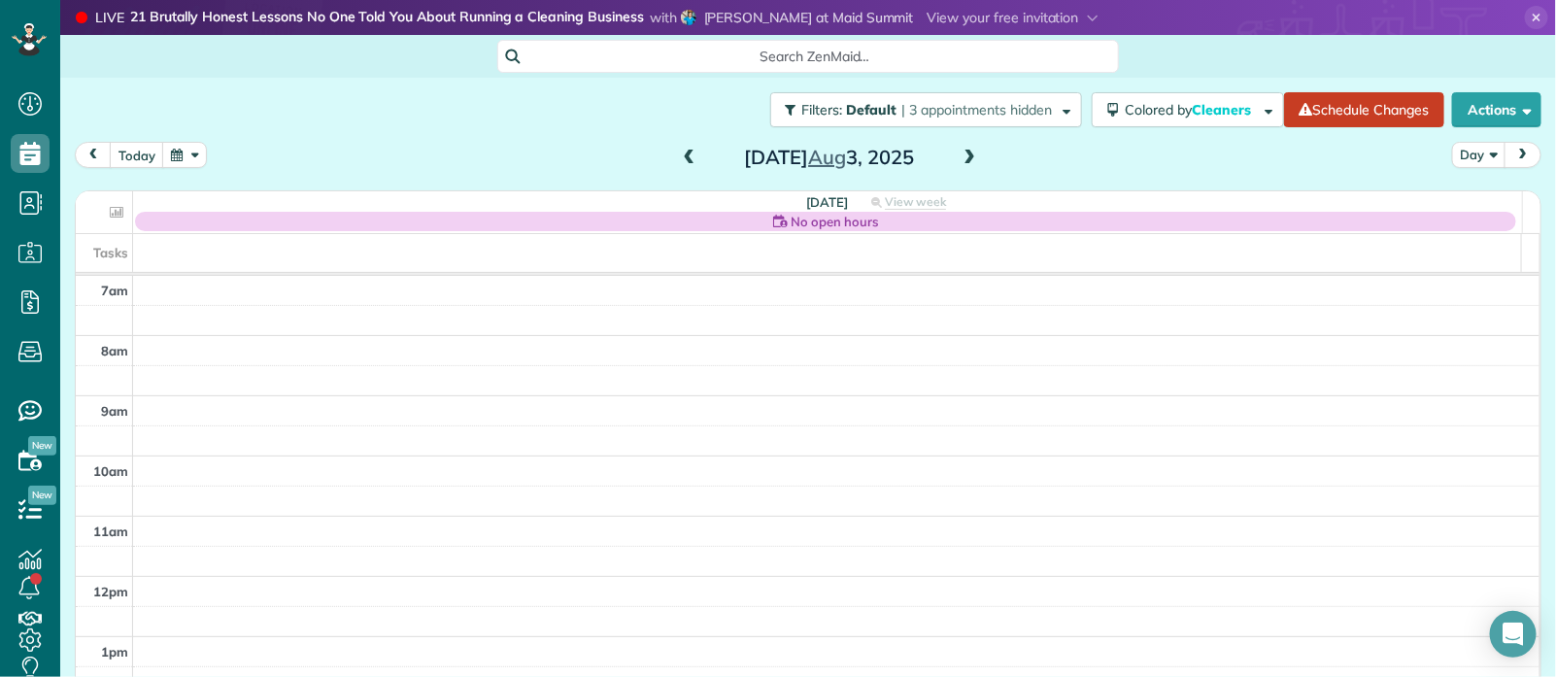
click at [680, 159] on span at bounding box center [689, 158] width 21 height 17
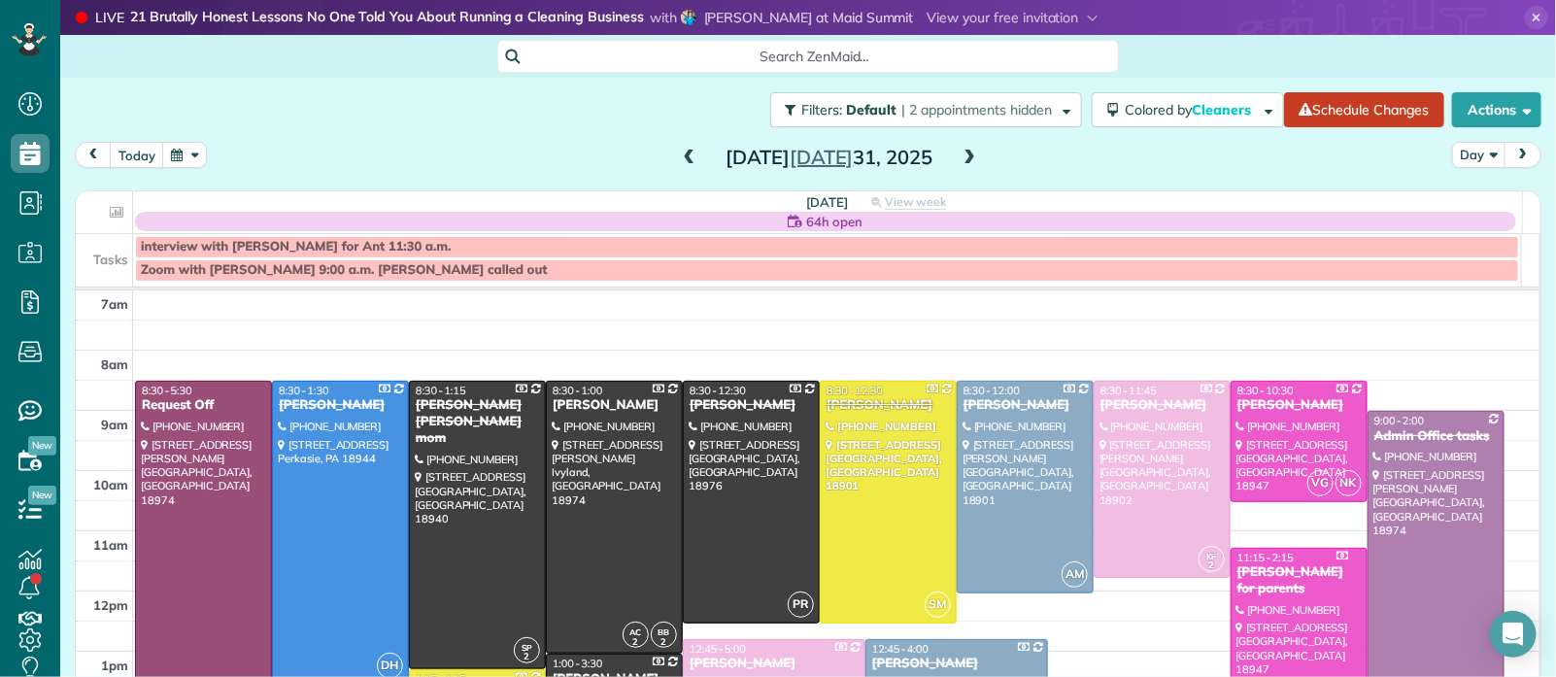
click at [680, 159] on span at bounding box center [689, 158] width 21 height 17
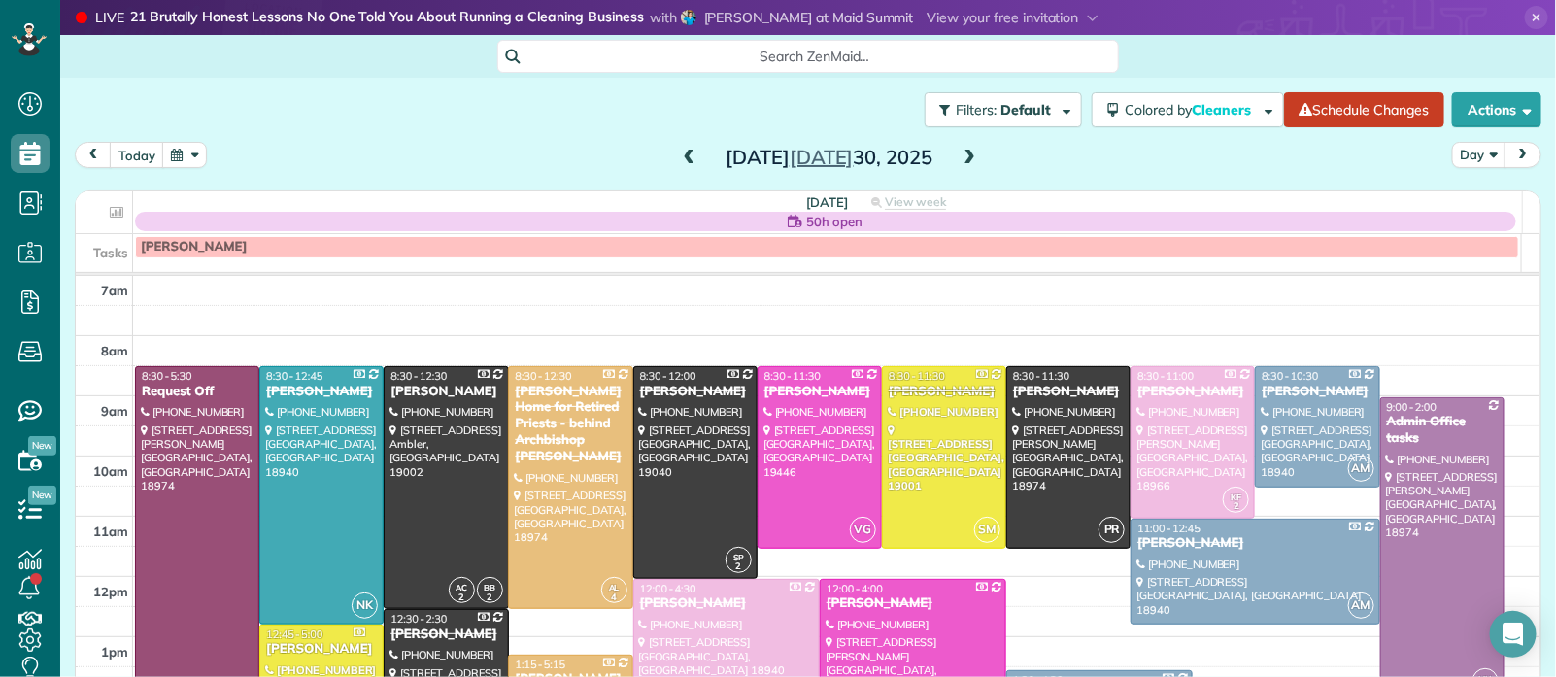
click at [965, 150] on span at bounding box center [969, 158] width 21 height 17
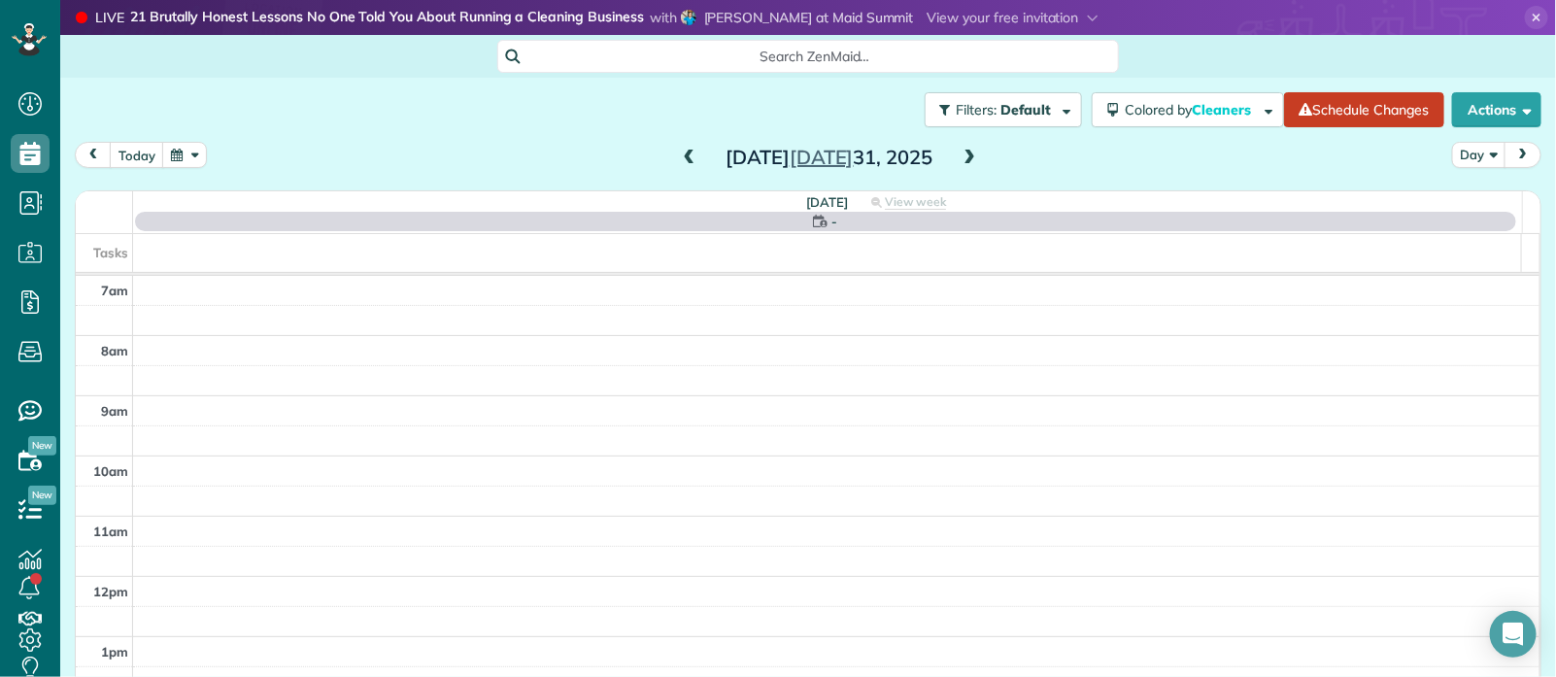
click at [965, 150] on span at bounding box center [969, 158] width 21 height 17
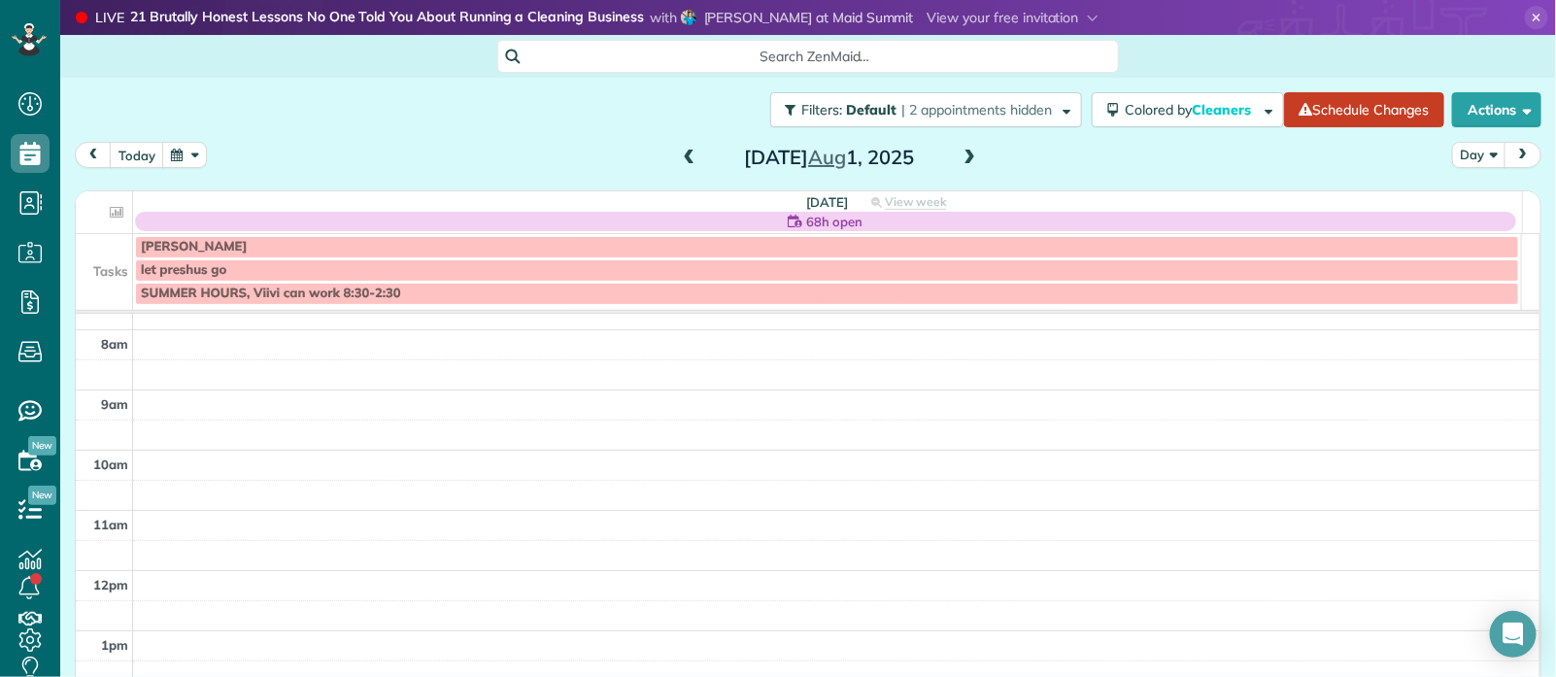
scroll to position [41, 0]
drag, startPoint x: 677, startPoint y: 153, endPoint x: 906, endPoint y: 173, distance: 230.1
click at [679, 153] on span at bounding box center [689, 158] width 21 height 17
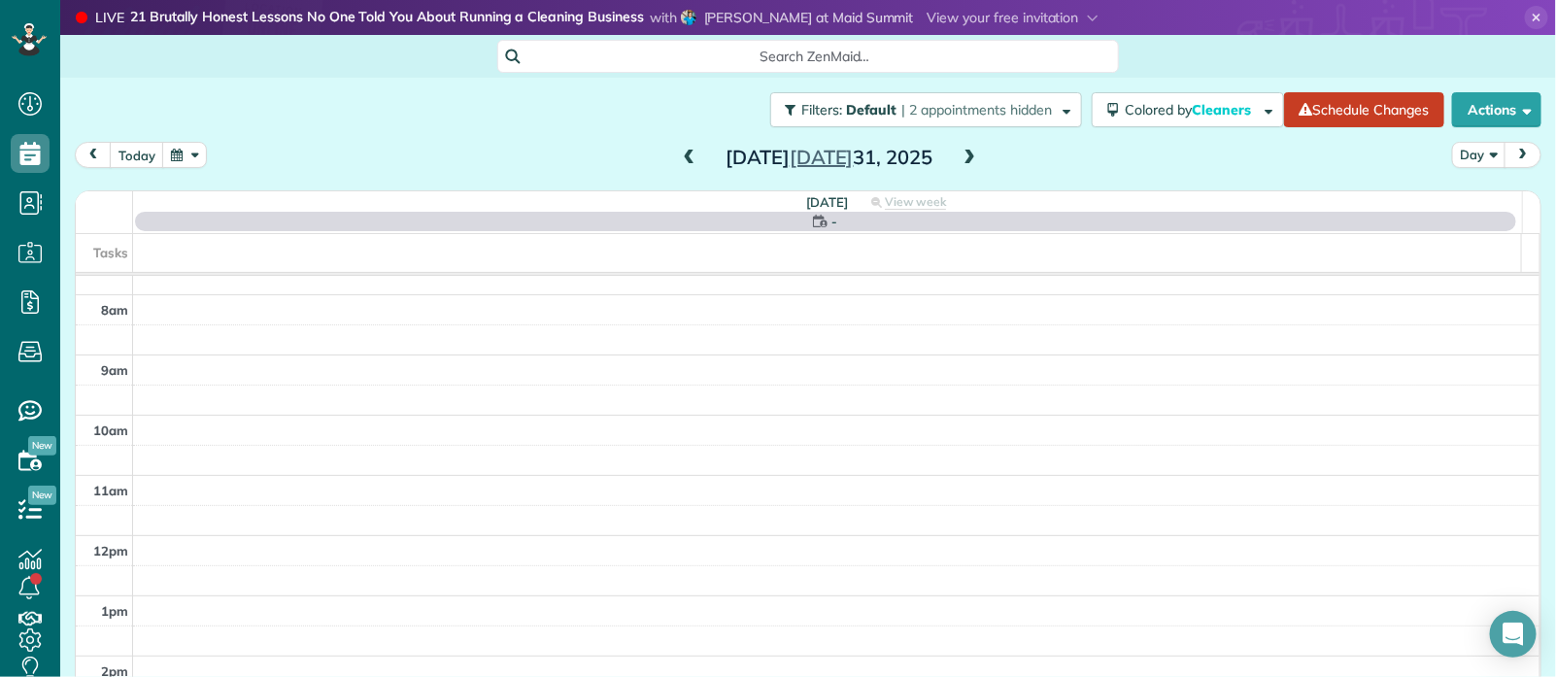
scroll to position [0, 0]
click at [965, 155] on span at bounding box center [969, 158] width 21 height 17
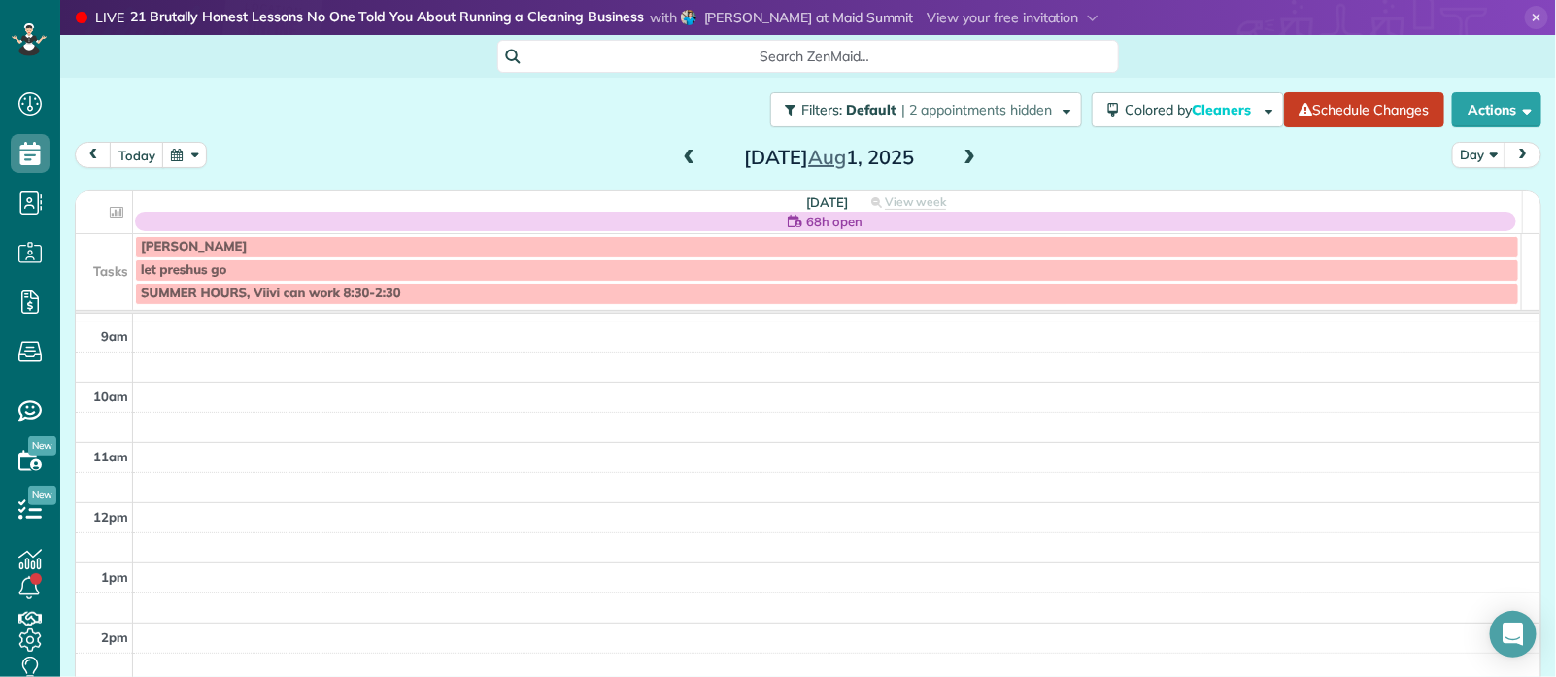
scroll to position [137, 0]
drag, startPoint x: 680, startPoint y: 154, endPoint x: 778, endPoint y: 145, distance: 98.6
click at [682, 154] on span at bounding box center [689, 158] width 21 height 17
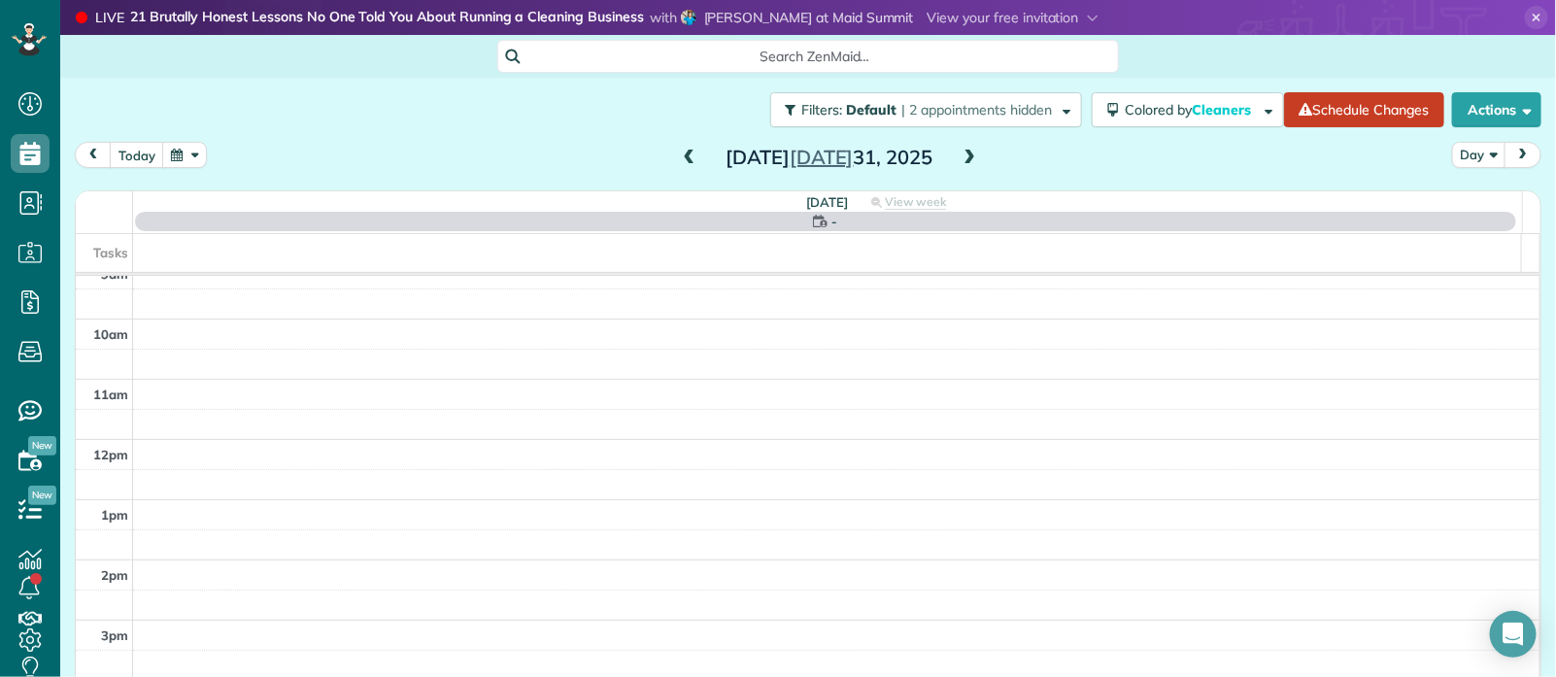
scroll to position [0, 0]
click at [959, 157] on span at bounding box center [969, 158] width 21 height 17
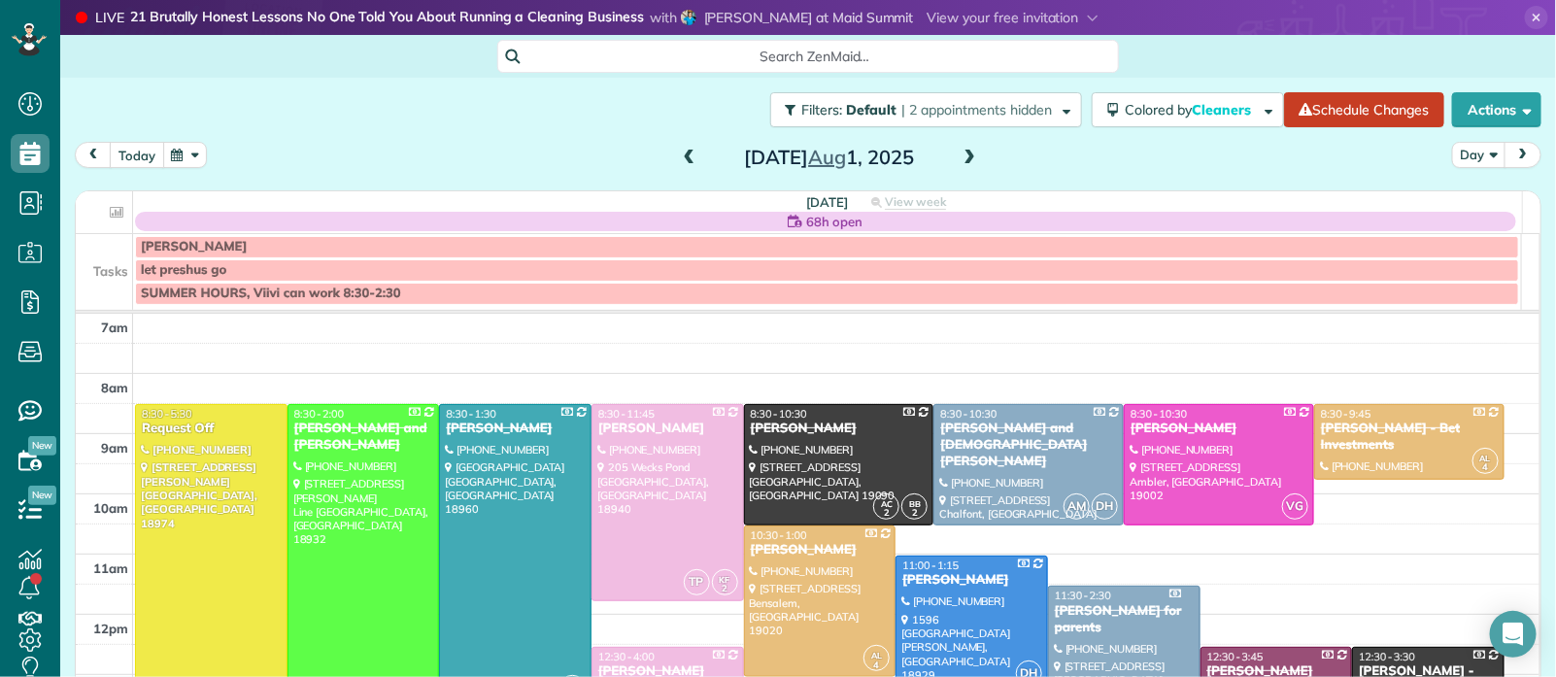
click at [142, 160] on button "today" at bounding box center [137, 155] width 54 height 26
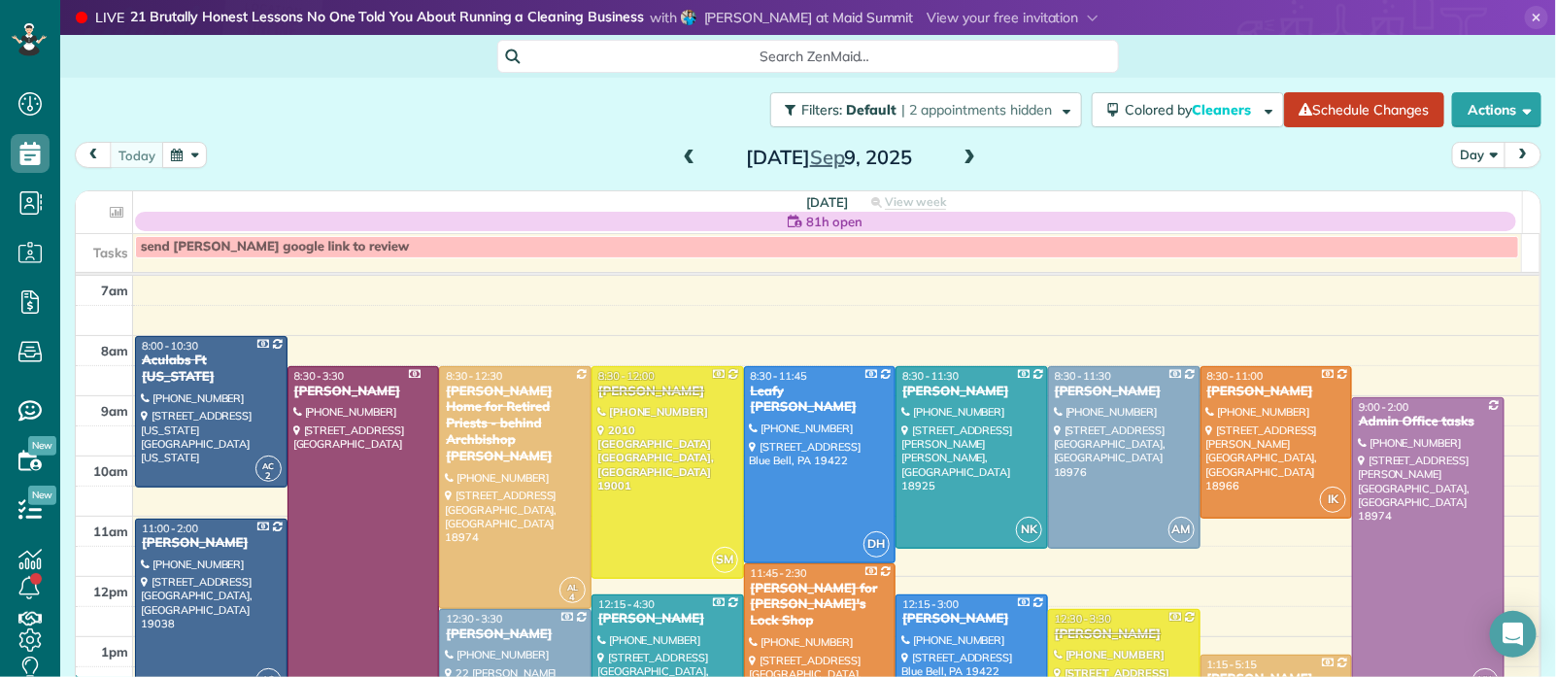
click at [965, 168] on span at bounding box center [969, 158] width 21 height 29
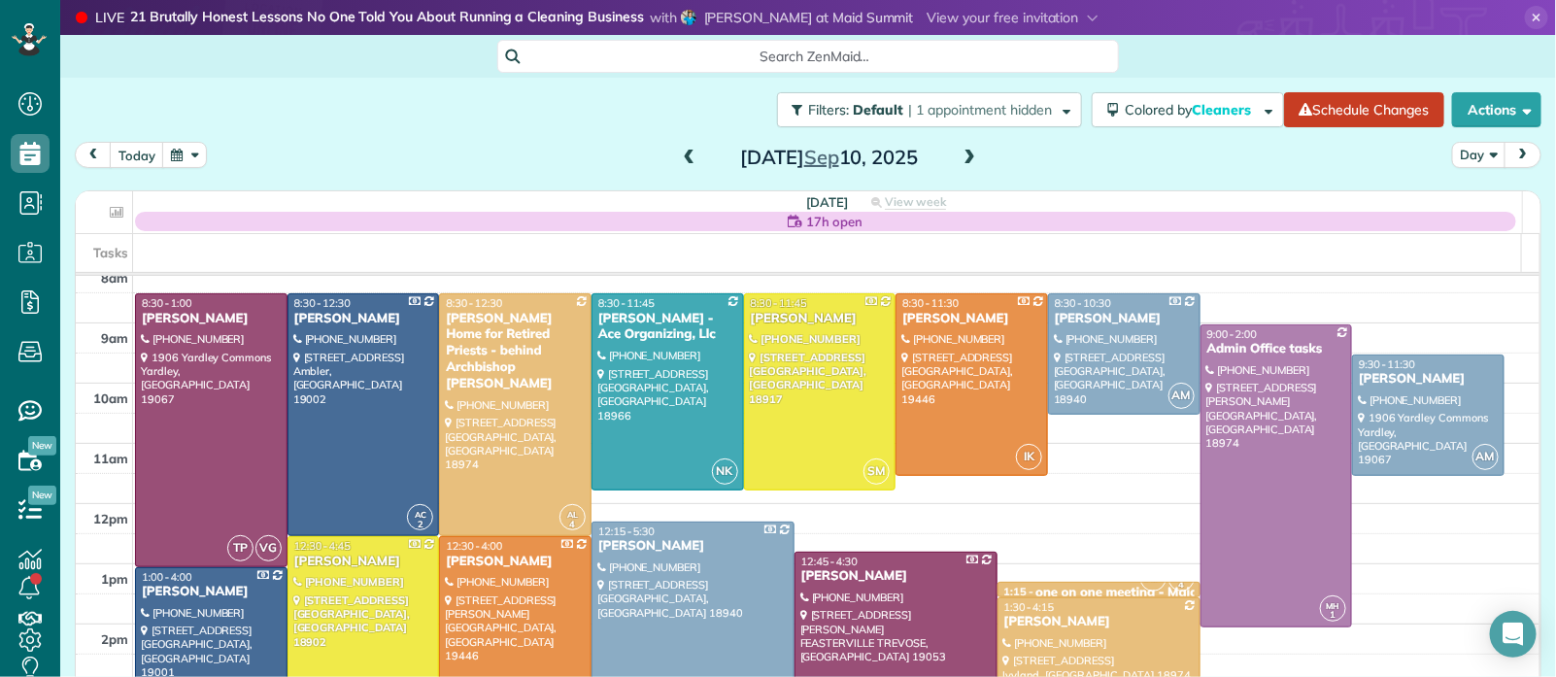
scroll to position [78, 0]
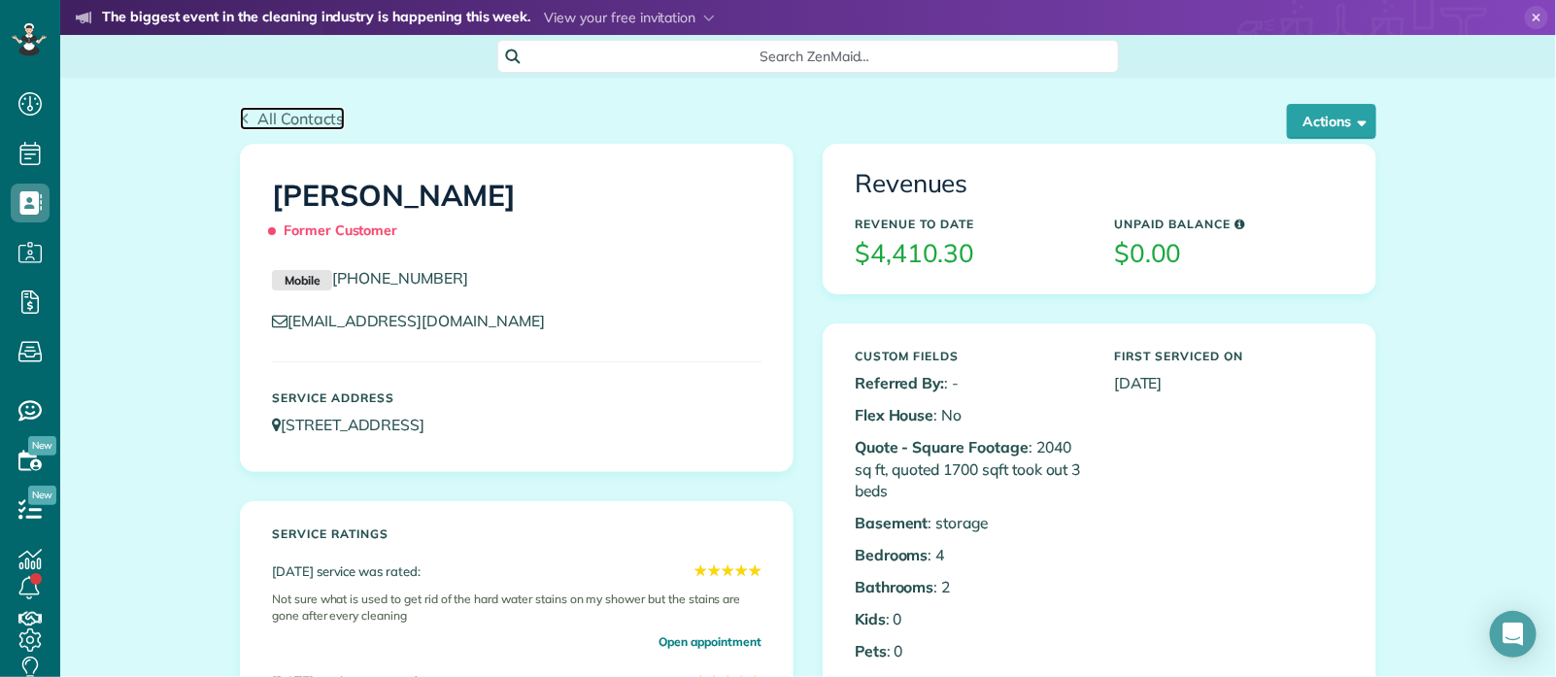
click at [268, 116] on span "All Contacts" at bounding box center [300, 118] width 87 height 19
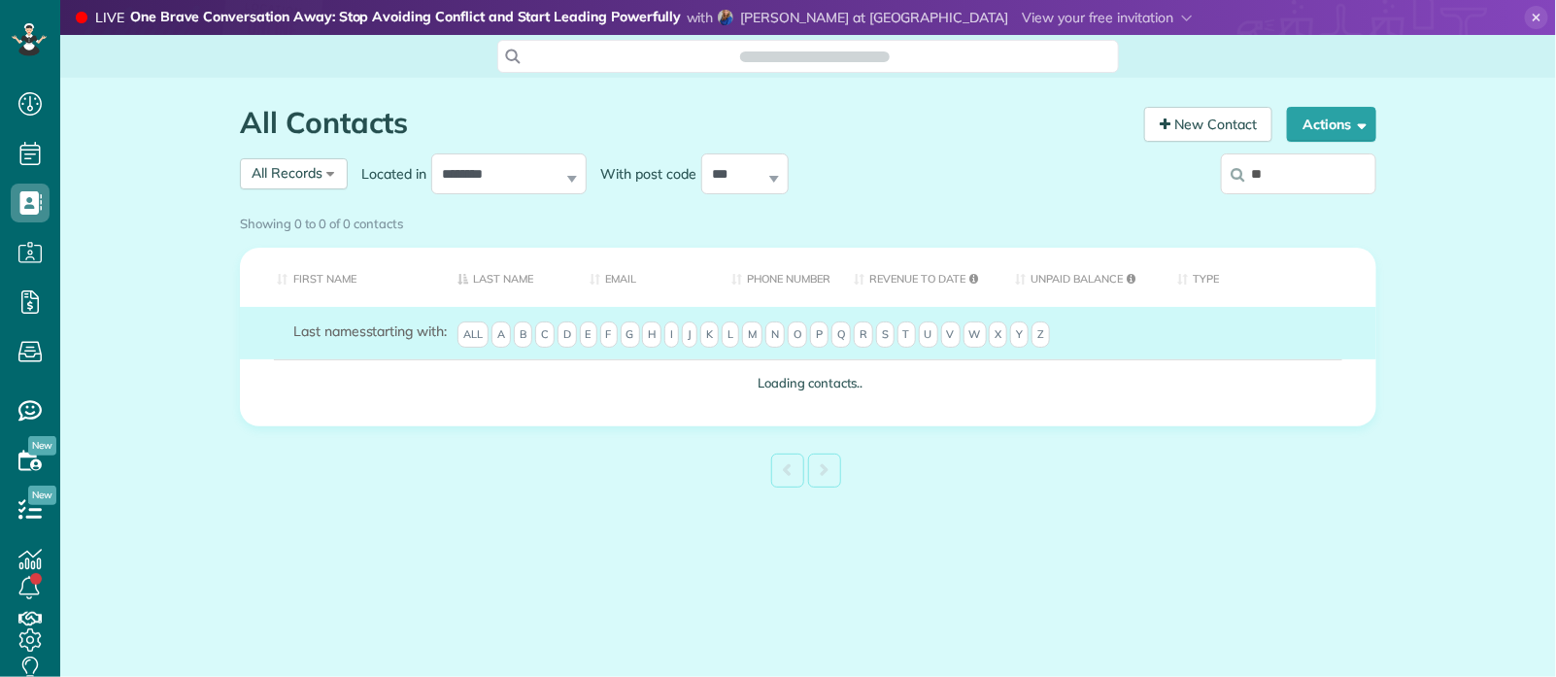
scroll to position [8, 8]
type input "***"
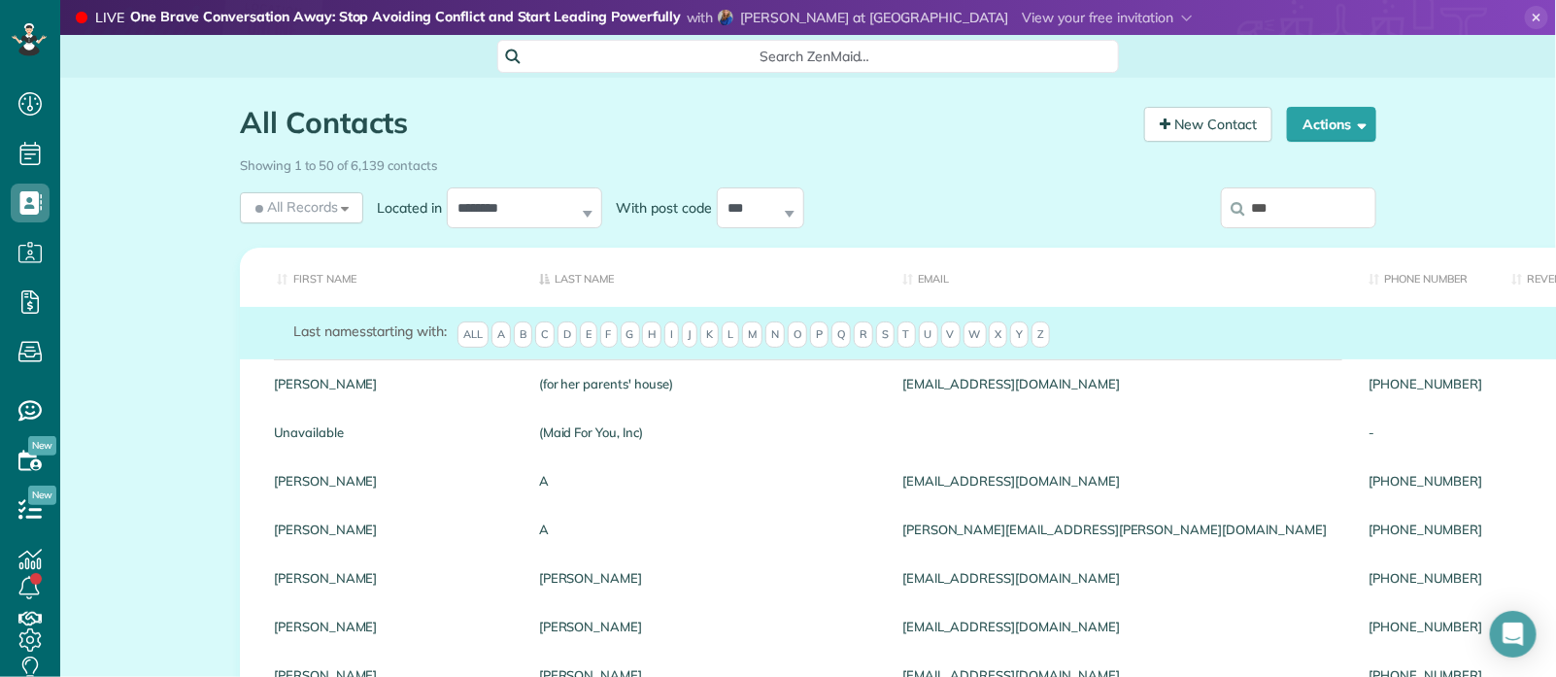
type input "**********"
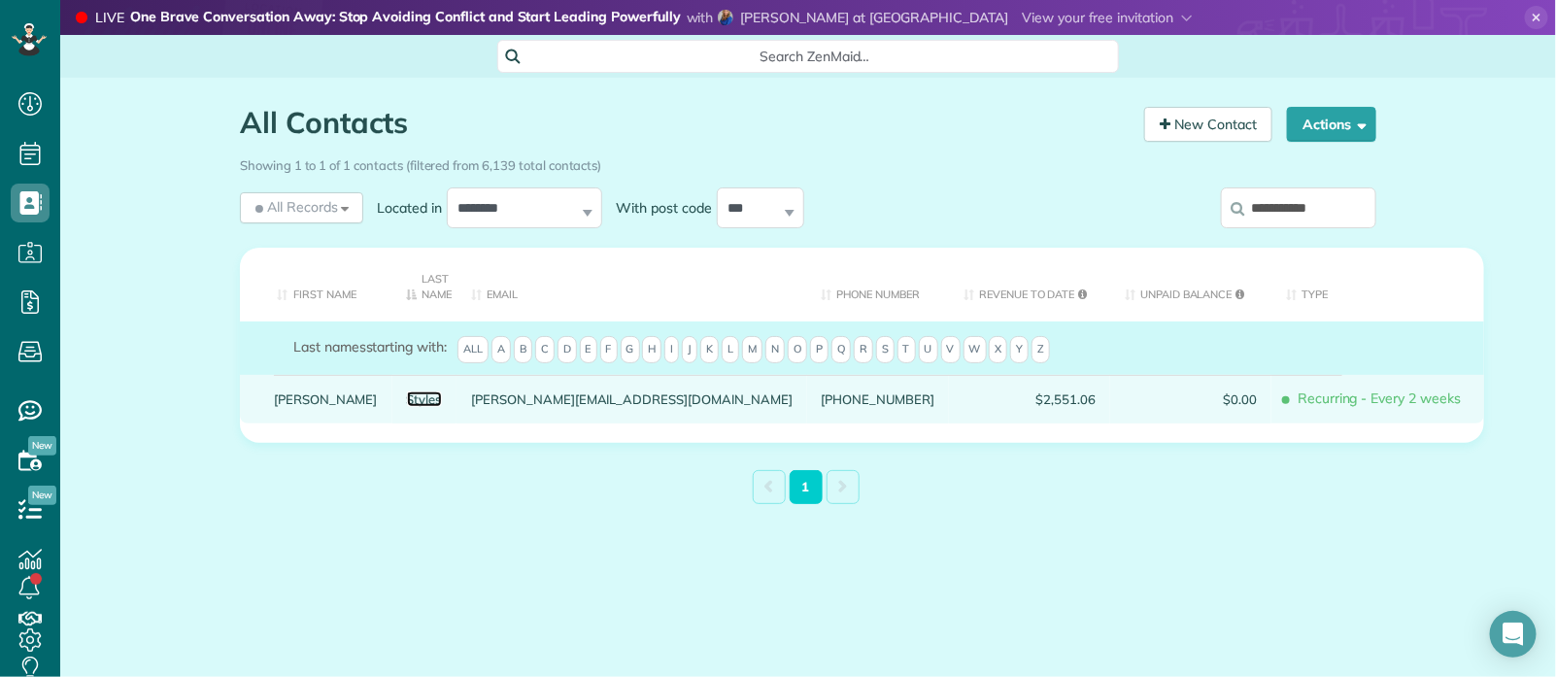
click at [407, 403] on link "Styles" at bounding box center [425, 399] width 36 height 14
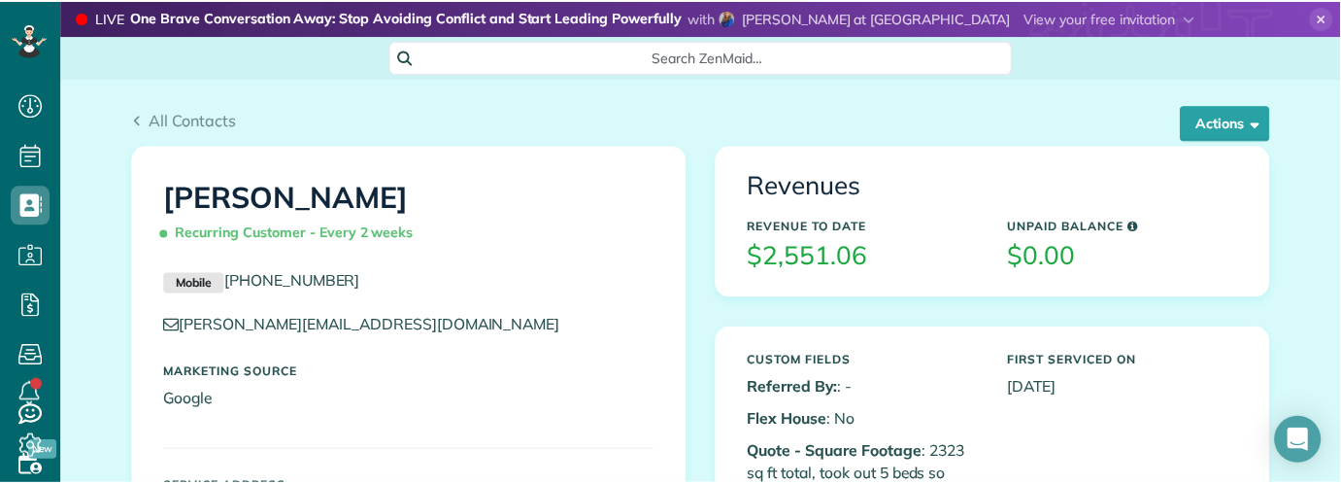
scroll to position [484, 59]
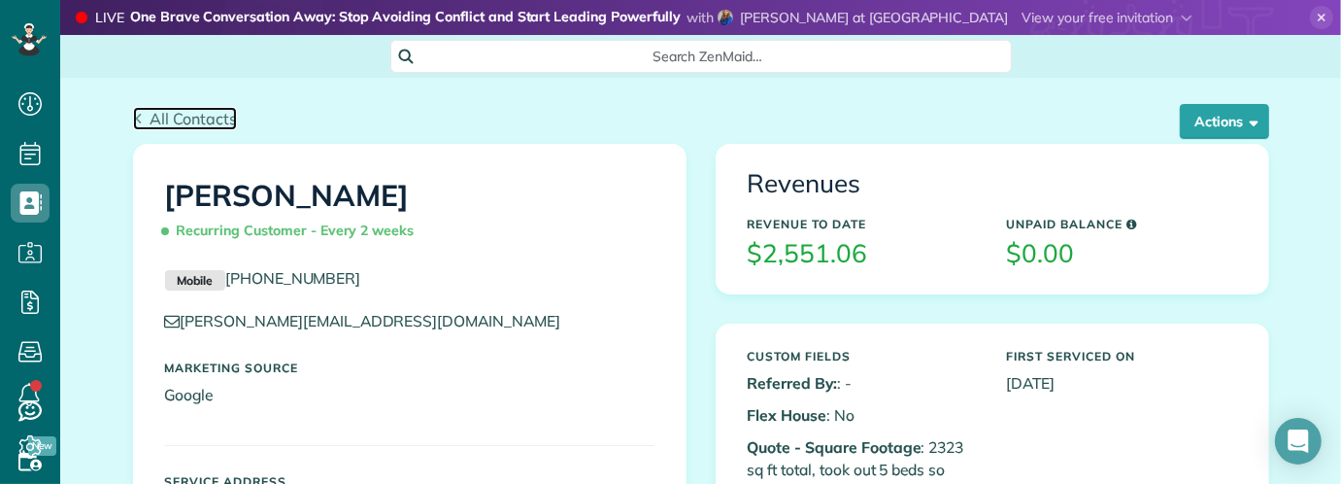
click at [177, 119] on span "All Contacts" at bounding box center [193, 118] width 87 height 19
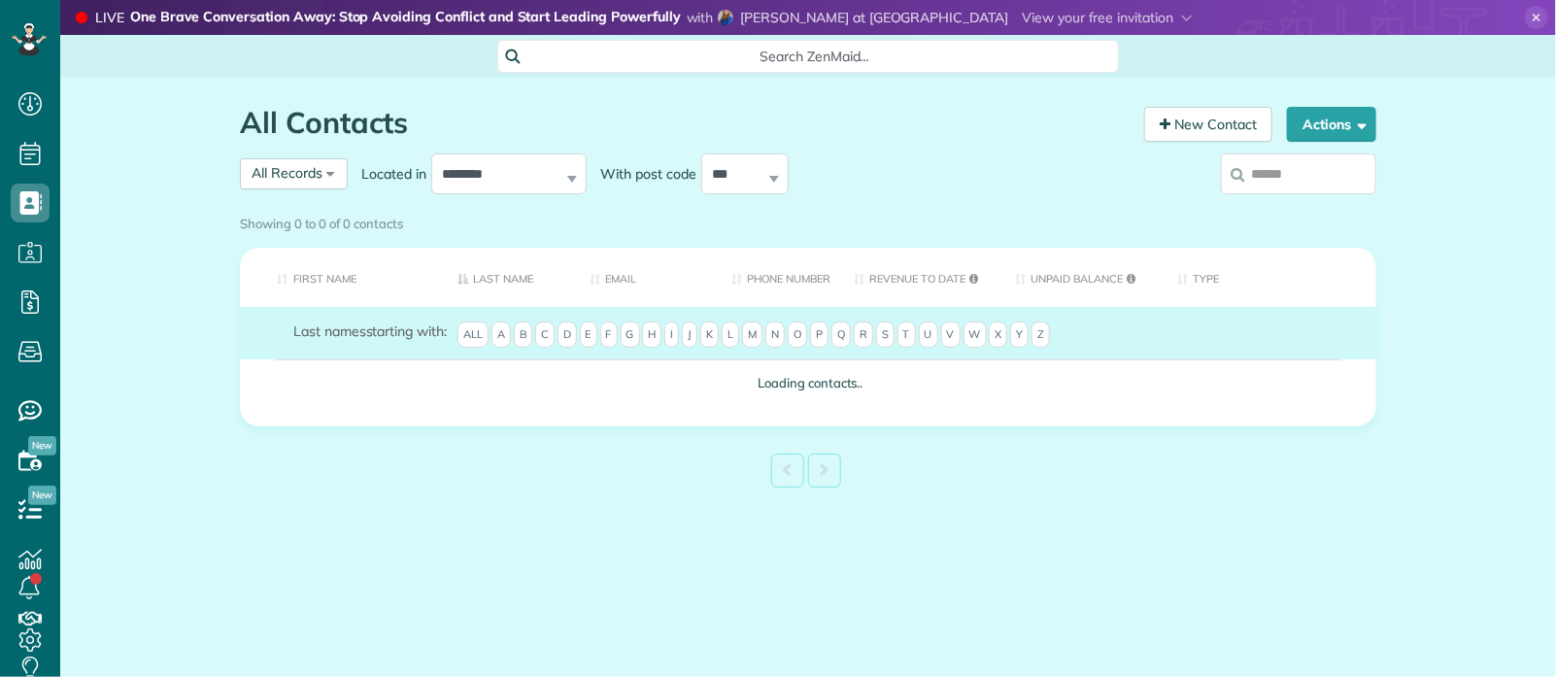
drag, startPoint x: 0, startPoint y: 0, endPoint x: 1304, endPoint y: 175, distance: 1316.2
click at [1304, 175] on input "search" at bounding box center [1298, 173] width 155 height 41
type input "*****"
click at [1318, 207] on div "Showing 0 to 0 of 0 contacts" at bounding box center [808, 220] width 1136 height 26
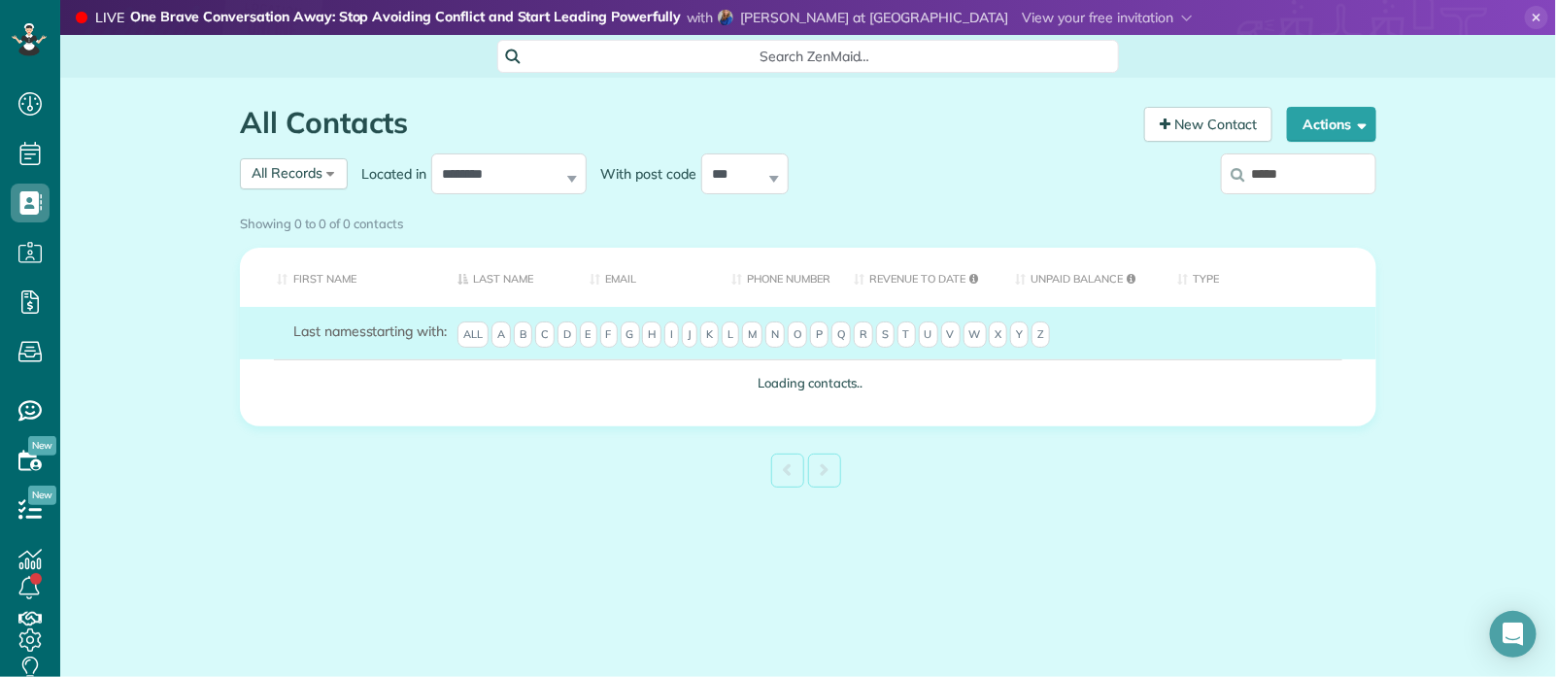
click at [1306, 207] on div "Showing 0 to 0 of 0 contacts" at bounding box center [808, 224] width 1166 height 34
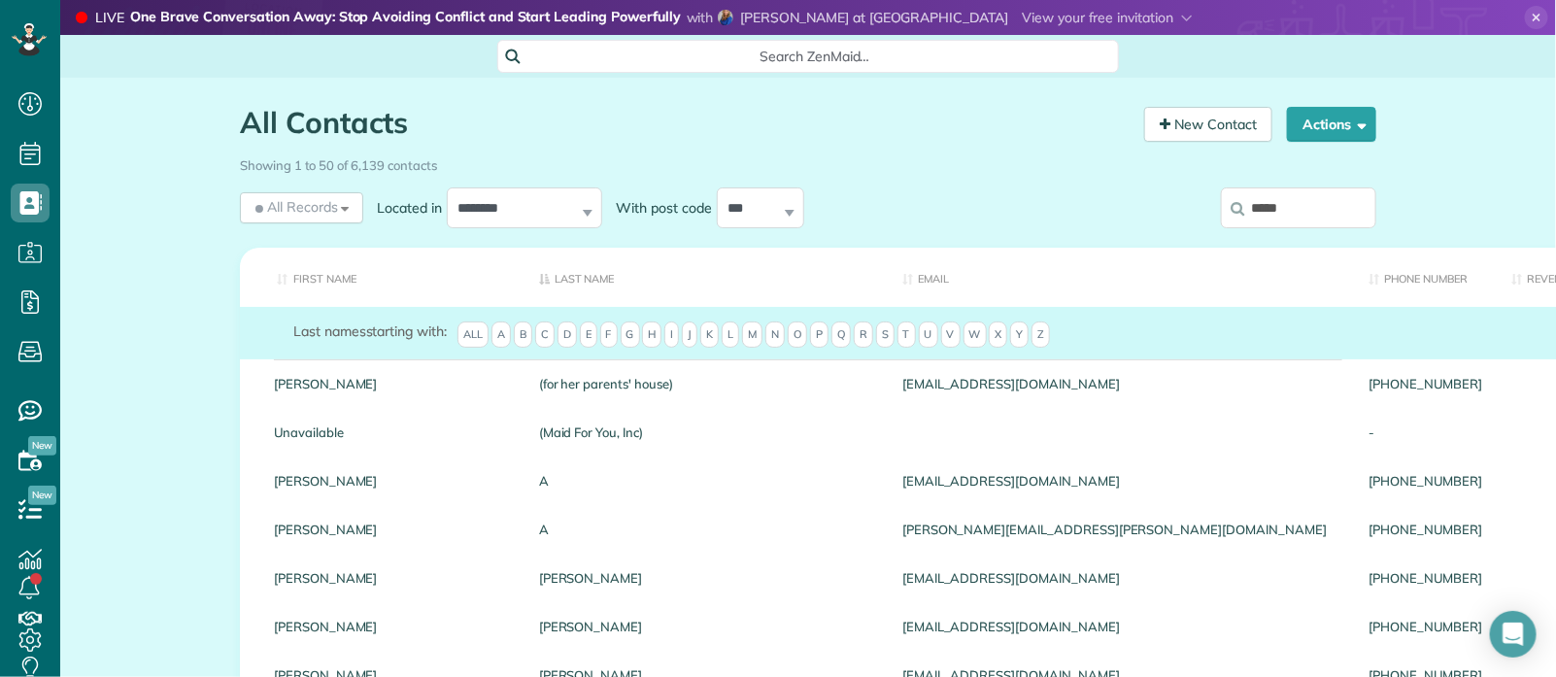
click at [1314, 208] on input "*****" at bounding box center [1298, 207] width 155 height 41
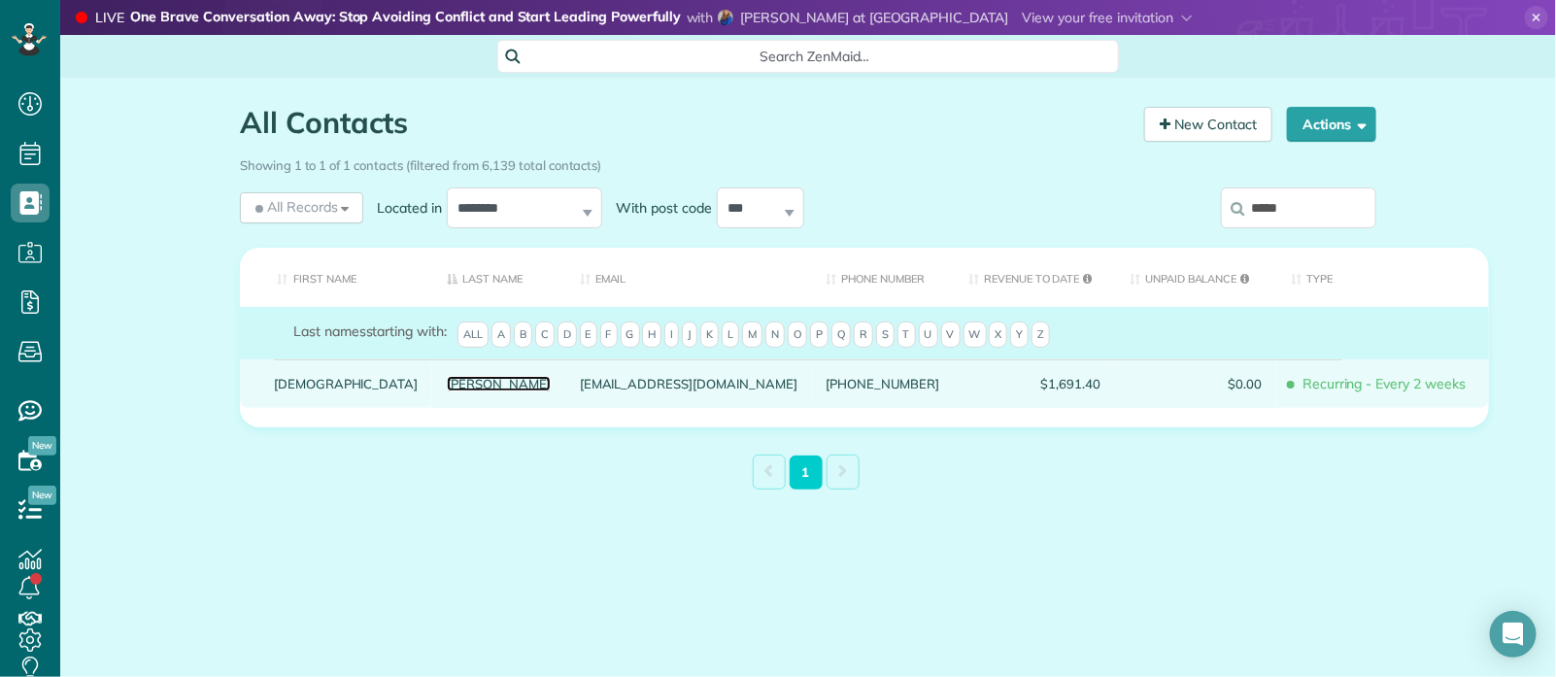
click at [447, 390] on link "Sanchez" at bounding box center [499, 384] width 104 height 14
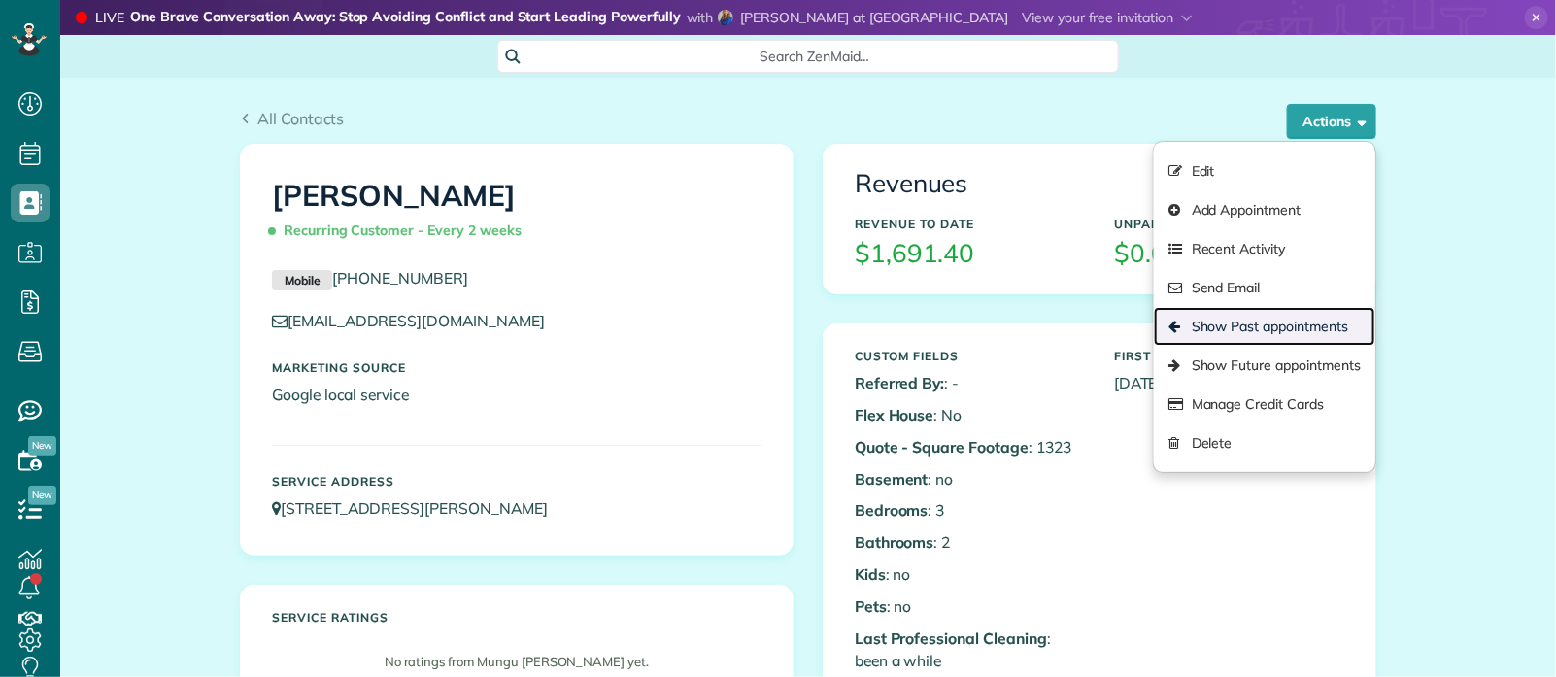
scroll to position [8, 8]
click at [1240, 328] on link "Show Past appointments" at bounding box center [1264, 326] width 221 height 39
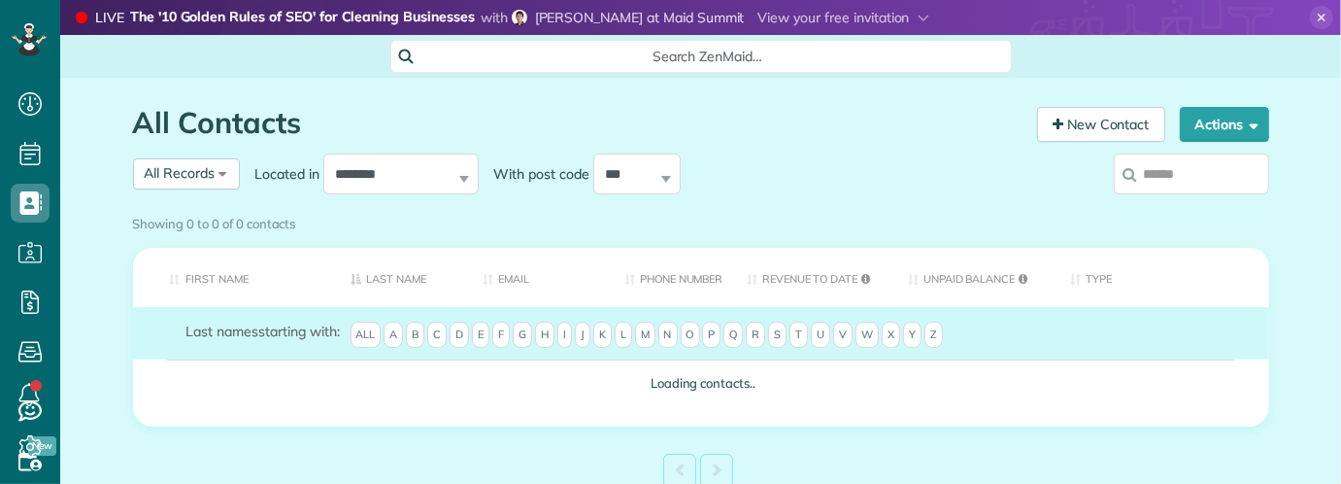
scroll to position [8, 8]
type input "*"
click at [1196, 187] on input "*" at bounding box center [1191, 173] width 155 height 41
click at [1174, 207] on div "Showing 0 to 0 of 0 contacts" at bounding box center [702, 224] width 1166 height 34
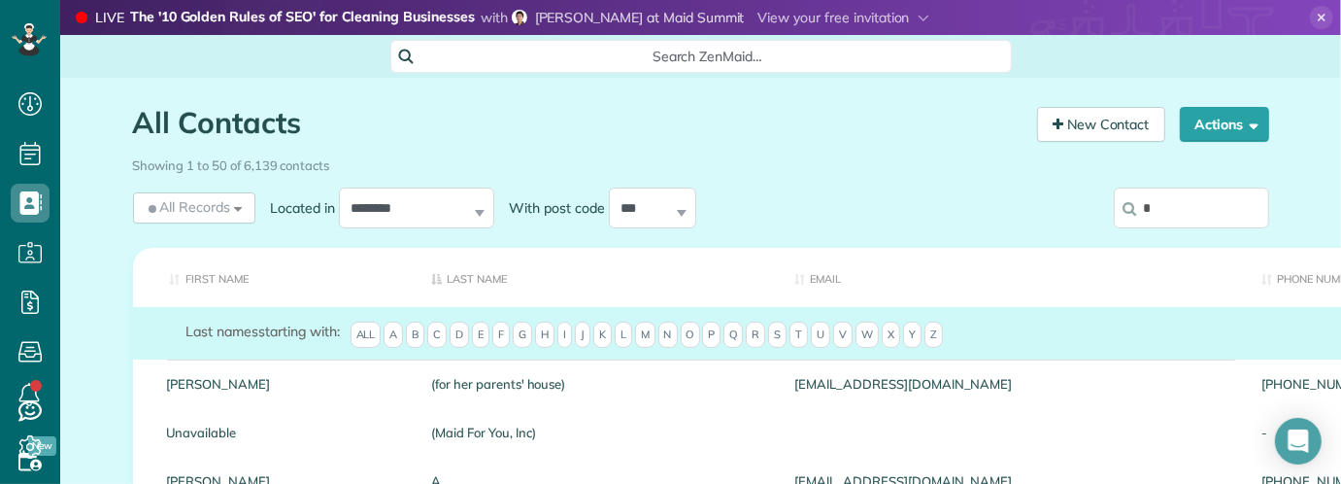
drag, startPoint x: 1162, startPoint y: 212, endPoint x: 1133, endPoint y: 250, distance: 47.8
click at [1162, 211] on input "*" at bounding box center [1191, 207] width 155 height 41
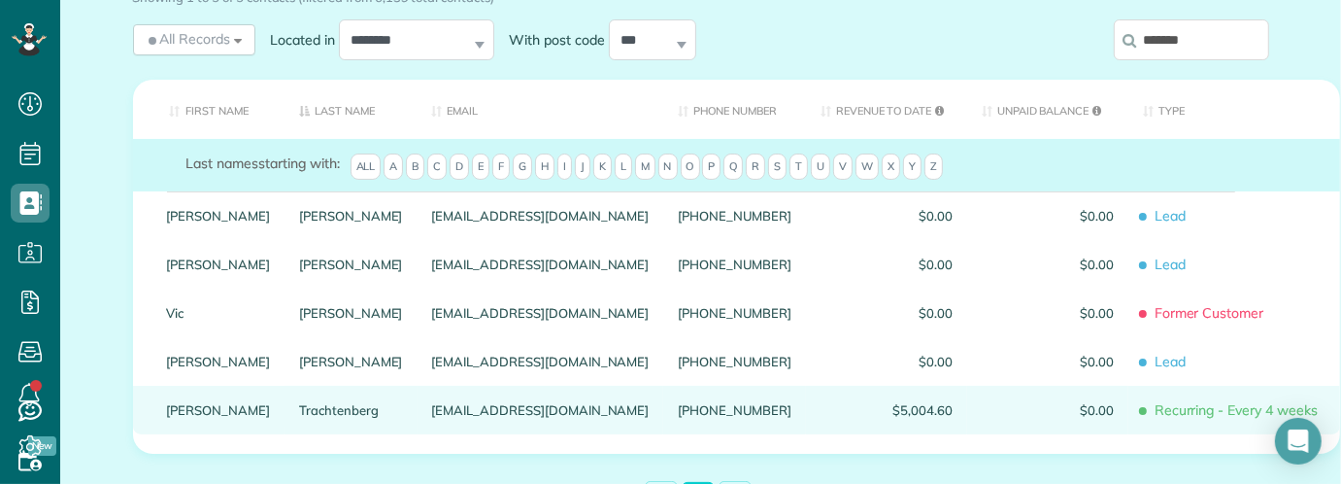
scroll to position [171, 0]
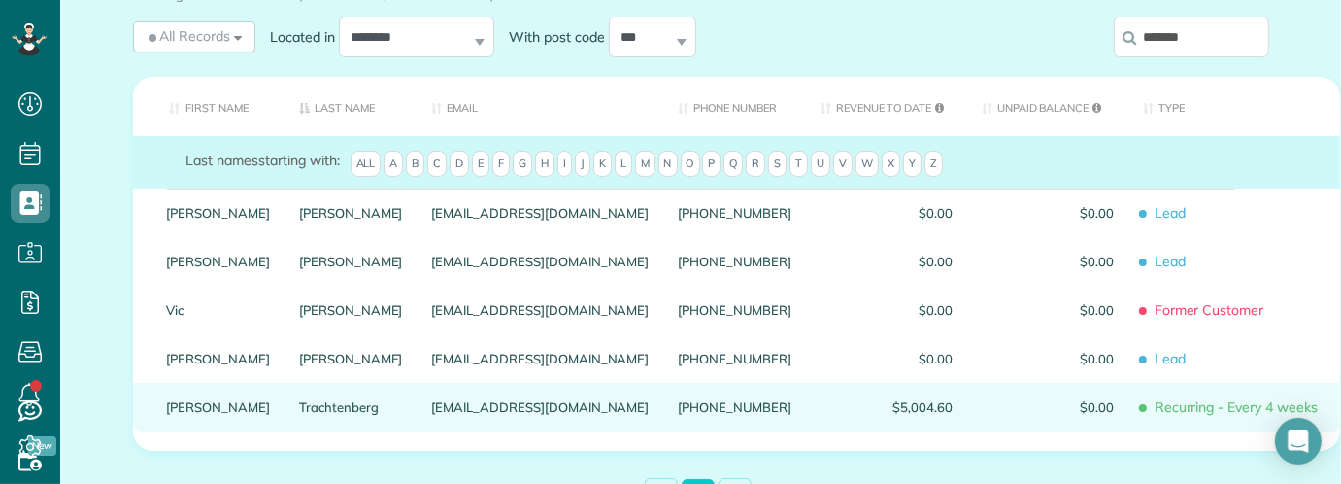
type input "*******"
click at [325, 410] on link "Trachtenberg" at bounding box center [351, 407] width 104 height 14
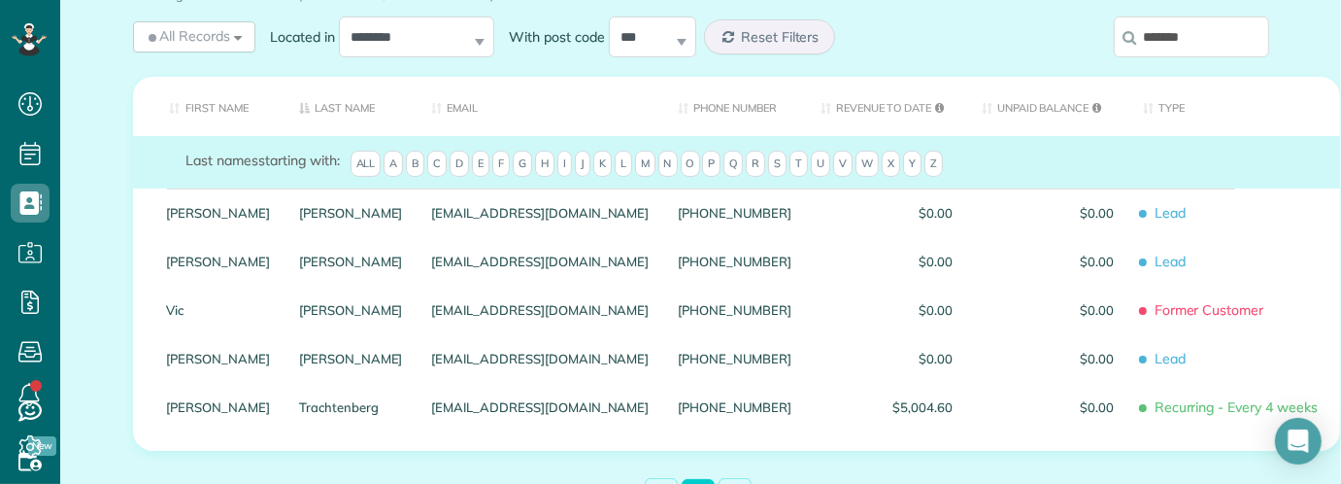
scroll to position [144, 0]
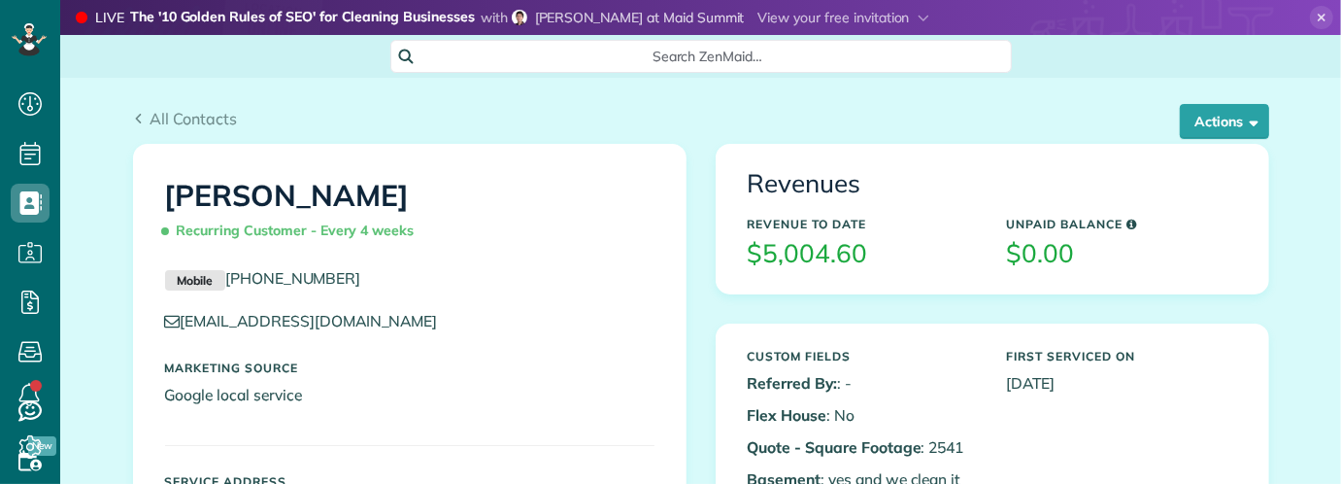
scroll to position [8, 8]
click at [1221, 124] on button "Actions" at bounding box center [1224, 121] width 89 height 35
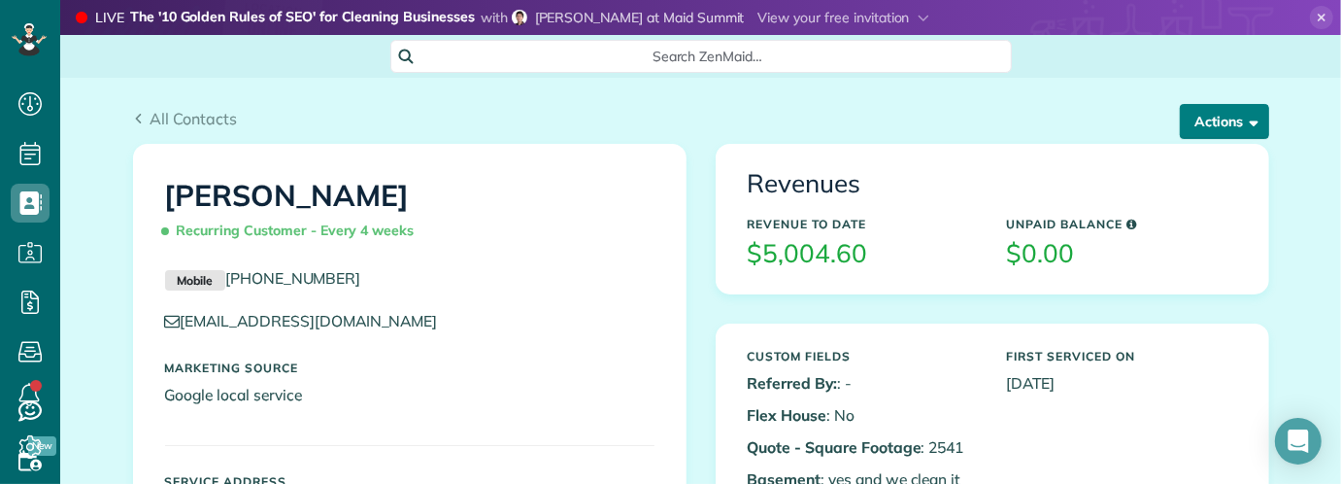
click at [1214, 123] on button "Actions" at bounding box center [1224, 121] width 89 height 35
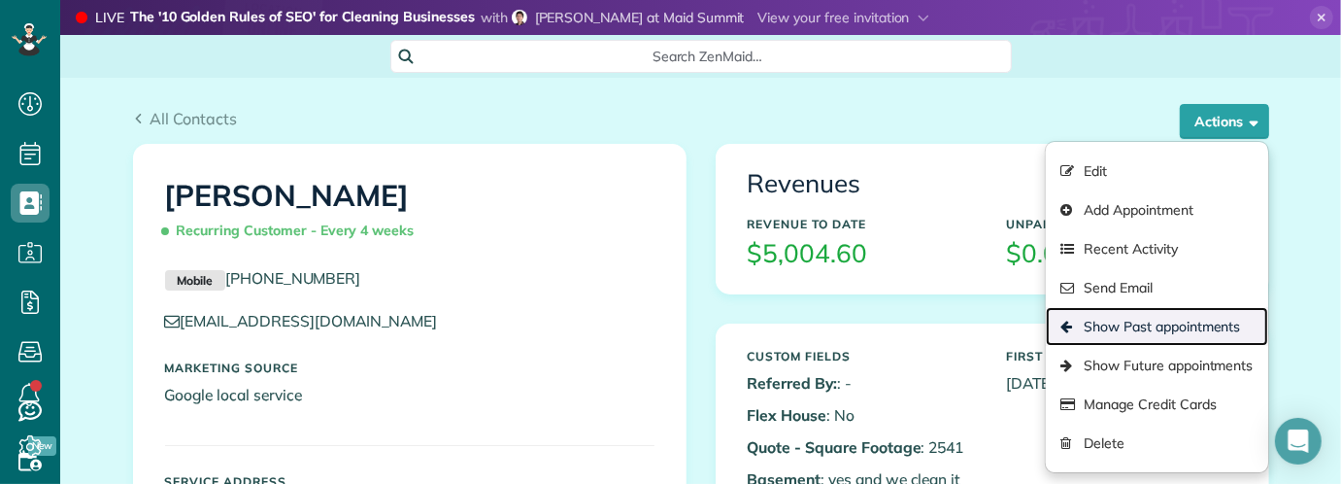
click at [1150, 324] on link "Show Past appointments" at bounding box center [1156, 326] width 221 height 39
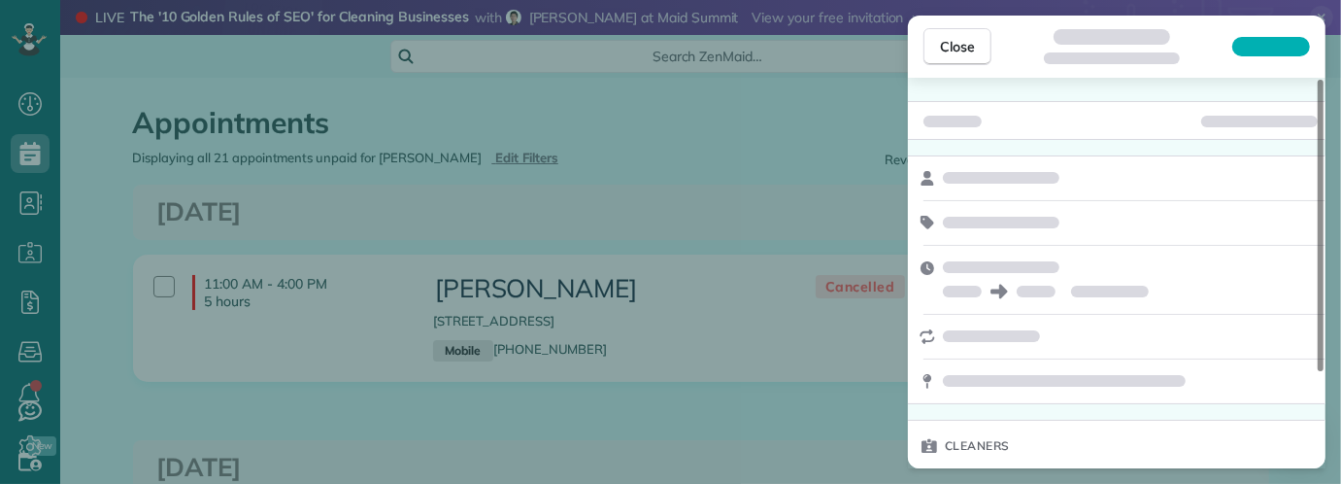
scroll to position [8, 8]
click at [1270, 59] on div "Close" at bounding box center [1117, 47] width 418 height 62
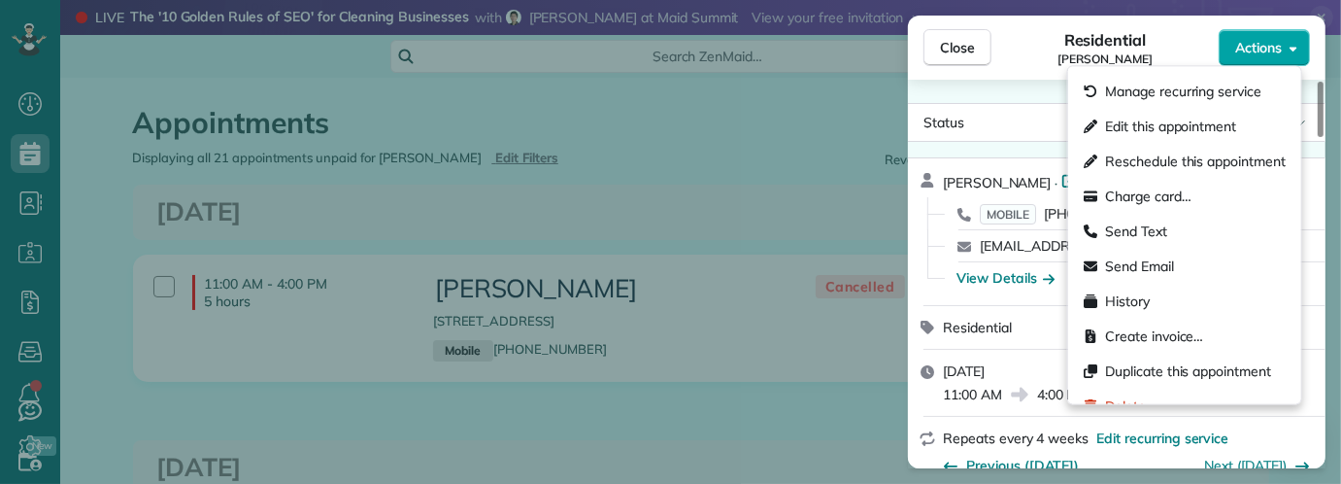
click at [1266, 0] on div "Close Residential [PERSON_NAME] Actions Status Cancelled [PERSON_NAME] · Open p…" at bounding box center [670, 0] width 1341 height 0
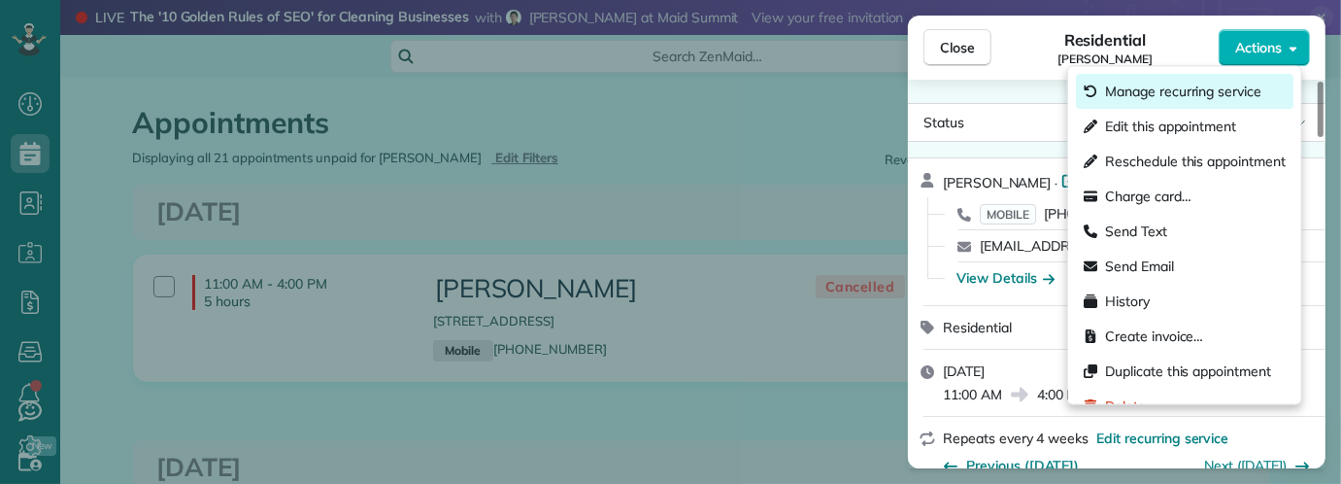
click at [1266, 95] on div "Manage recurring service" at bounding box center [1185, 92] width 218 height 35
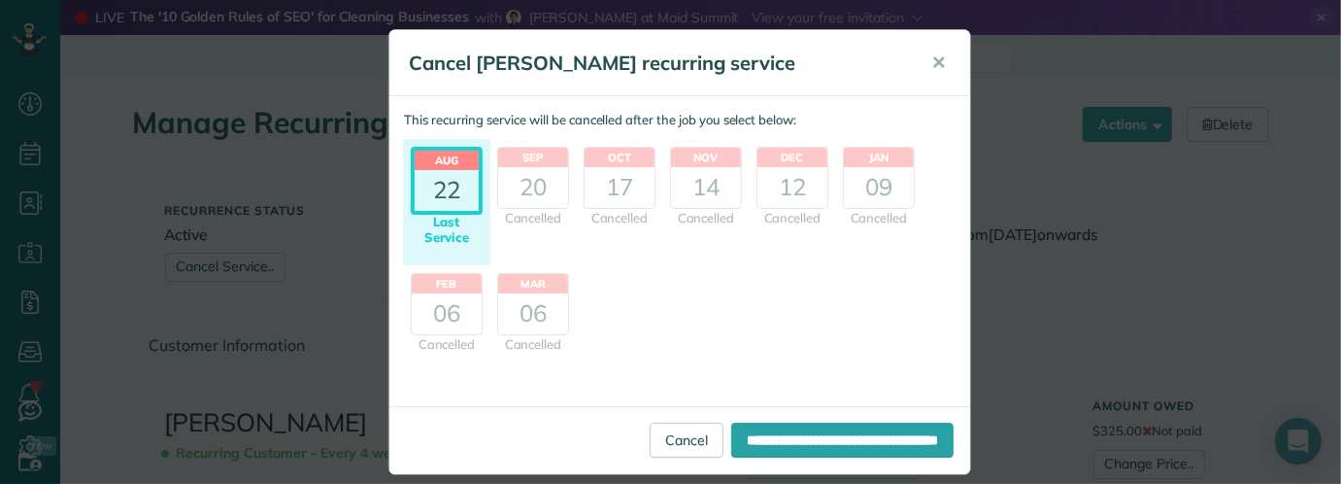
scroll to position [8, 8]
click at [924, 64] on button "✕" at bounding box center [939, 63] width 44 height 47
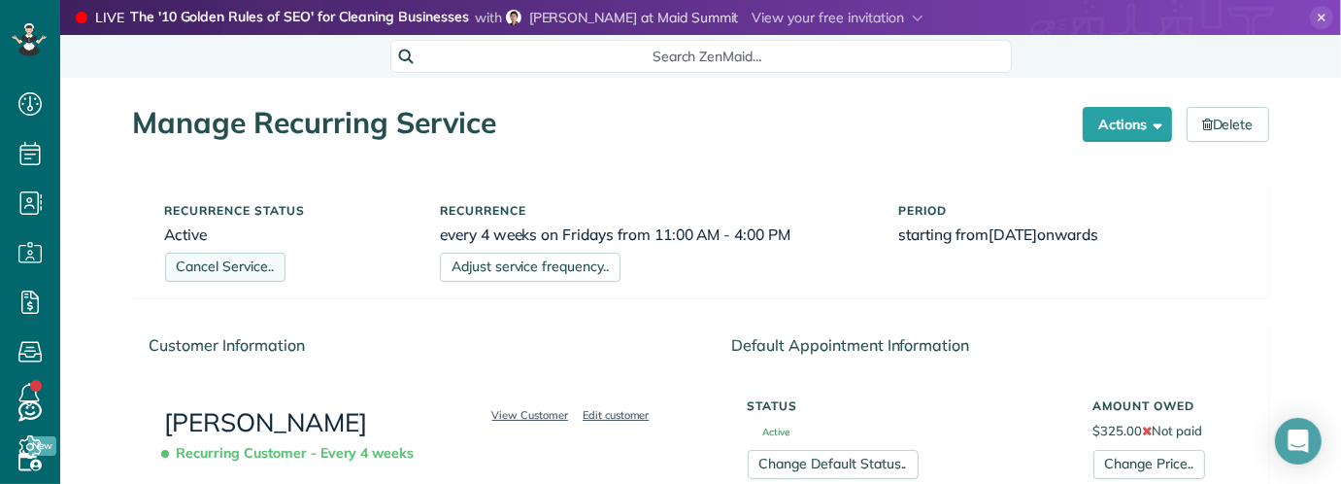
click at [222, 267] on link "Cancel Service.." at bounding box center [225, 267] width 120 height 29
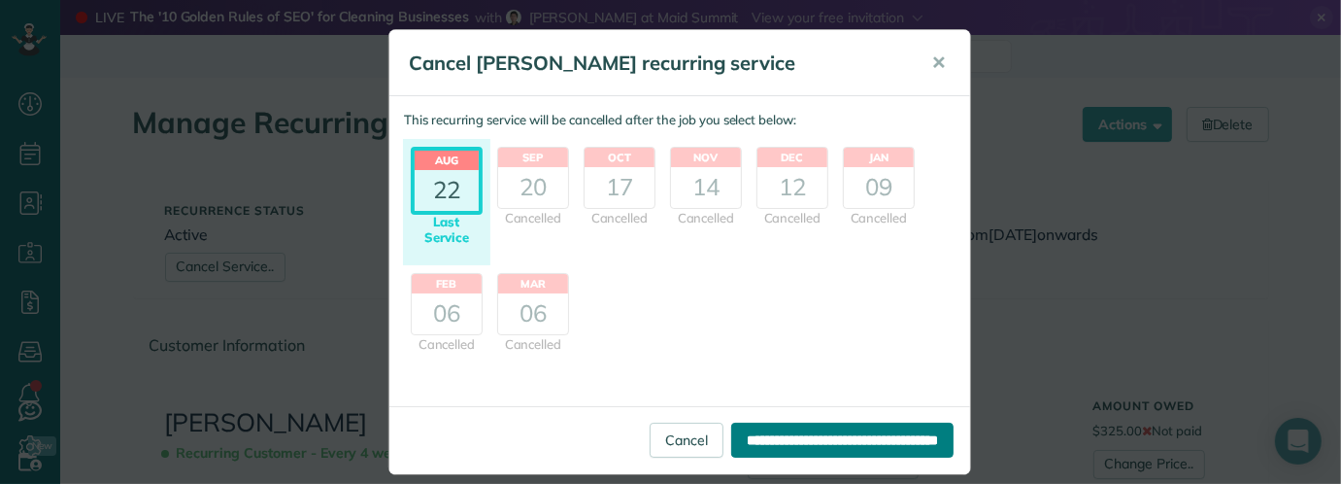
click at [755, 437] on input "**********" at bounding box center [842, 440] width 222 height 35
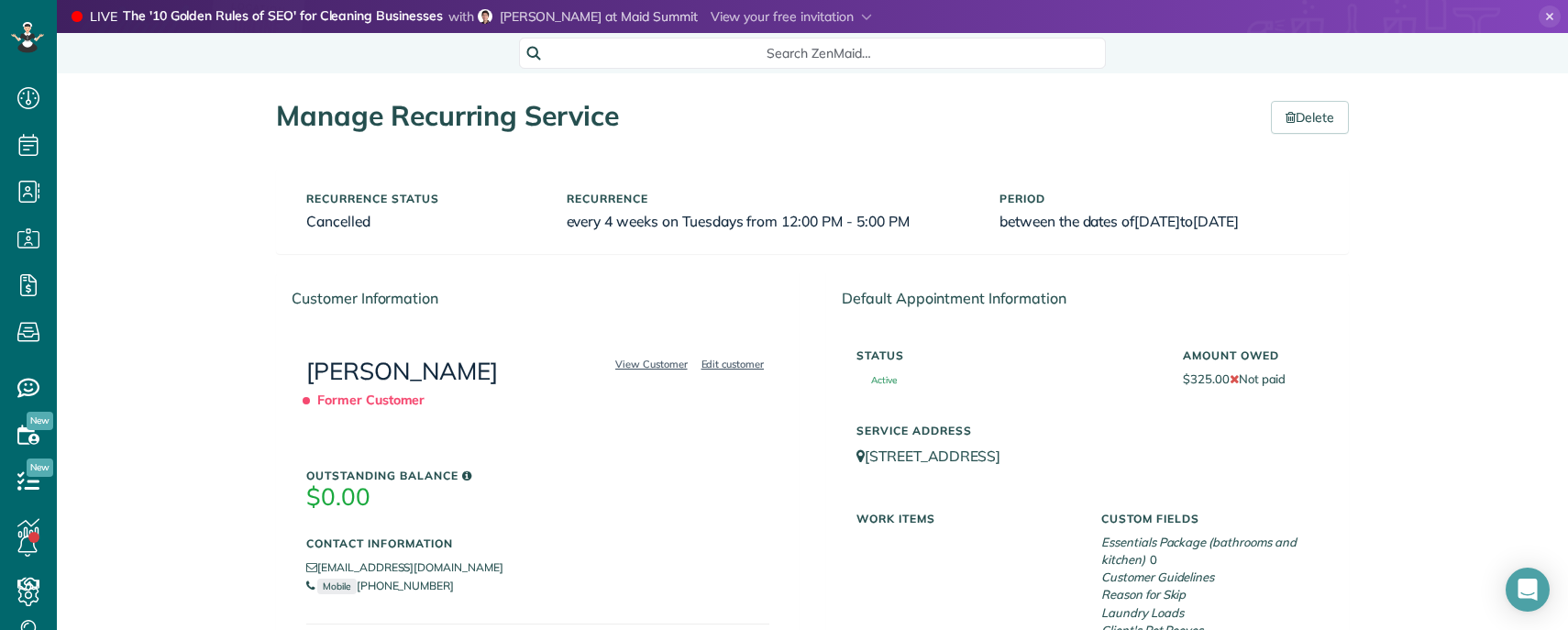
scroll to position [630, 56]
click at [638, 365] on link "View Customer" at bounding box center [651, 364] width 83 height 16
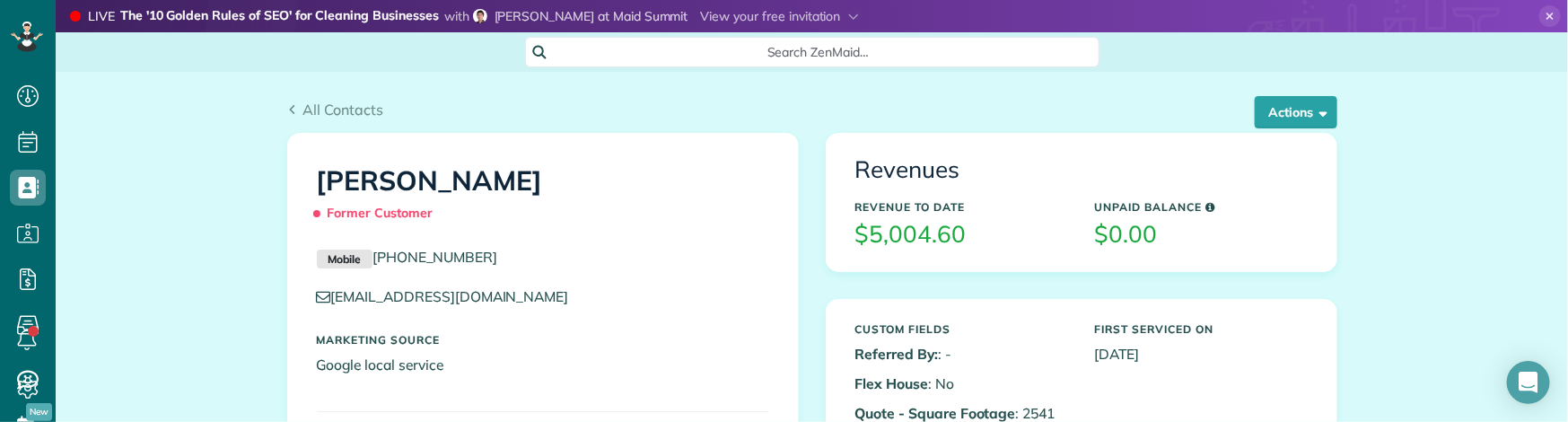
click at [308, 126] on div "All Contacts Actions Edit Add Appointment Recent Activity Send Email Show Past …" at bounding box center [812, 115] width 1050 height 34
drag, startPoint x: 317, startPoint y: 92, endPoint x: 307, endPoint y: 110, distance: 20.6
click at [316, 93] on div "All Contacts Actions Edit Add Appointment Recent Activity Send Email Show Past …" at bounding box center [812, 102] width 1077 height 61
click at [305, 111] on span "All Contacts" at bounding box center [342, 109] width 80 height 18
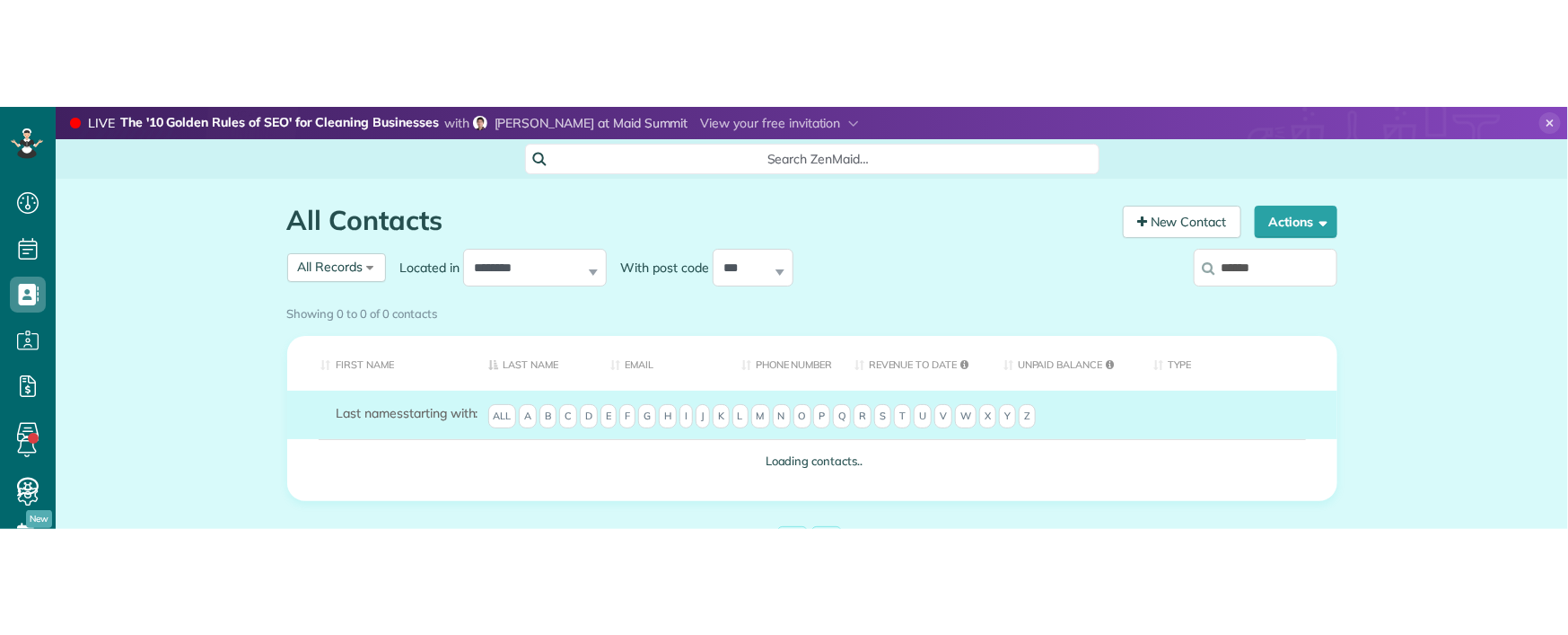
scroll to position [7, 7]
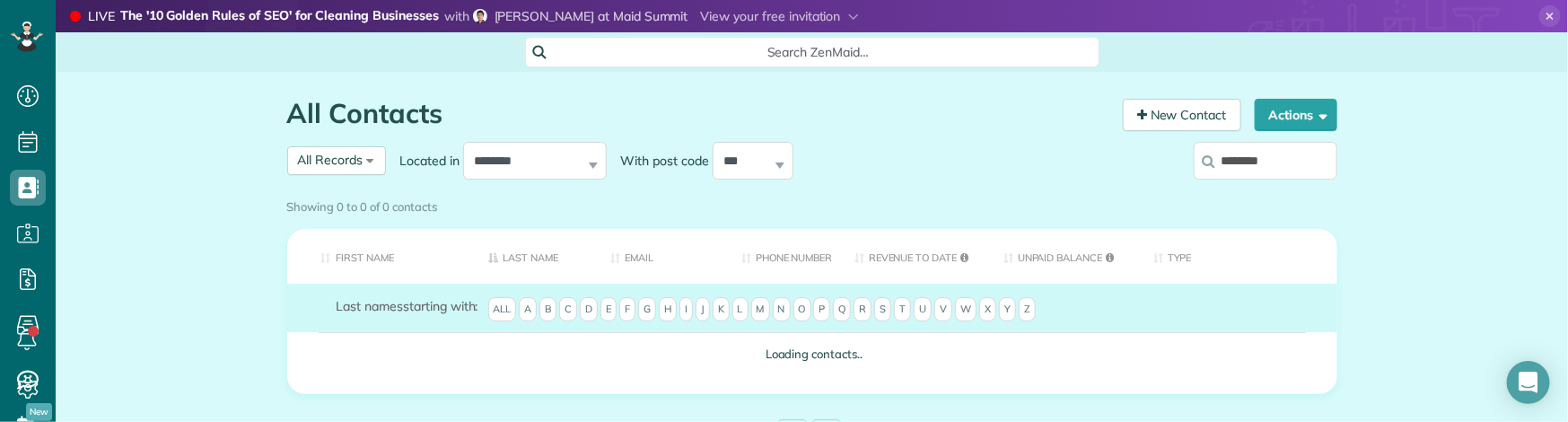
type input "********"
click at [1270, 191] on div "Showing 0 to 0 of 0 contacts" at bounding box center [812, 207] width 1077 height 31
click at [1216, 191] on div "Showing 0 to 0 of 0 contacts" at bounding box center [812, 207] width 1077 height 31
click at [1227, 191] on div "Showing 0 to 0 of 0 contacts" at bounding box center [812, 203] width 1050 height 24
click at [1252, 191] on div "Showing 0 to 0 of 0 contacts" at bounding box center [812, 203] width 1050 height 24
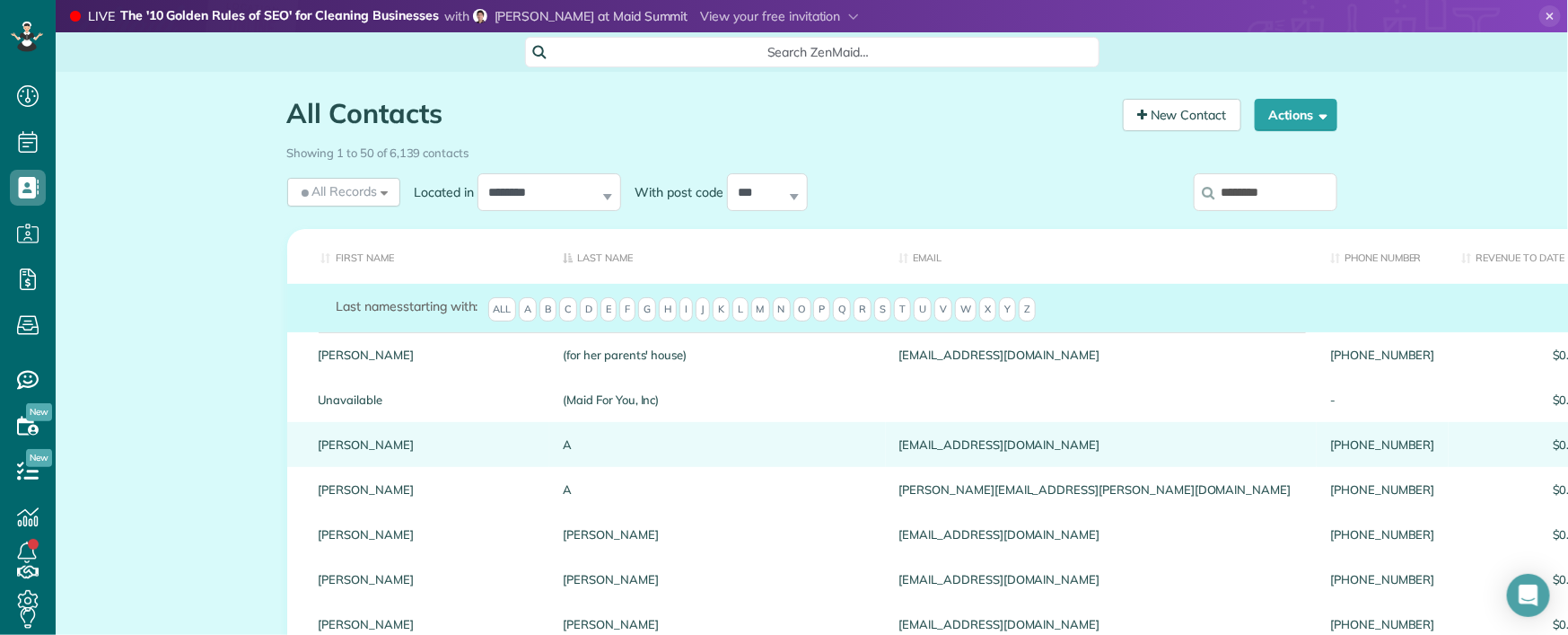
scroll to position [635, 55]
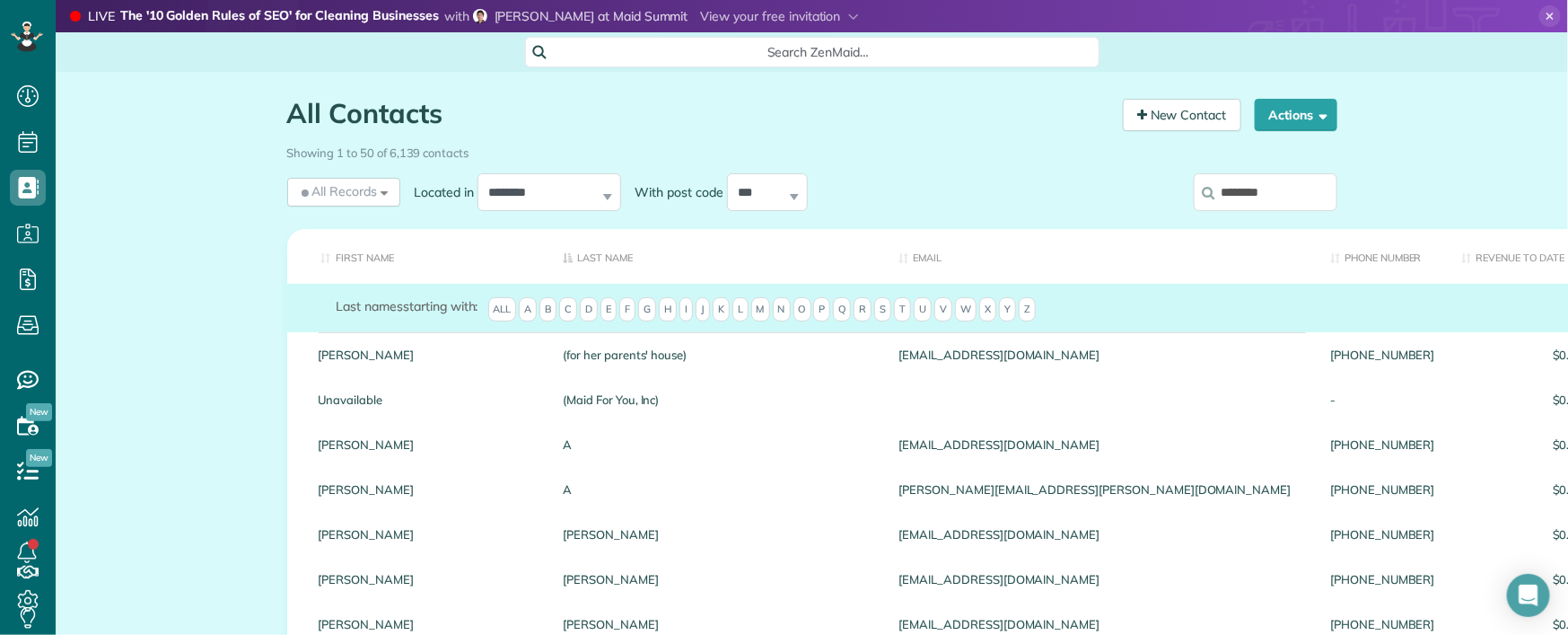
drag, startPoint x: 1271, startPoint y: 195, endPoint x: 1282, endPoint y: 196, distance: 11.0
click at [1271, 196] on input "********" at bounding box center [1265, 191] width 143 height 38
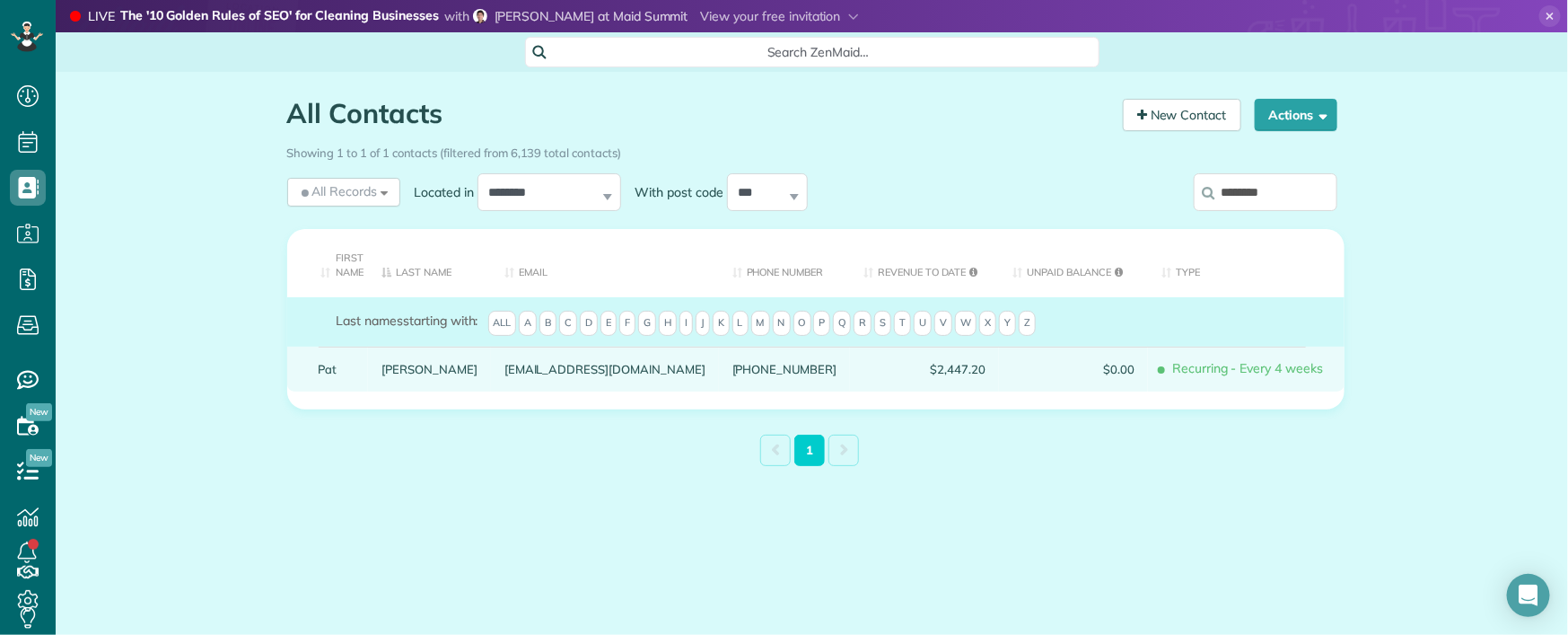
drag, startPoint x: 408, startPoint y: 377, endPoint x: 413, endPoint y: 368, distance: 10.3
click at [412, 371] on div "McGrogan" at bounding box center [429, 369] width 123 height 45
click at [394, 377] on div "McGrogan" at bounding box center [429, 369] width 123 height 45
click at [327, 372] on link "Pat" at bounding box center [337, 369] width 37 height 13
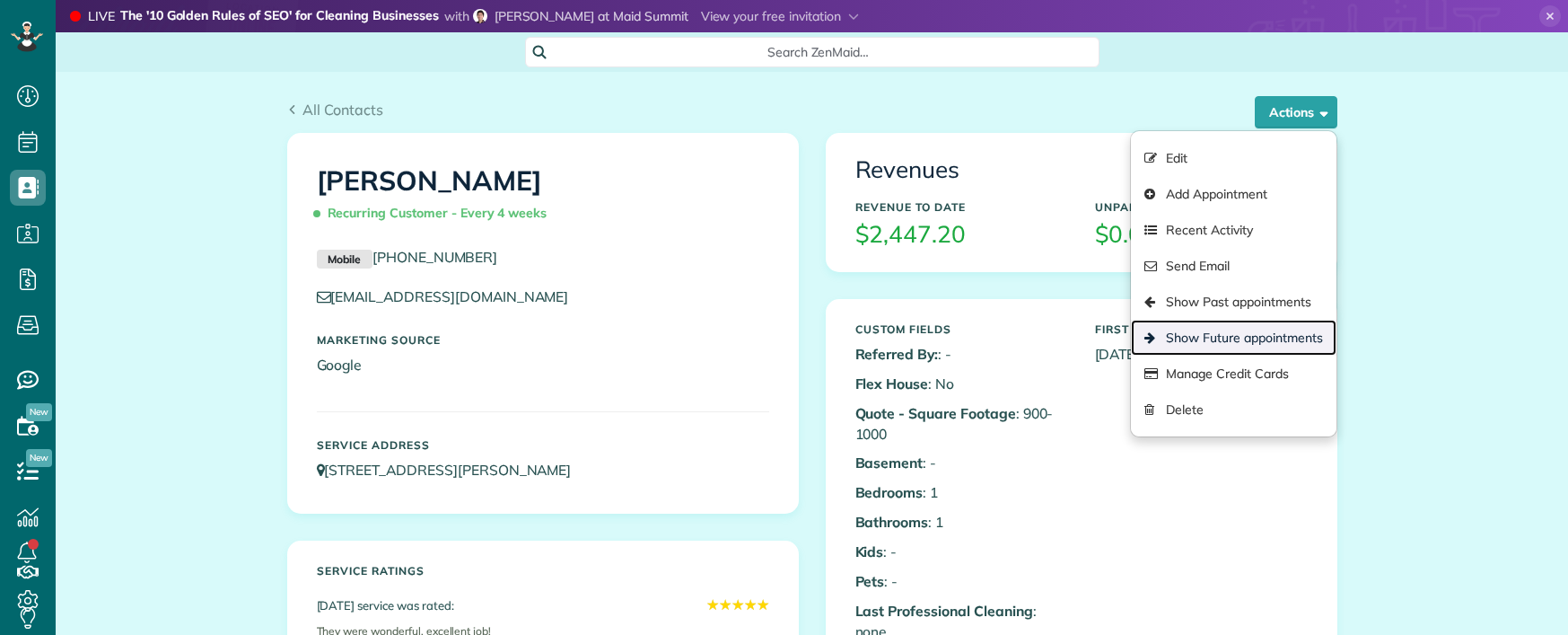
click at [1273, 338] on link "Show Future appointments" at bounding box center [1233, 337] width 204 height 36
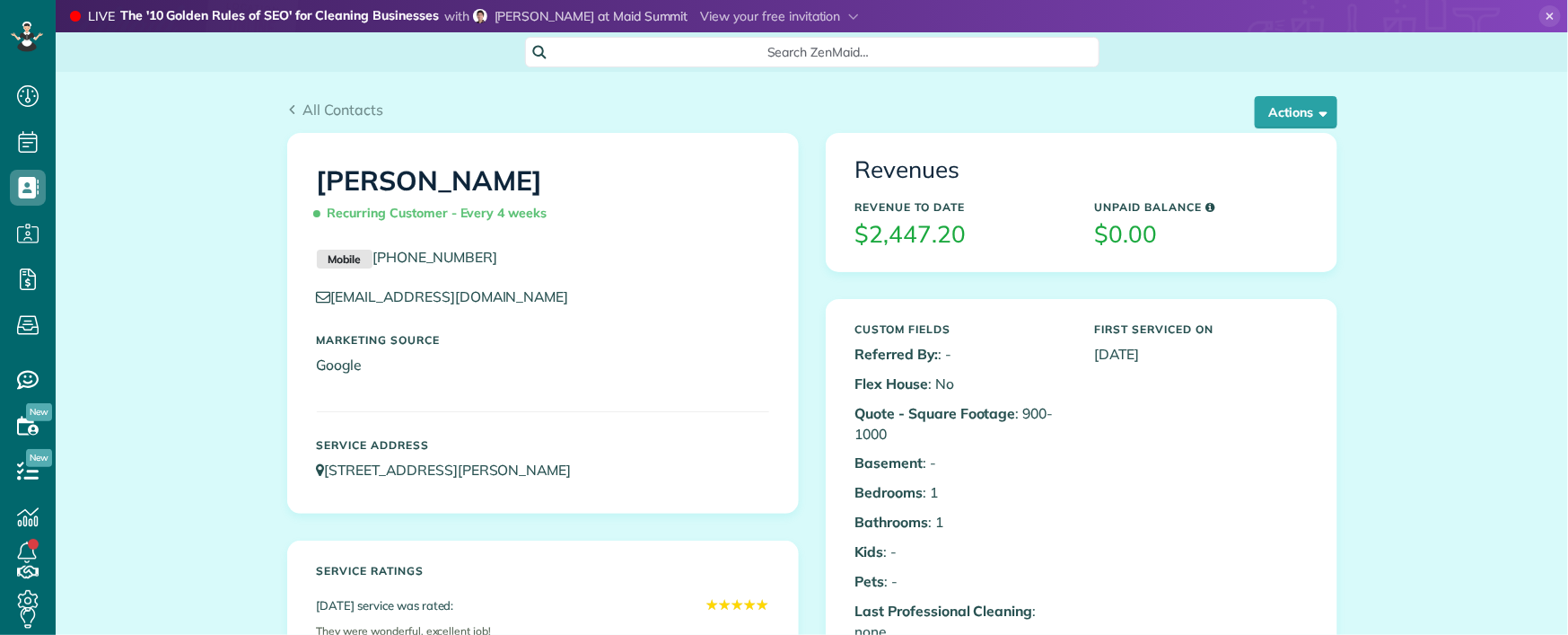
scroll to position [7, 7]
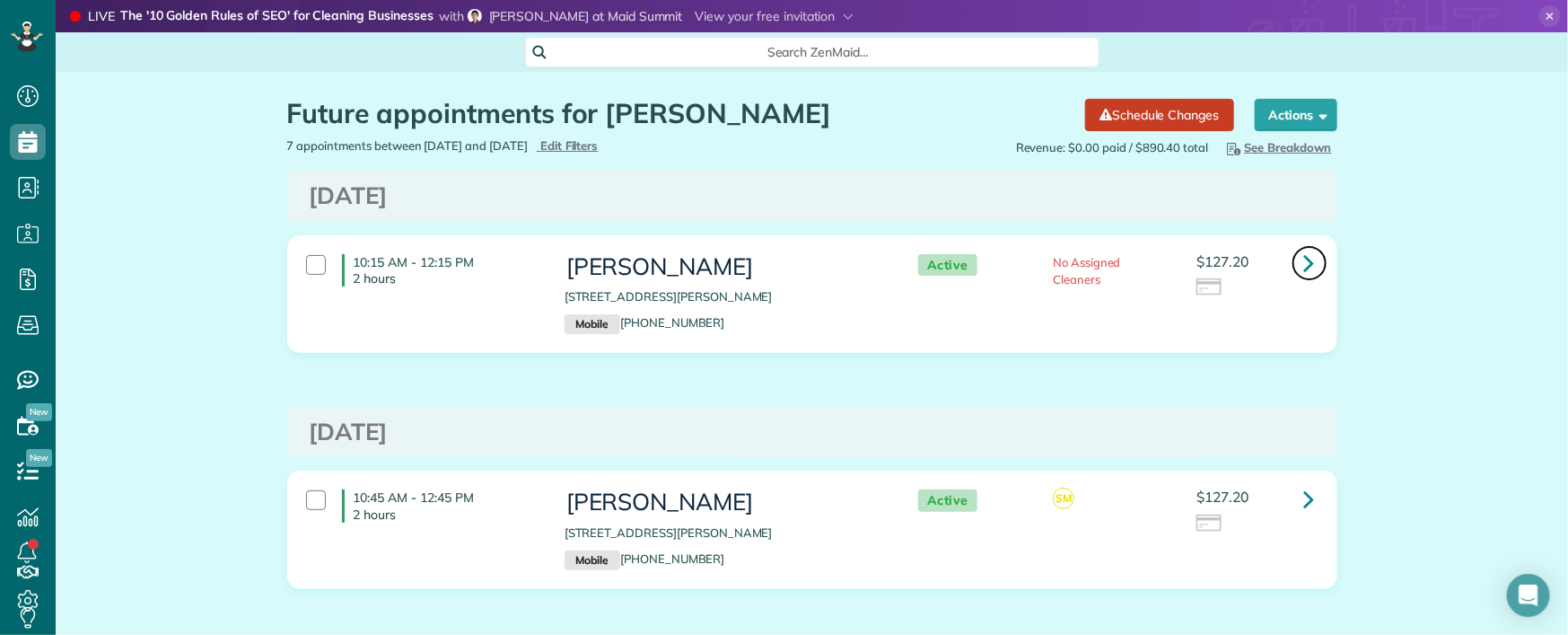
click at [1304, 261] on icon at bounding box center [1309, 263] width 11 height 31
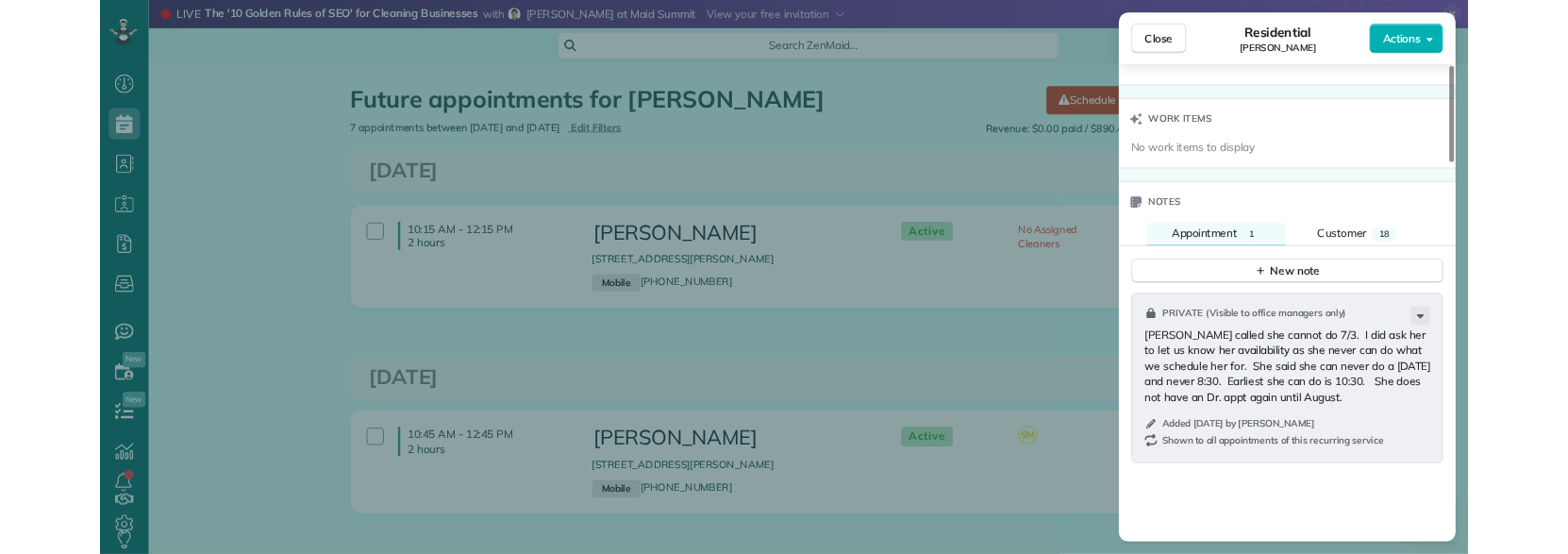
scroll to position [1856, 0]
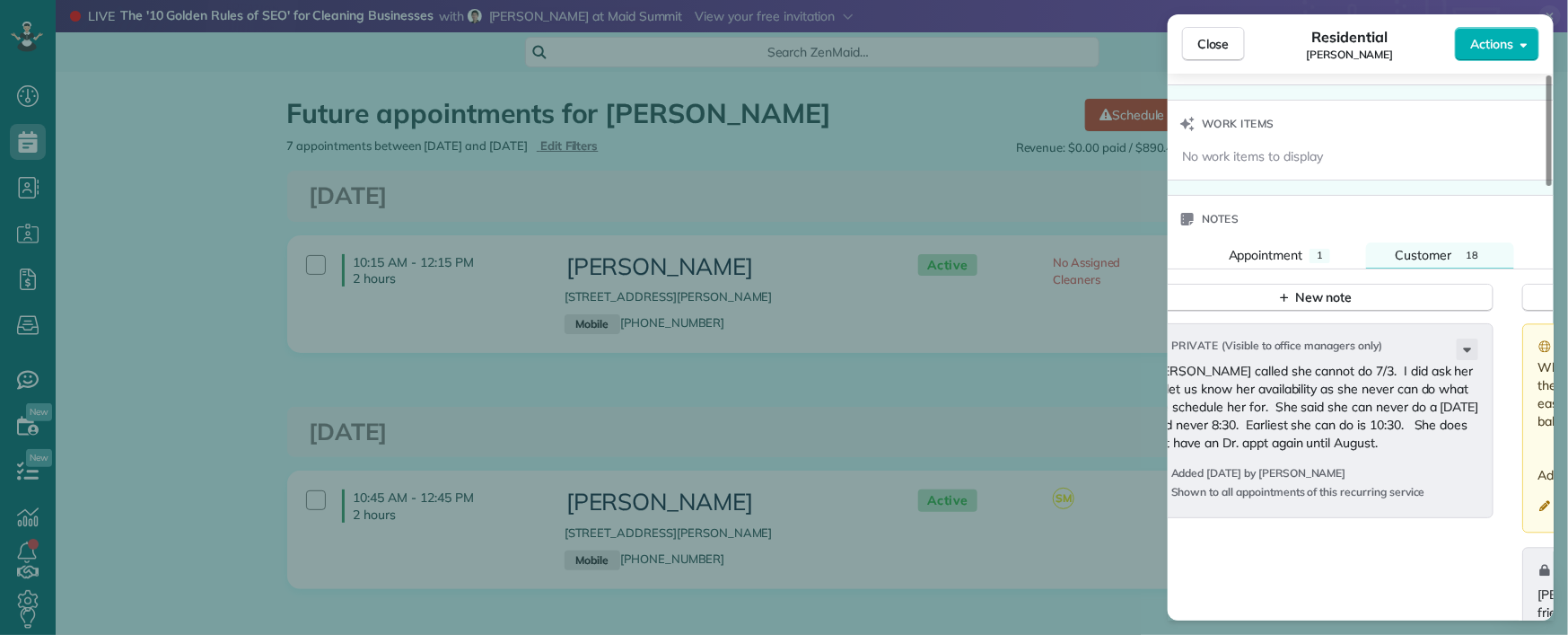
drag, startPoint x: 1431, startPoint y: 278, endPoint x: 1430, endPoint y: 300, distance: 22.0
click at [1431, 263] on span "Customer" at bounding box center [1422, 254] width 56 height 16
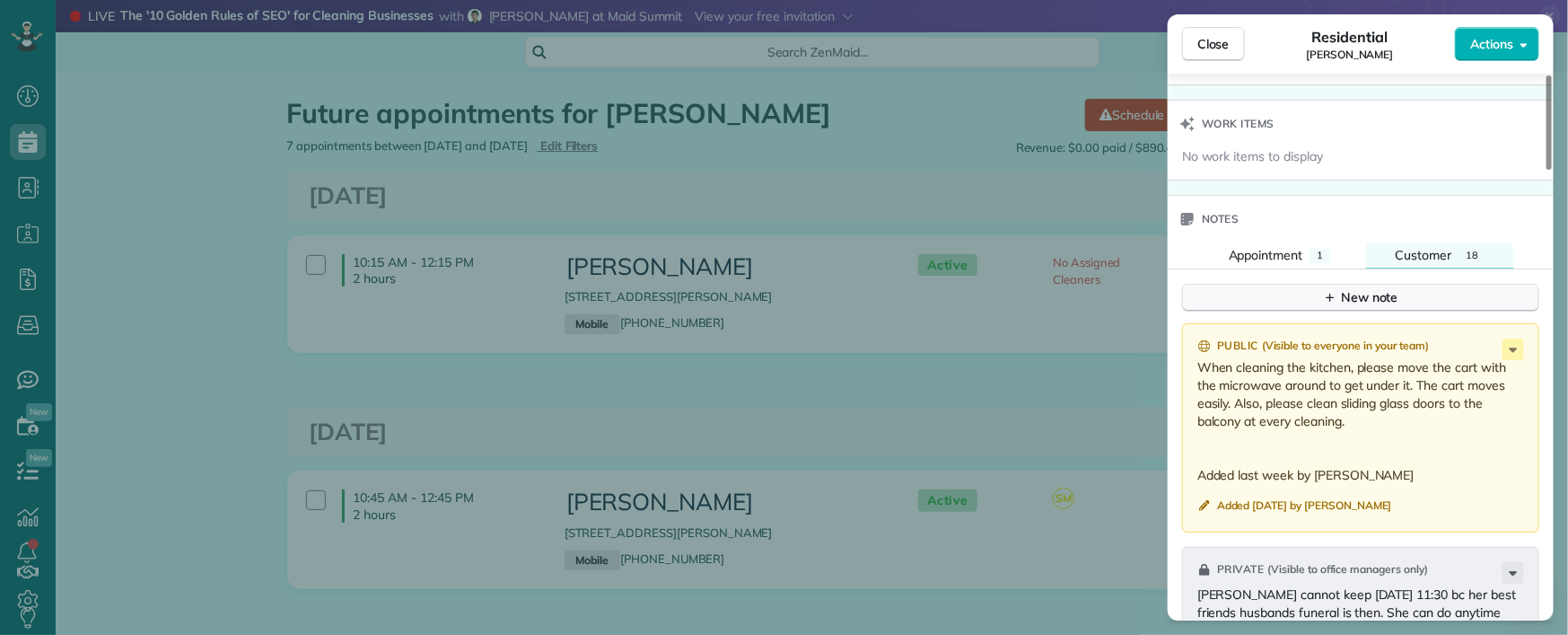
click at [1428, 311] on button "New note" at bounding box center [1360, 298] width 358 height 28
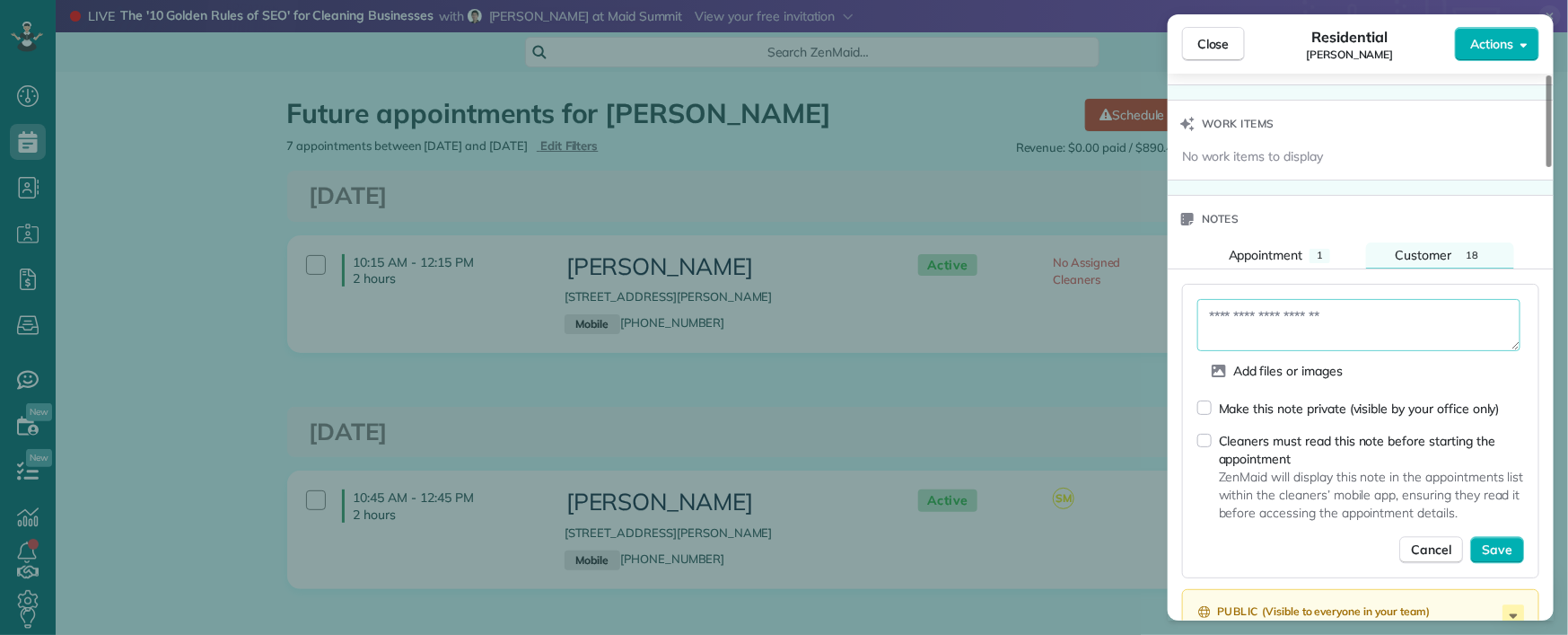
click at [1370, 349] on textarea at bounding box center [1359, 324] width 323 height 52
type textarea "**********"
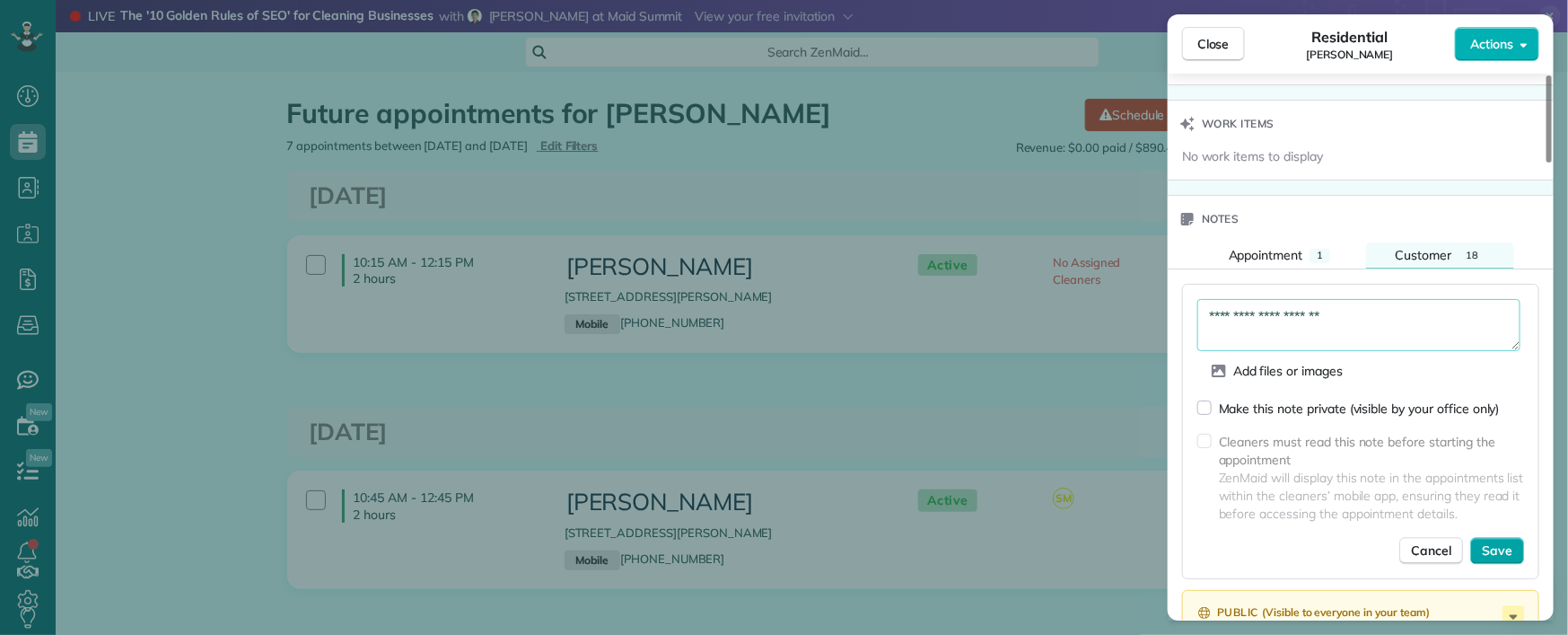
click at [1513, 564] on button "Save" at bounding box center [1497, 550] width 54 height 27
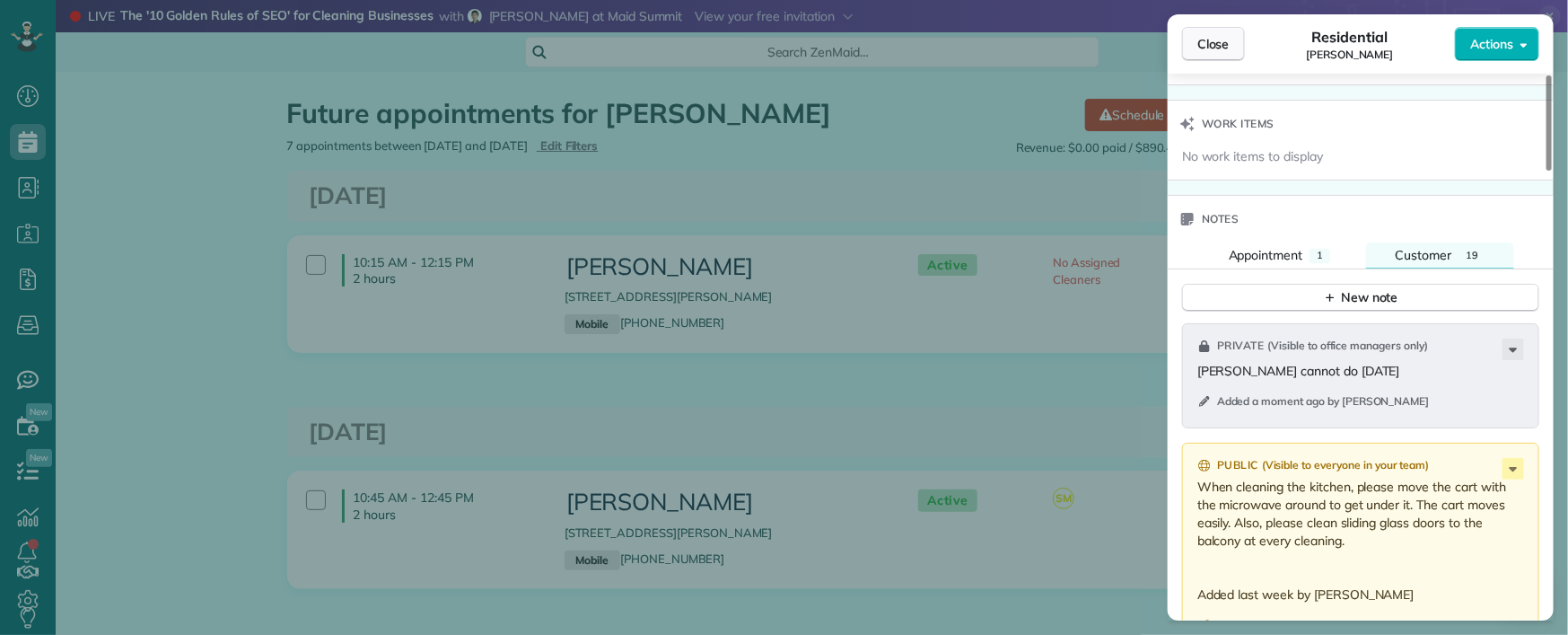
drag, startPoint x: 1228, startPoint y: 42, endPoint x: 885, endPoint y: 357, distance: 465.7
click at [1228, 42] on span "Close" at bounding box center [1213, 43] width 32 height 18
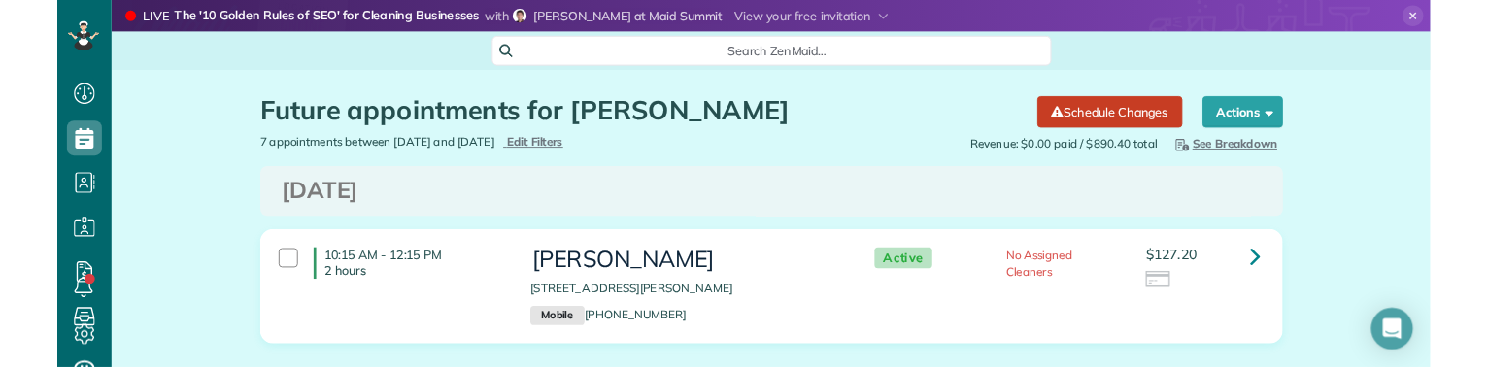
scroll to position [367, 59]
